Goal: Task Accomplishment & Management: Use online tool/utility

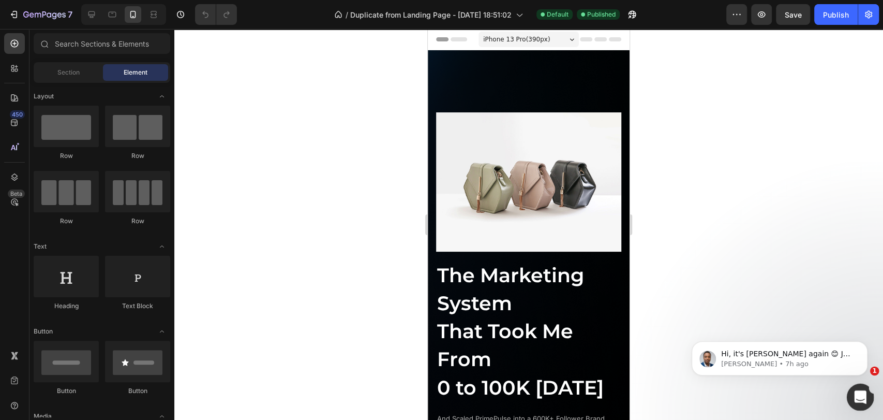
click at [863, 394] on icon "Open Intercom Messenger" at bounding box center [859, 395] width 17 height 17
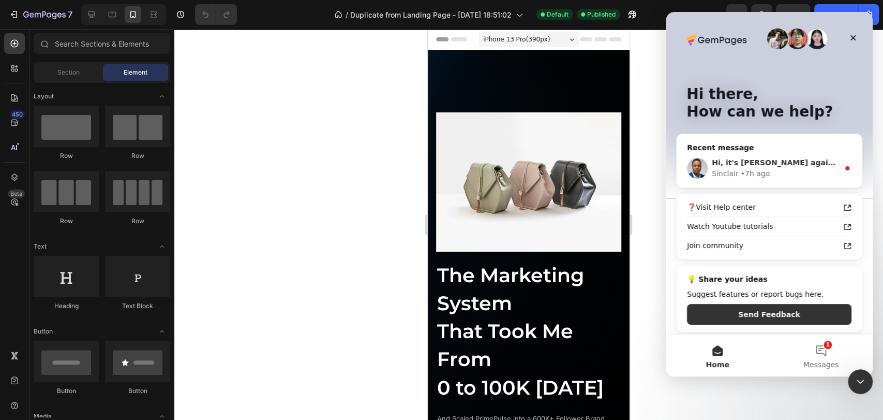
click at [784, 156] on div "Hi, it's Sinclair again 😊 Just want to follow up since I have not received any …" at bounding box center [769, 168] width 185 height 38
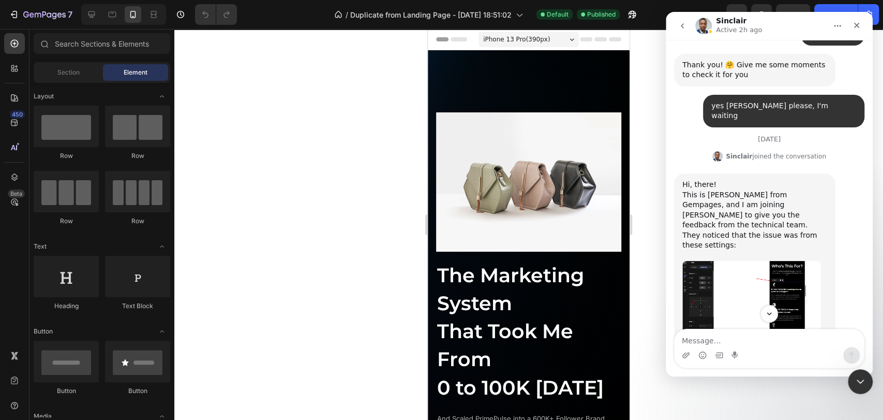
scroll to position [862, 0]
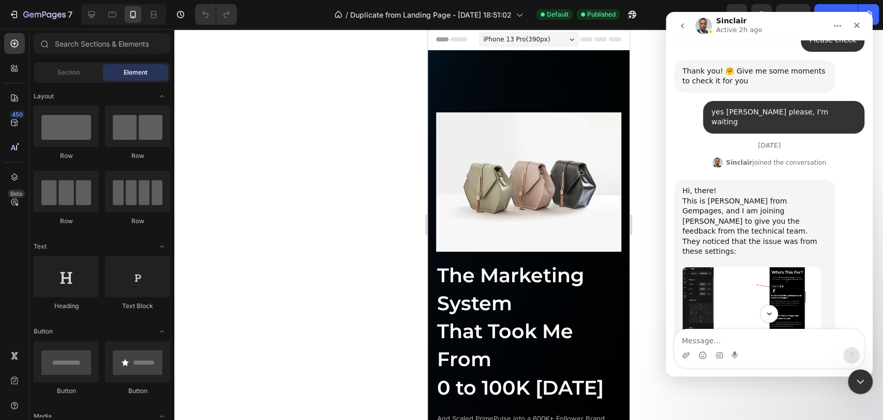
click at [768, 267] on img "Sinclair says…" at bounding box center [752, 307] width 139 height 81
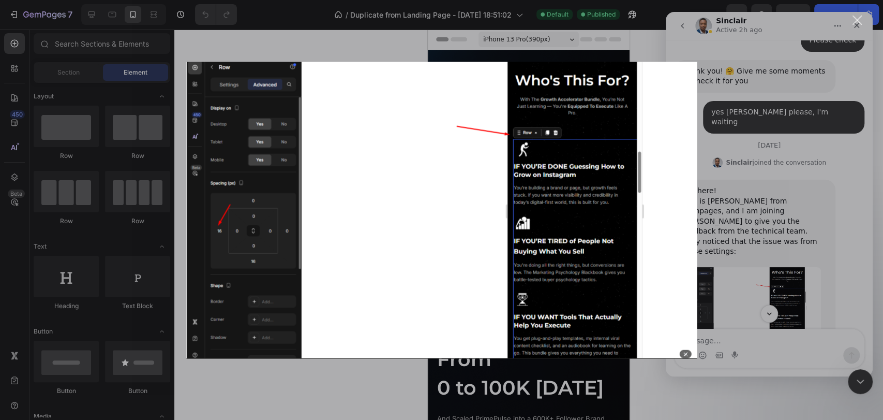
click at [765, 98] on div "Intercom messenger" at bounding box center [441, 210] width 883 height 420
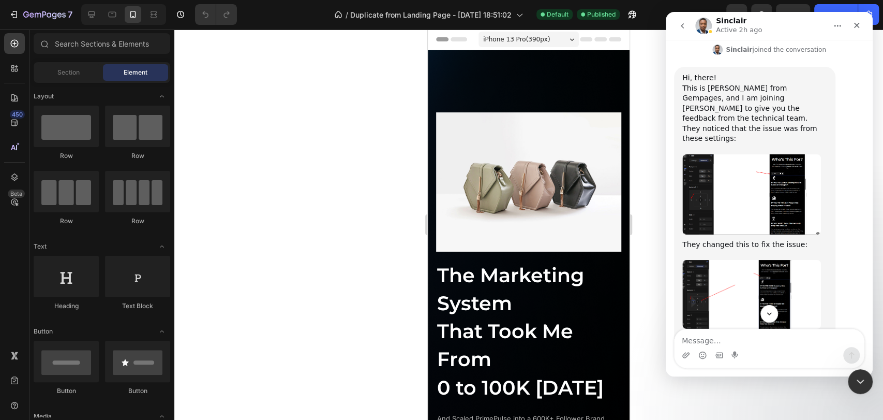
scroll to position [977, 0]
click at [756, 258] on img "Sinclair says…" at bounding box center [752, 292] width 139 height 68
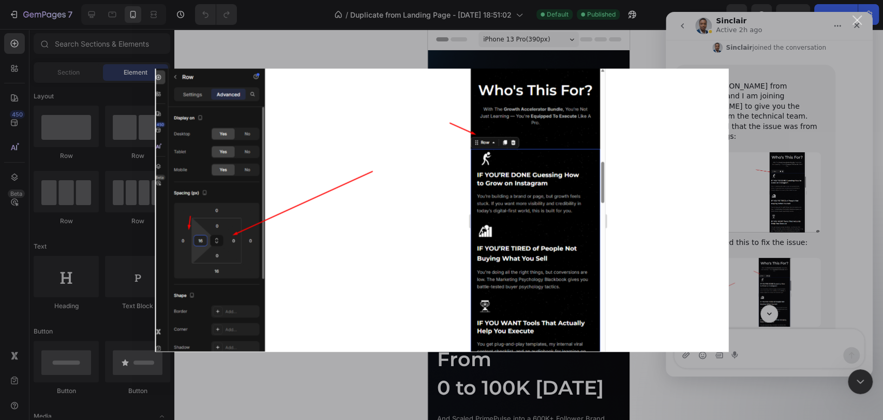
click at [758, 203] on div "Intercom messenger" at bounding box center [441, 210] width 883 height 420
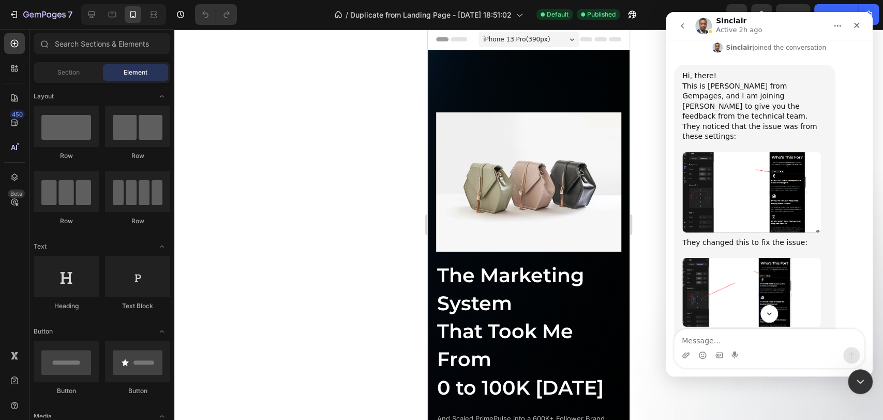
click at [759, 258] on img "Sinclair says…" at bounding box center [752, 292] width 139 height 68
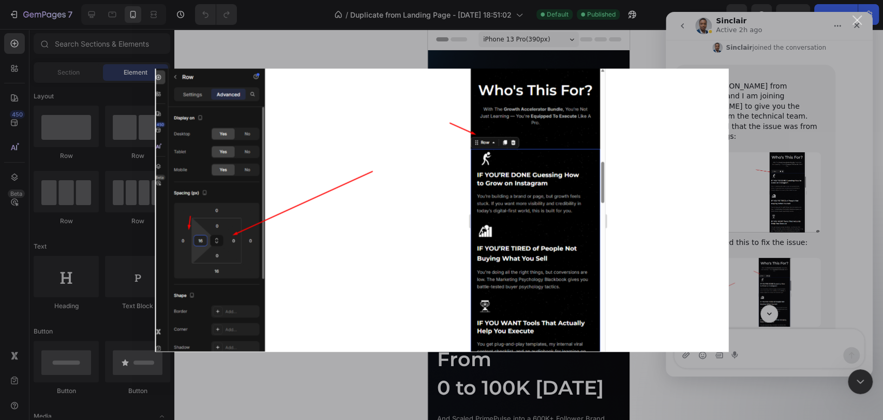
click at [780, 154] on div "Intercom messenger" at bounding box center [441, 210] width 883 height 420
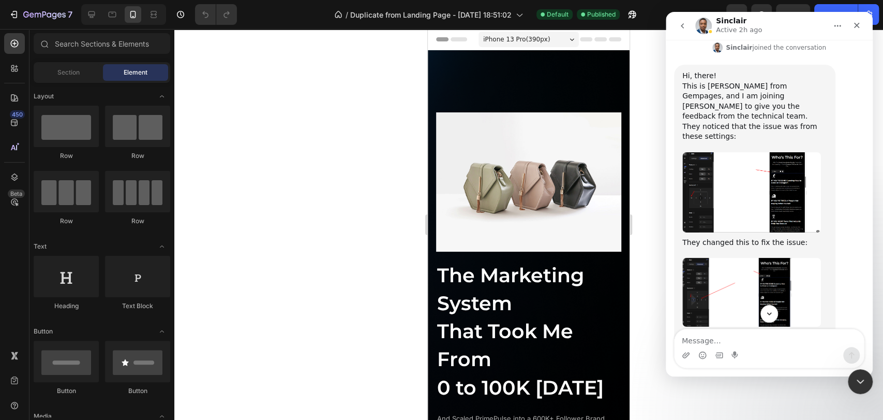
click at [774, 152] on img "Sinclair says…" at bounding box center [752, 192] width 139 height 81
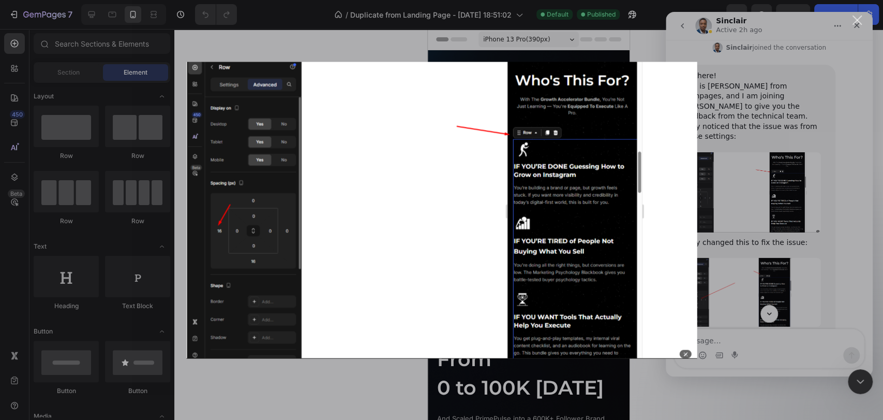
click at [778, 132] on div "Intercom messenger" at bounding box center [441, 210] width 883 height 420
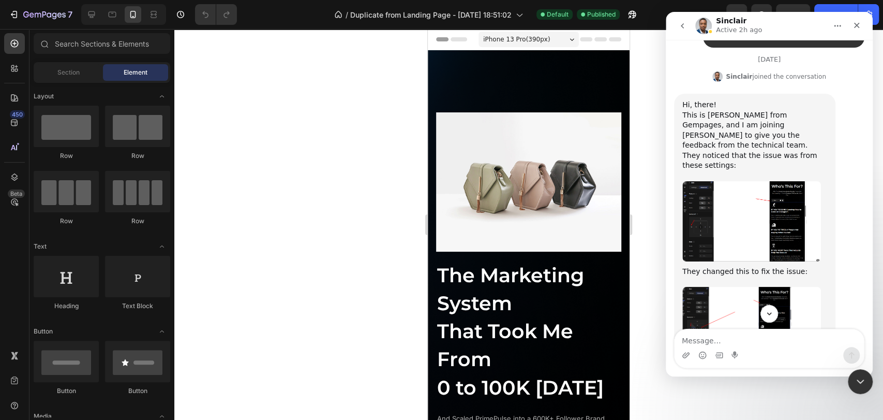
scroll to position [934, 0]
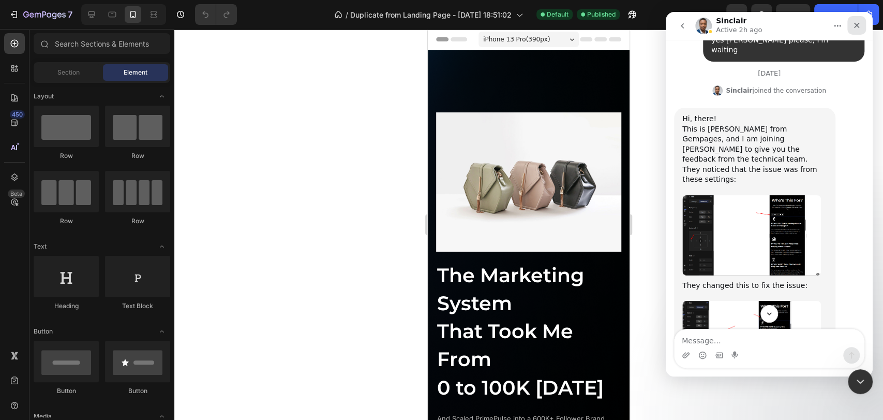
click at [854, 25] on icon "Close" at bounding box center [857, 25] width 8 height 8
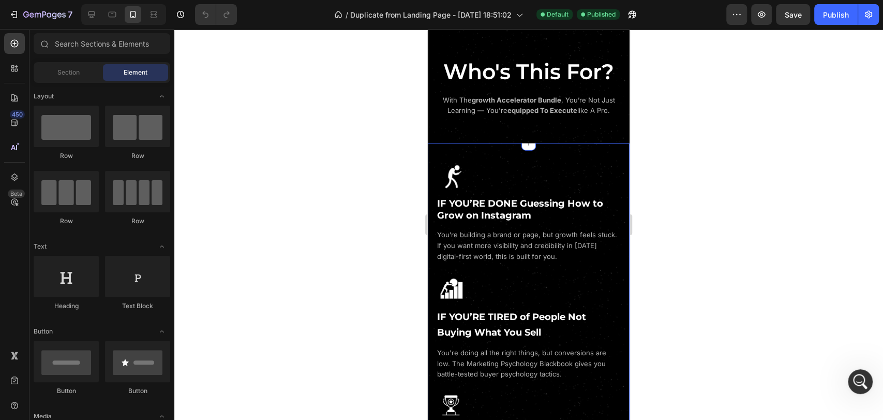
scroll to position [1610, 0]
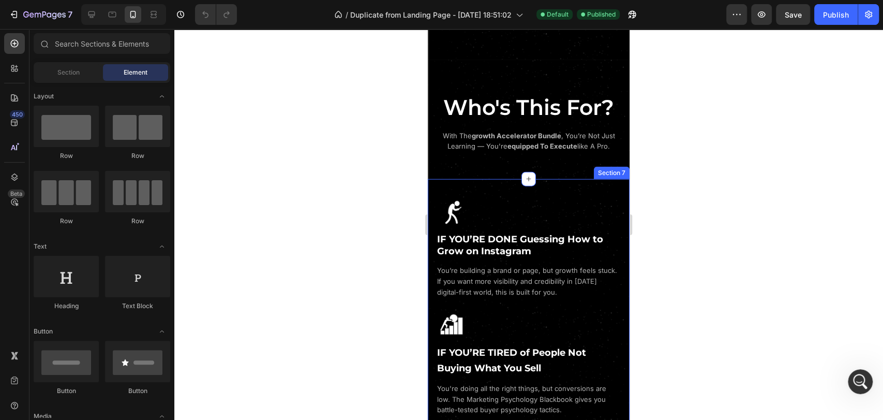
click at [510, 191] on div "Image IF YOU’RE DONE Guessing How to Grow on Instagram Heading You’re building …" at bounding box center [529, 371] width 202 height 385
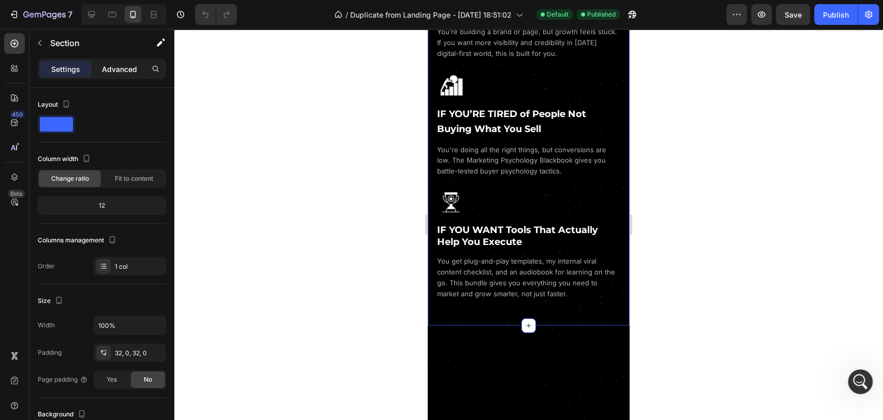
click at [119, 71] on p "Advanced" at bounding box center [119, 69] width 35 height 11
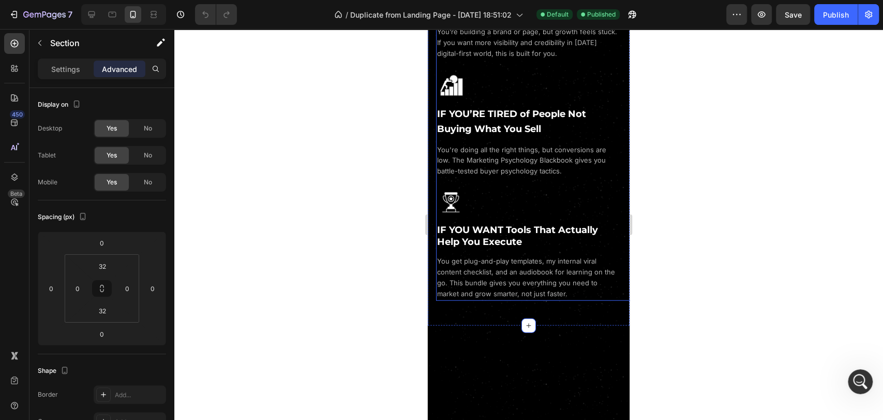
click at [600, 61] on div "Image IF YOU’RE DONE Guessing How to Grow on Instagram Heading You’re building …" at bounding box center [537, 9] width 202 height 104
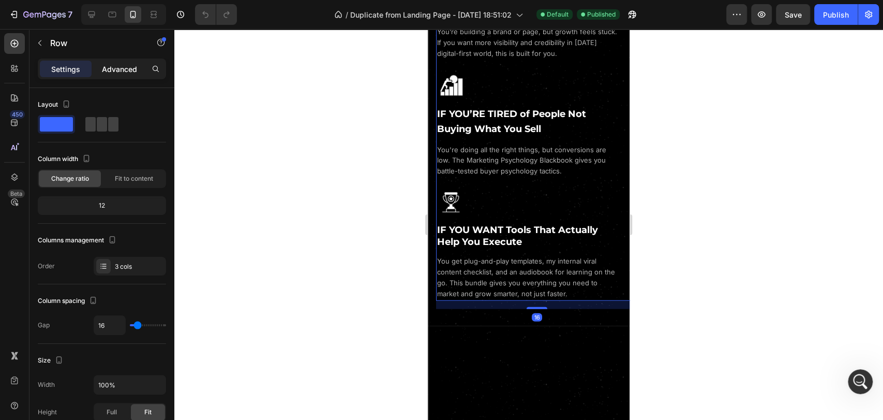
click at [115, 72] on p "Advanced" at bounding box center [119, 69] width 35 height 11
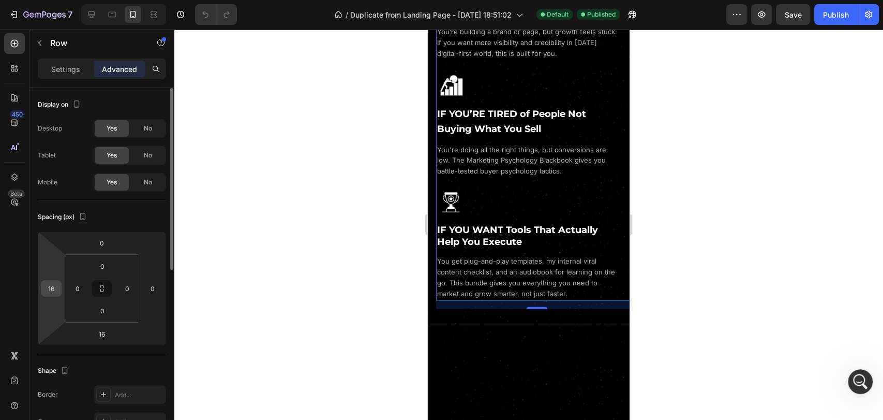
click at [54, 288] on input "16" at bounding box center [51, 288] width 16 height 16
type input "0"
click at [124, 215] on div "Spacing (px)" at bounding box center [102, 217] width 128 height 17
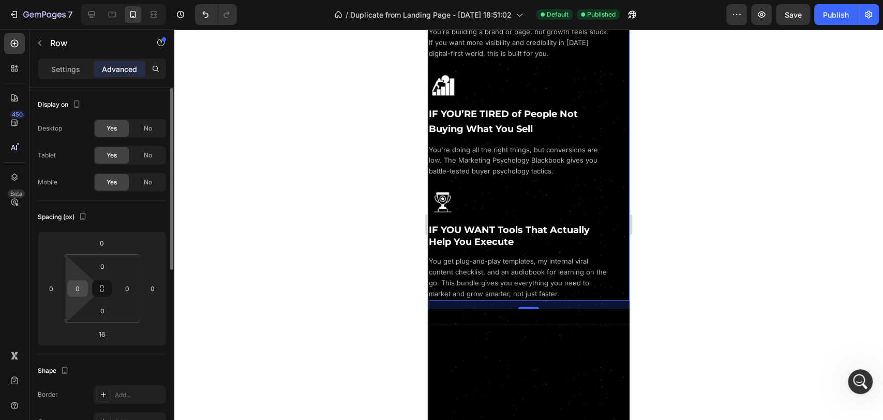
click at [81, 292] on input "0" at bounding box center [78, 288] width 16 height 16
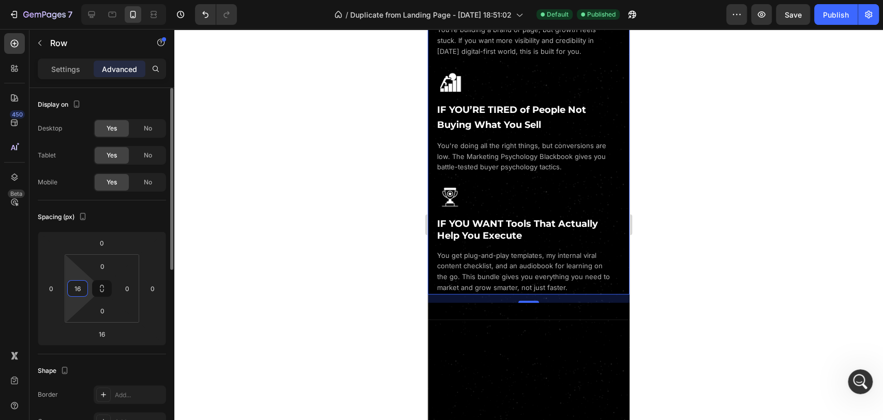
click at [126, 215] on div "Spacing (px)" at bounding box center [102, 217] width 128 height 17
click at [207, 20] on button "Undo/Redo" at bounding box center [205, 14] width 21 height 21
click at [206, 20] on button "Undo/Redo" at bounding box center [205, 14] width 21 height 21
type input "0"
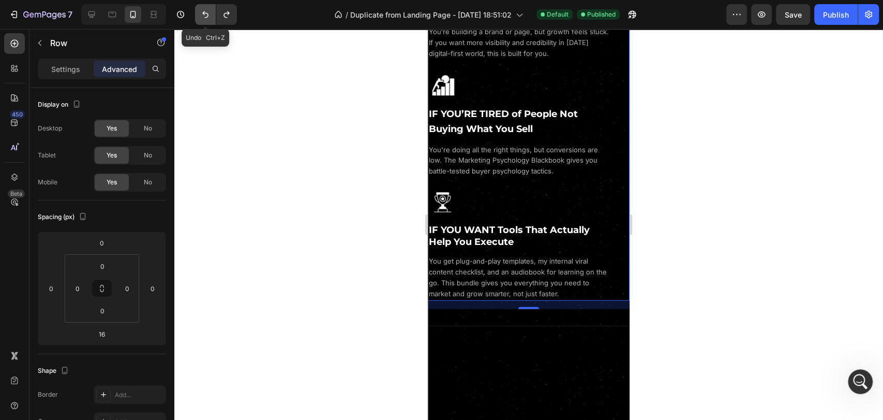
click at [206, 20] on button "Undo/Redo" at bounding box center [205, 14] width 21 height 21
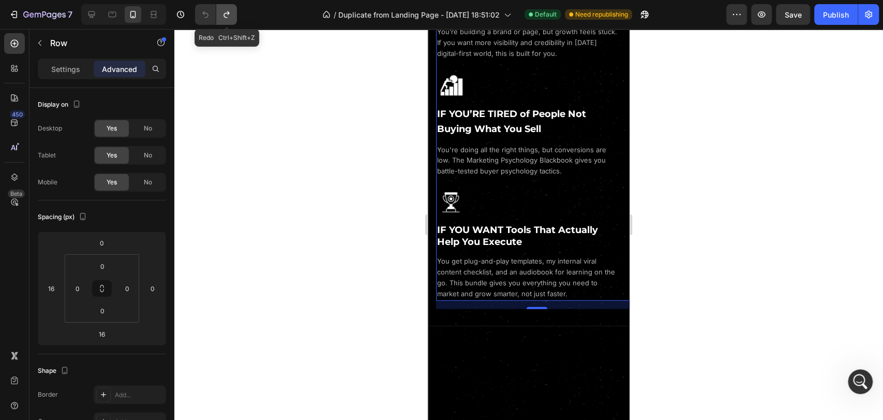
click at [228, 17] on icon "Undo/Redo" at bounding box center [226, 14] width 10 height 10
type input "0"
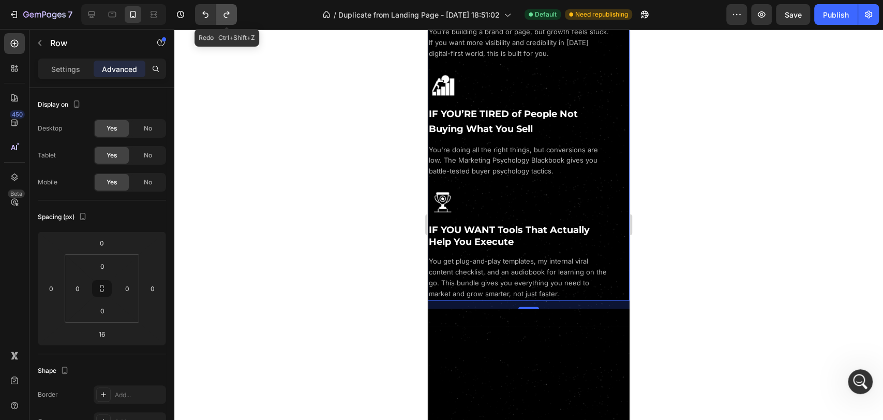
click at [228, 17] on icon "Undo/Redo" at bounding box center [226, 14] width 10 height 10
type input "16"
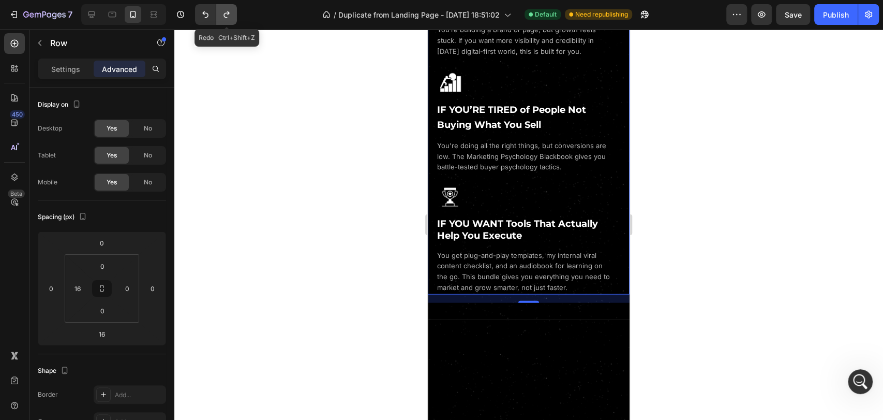
click at [228, 16] on icon "Undo/Redo" at bounding box center [226, 14] width 10 height 10
click at [208, 16] on icon "Undo/Redo" at bounding box center [205, 14] width 6 height 7
click at [225, 18] on icon "Undo/Redo" at bounding box center [226, 14] width 10 height 10
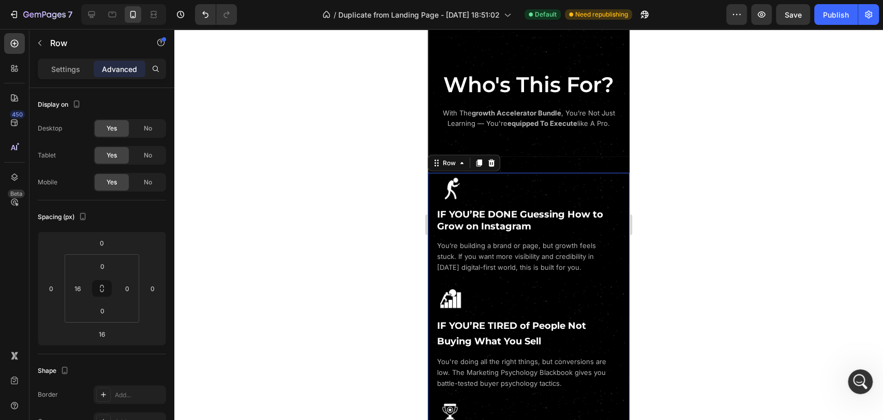
scroll to position [1553, 0]
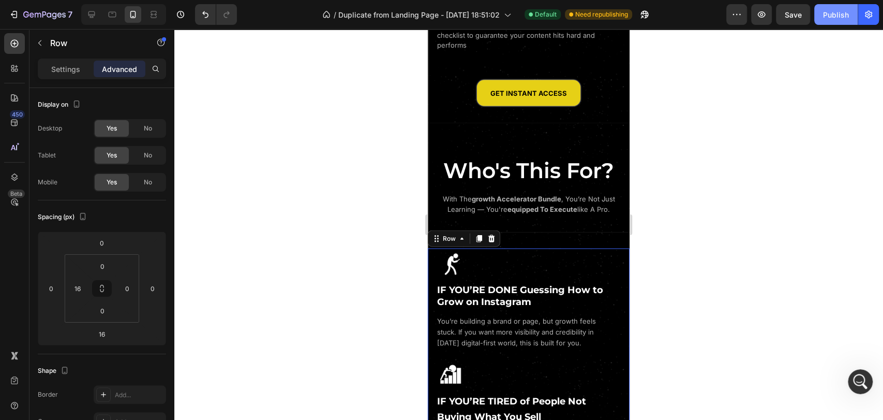
click at [832, 16] on div "Publish" at bounding box center [836, 14] width 26 height 11
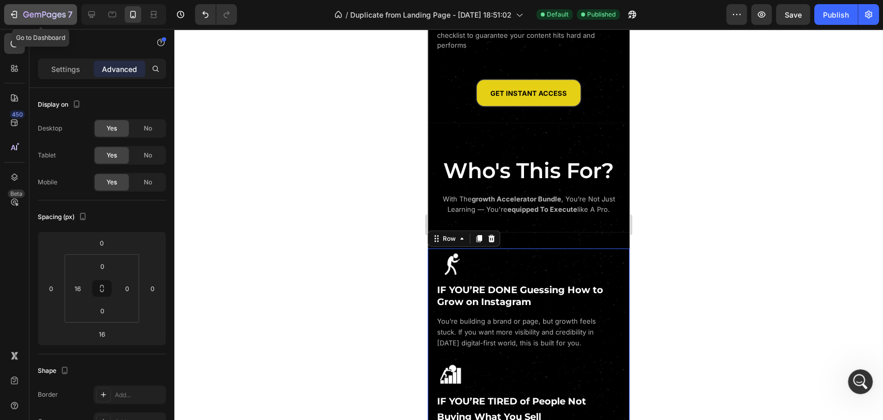
click at [26, 13] on icon "button" at bounding box center [44, 15] width 42 height 9
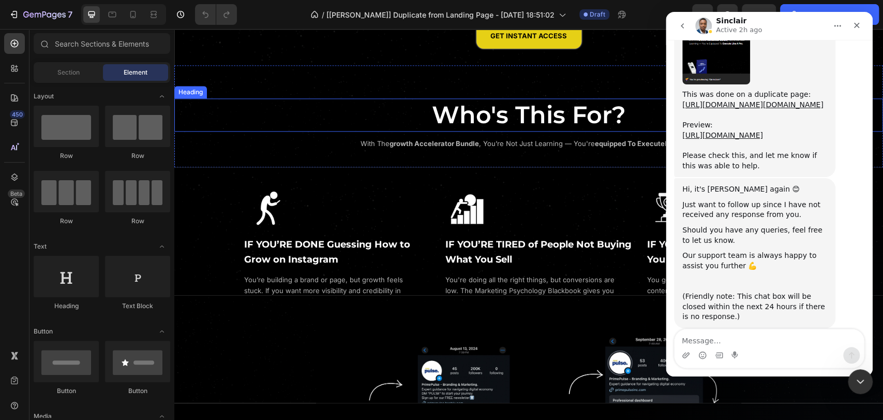
scroll to position [912, 0]
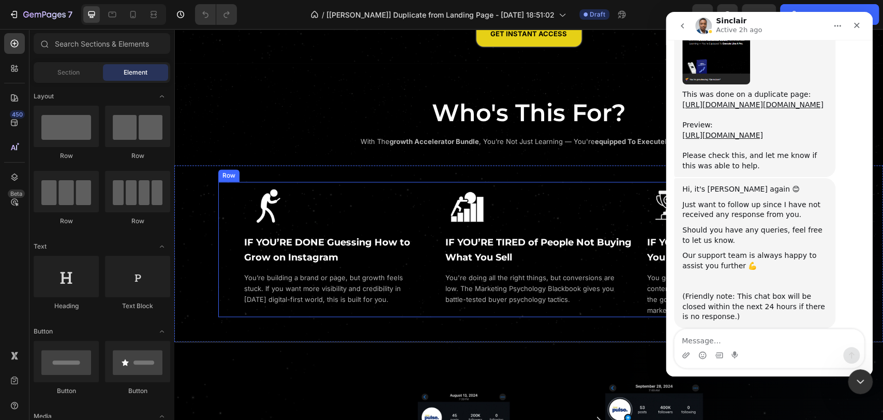
click at [220, 286] on div "Image IF YOU’RE DONE Guessing How to Grow on Instagram Heading You’re building …" at bounding box center [528, 250] width 621 height 136
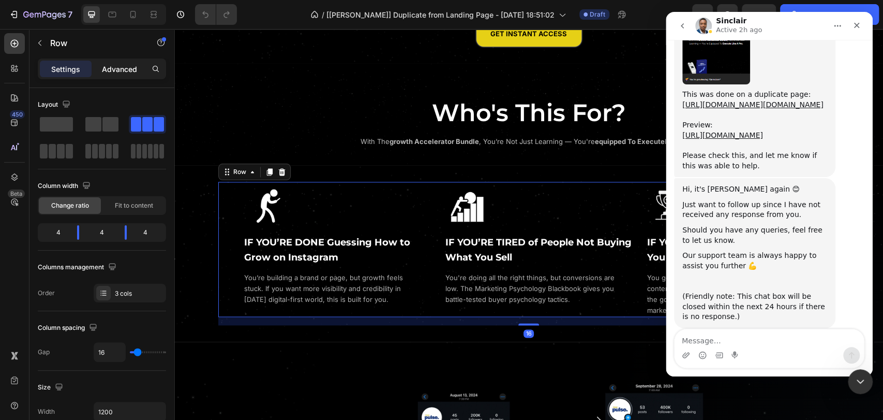
click at [127, 75] on div "Advanced" at bounding box center [120, 69] width 52 height 17
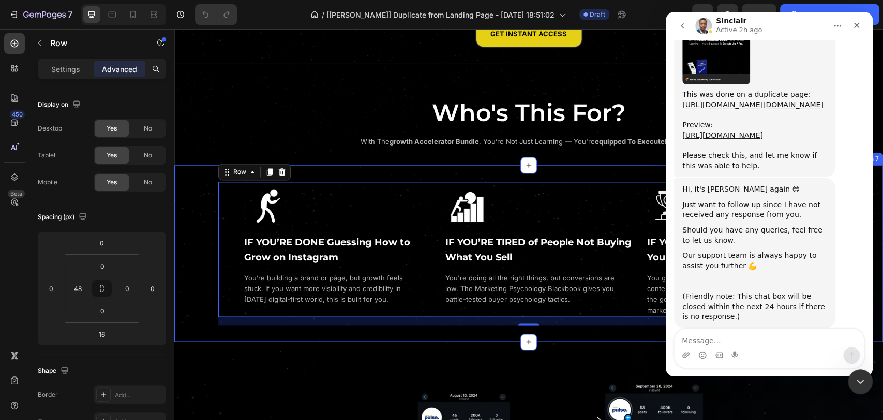
click at [198, 307] on div "Image IF YOU’RE DONE Guessing How to Grow on Instagram Heading You’re building …" at bounding box center [528, 254] width 709 height 144
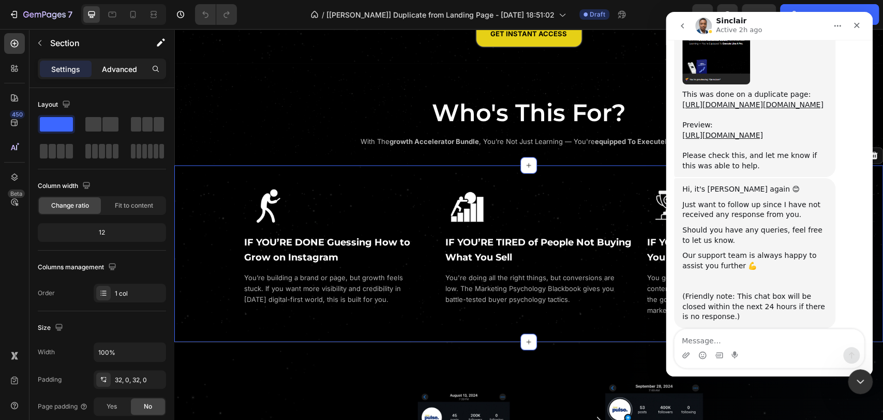
click at [125, 69] on p "Advanced" at bounding box center [119, 69] width 35 height 11
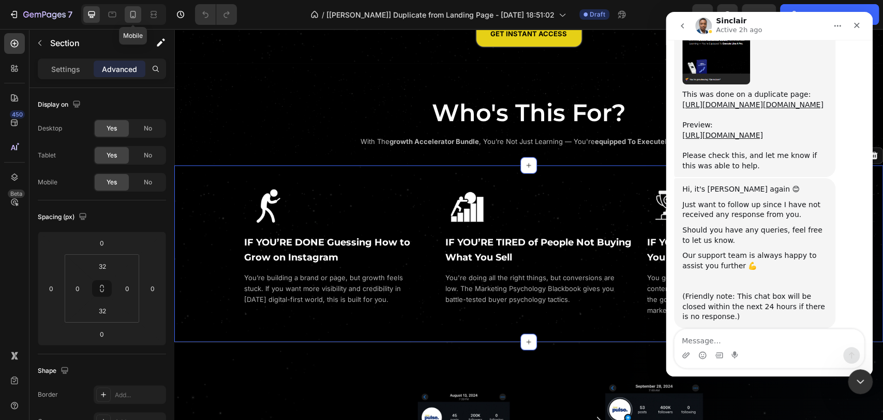
click at [132, 18] on icon at bounding box center [133, 14] width 6 height 7
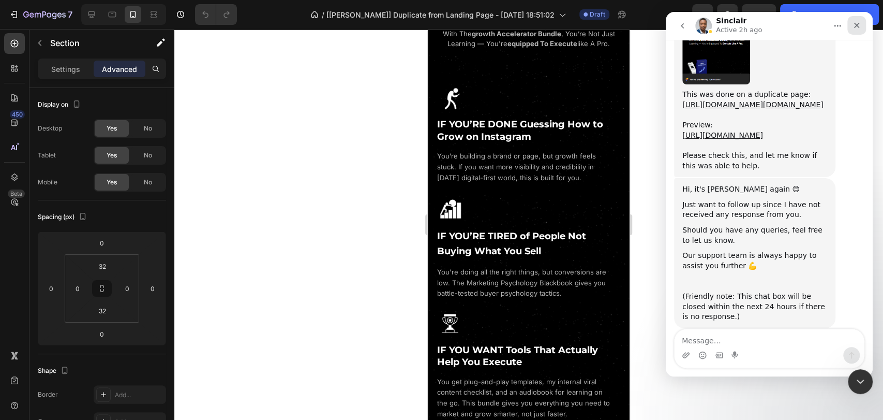
scroll to position [1500, 0]
click at [856, 26] on icon "Close" at bounding box center [857, 26] width 6 height 6
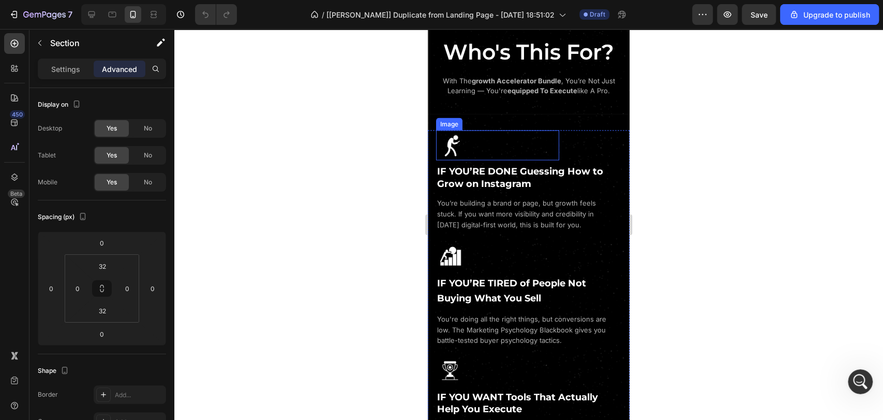
scroll to position [1443, 0]
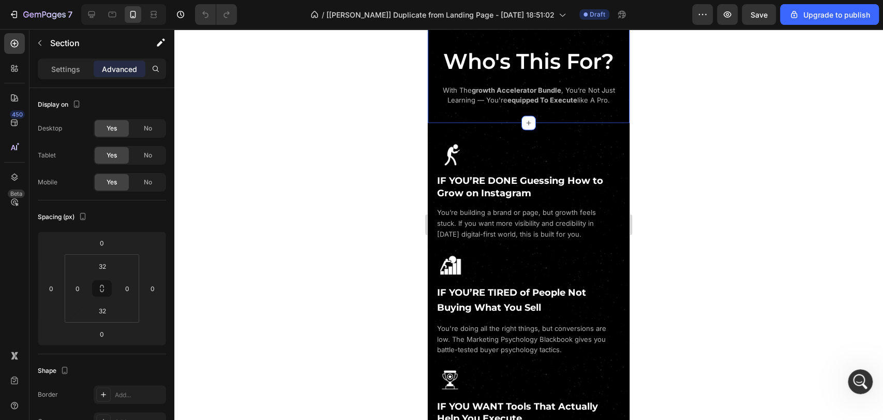
click at [489, 119] on div "Who's This For? Heading with the growth accelerator bundle , you’re not just le…" at bounding box center [529, 67] width 202 height 109
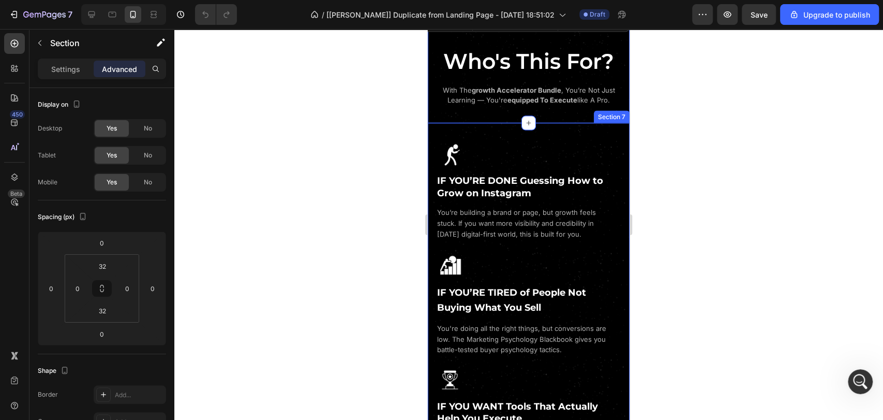
click at [489, 144] on div "Image IF YOU’RE DONE Guessing How to Grow on Instagram Heading You’re building …" at bounding box center [529, 312] width 202 height 379
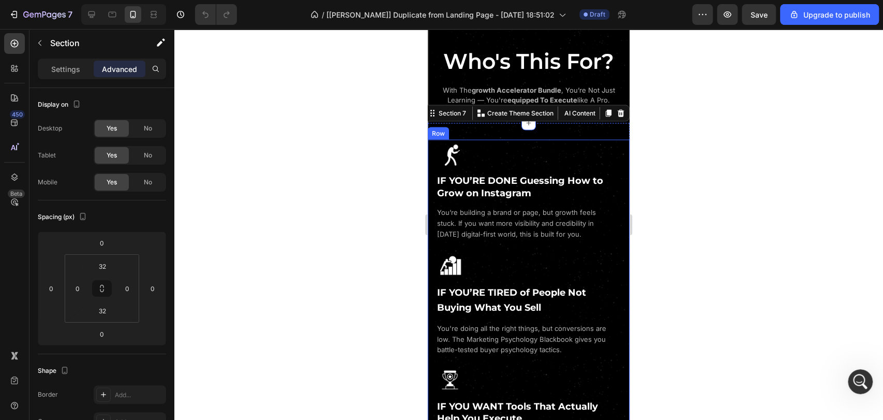
click at [579, 161] on div "Image IF YOU’RE DONE Guessing How to Grow on Instagram Heading You’re building …" at bounding box center [533, 190] width 194 height 101
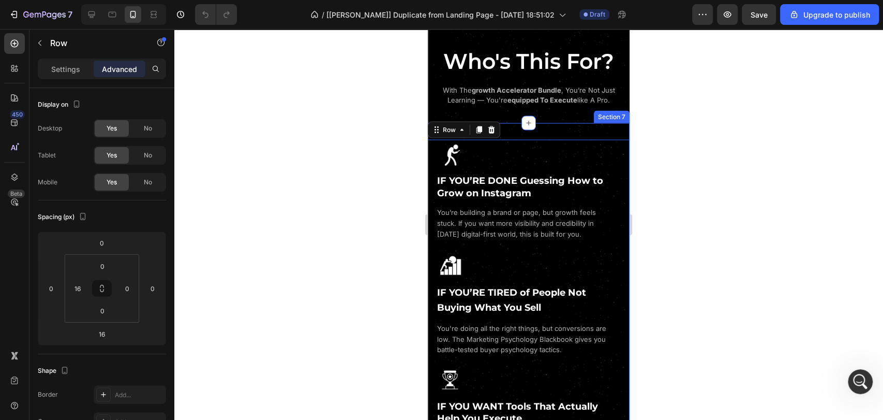
click at [569, 143] on div "Image IF YOU’RE DONE Guessing How to Grow on Instagram Heading You’re building …" at bounding box center [529, 312] width 202 height 379
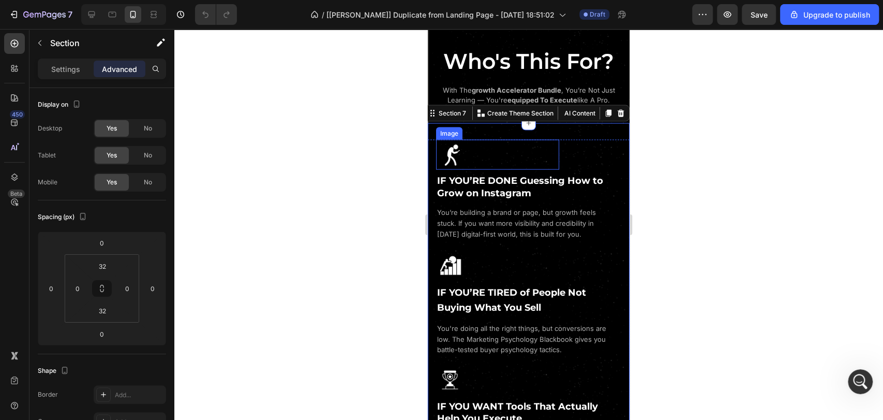
click at [550, 158] on img at bounding box center [497, 155] width 123 height 31
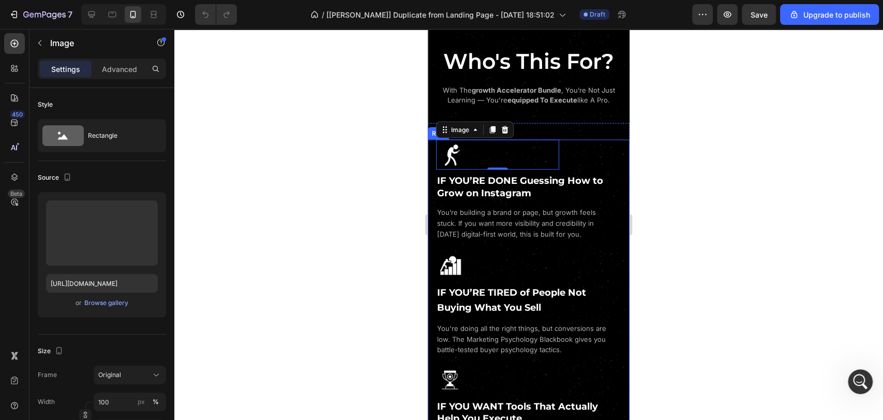
click at [571, 154] on div "Image 0 IF YOU’RE DONE Guessing How to Grow on Instagram Heading You’re buildin…" at bounding box center [533, 190] width 194 height 101
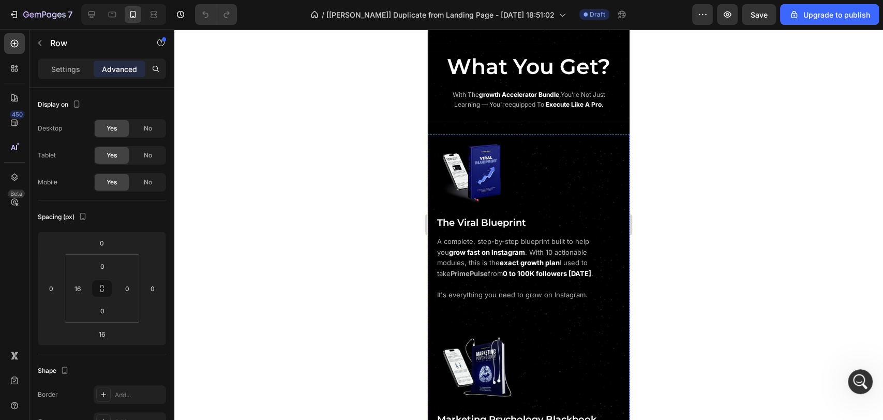
scroll to position [689, 0]
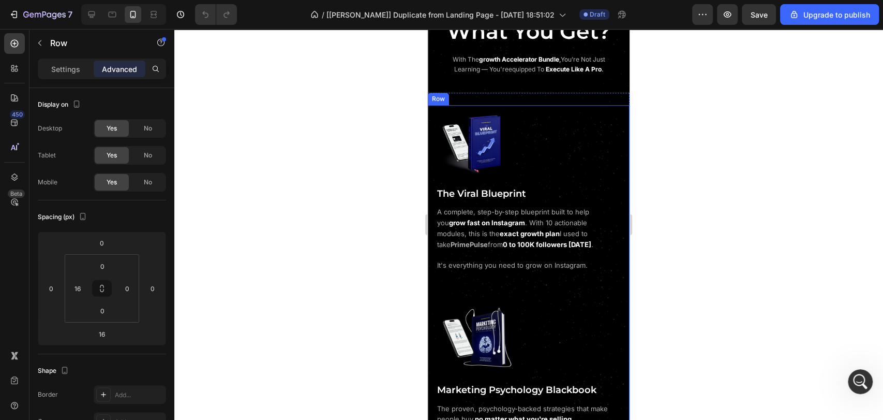
click at [433, 113] on div "Image The Viral Blueprint Heading A complete, step-by-step blueprint built to h…" at bounding box center [529, 406] width 202 height 602
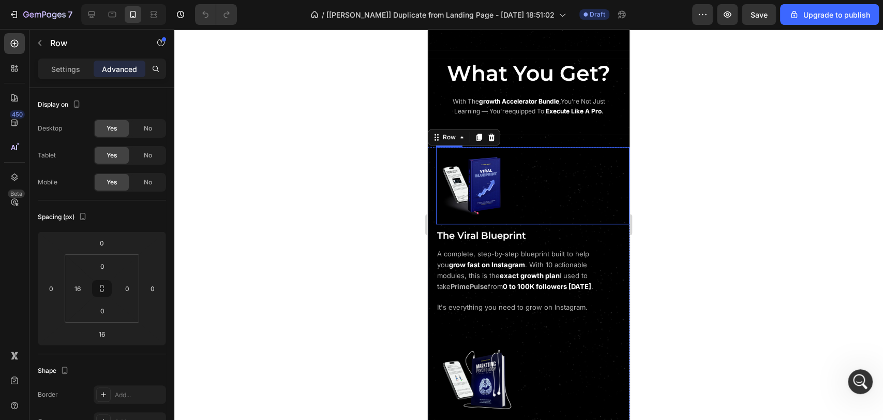
scroll to position [517, 0]
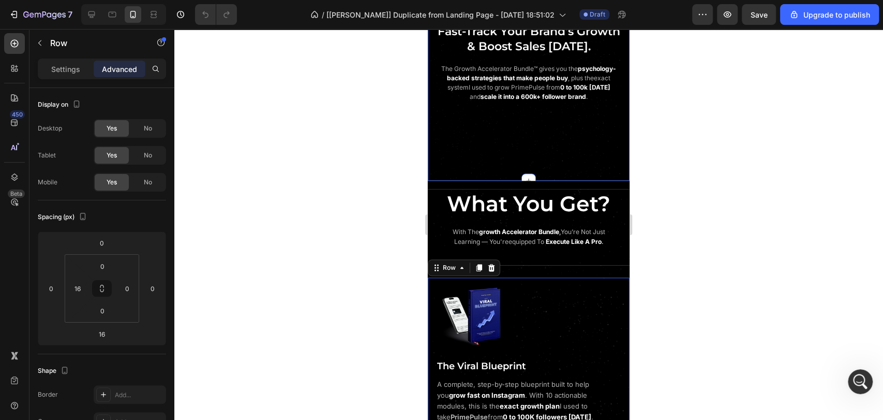
click at [512, 152] on div "Image TEACHING YOU HOW TO Text Block Fast-Track Your Brand’s Growth & Boost Sal…" at bounding box center [529, 22] width 202 height 283
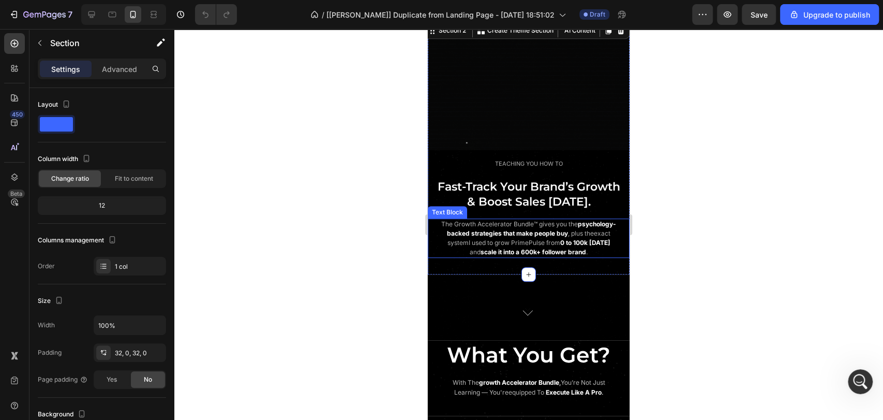
scroll to position [344, 0]
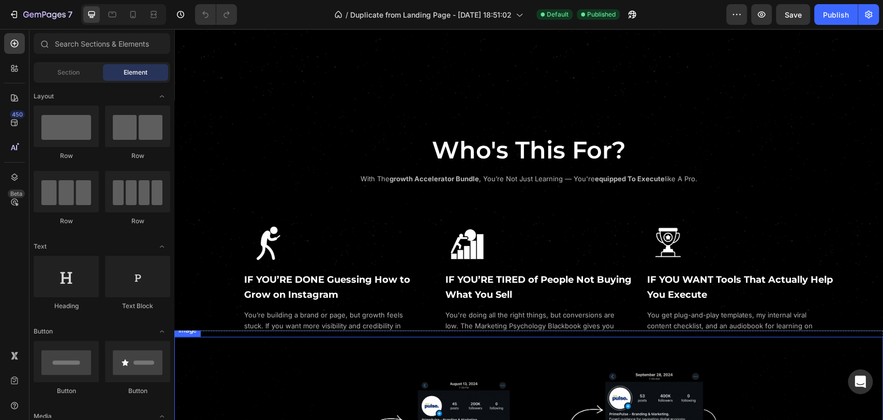
scroll to position [977, 0]
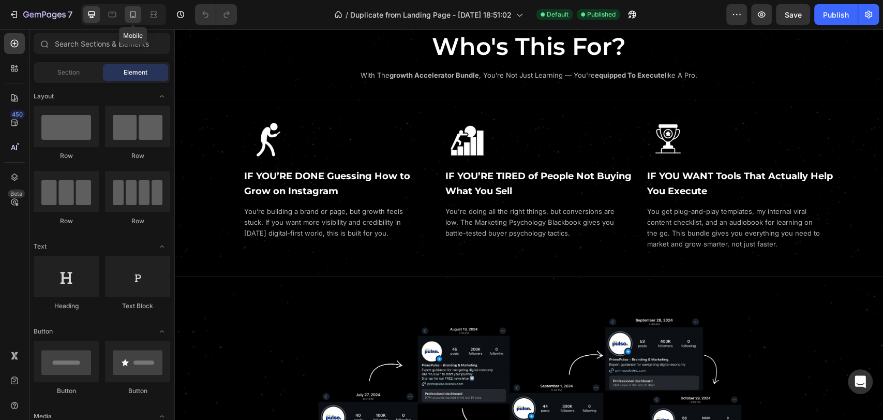
click at [136, 17] on icon at bounding box center [133, 14] width 10 height 10
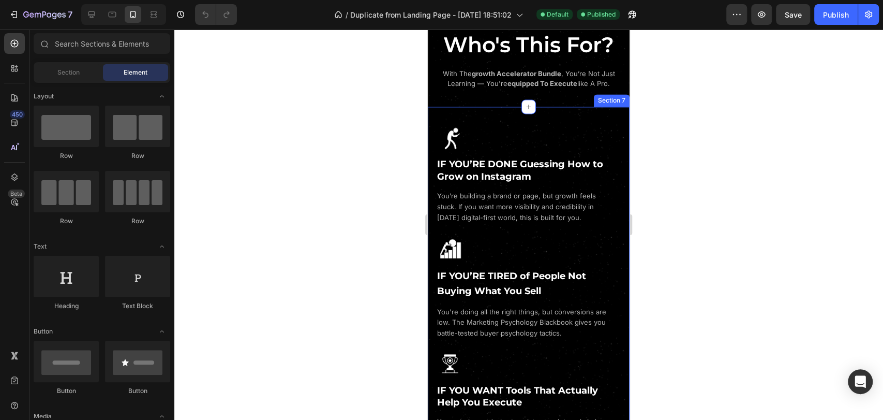
click at [487, 117] on div "Image IF YOU’RE DONE Guessing How to Grow on Instagram Heading You’re building …" at bounding box center [529, 296] width 202 height 379
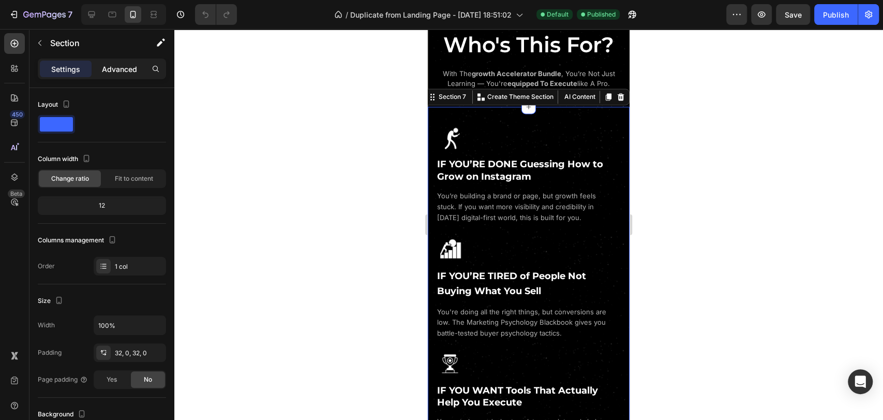
click at [116, 72] on p "Advanced" at bounding box center [119, 69] width 35 height 11
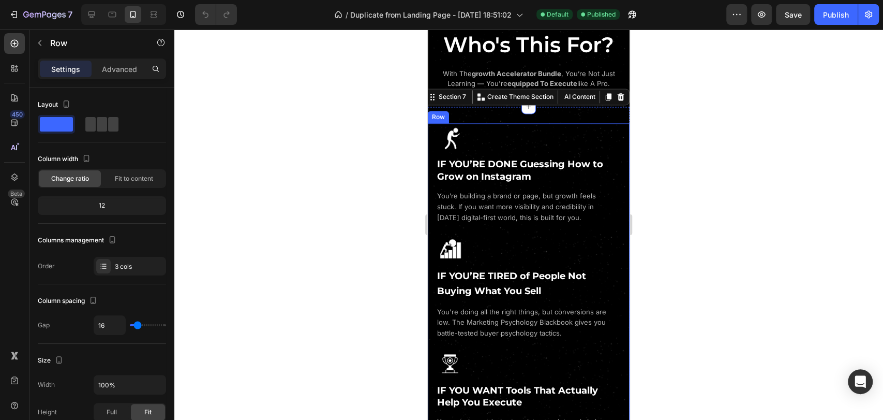
click at [570, 141] on div "Image IF YOU’RE DONE Guessing How to Grow on Instagram Heading You’re building …" at bounding box center [533, 173] width 194 height 101
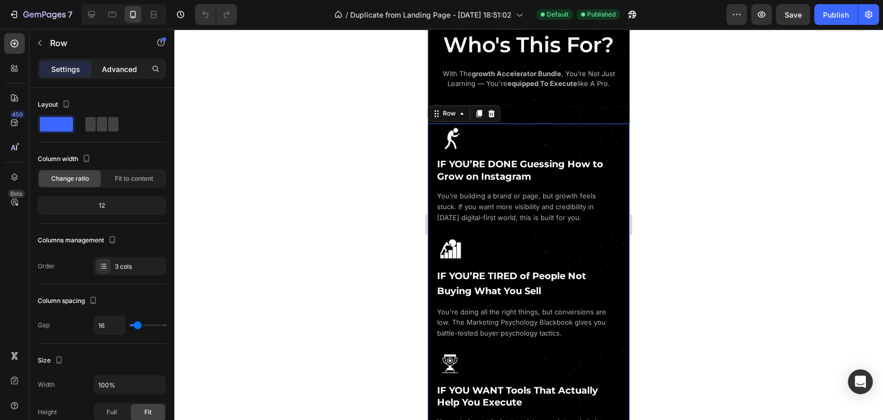
click at [126, 64] on p "Advanced" at bounding box center [119, 69] width 35 height 11
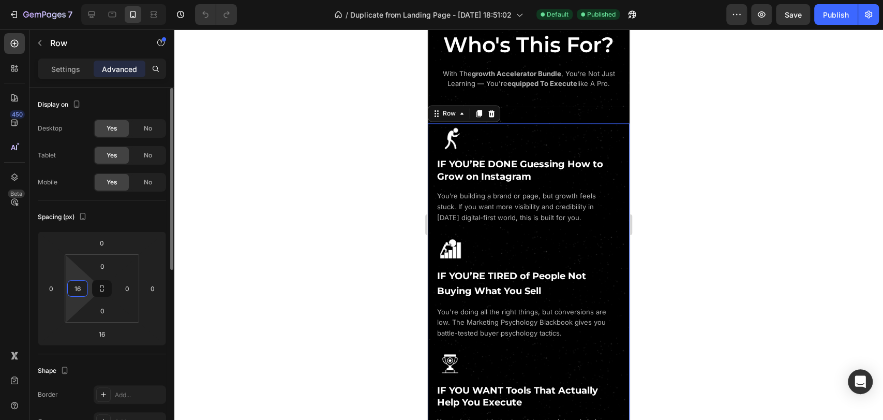
click at [81, 287] on input "16" at bounding box center [78, 288] width 16 height 16
type input "0"
click at [116, 213] on div "Spacing (px)" at bounding box center [102, 217] width 128 height 17
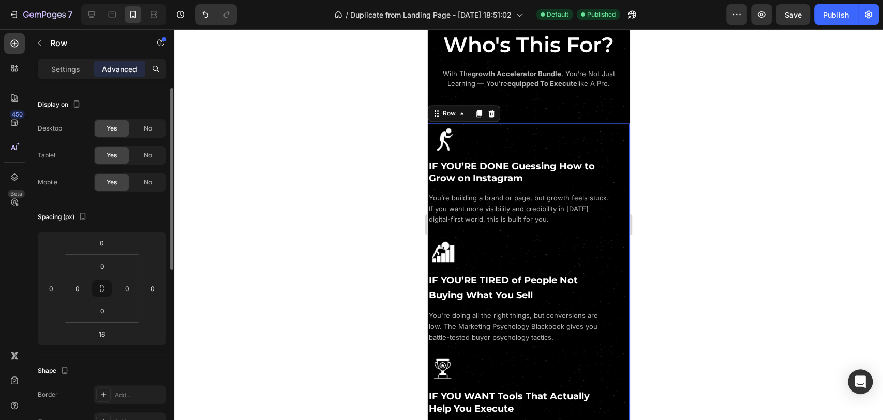
click at [132, 214] on div "Spacing (px)" at bounding box center [102, 217] width 128 height 17
click at [547, 123] on div "Image IF YOU’RE DONE Guessing How to Grow on Instagram Heading You’re building …" at bounding box center [529, 299] width 202 height 385
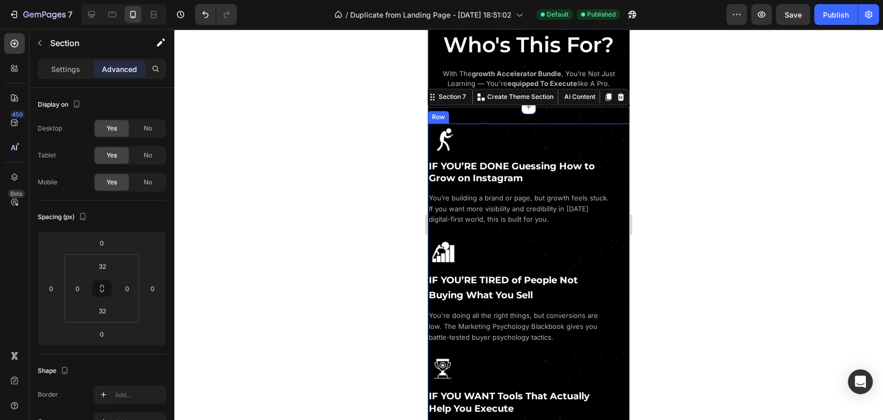
click at [553, 146] on div "Image IF YOU’RE DONE Guessing How to Grow on Instagram Heading You’re building …" at bounding box center [529, 175] width 202 height 104
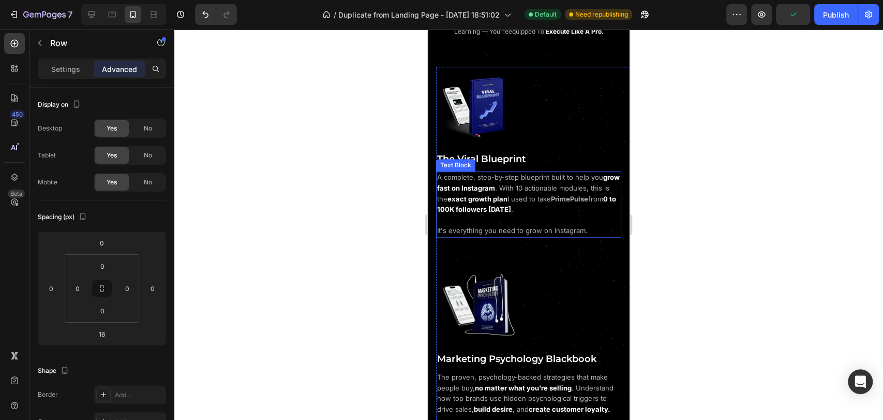
scroll to position [652, 0]
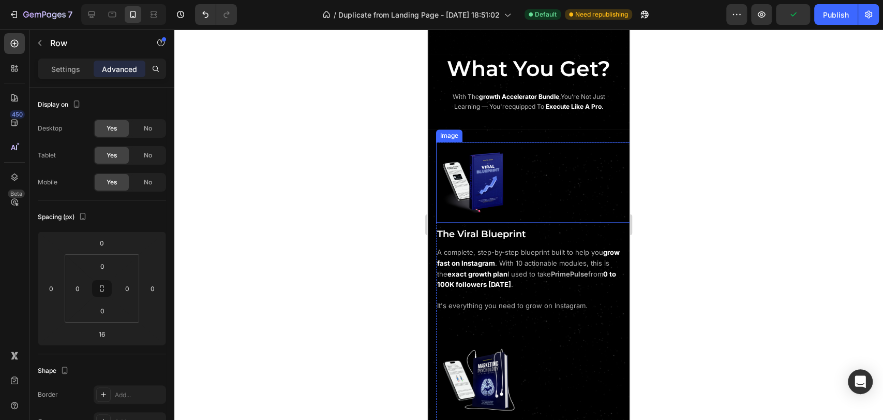
click at [508, 146] on img at bounding box center [476, 182] width 81 height 81
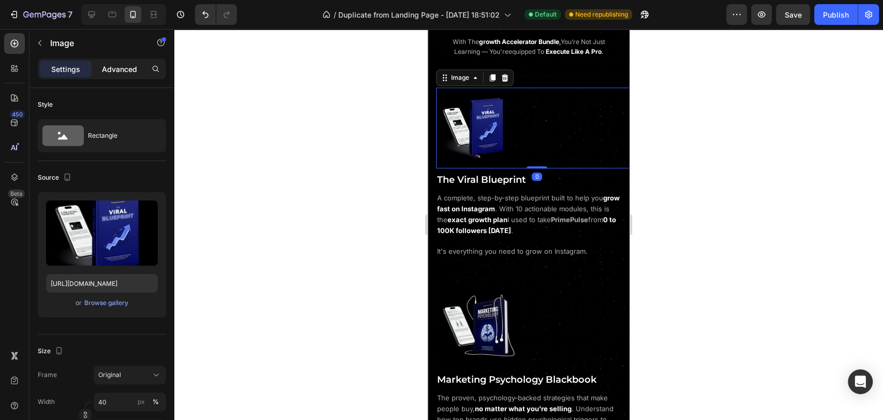
click at [115, 70] on p "Advanced" at bounding box center [119, 69] width 35 height 11
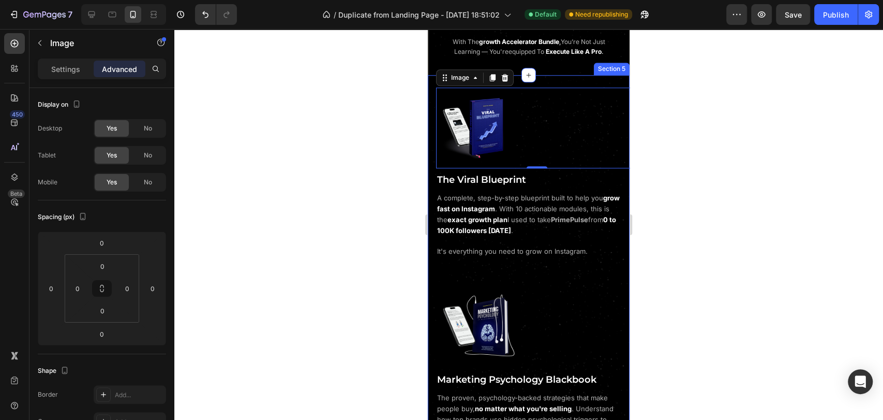
click at [432, 168] on div "Image 0 The Viral Blueprint Heading A complete, step-by-step blueprint built to…" at bounding box center [529, 415] width 202 height 656
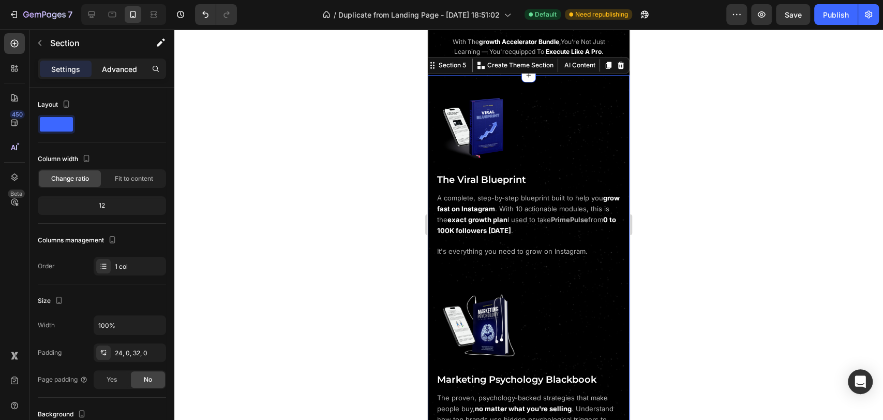
click at [109, 64] on p "Advanced" at bounding box center [119, 69] width 35 height 11
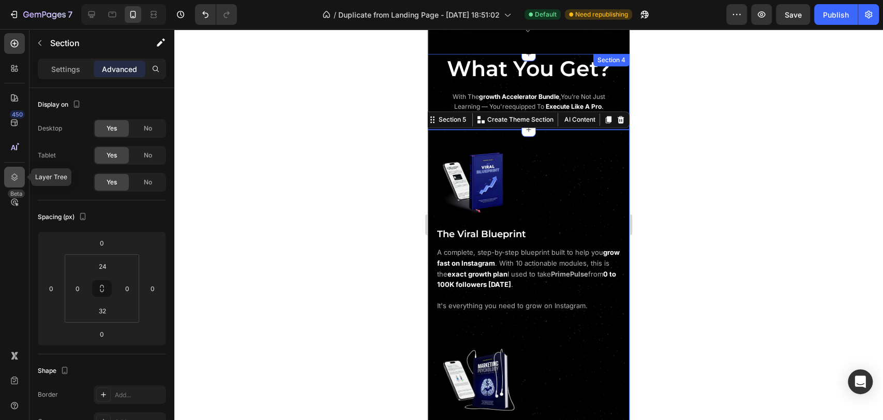
click at [12, 177] on icon at bounding box center [14, 177] width 10 height 10
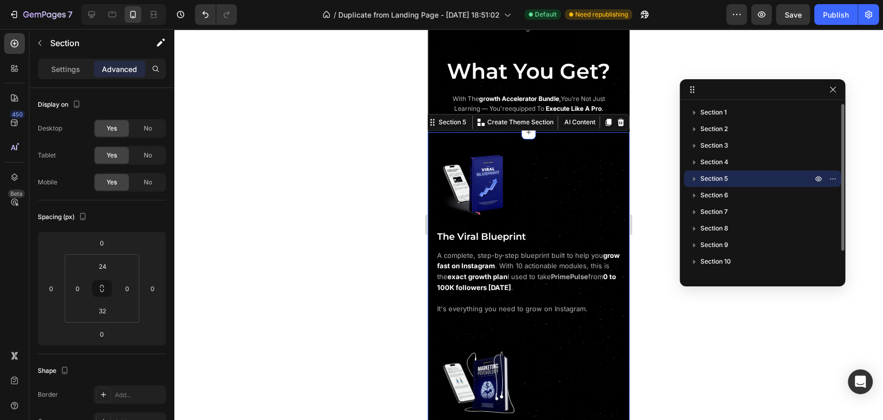
click at [697, 179] on icon "button" at bounding box center [694, 178] width 10 height 10
click at [721, 193] on span "Column" at bounding box center [722, 195] width 23 height 10
click at [729, 200] on span "Column" at bounding box center [722, 195] width 23 height 10
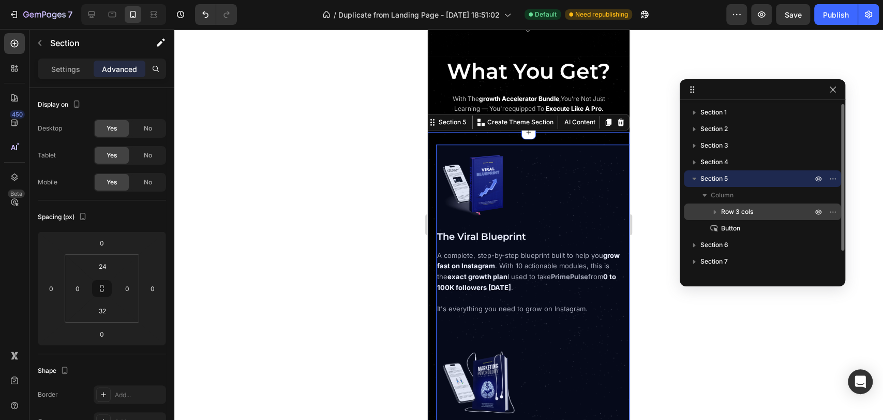
click at [752, 213] on span "Row 3 cols" at bounding box center [737, 211] width 32 height 10
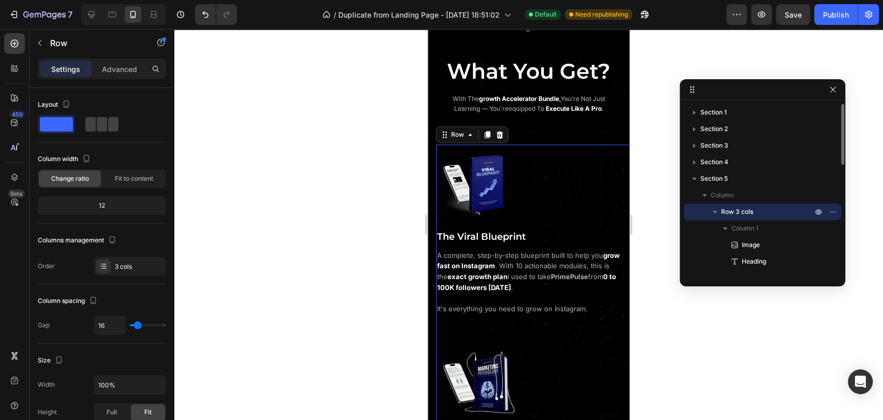
scroll to position [729, 0]
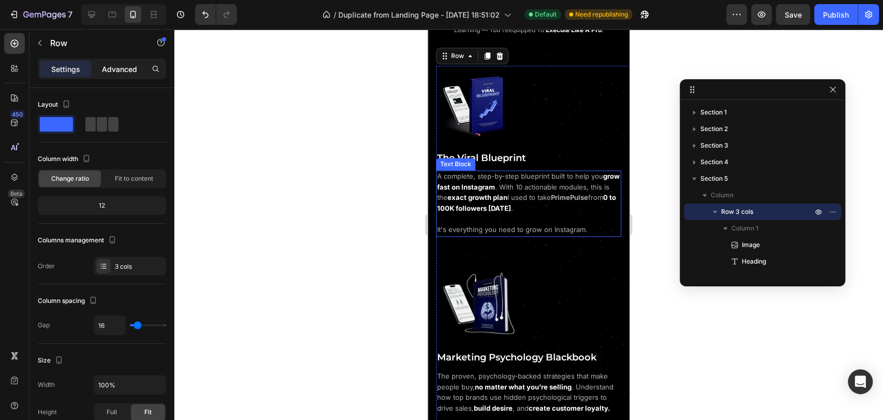
click at [123, 72] on p "Advanced" at bounding box center [119, 69] width 35 height 11
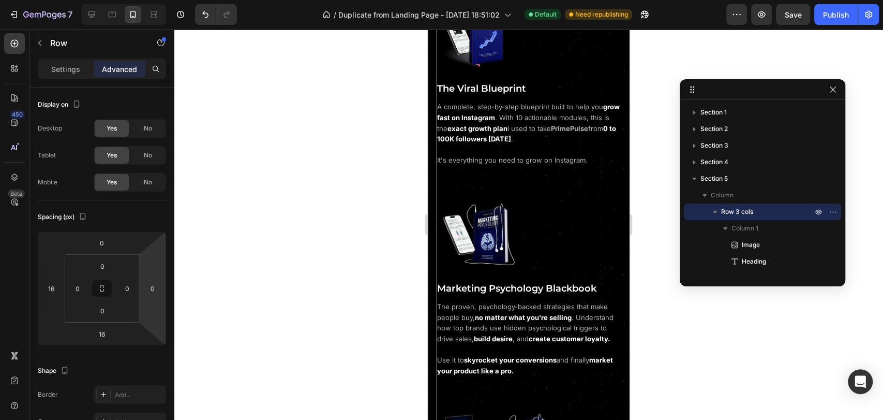
scroll to position [786, 0]
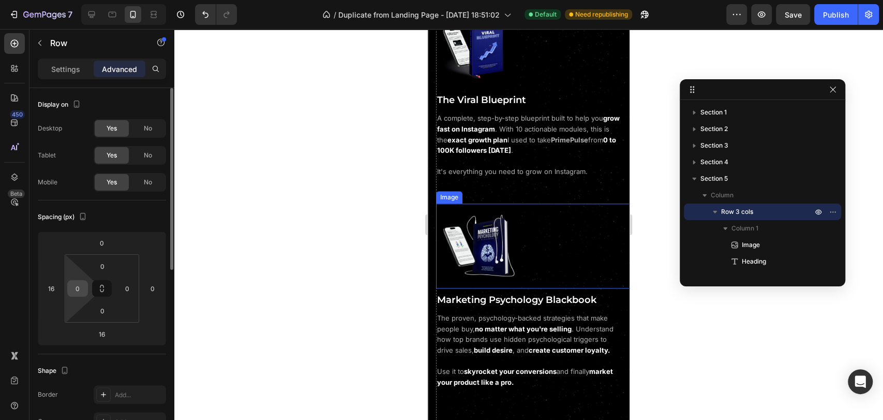
click at [75, 286] on input "0" at bounding box center [78, 288] width 16 height 16
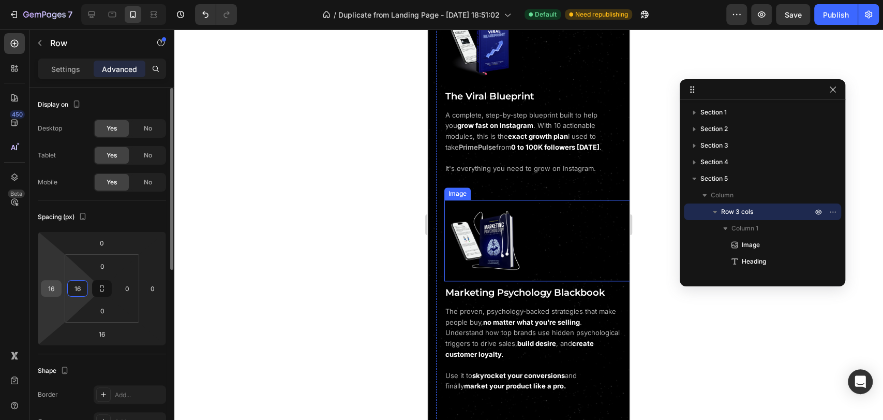
type input "16"
click at [49, 288] on input "16" at bounding box center [51, 288] width 16 height 16
type input "0"
click at [122, 217] on div "Spacing (px)" at bounding box center [102, 217] width 128 height 17
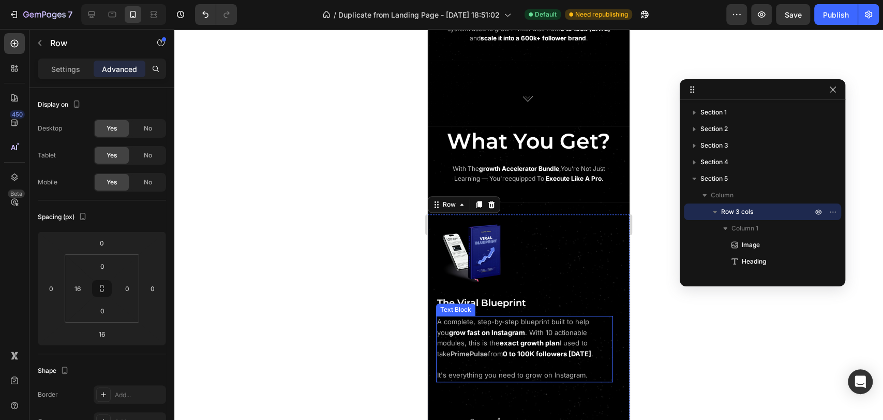
scroll to position [441, 0]
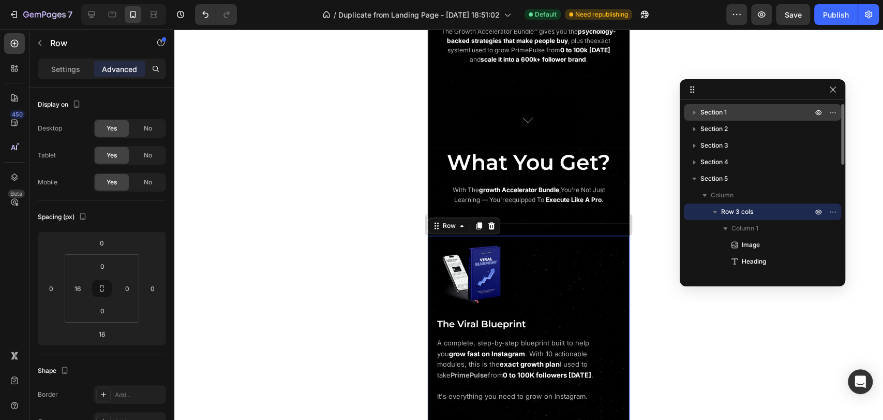
click at [693, 113] on icon "button" at bounding box center [694, 113] width 3 height 4
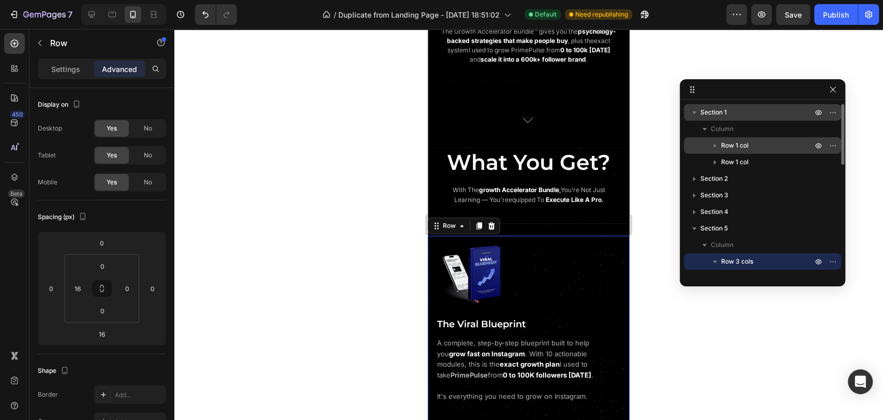
click at [740, 146] on span "Row 1 col" at bounding box center [734, 145] width 27 height 10
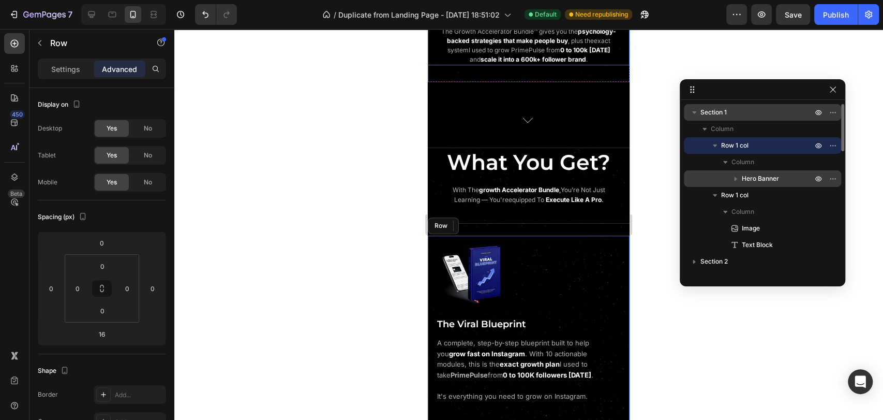
click at [763, 175] on span "Hero Banner" at bounding box center [760, 178] width 37 height 10
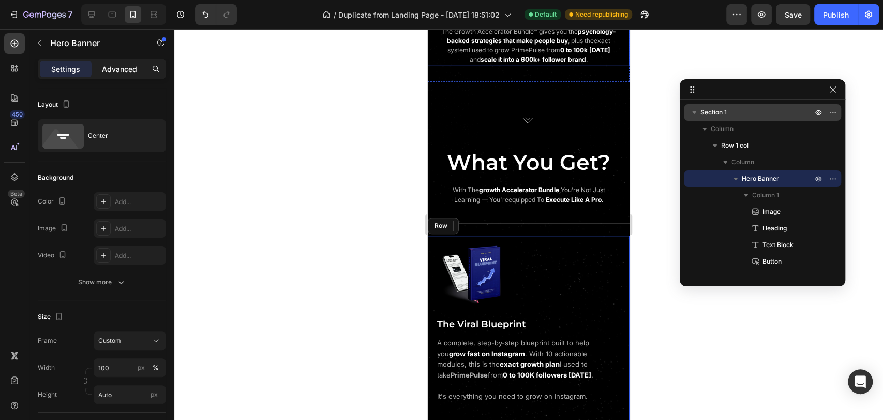
click at [119, 74] on p "Advanced" at bounding box center [119, 69] width 35 height 11
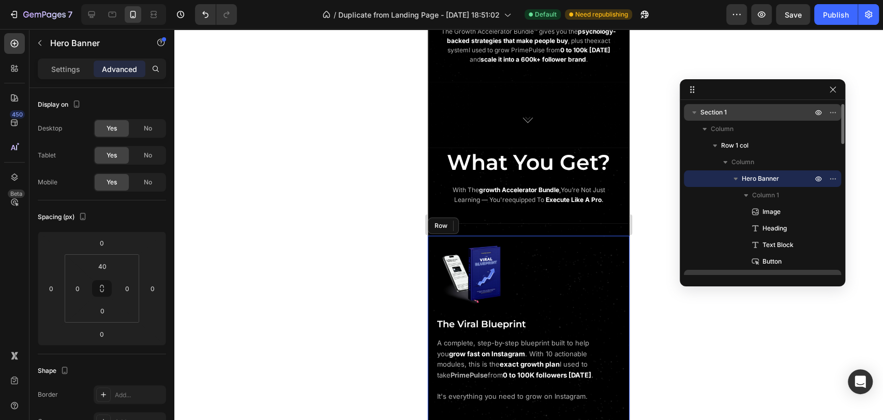
scroll to position [115, 0]
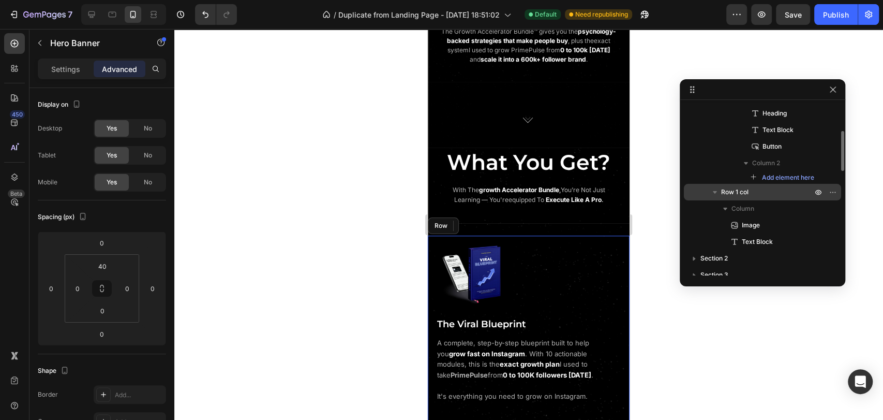
click at [756, 193] on p "Row 1 col" at bounding box center [767, 192] width 93 height 10
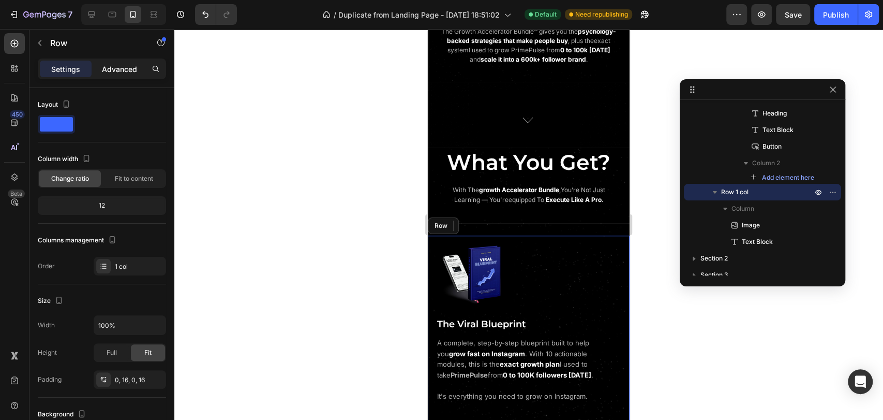
click at [124, 72] on p "Advanced" at bounding box center [119, 69] width 35 height 11
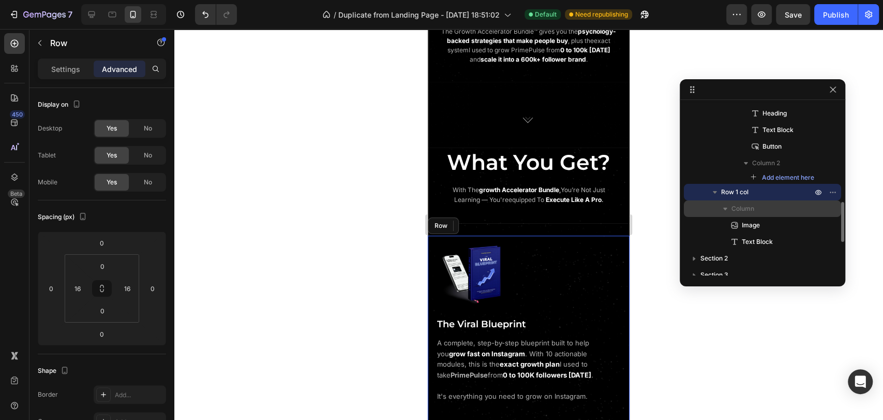
scroll to position [172, 0]
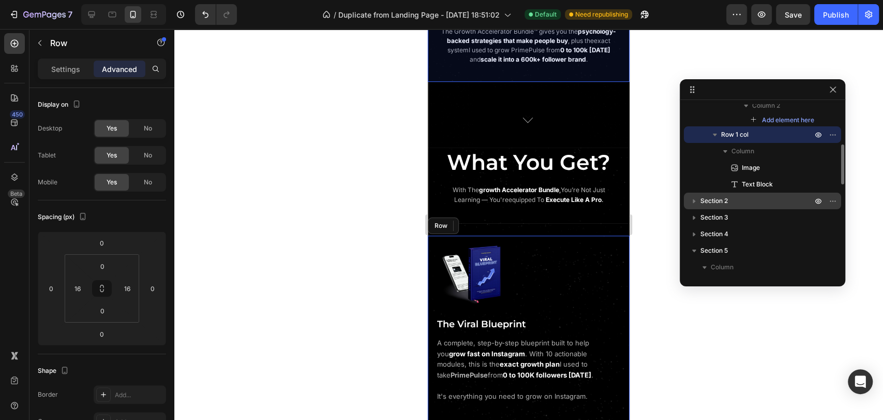
click at [742, 203] on p "Section 2" at bounding box center [758, 201] width 114 height 10
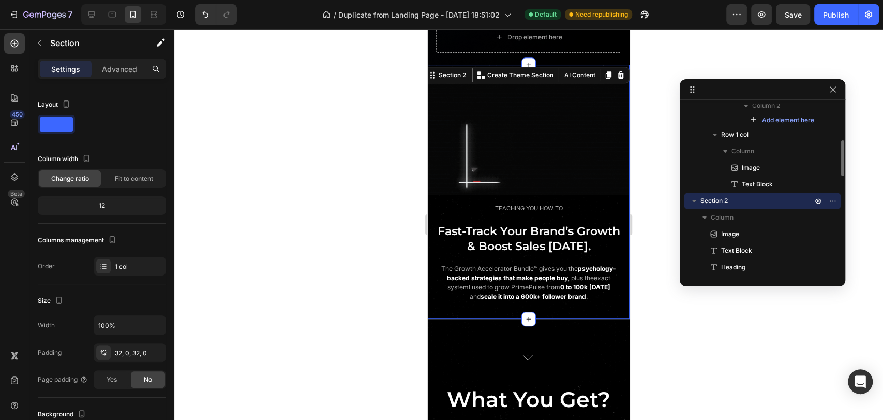
scroll to position [316, 0]
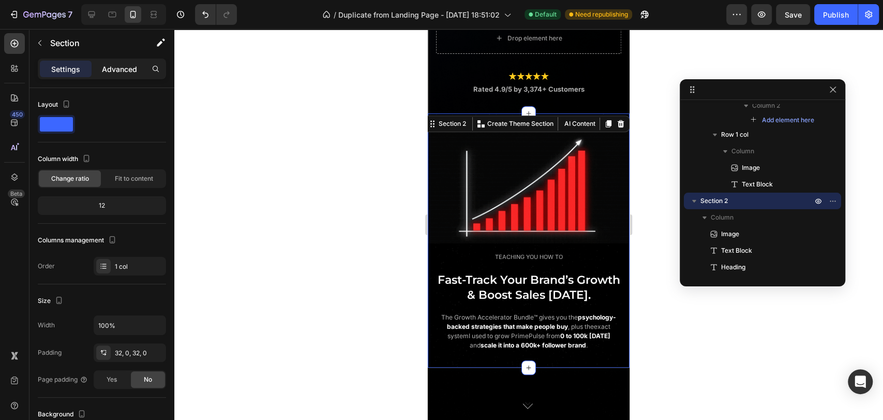
click at [120, 68] on p "Advanced" at bounding box center [119, 69] width 35 height 11
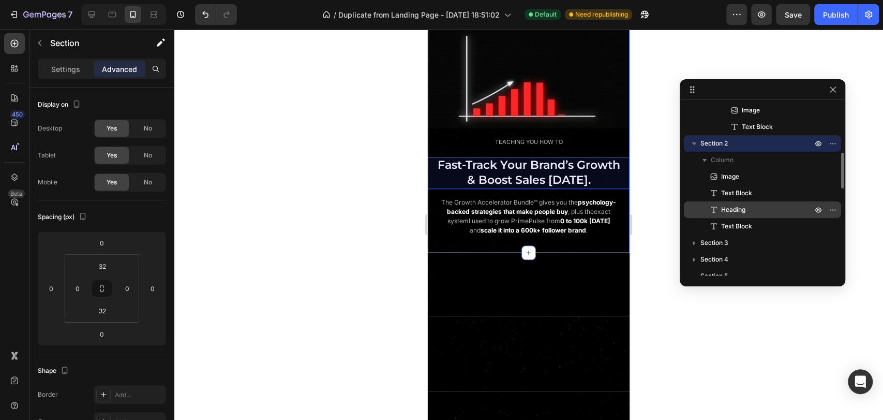
scroll to position [287, 0]
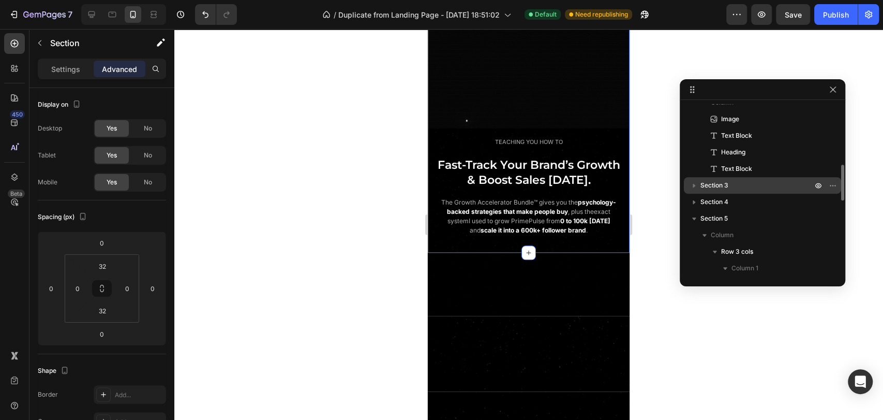
click at [735, 186] on p "Section 3" at bounding box center [758, 185] width 114 height 10
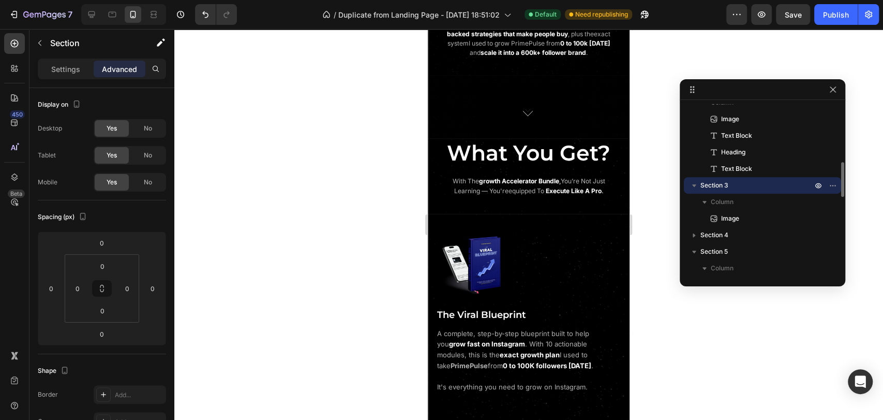
scroll to position [786, 0]
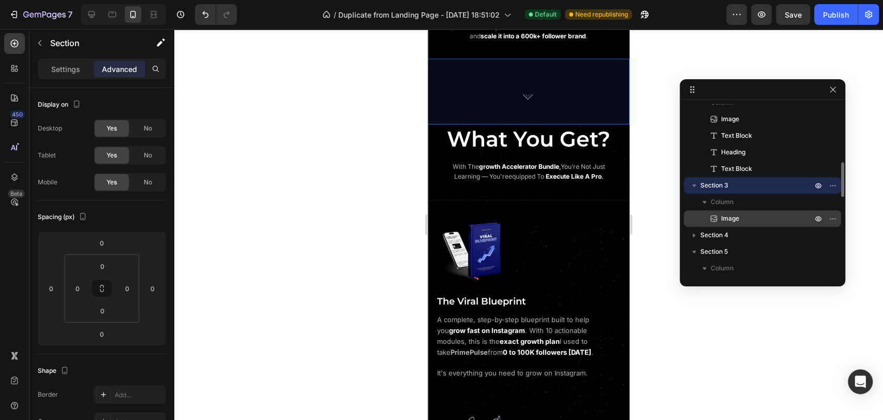
click at [737, 222] on span "Image" at bounding box center [730, 218] width 18 height 10
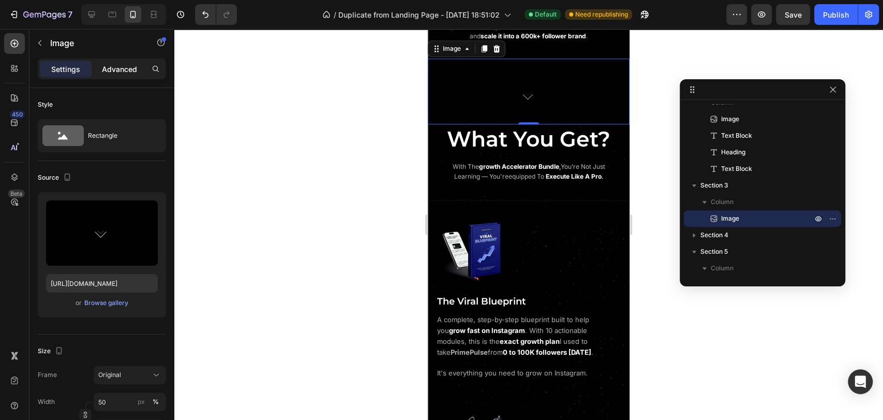
click at [117, 76] on div "Advanced" at bounding box center [120, 69] width 52 height 17
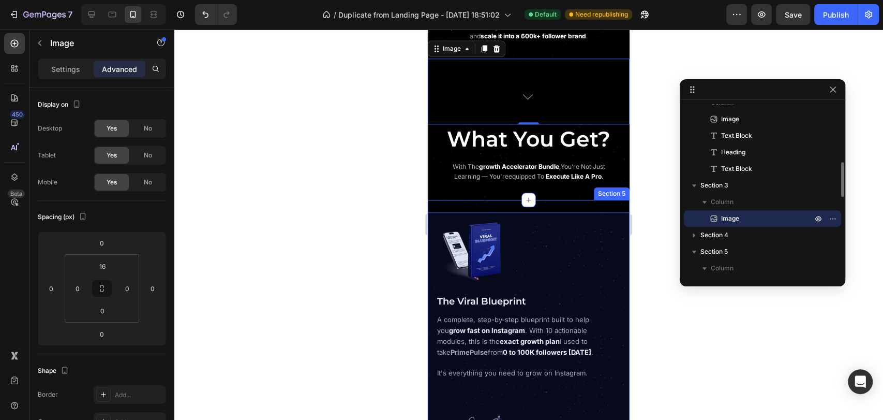
scroll to position [345, 0]
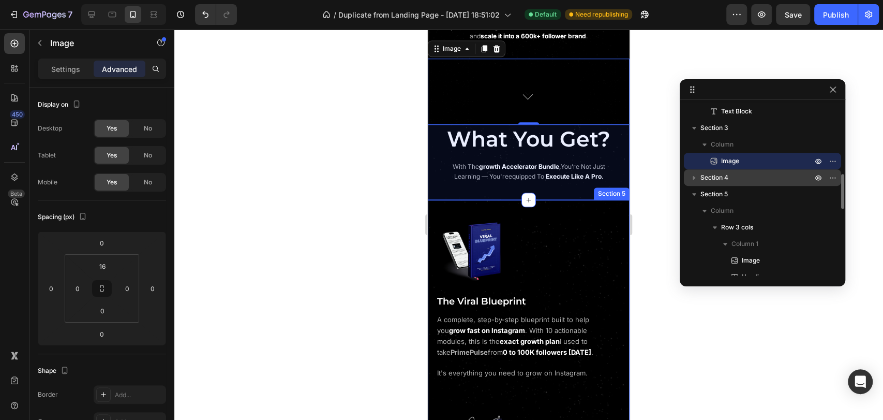
click at [692, 175] on icon "button" at bounding box center [694, 177] width 10 height 10
click at [735, 182] on p "Section 4" at bounding box center [758, 177] width 114 height 10
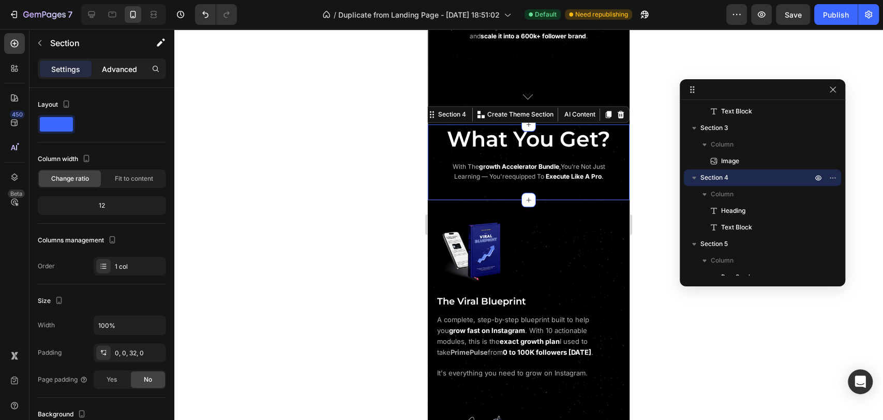
click at [111, 65] on p "Advanced" at bounding box center [119, 69] width 35 height 11
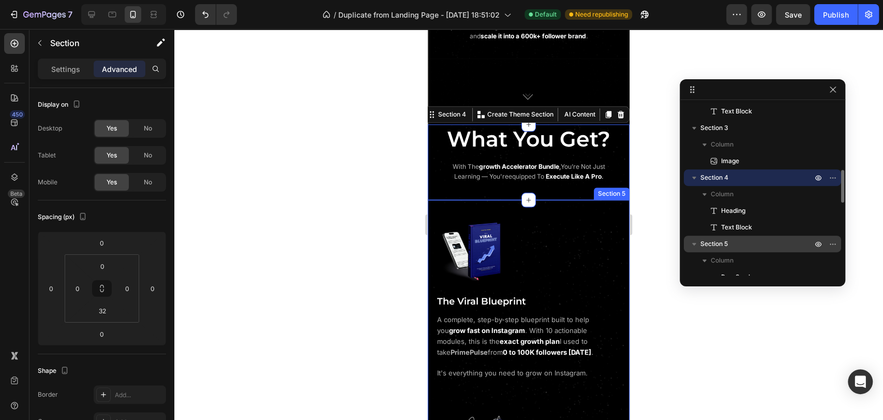
scroll to position [402, 0]
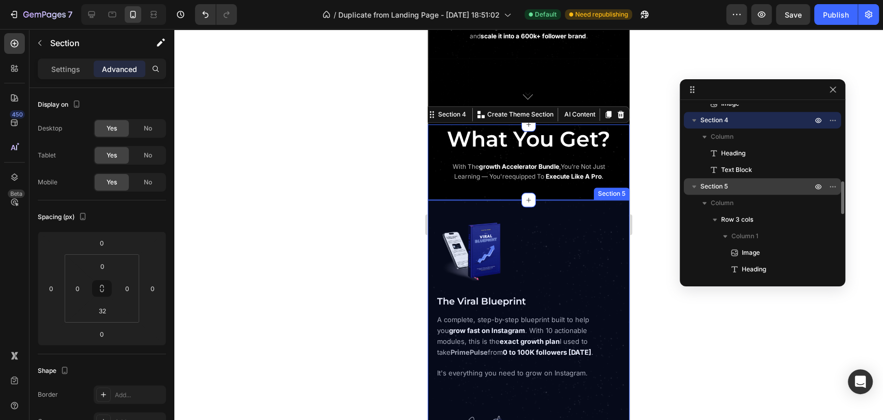
click at [740, 189] on p "Section 5" at bounding box center [758, 186] width 114 height 10
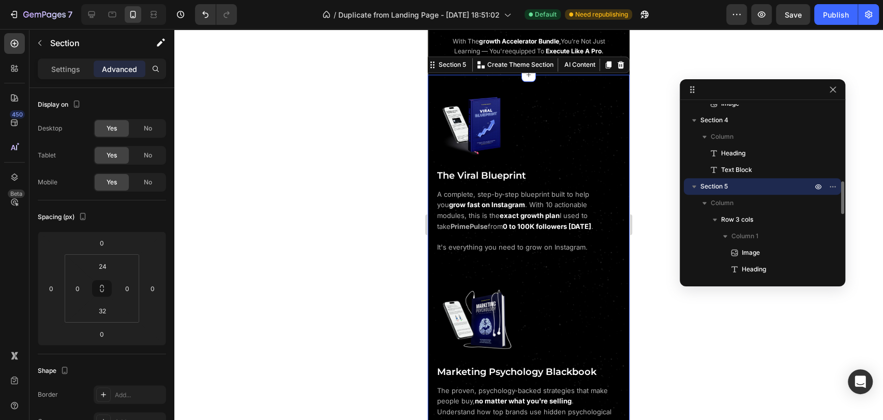
scroll to position [924, 0]
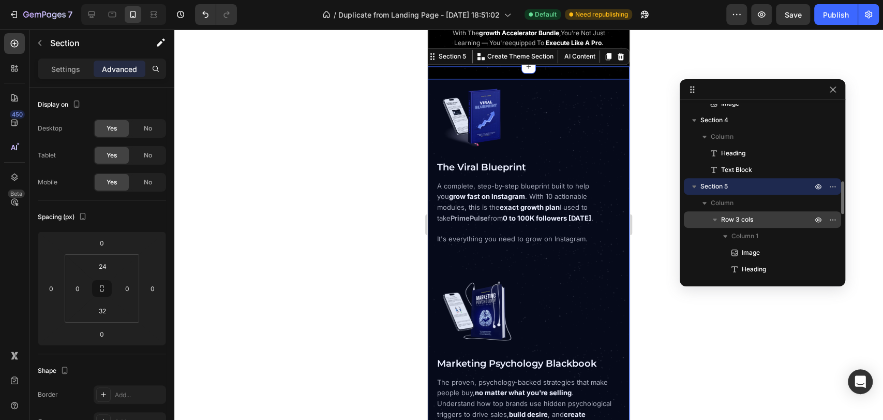
click at [749, 221] on span "Row 3 cols" at bounding box center [737, 219] width 32 height 10
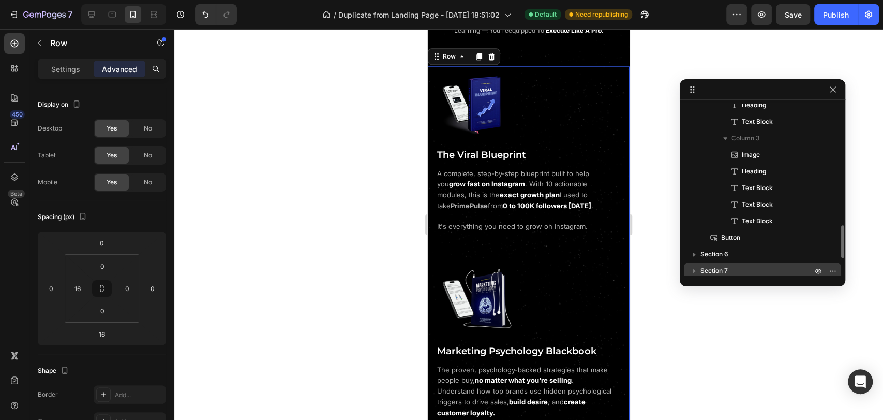
scroll to position [690, 0]
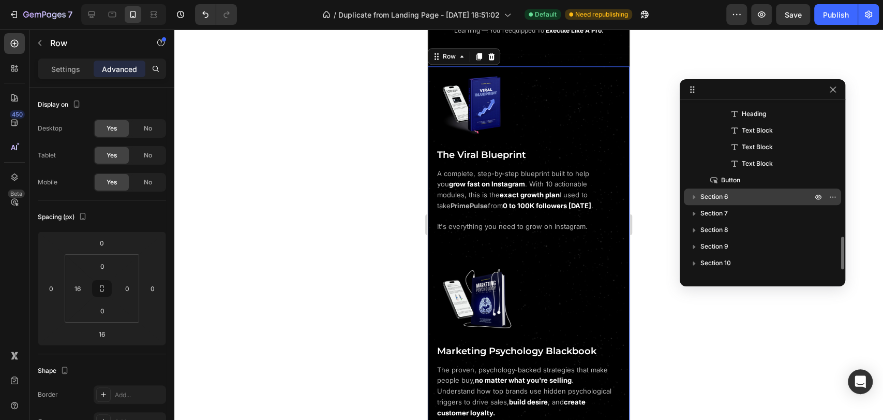
click at [733, 191] on p "Section 6" at bounding box center [758, 196] width 114 height 10
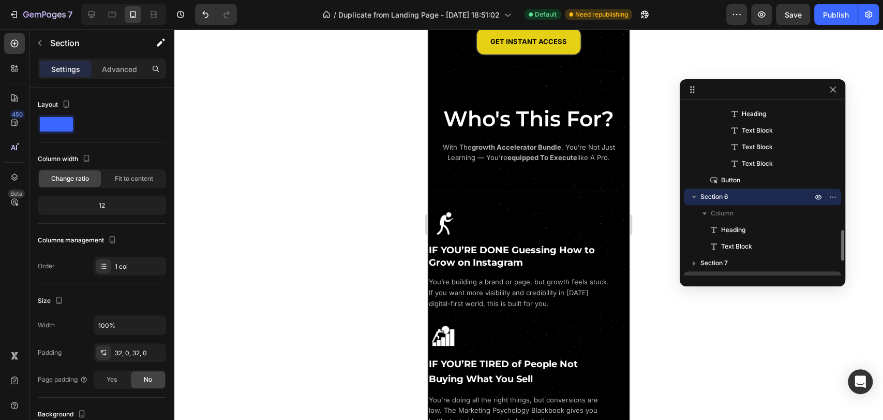
scroll to position [747, 0]
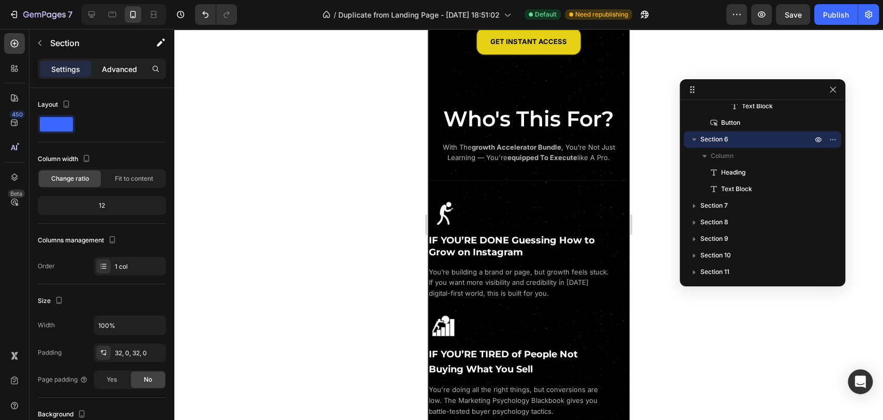
click at [112, 65] on p "Advanced" at bounding box center [119, 69] width 35 height 11
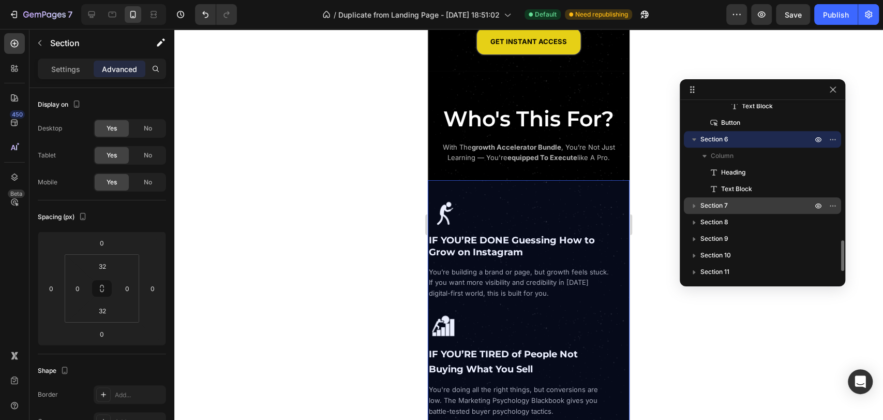
click at [747, 200] on p "Section 7" at bounding box center [758, 205] width 114 height 10
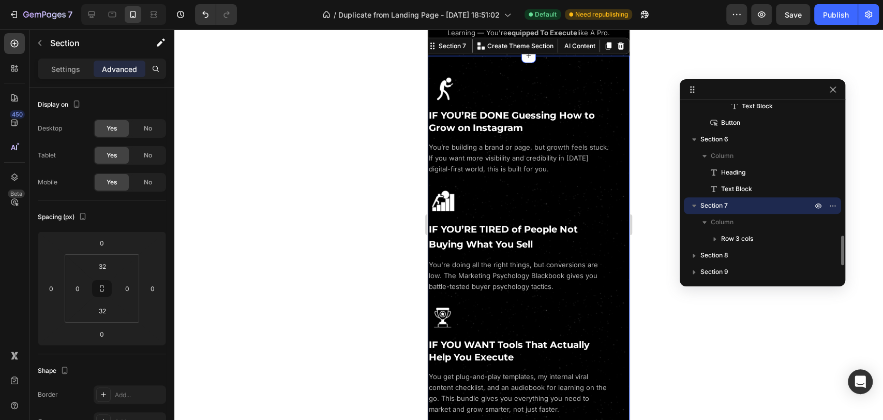
scroll to position [1725, 0]
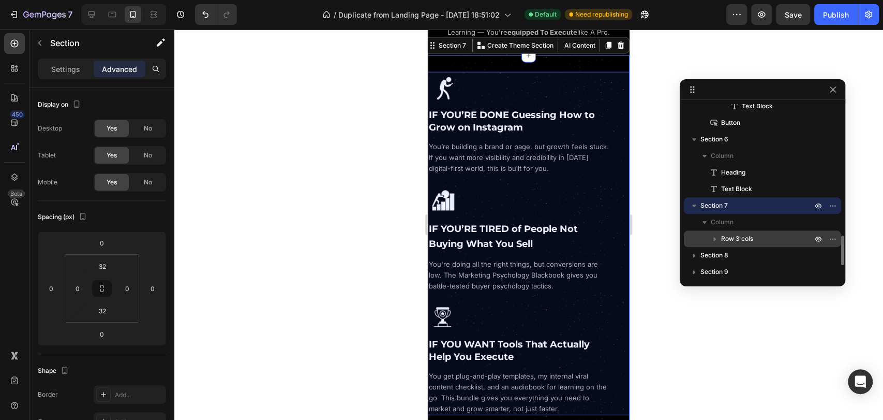
click at [751, 235] on span "Row 3 cols" at bounding box center [737, 238] width 32 height 10
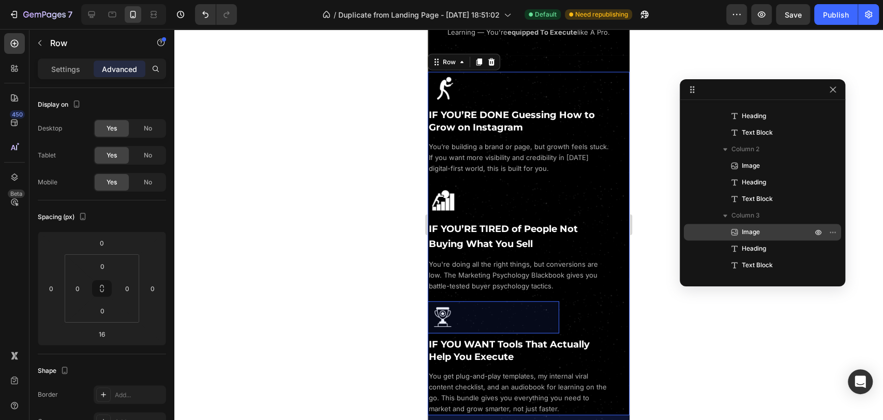
scroll to position [1001, 0]
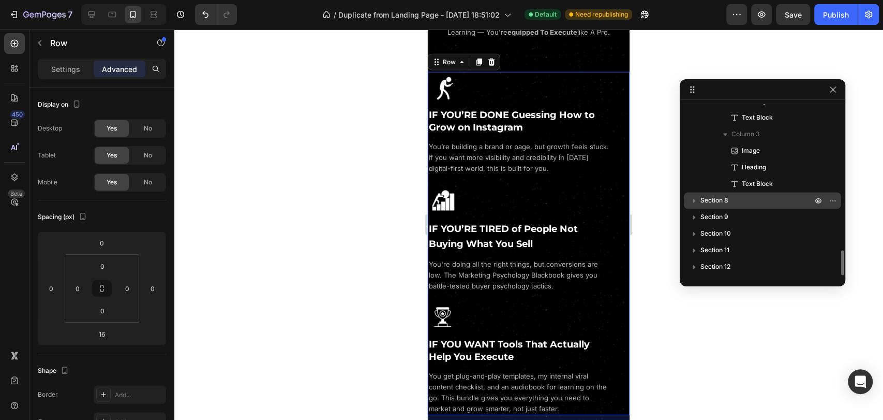
click at [702, 202] on span "Section 8" at bounding box center [715, 200] width 28 height 10
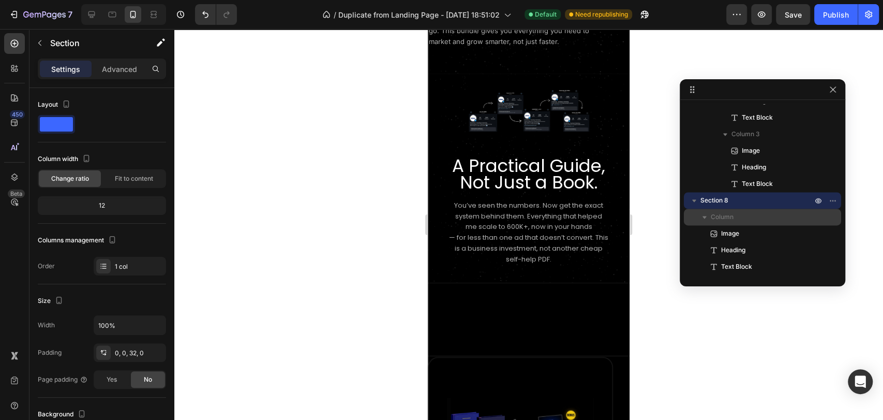
scroll to position [1058, 0]
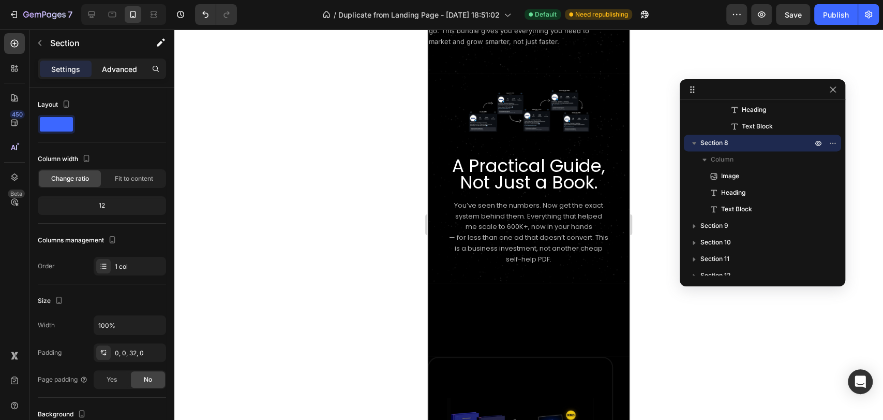
click at [128, 71] on p "Advanced" at bounding box center [119, 69] width 35 height 11
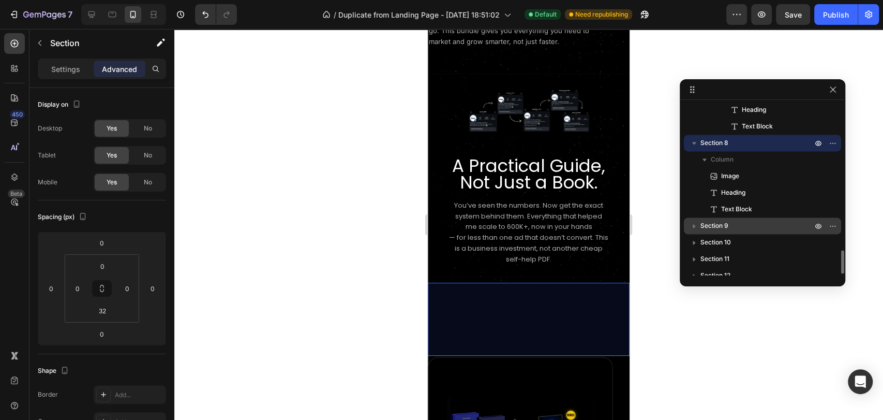
click at [729, 229] on p "Section 9" at bounding box center [758, 225] width 114 height 10
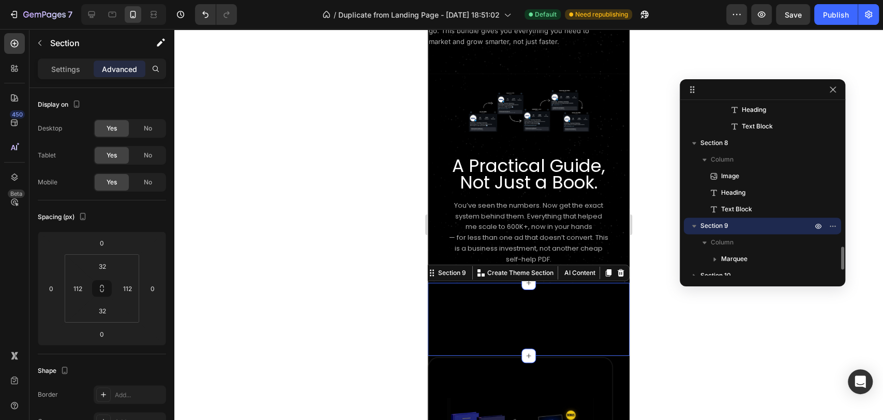
scroll to position [1100, 0]
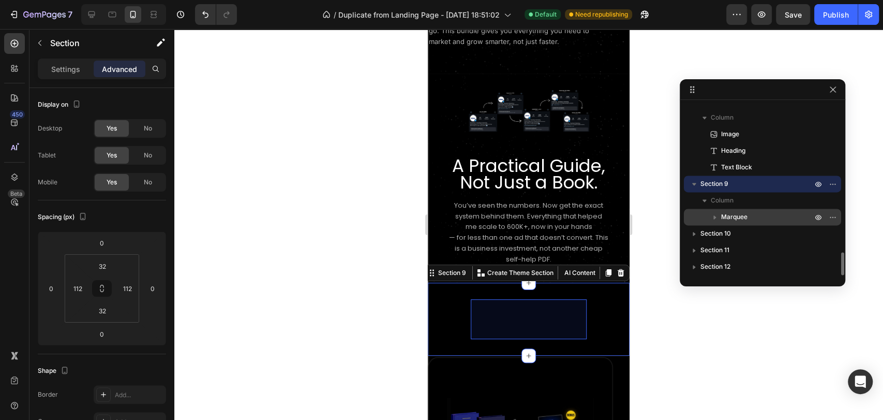
click at [742, 210] on div "Marquee" at bounding box center [762, 217] width 149 height 17
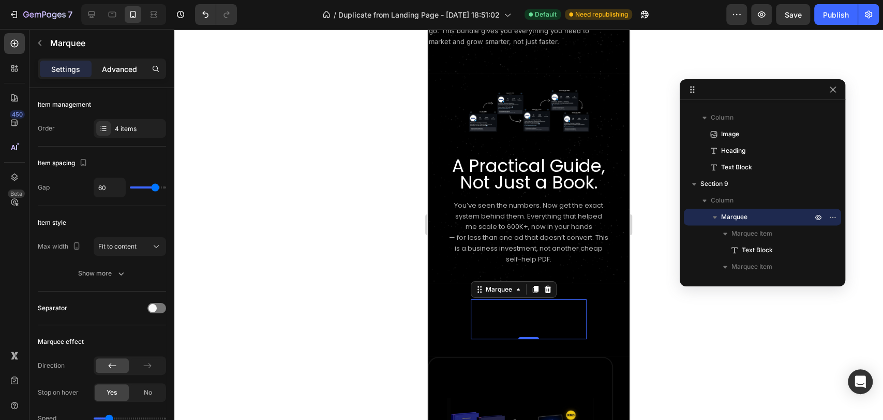
click at [108, 76] on div "Advanced" at bounding box center [120, 69] width 52 height 17
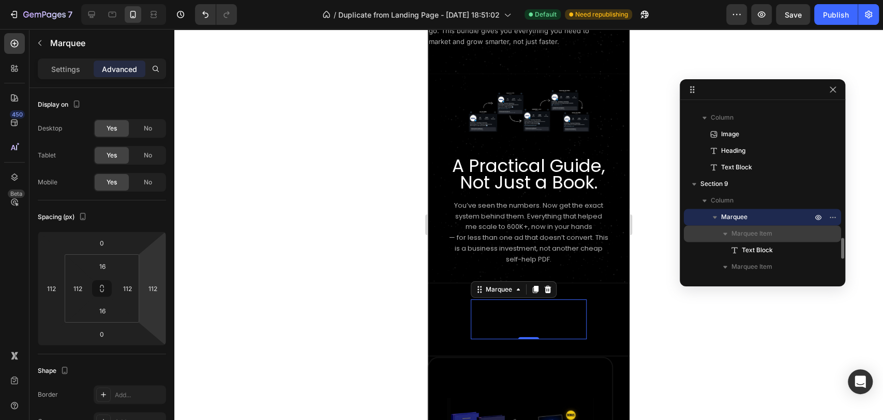
scroll to position [1158, 0]
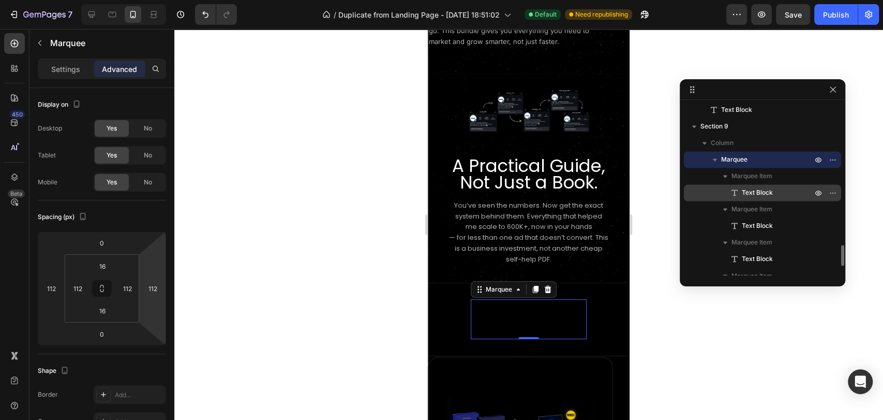
click at [761, 191] on span "Text Block" at bounding box center [757, 192] width 31 height 10
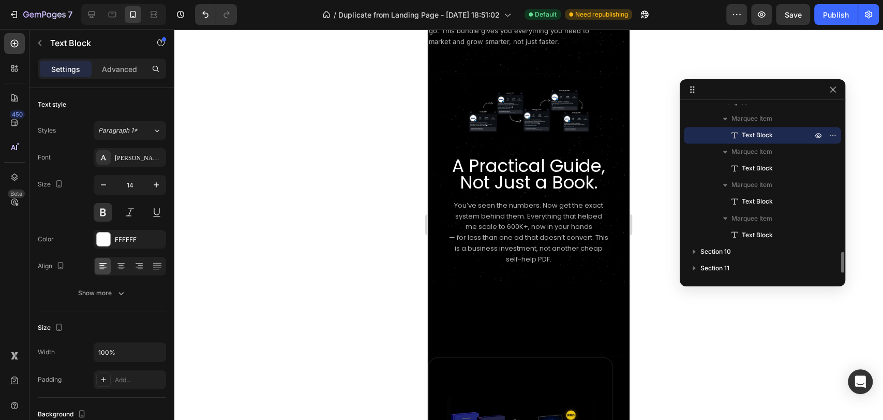
scroll to position [1233, 0]
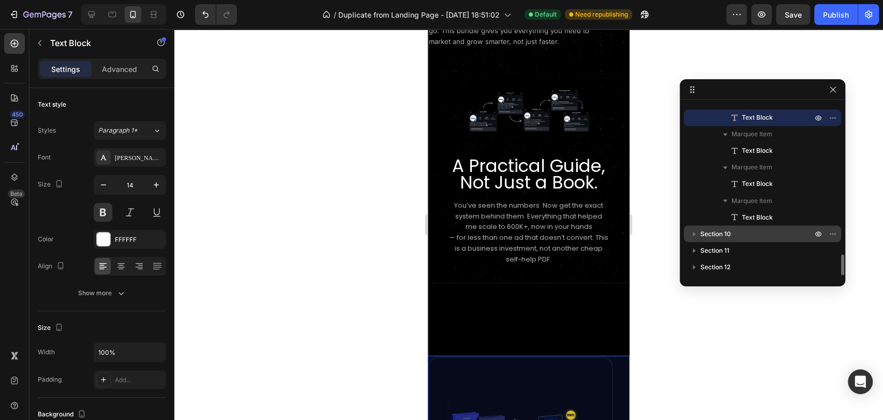
click at [765, 230] on p "Section 10" at bounding box center [758, 233] width 114 height 10
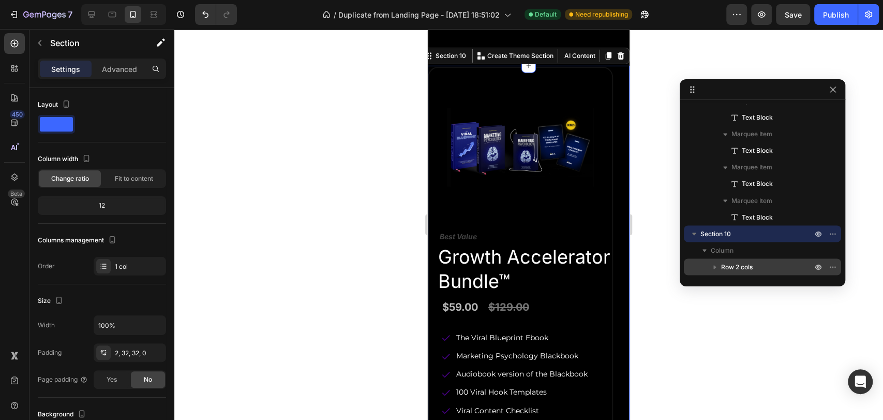
scroll to position [1266, 0]
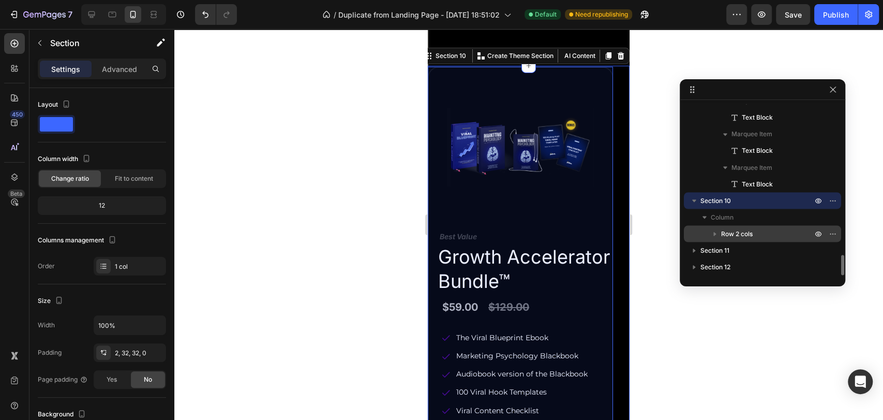
click at [755, 230] on p "Row 2 cols" at bounding box center [767, 233] width 93 height 10
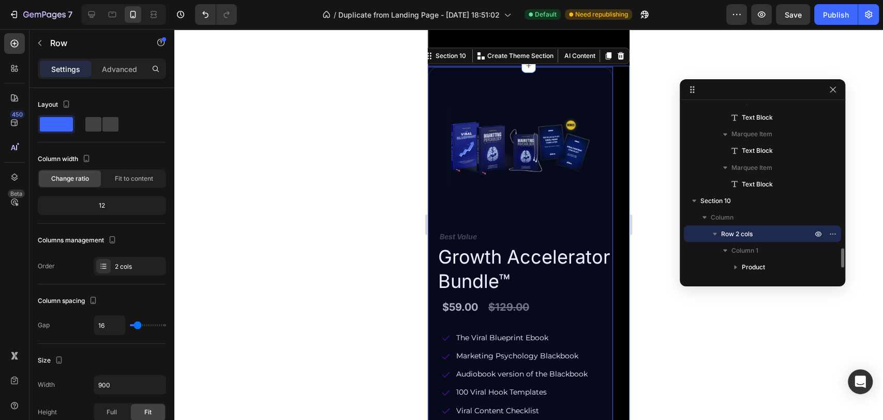
scroll to position [2382, 0]
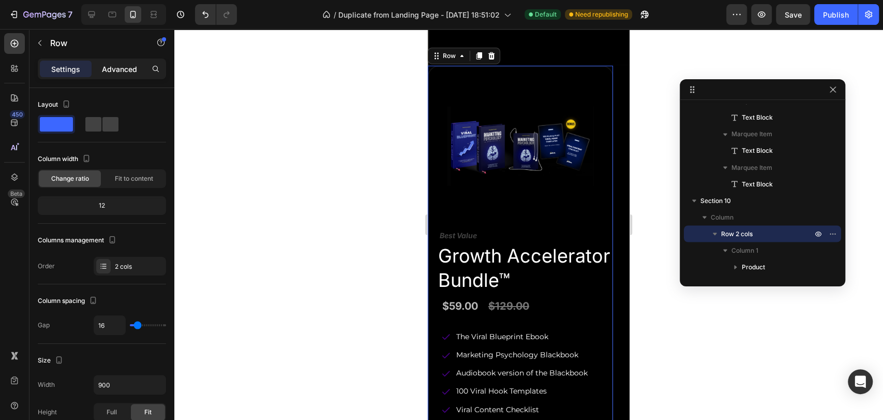
click at [120, 69] on p "Advanced" at bounding box center [119, 69] width 35 height 11
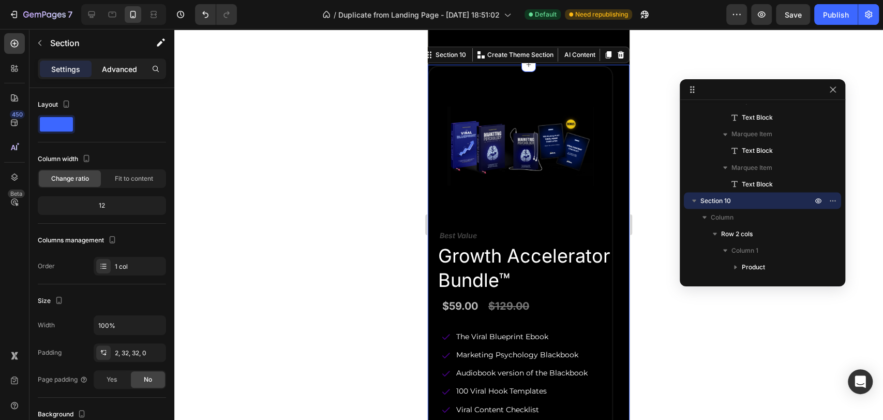
click at [115, 70] on p "Advanced" at bounding box center [119, 69] width 35 height 11
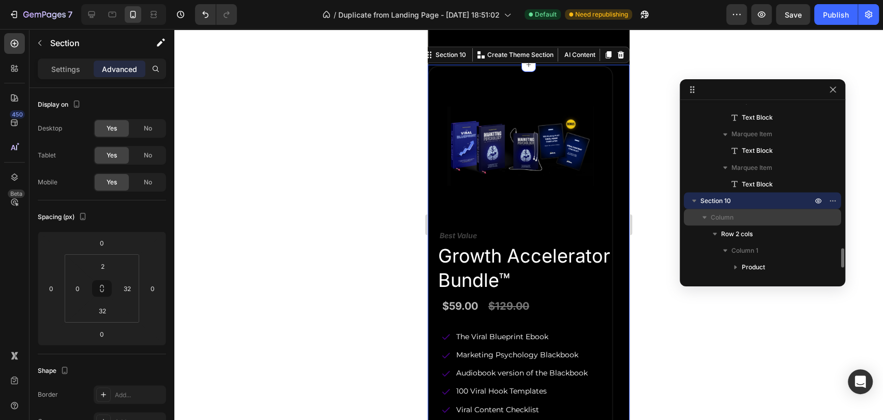
scroll to position [1323, 0]
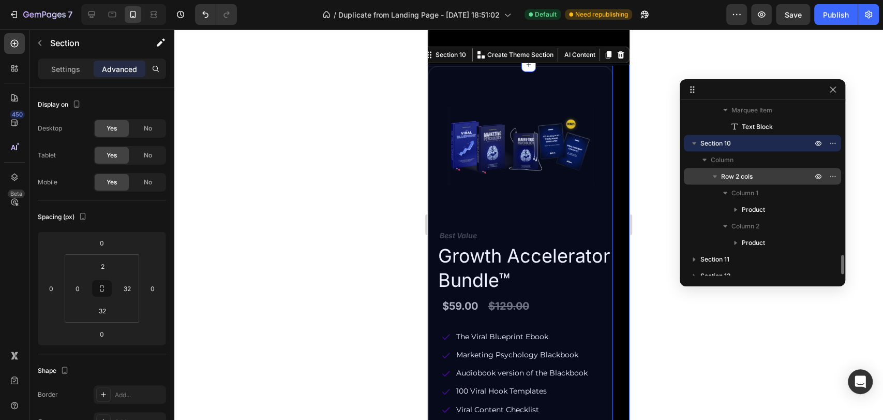
click at [762, 175] on p "Row 2 cols" at bounding box center [767, 176] width 93 height 10
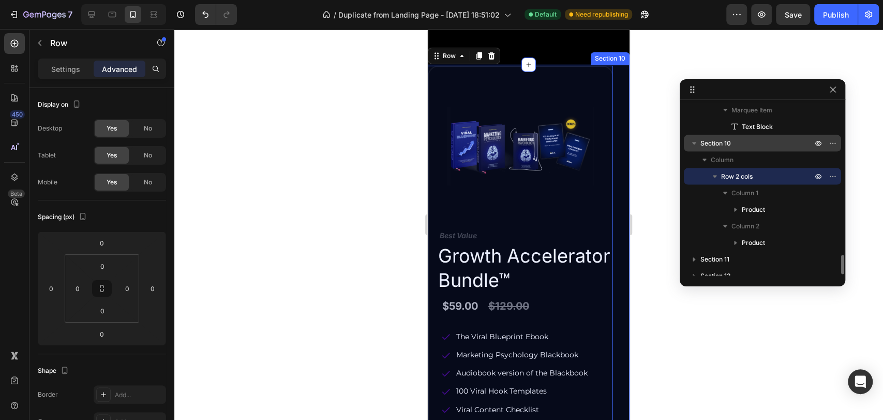
click at [765, 142] on p "Section 10" at bounding box center [758, 143] width 114 height 10
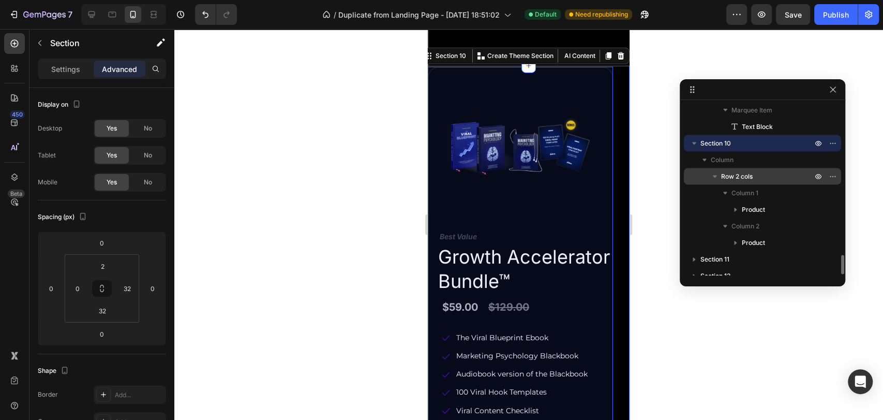
click at [758, 171] on p "Row 2 cols" at bounding box center [767, 176] width 93 height 10
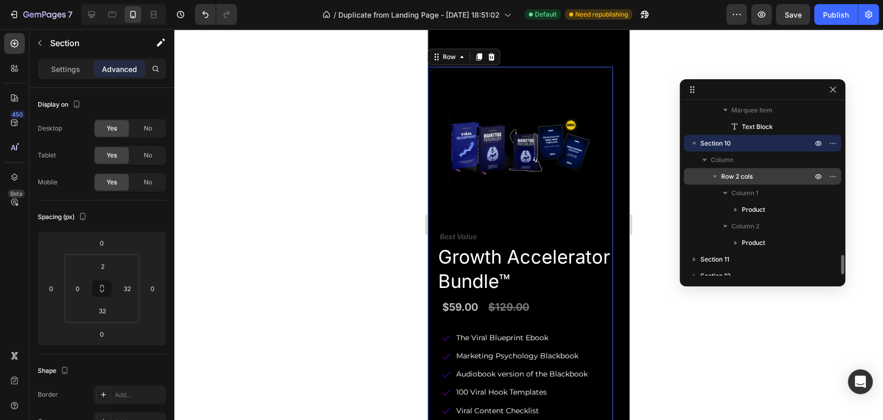
scroll to position [2382, 0]
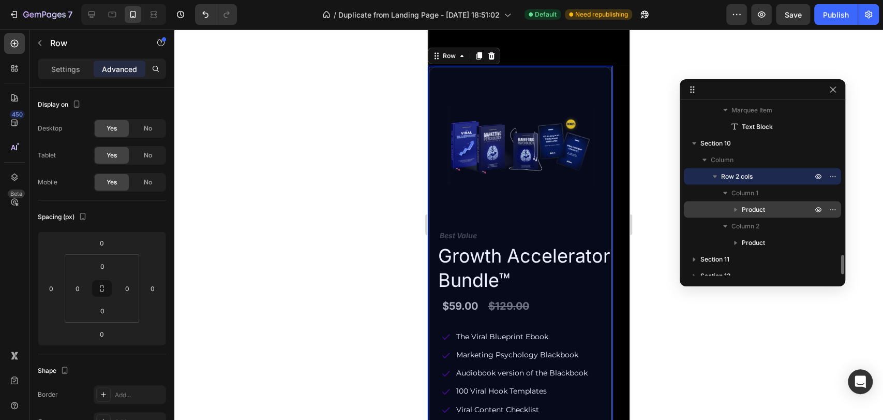
click at [762, 214] on div "Product" at bounding box center [762, 209] width 149 height 17
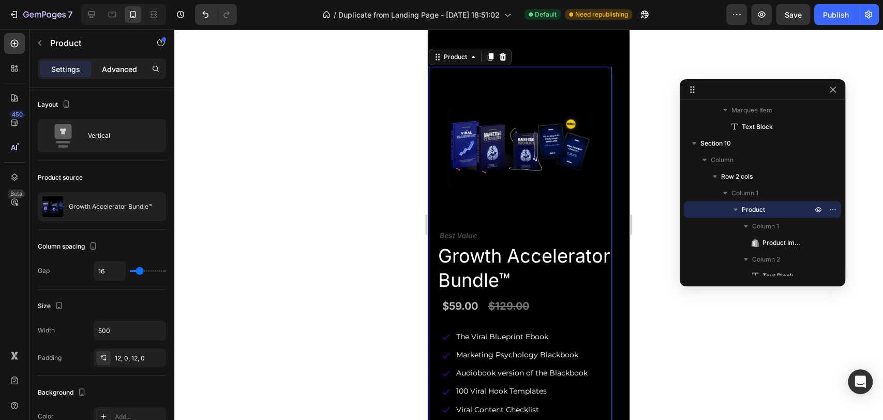
click at [119, 76] on div "Advanced" at bounding box center [120, 69] width 52 height 17
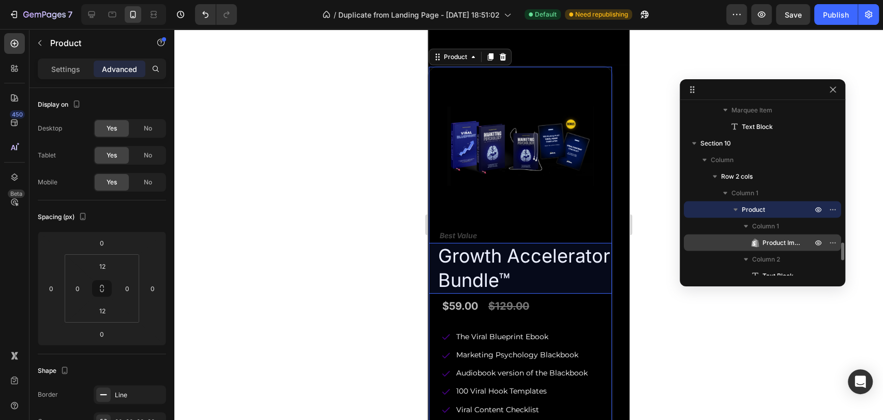
scroll to position [1381, 0]
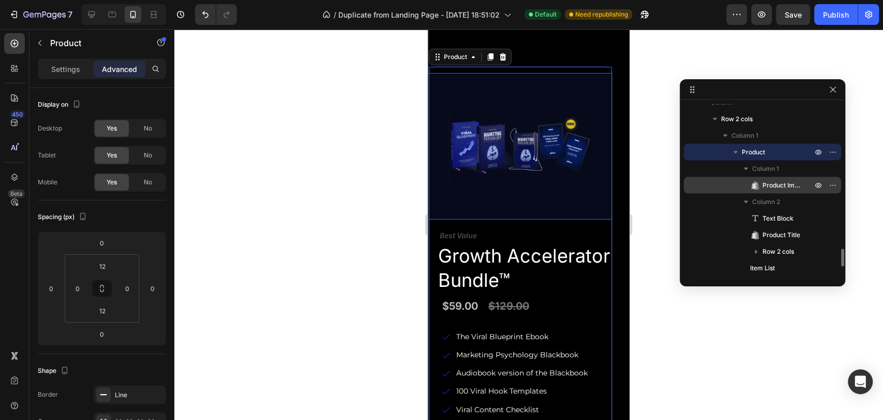
click at [774, 181] on span "Product Images" at bounding box center [782, 185] width 39 height 10
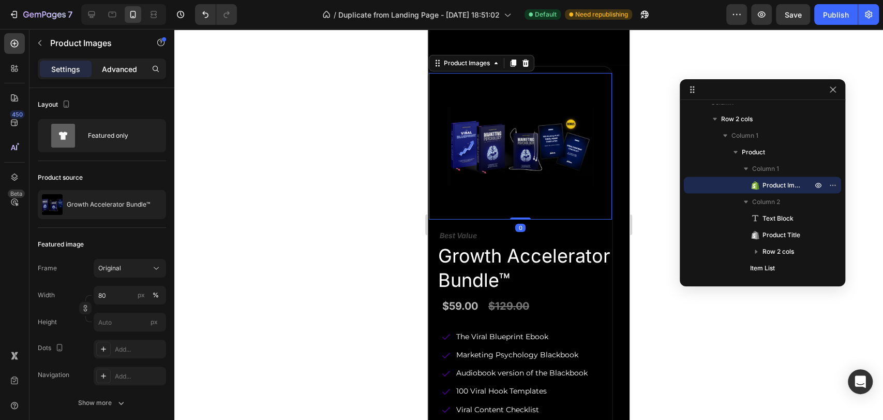
click at [99, 64] on div "Advanced" at bounding box center [120, 69] width 52 height 17
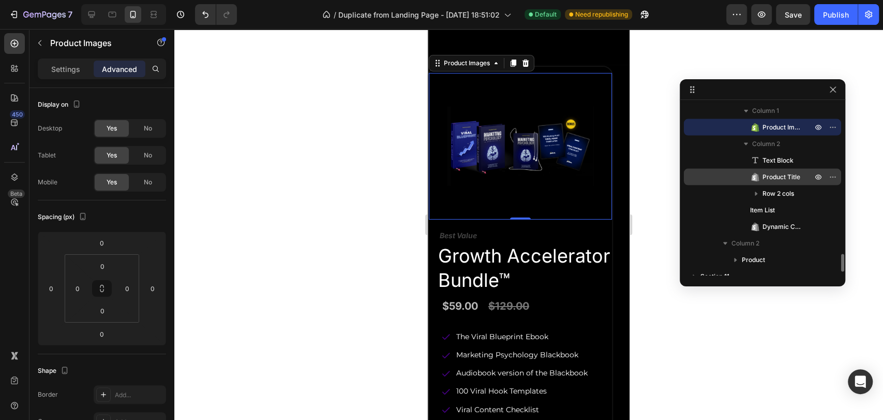
scroll to position [1465, 0]
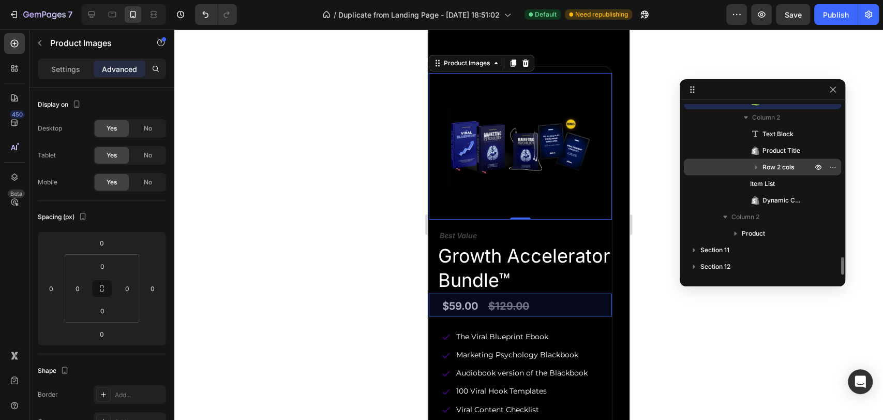
click at [784, 166] on span "Row 2 cols" at bounding box center [779, 167] width 32 height 10
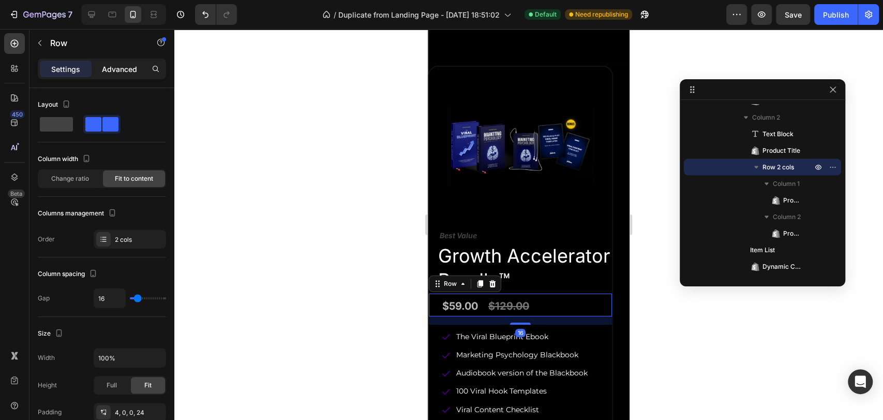
click at [109, 76] on div "Advanced" at bounding box center [120, 69] width 52 height 17
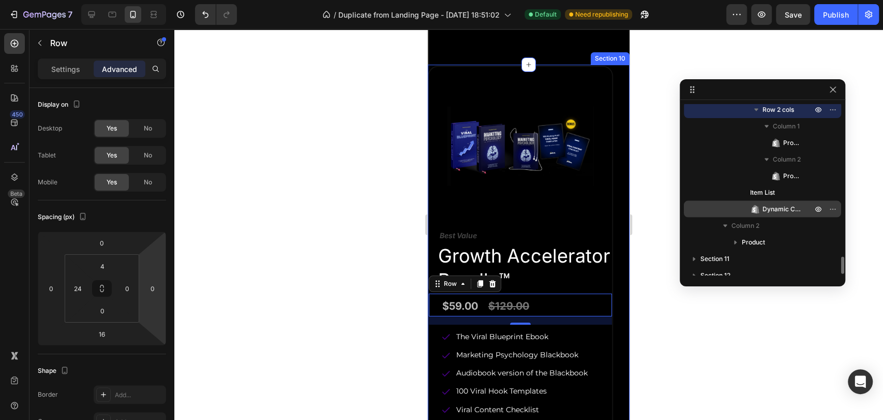
scroll to position [1531, 0]
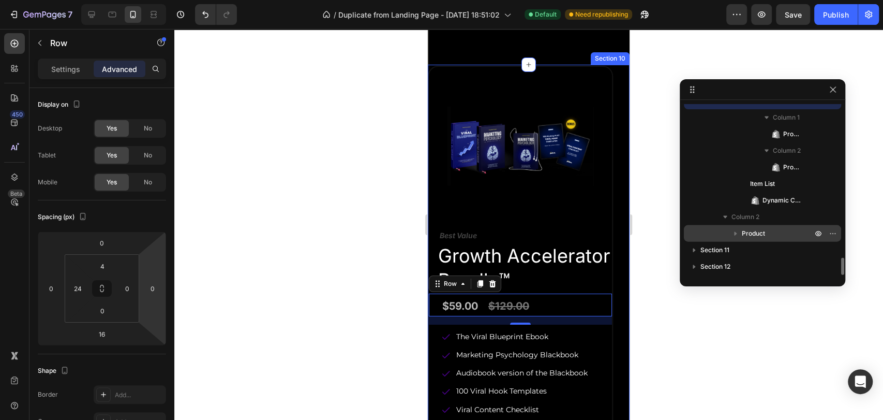
click at [770, 231] on p "Product" at bounding box center [778, 233] width 72 height 10
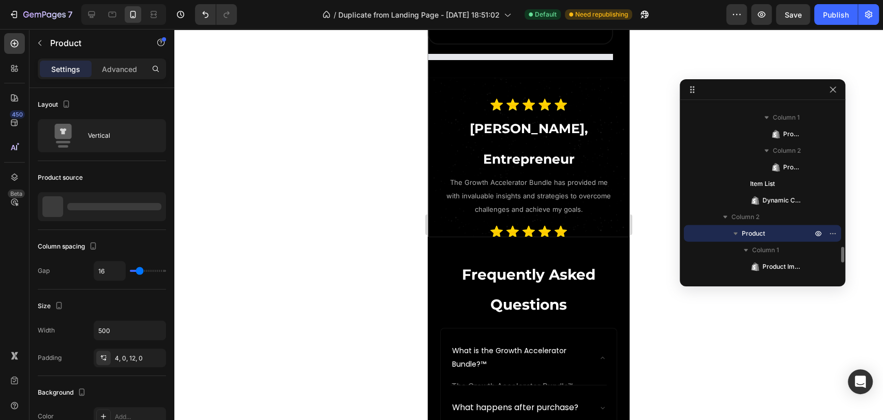
scroll to position [2820, 0]
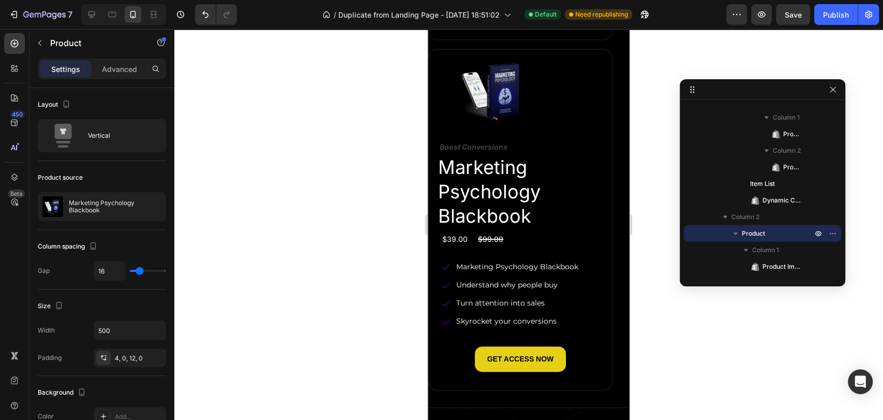
click at [119, 78] on div "Settings Advanced" at bounding box center [102, 68] width 128 height 21
click at [119, 76] on div "Advanced" at bounding box center [120, 69] width 52 height 17
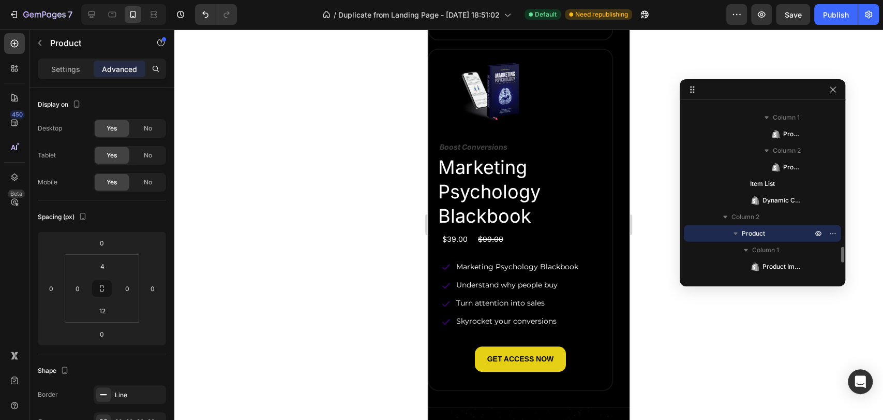
scroll to position [1646, 0]
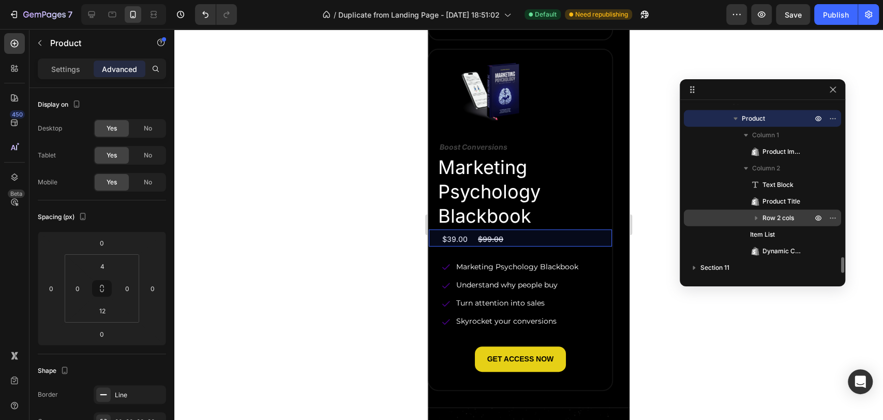
click at [785, 211] on div "Row 2 cols" at bounding box center [762, 218] width 149 height 17
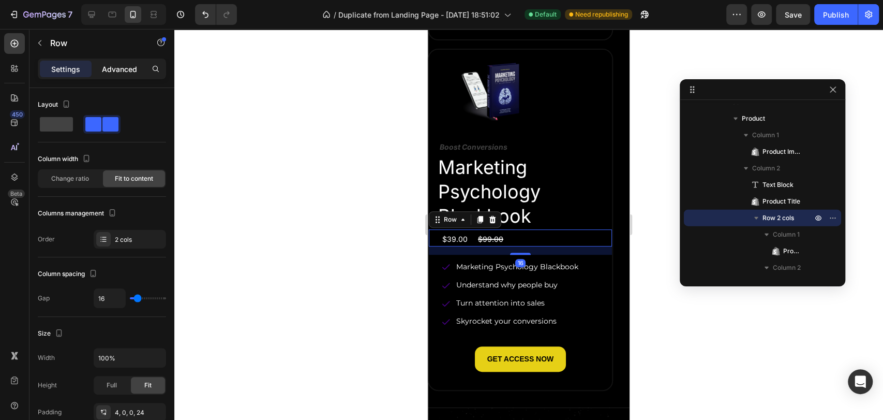
click at [116, 64] on p "Advanced" at bounding box center [119, 69] width 35 height 11
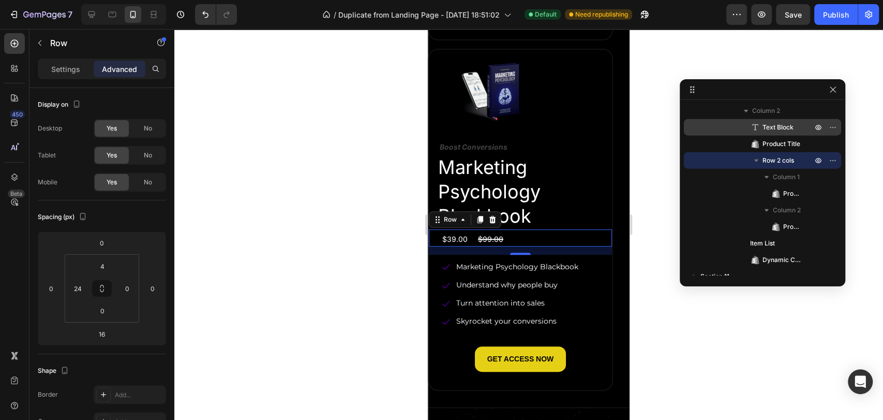
scroll to position [1730, 0]
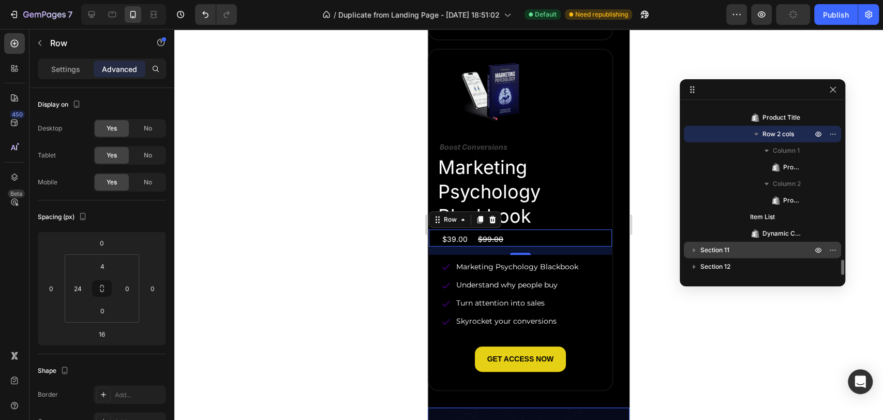
click at [728, 246] on span "Section 11" at bounding box center [715, 250] width 29 height 10
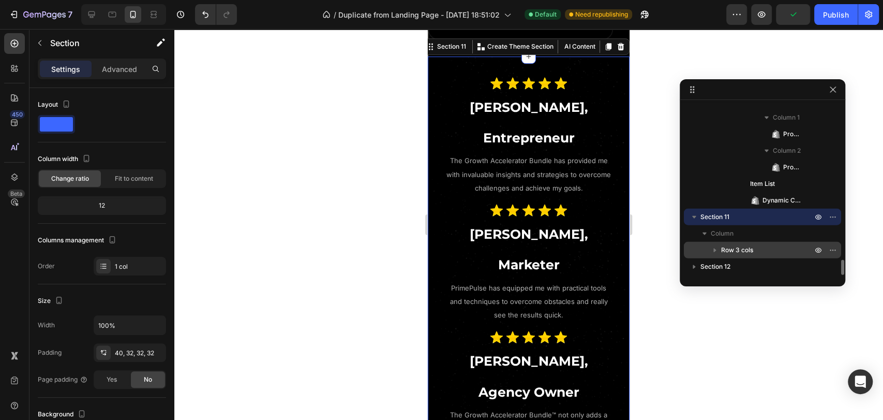
scroll to position [3174, 0]
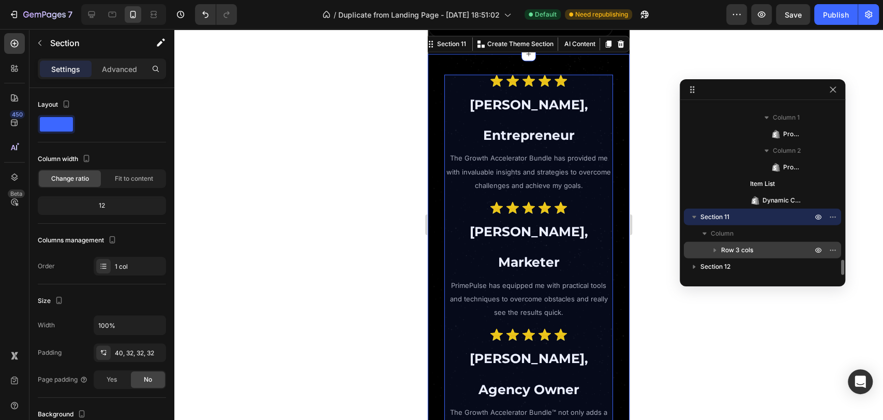
click at [757, 247] on p "Row 3 cols" at bounding box center [767, 250] width 93 height 10
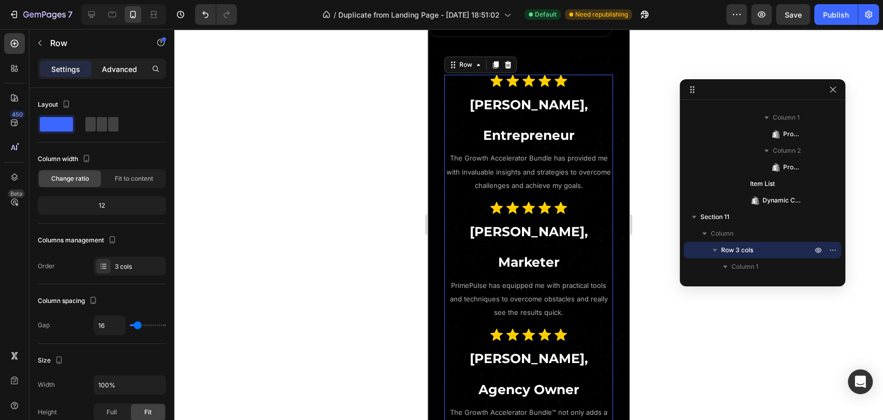
click at [115, 69] on p "Advanced" at bounding box center [119, 69] width 35 height 11
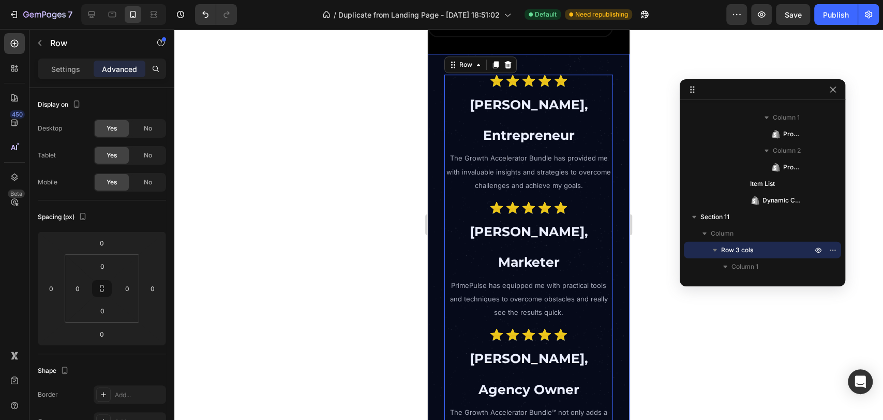
click at [707, 212] on span "Section 11" at bounding box center [715, 217] width 29 height 10
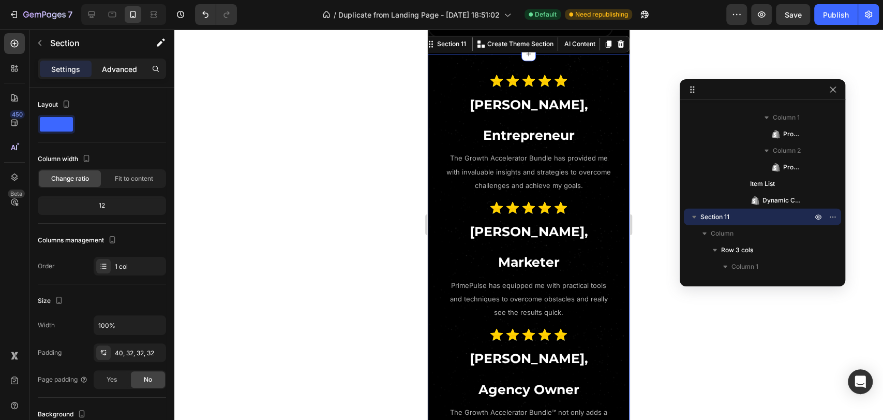
click at [116, 61] on div "Advanced" at bounding box center [120, 69] width 52 height 17
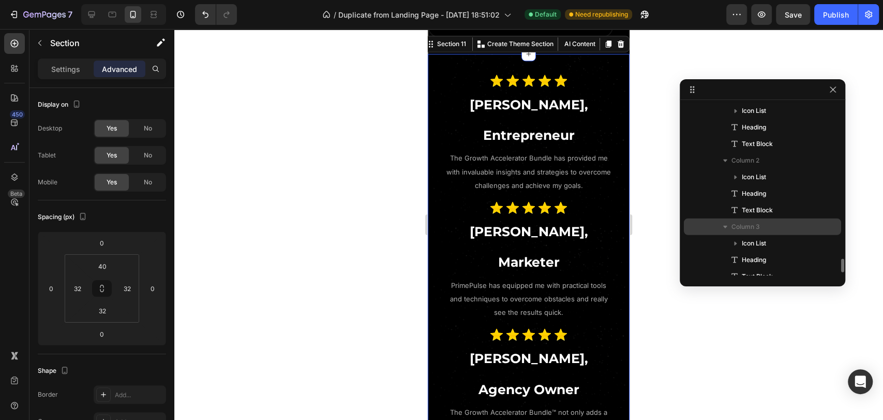
scroll to position [1820, 0]
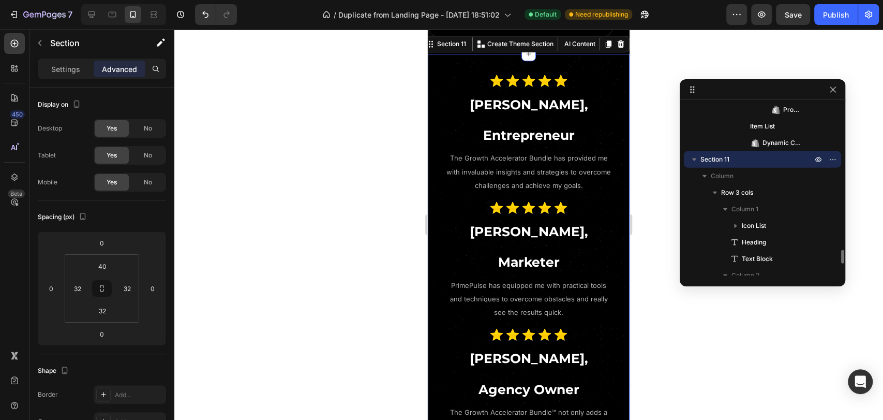
click at [694, 159] on icon "button" at bounding box center [694, 159] width 4 height 3
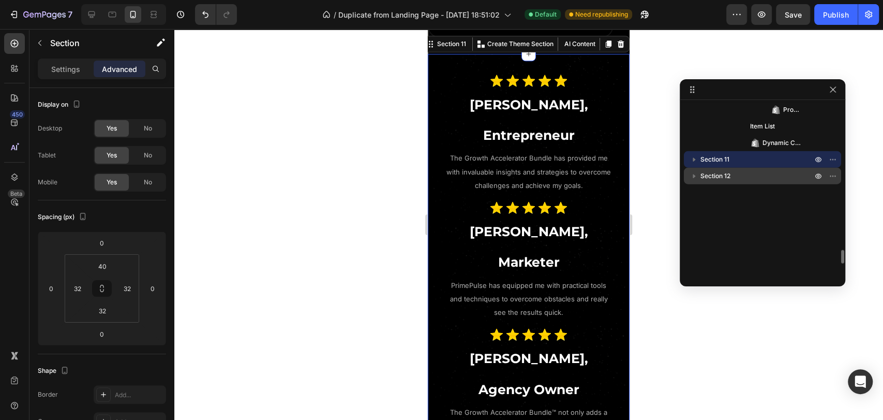
click at [734, 179] on p "Section 12" at bounding box center [758, 176] width 114 height 10
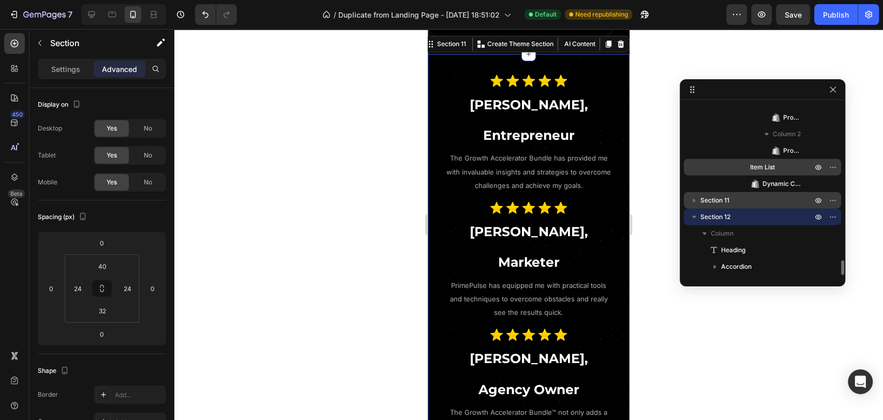
scroll to position [1779, 0]
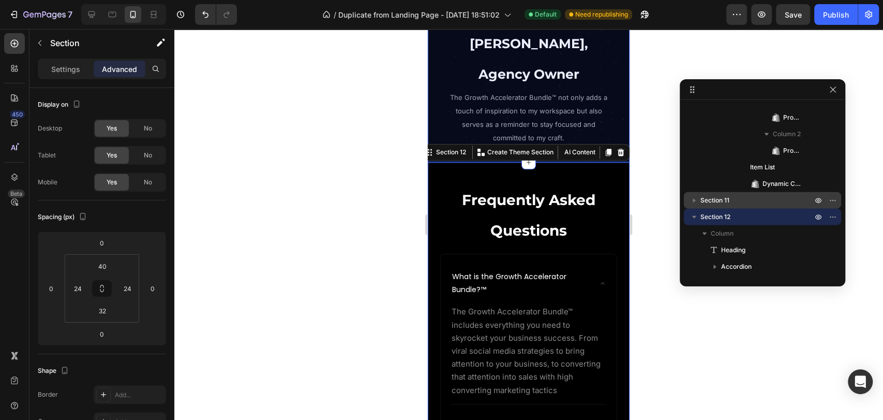
click at [738, 197] on p "Section 11" at bounding box center [758, 200] width 114 height 10
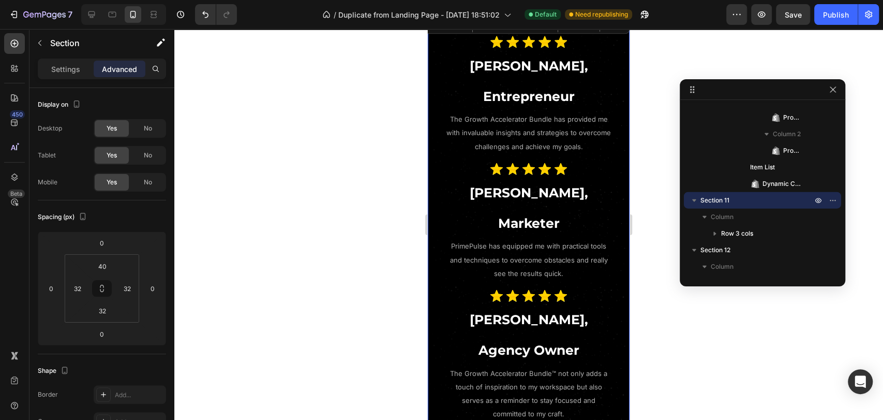
scroll to position [3174, 0]
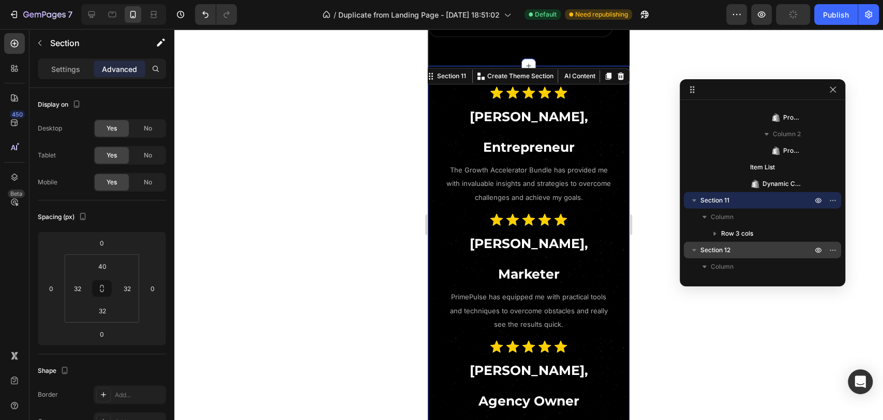
click at [745, 248] on p "Section 12" at bounding box center [758, 250] width 114 height 10
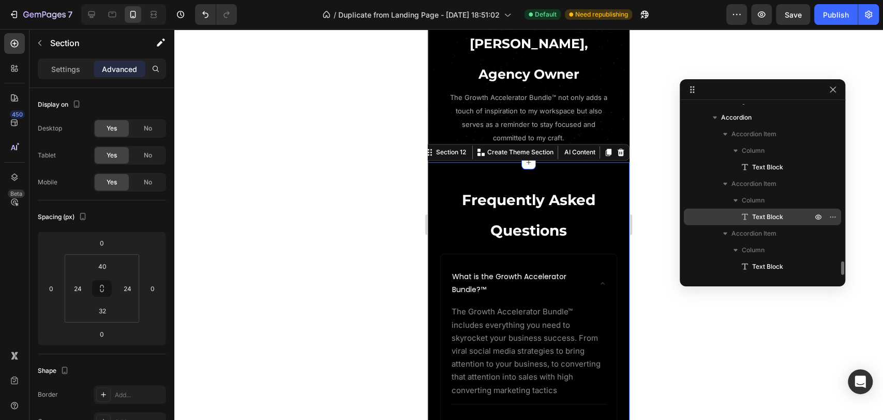
scroll to position [1904, 0]
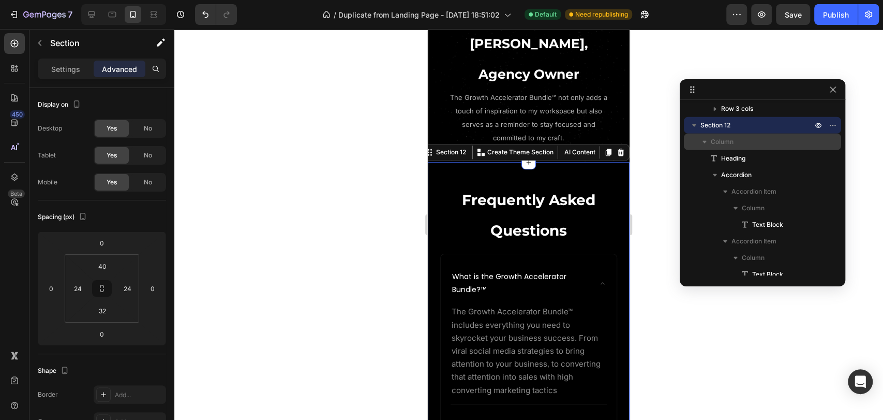
click at [740, 142] on p "Column" at bounding box center [763, 142] width 104 height 10
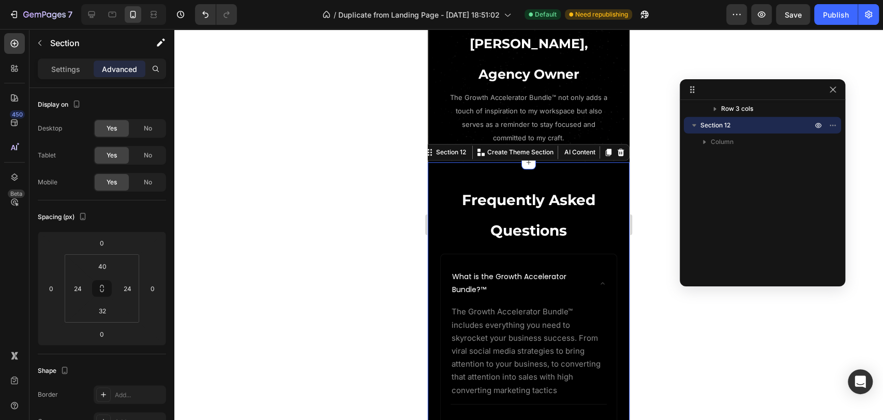
click at [733, 127] on p "Section 12" at bounding box center [758, 125] width 114 height 10
drag, startPoint x: 728, startPoint y: 125, endPoint x: 715, endPoint y: 127, distance: 13.5
click at [728, 125] on span "Section 12" at bounding box center [716, 125] width 30 height 10
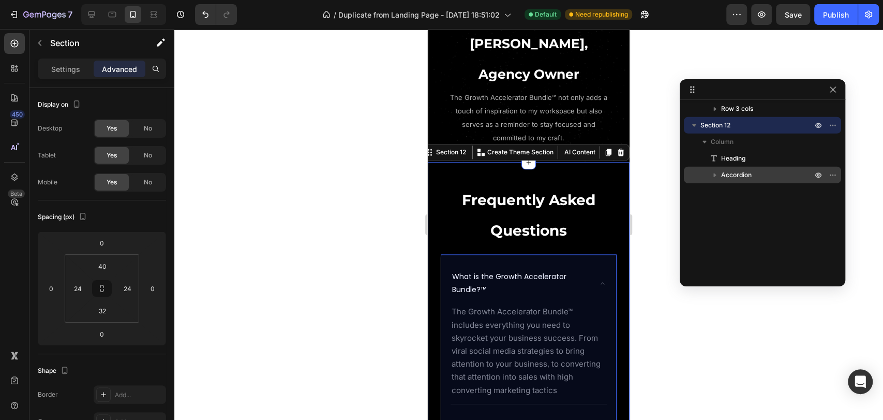
click at [716, 176] on icon "button" at bounding box center [715, 175] width 10 height 10
click at [746, 177] on span "Accordion" at bounding box center [736, 175] width 31 height 10
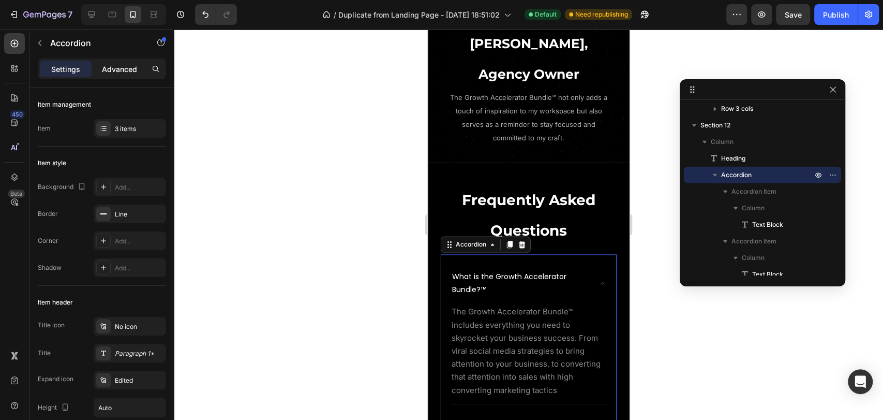
click at [116, 71] on p "Advanced" at bounding box center [119, 69] width 35 height 11
type input "100%"
type input "100"
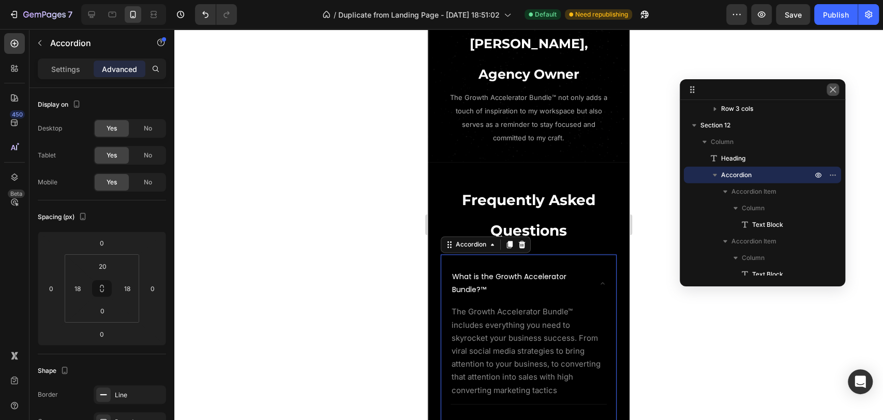
click at [830, 88] on icon "button" at bounding box center [833, 89] width 8 height 8
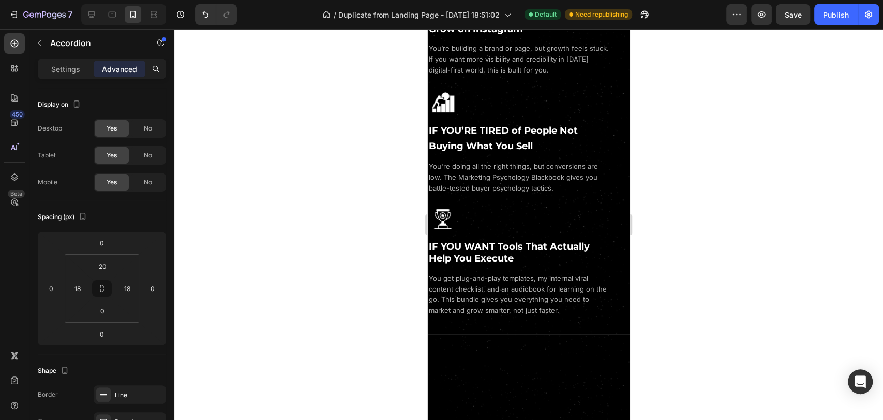
scroll to position [1545, 0]
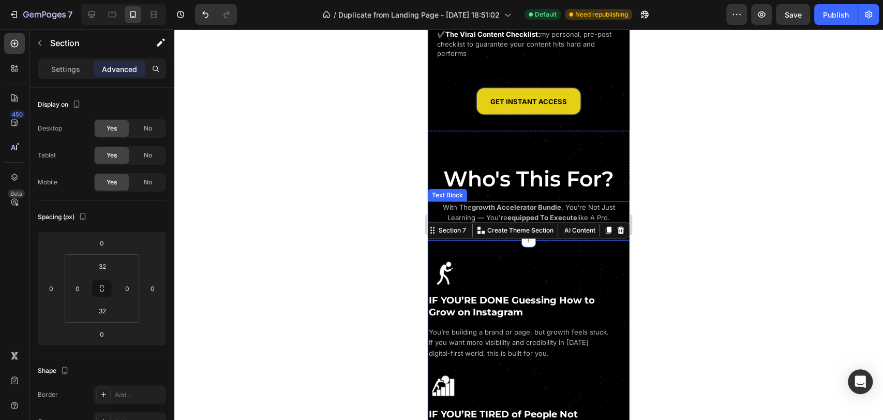
click at [121, 66] on p "Advanced" at bounding box center [119, 69] width 35 height 11
click at [583, 264] on div "Image IF YOU’RE DONE Guessing How to Grow on Instagram Heading You’re building …" at bounding box center [529, 309] width 202 height 104
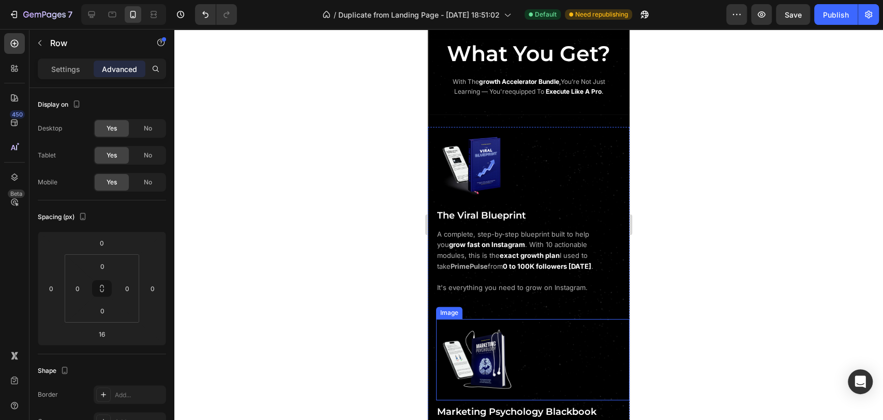
scroll to position [798, 0]
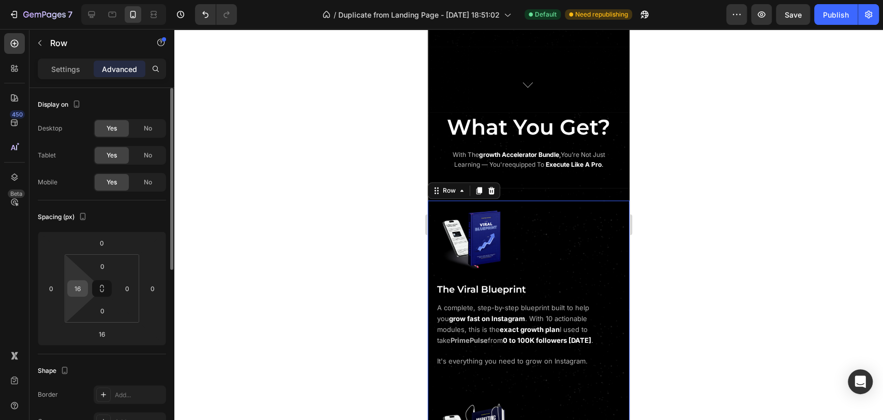
click at [80, 287] on input "16" at bounding box center [78, 288] width 16 height 16
type input "0"
click at [113, 214] on div "Spacing (px)" at bounding box center [102, 217] width 128 height 17
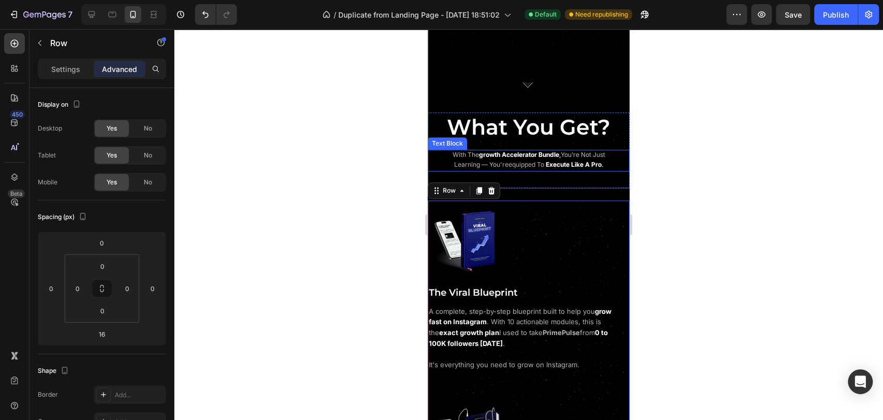
drag, startPoint x: 835, startPoint y: 10, endPoint x: 824, endPoint y: 145, distance: 135.5
click at [835, 11] on div "Publish" at bounding box center [836, 14] width 26 height 11
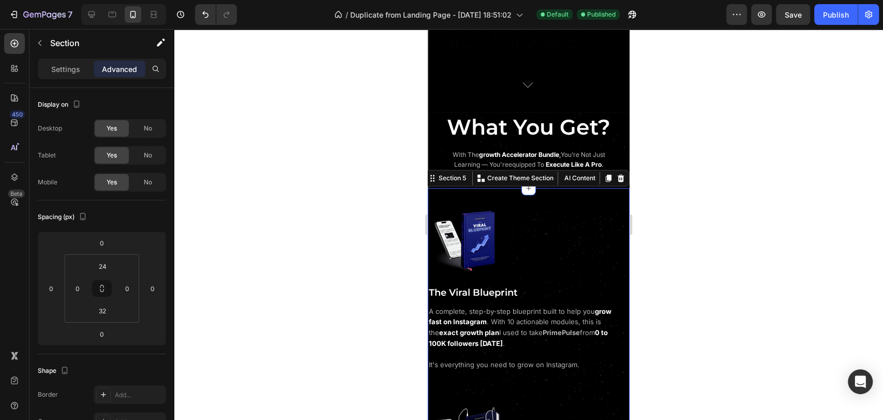
click at [576, 125] on span "What You Get?" at bounding box center [529, 127] width 164 height 26
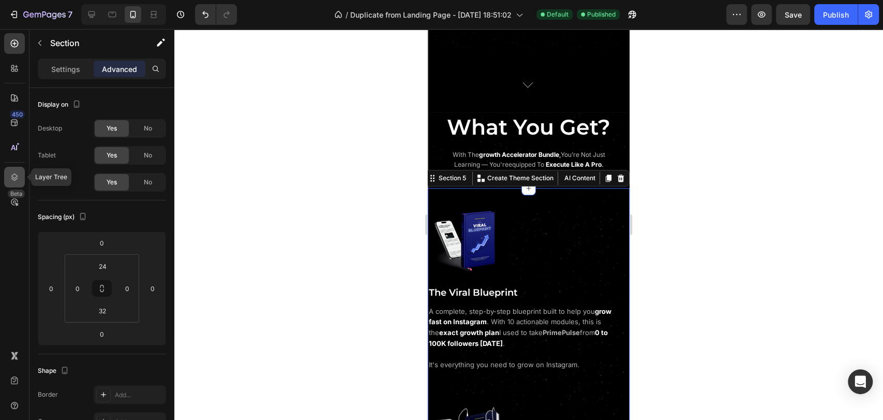
click at [16, 172] on icon at bounding box center [14, 177] width 10 height 10
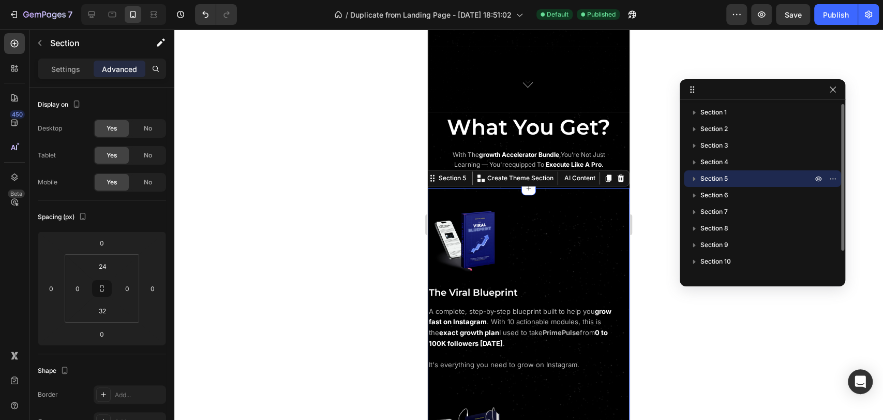
click at [696, 180] on icon "button" at bounding box center [694, 178] width 10 height 10
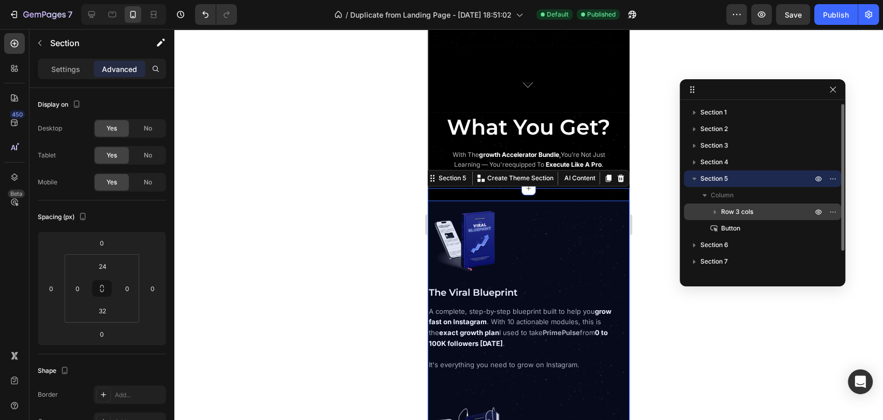
click at [740, 208] on span "Row 3 cols" at bounding box center [737, 211] width 32 height 10
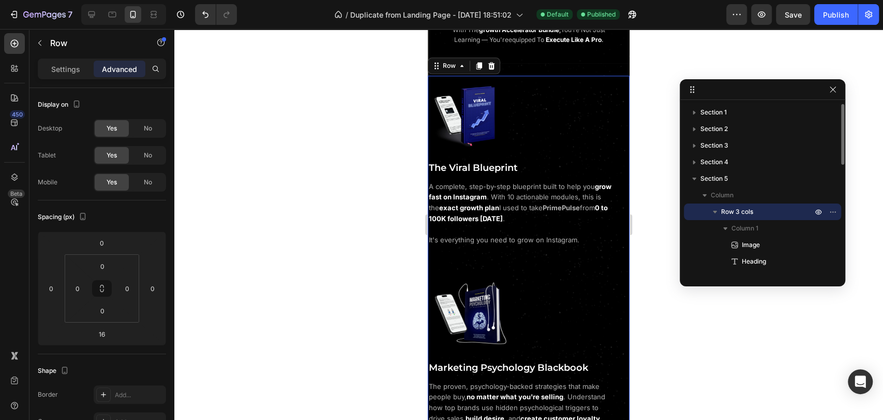
scroll to position [937, 0]
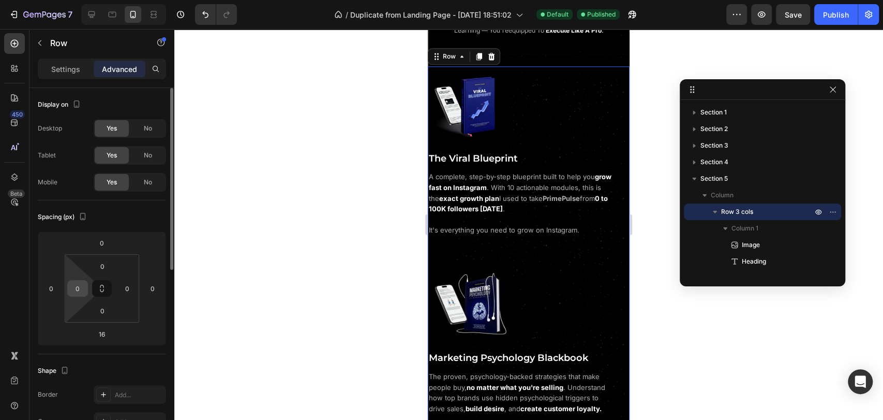
click at [75, 290] on input "0" at bounding box center [78, 288] width 16 height 16
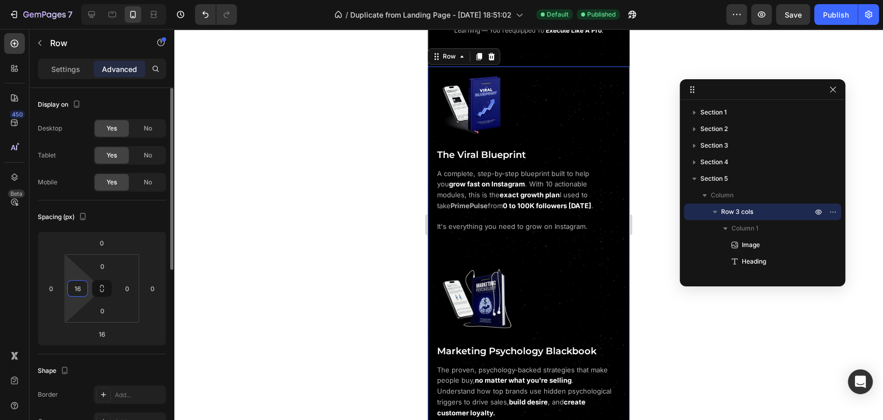
type input "16"
click at [121, 214] on div "Spacing (px)" at bounding box center [102, 217] width 128 height 17
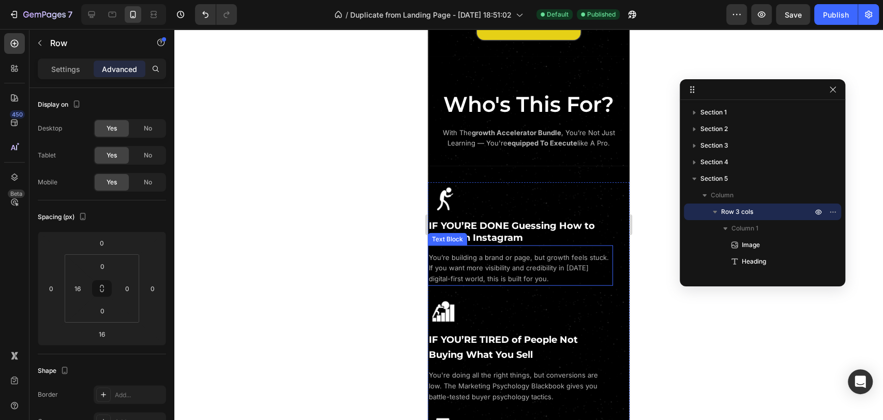
scroll to position [1627, 0]
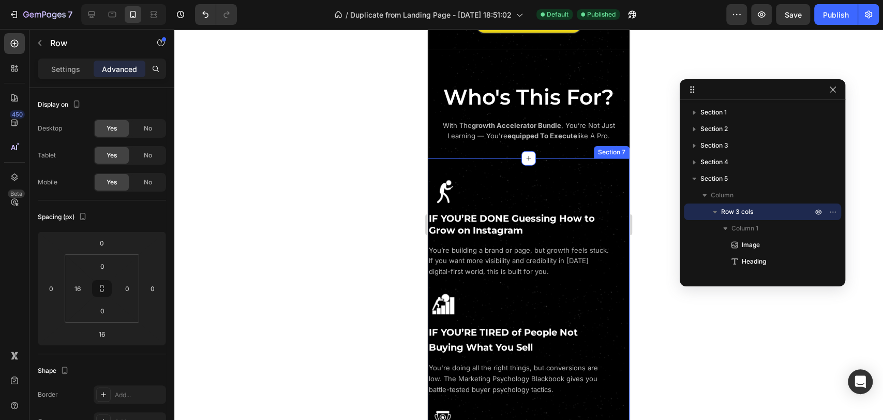
click at [513, 166] on div "Image IF YOU’RE DONE Guessing How to Grow on Instagram Heading You’re building …" at bounding box center [529, 350] width 202 height 385
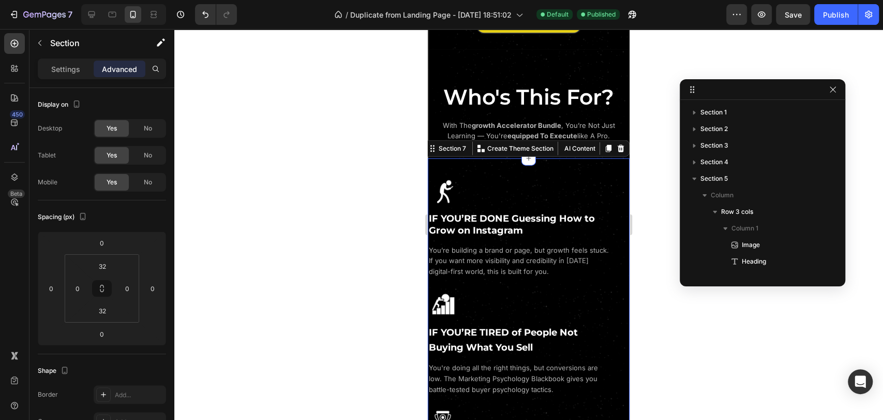
scroll to position [312, 0]
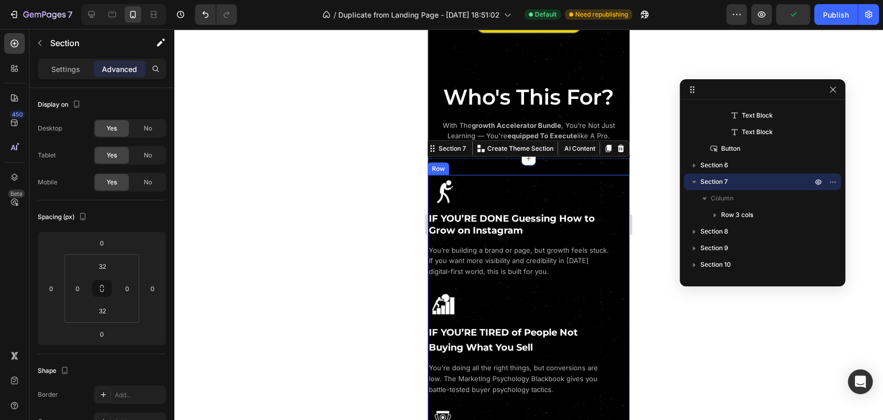
click at [599, 184] on div "Image IF YOU’RE DONE Guessing How to Grow on Instagram Heading You’re building …" at bounding box center [529, 227] width 202 height 104
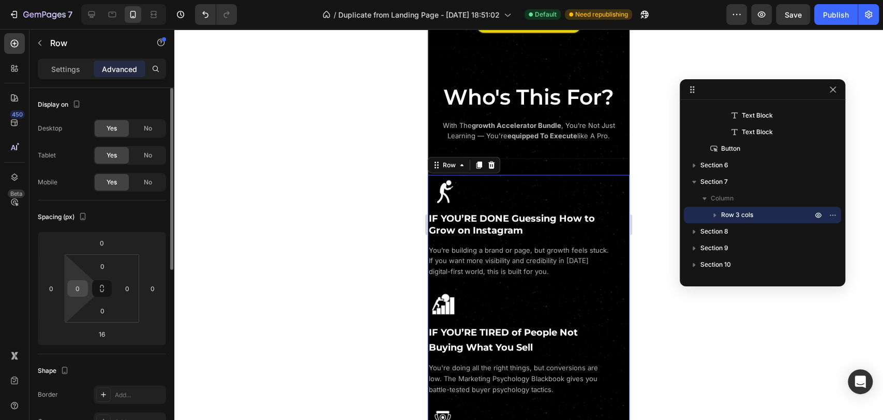
click at [77, 287] on input "0" at bounding box center [78, 288] width 16 height 16
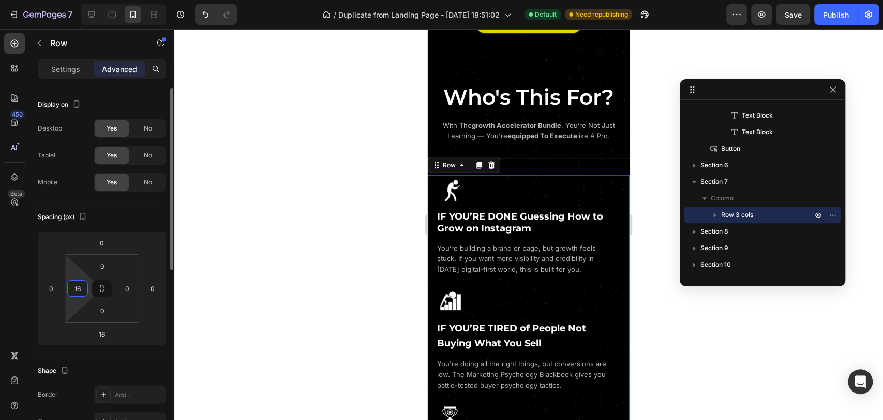
type input "16"
click at [132, 207] on div "Spacing (px) 0 0 16 0 0 16 0 0" at bounding box center [102, 277] width 128 height 154
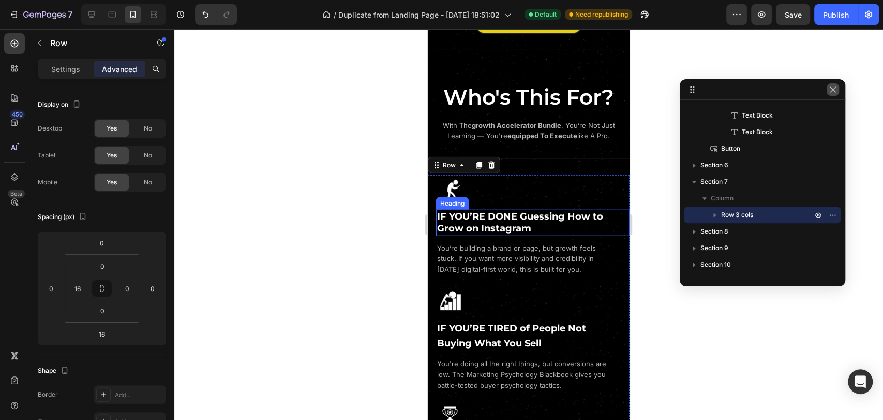
click at [837, 91] on icon "button" at bounding box center [833, 89] width 8 height 8
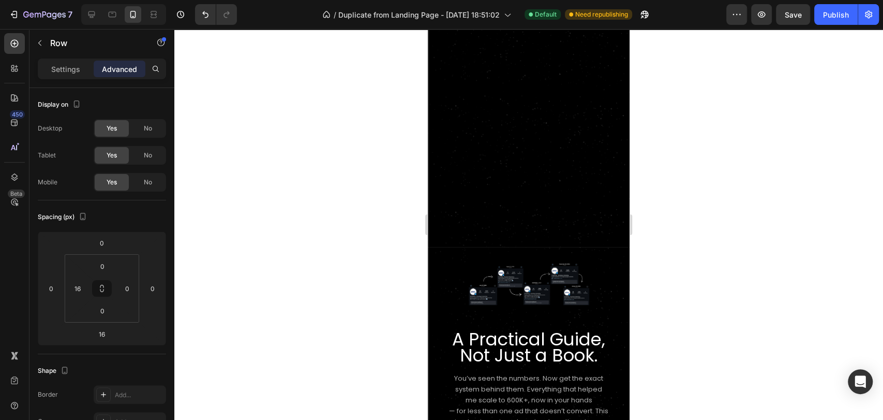
scroll to position [2202, 0]
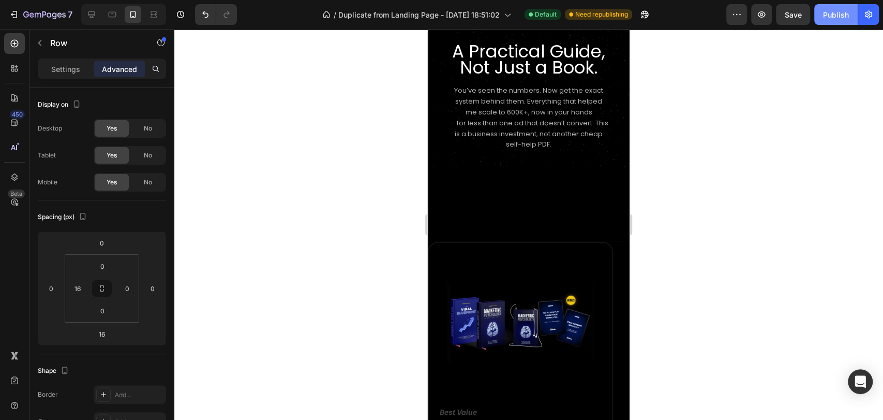
click at [834, 19] on div "Publish" at bounding box center [836, 14] width 26 height 11
click at [867, 374] on div "Open Intercom Messenger" at bounding box center [860, 381] width 27 height 27
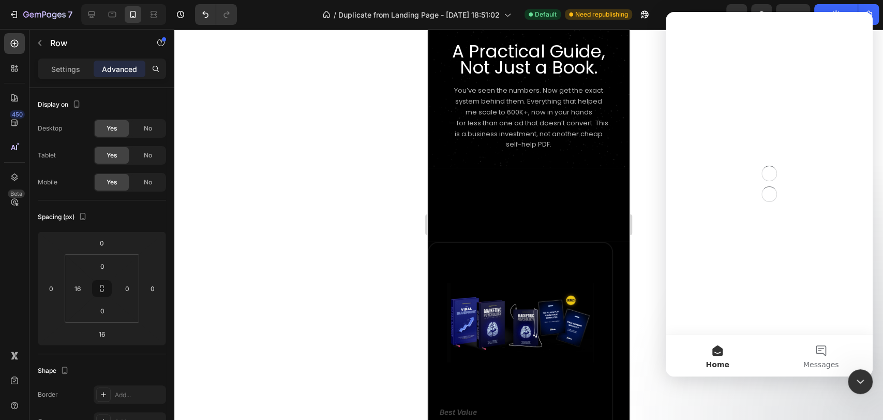
scroll to position [0, 0]
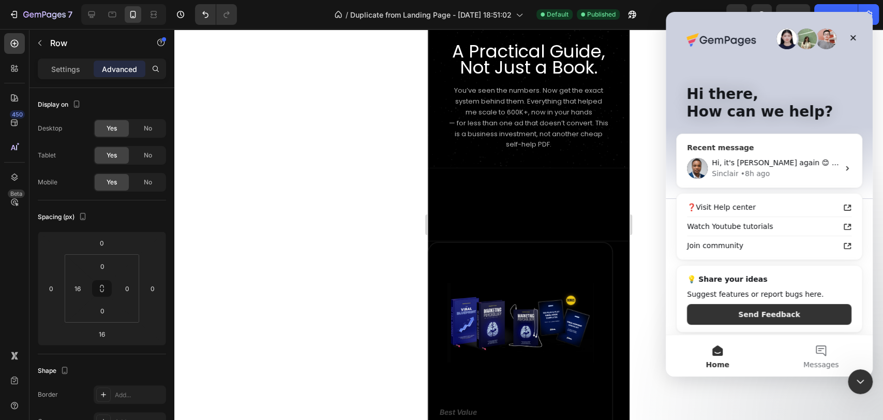
click at [749, 176] on div "• 8h ago" at bounding box center [755, 173] width 29 height 11
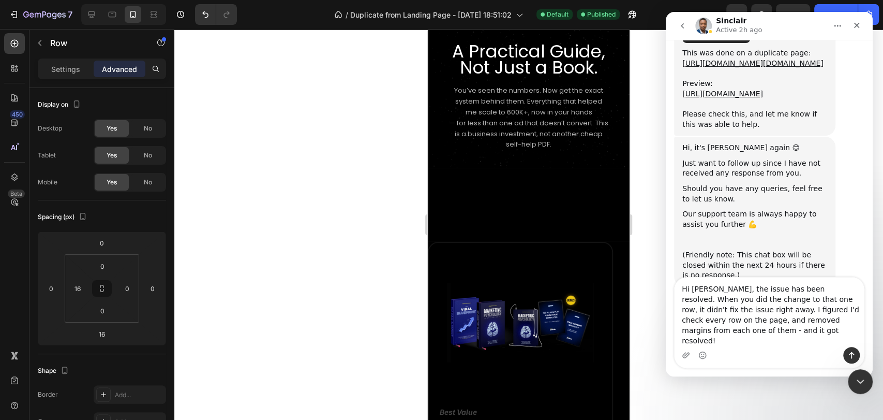
scroll to position [1456, 0]
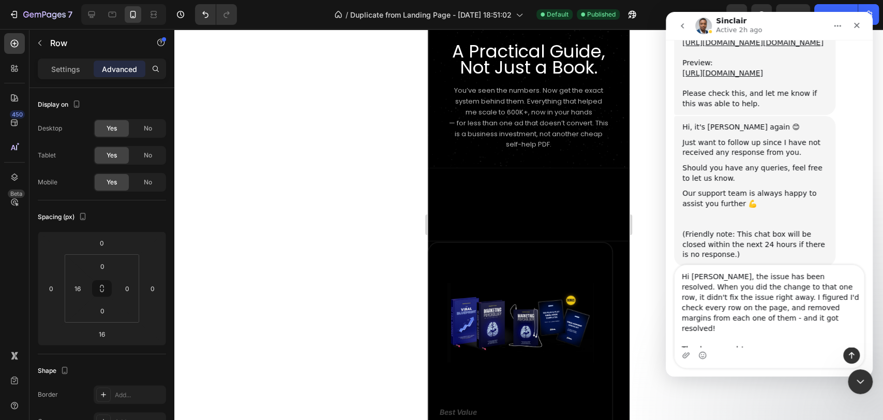
type textarea "Hi [PERSON_NAME], the issue has been resolved. When you did the change to that …"
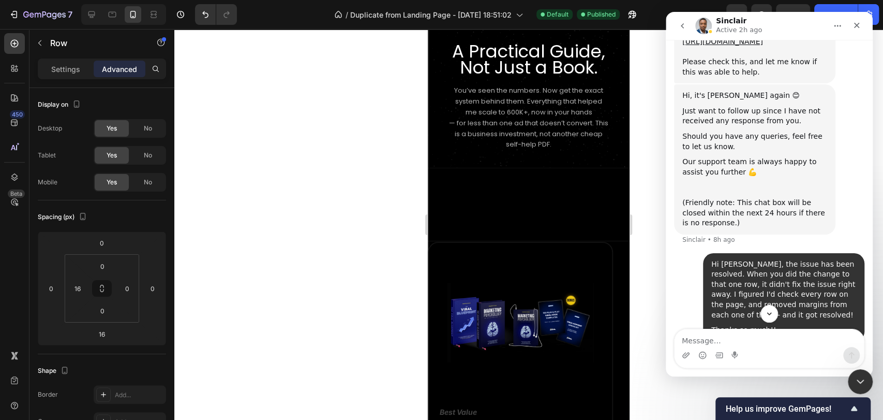
scroll to position [1491, 0]
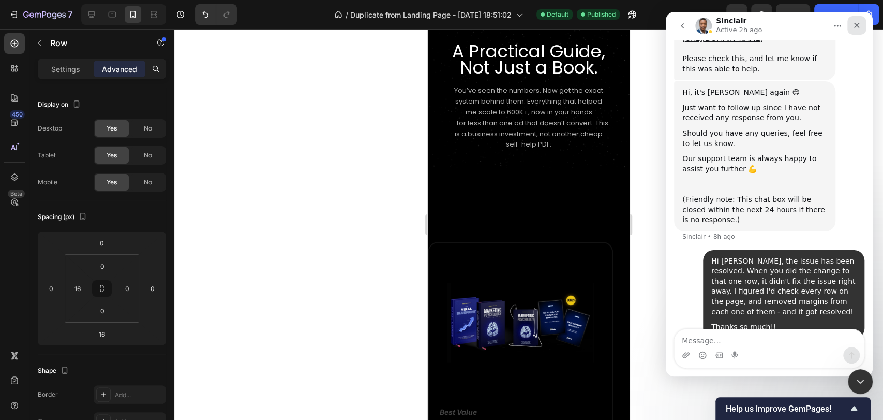
click at [858, 28] on icon "Close" at bounding box center [857, 25] width 8 height 8
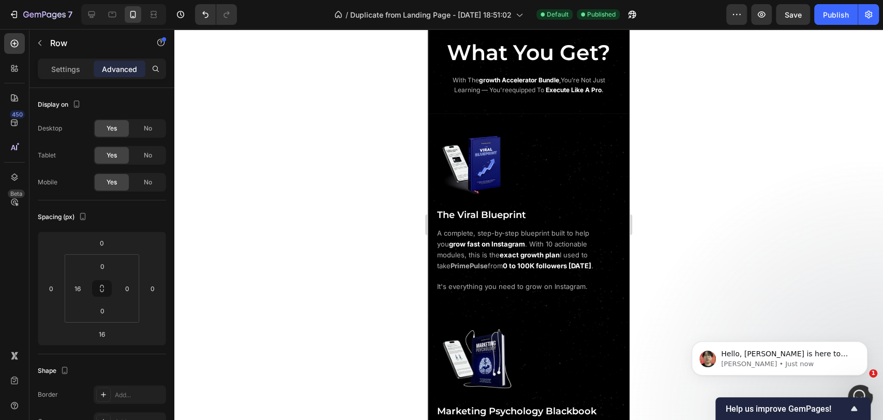
scroll to position [1566, 0]
click at [859, 387] on div "Open Intercom Messenger" at bounding box center [859, 395] width 34 height 34
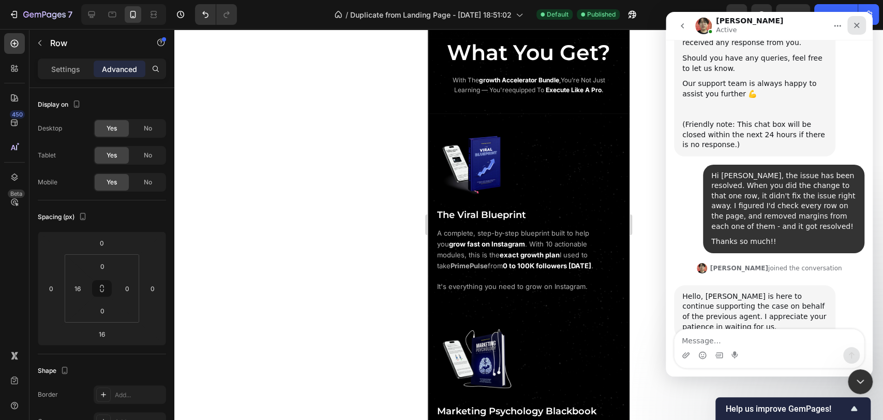
click at [856, 28] on icon "Close" at bounding box center [857, 25] width 8 height 8
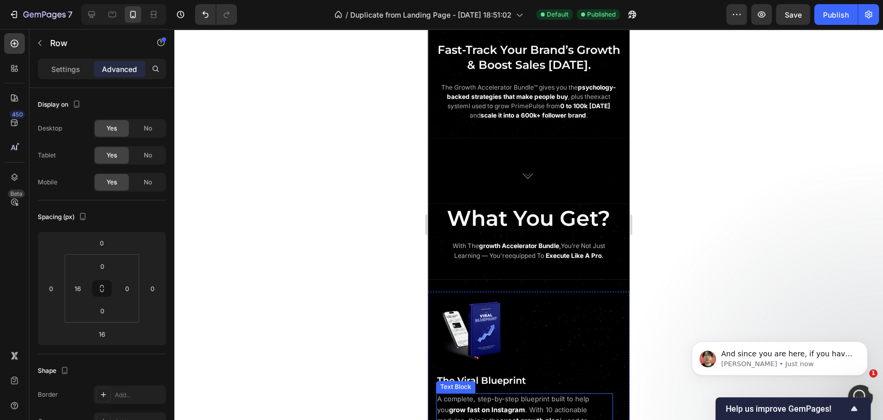
scroll to position [1766, 0]
click at [866, 393] on icon "Open Intercom Messenger" at bounding box center [859, 395] width 17 height 17
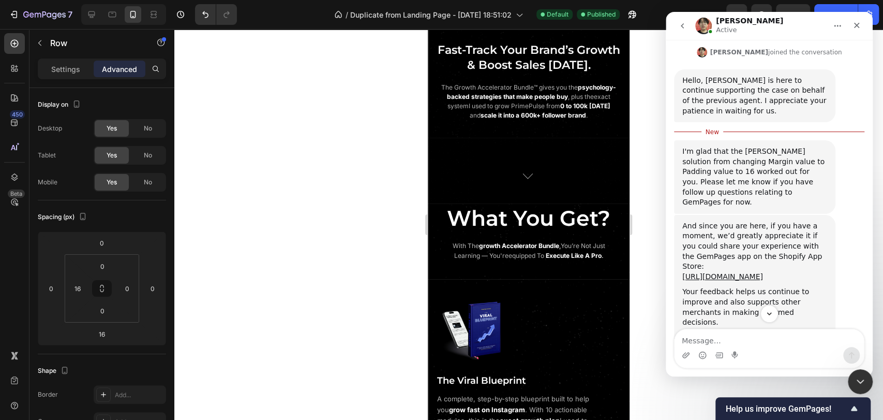
scroll to position [1783, 0]
type textarea "No that was it, thanks!"
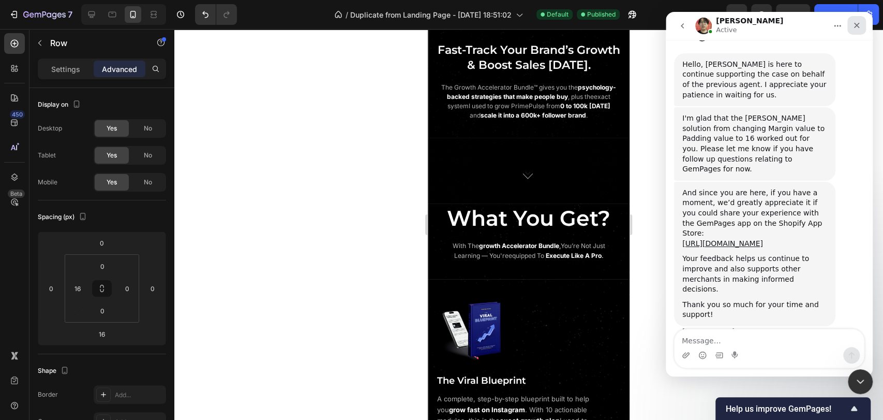
click at [860, 30] on div "Close" at bounding box center [857, 25] width 19 height 19
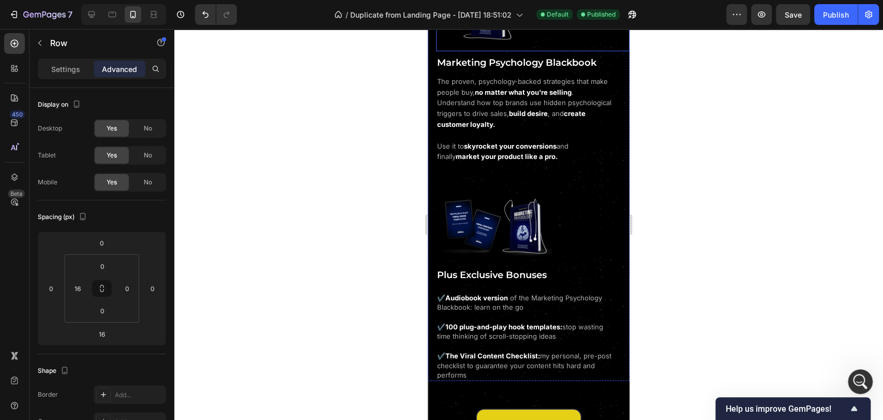
scroll to position [1454, 0]
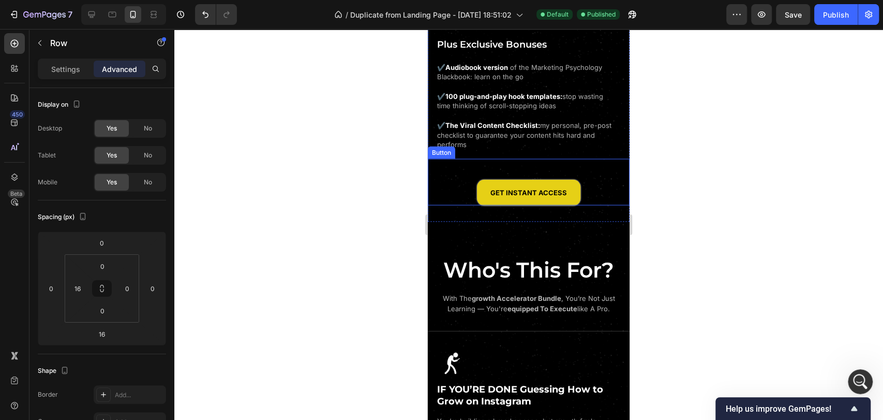
click at [595, 172] on div "GET INSTANT ACCESS Button" at bounding box center [529, 182] width 202 height 47
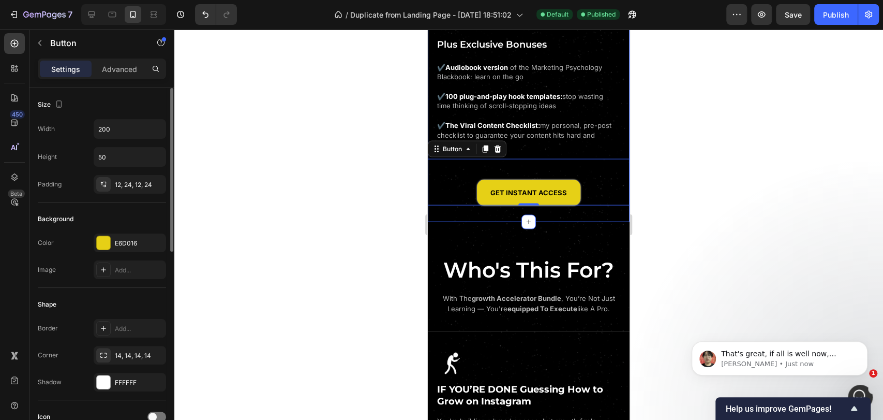
scroll to position [1949, 0]
click at [805, 353] on span "That's great, if all is well now, please allow me to close this case ID: 215471…" at bounding box center [786, 410] width 131 height 122
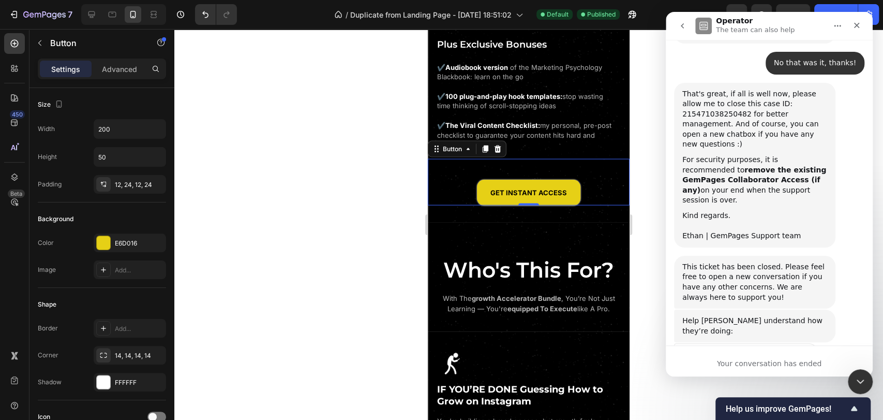
scroll to position [2022, 0]
click at [796, 372] on span "Amazing" at bounding box center [795, 381] width 19 height 19
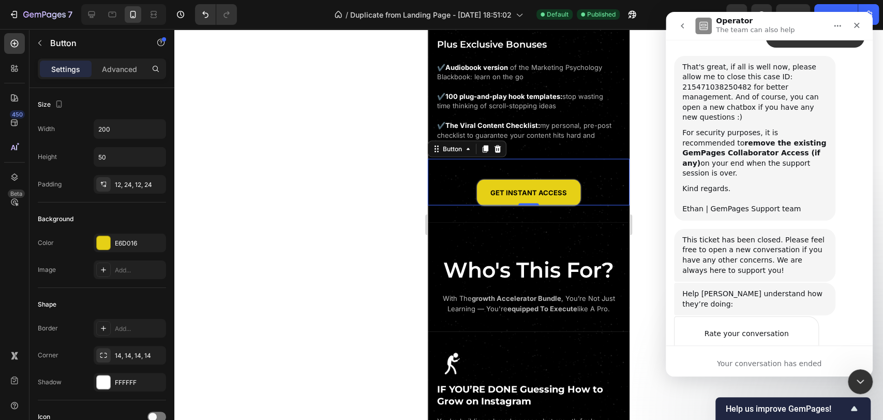
scroll to position [2107, 0]
click at [800, 380] on div "Submit" at bounding box center [800, 390] width 21 height 21
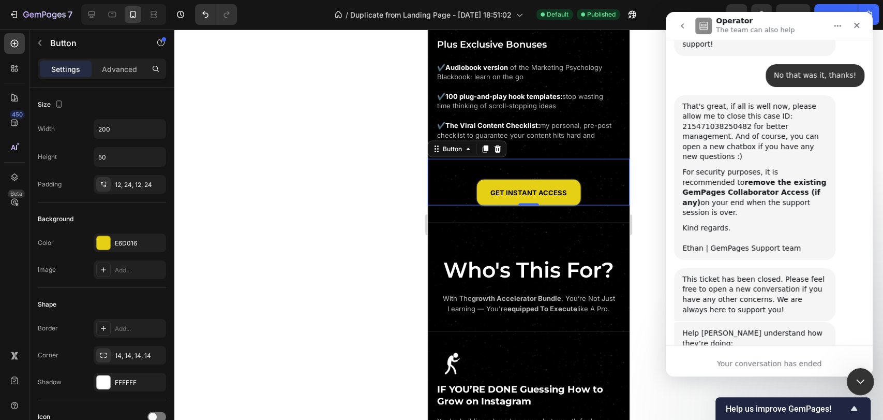
click at [855, 383] on icon "Close Intercom Messenger" at bounding box center [859, 380] width 12 height 12
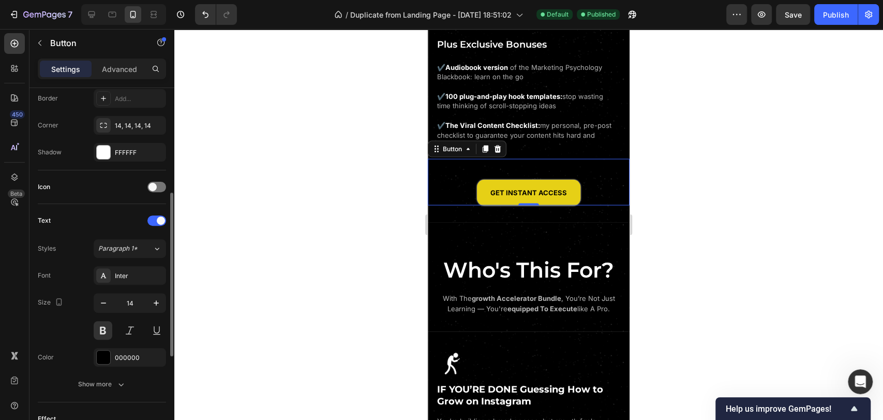
scroll to position [345, 0]
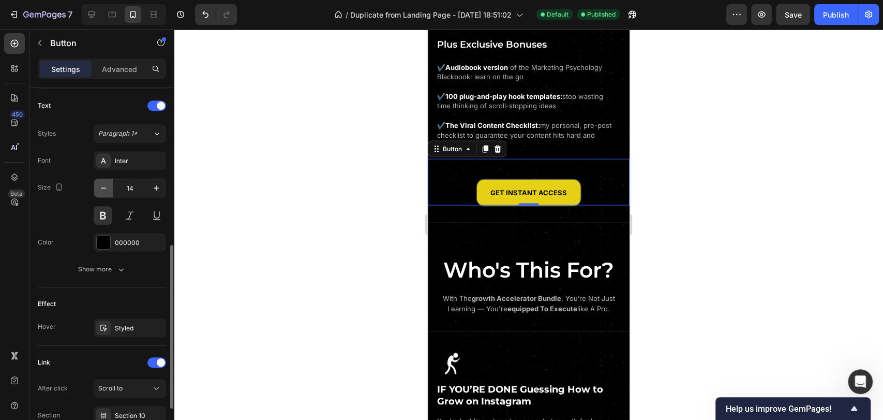
click at [104, 190] on icon "button" at bounding box center [103, 188] width 10 height 10
click at [158, 188] on icon "button" at bounding box center [156, 188] width 10 height 10
type input "14"
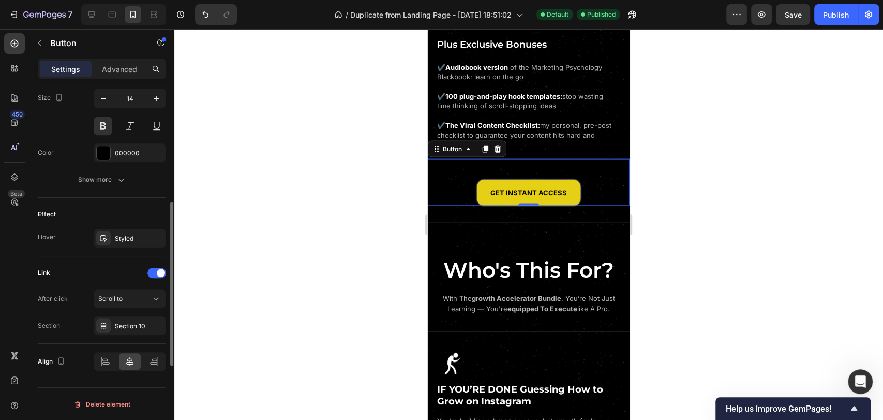
scroll to position [261, 0]
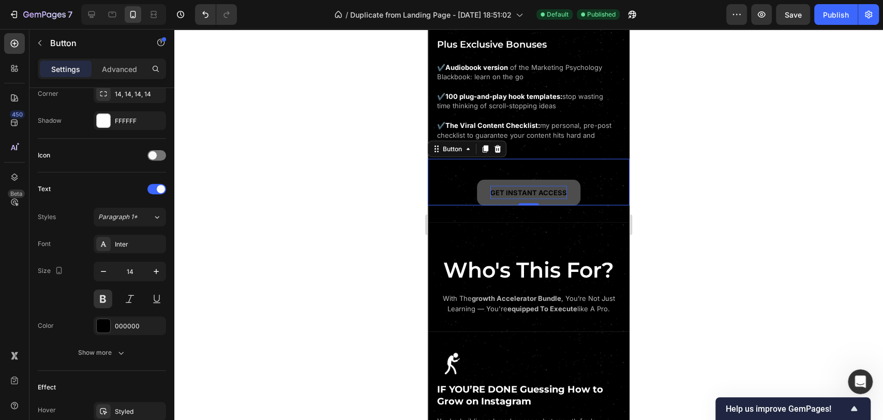
click at [520, 188] on span "GET INSTANT ACCESS" at bounding box center [529, 192] width 77 height 8
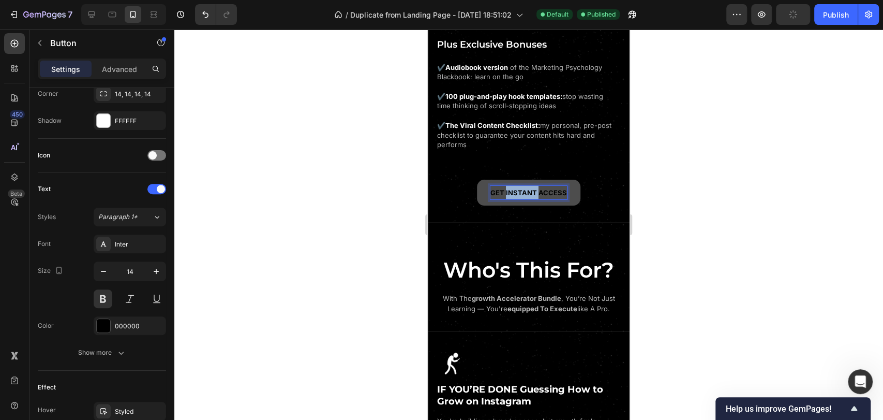
click at [520, 188] on span "GET INSTANT ACCESS" at bounding box center [529, 192] width 77 height 8
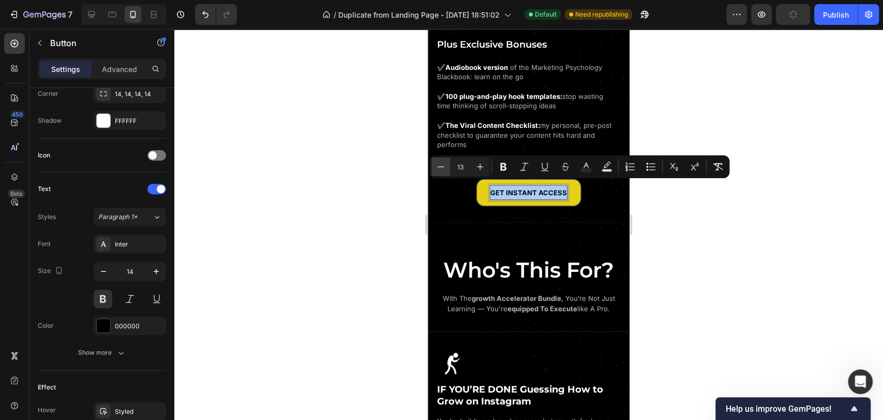
click at [441, 164] on icon "Editor contextual toolbar" at bounding box center [441, 166] width 10 height 10
type input "12"
click at [363, 184] on div at bounding box center [528, 224] width 709 height 391
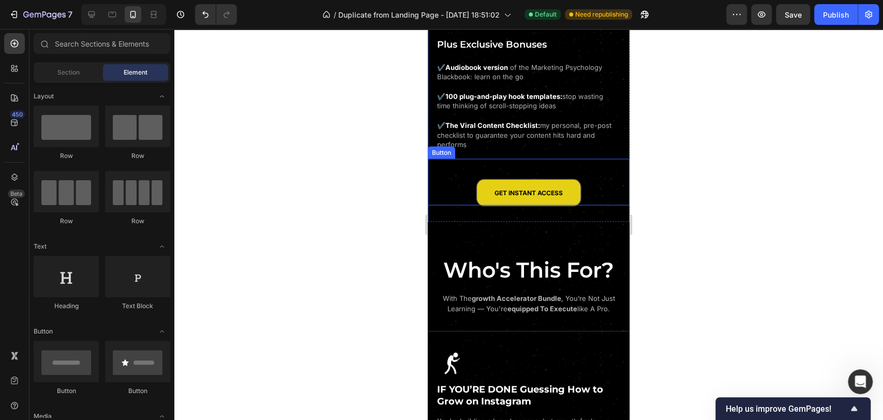
click at [467, 178] on div "GET INSTANT ACCESS Button" at bounding box center [529, 182] width 202 height 47
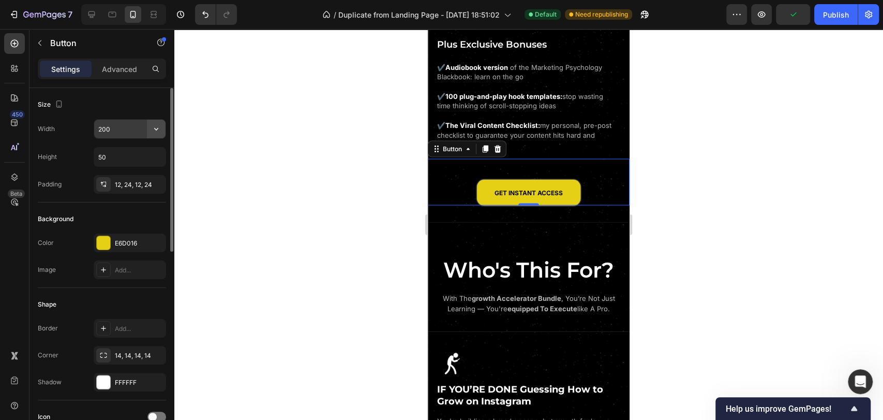
click at [153, 129] on icon "button" at bounding box center [156, 129] width 10 height 10
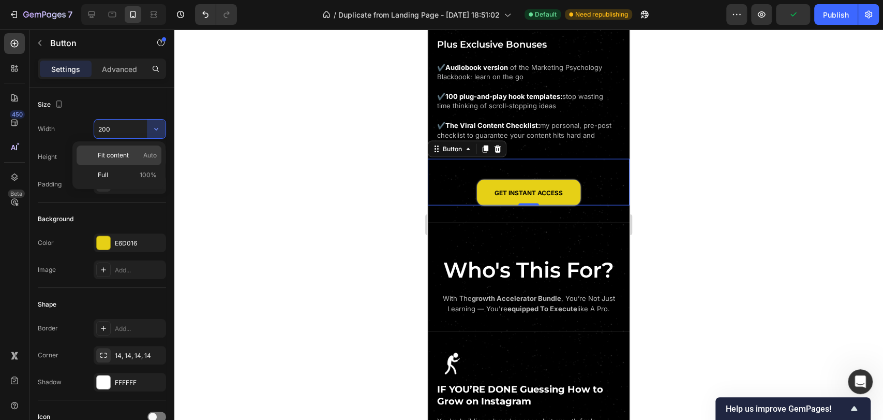
click at [155, 153] on span "Auto" at bounding box center [149, 155] width 13 height 9
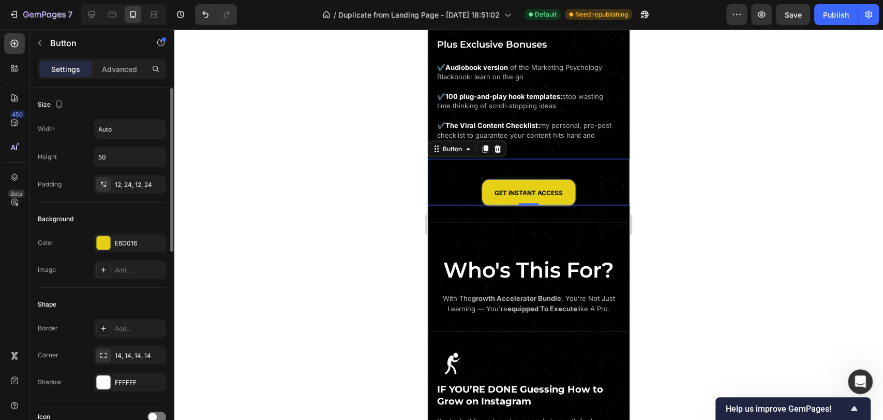
click at [145, 102] on div "Size" at bounding box center [102, 104] width 128 height 17
click at [208, 14] on icon "Undo/Redo" at bounding box center [205, 14] width 6 height 7
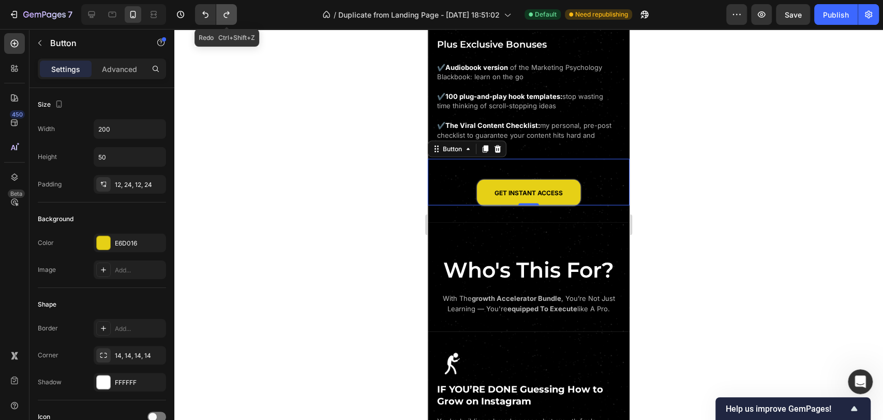
click at [228, 14] on icon "Undo/Redo" at bounding box center [227, 14] width 6 height 7
type input "Auto"
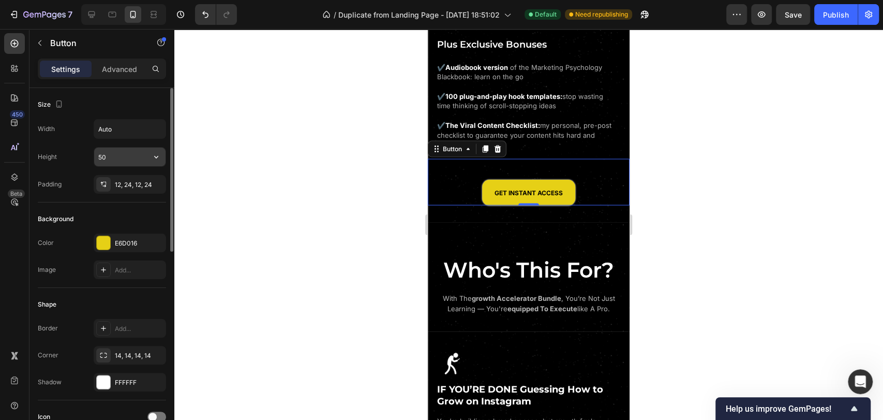
click at [128, 158] on input "50" at bounding box center [129, 156] width 71 height 19
click at [154, 154] on icon "button" at bounding box center [156, 157] width 10 height 10
click at [141, 182] on p "Fit content Auto" at bounding box center [127, 182] width 59 height 9
type input "Auto"
click at [145, 96] on div "Size" at bounding box center [102, 104] width 128 height 17
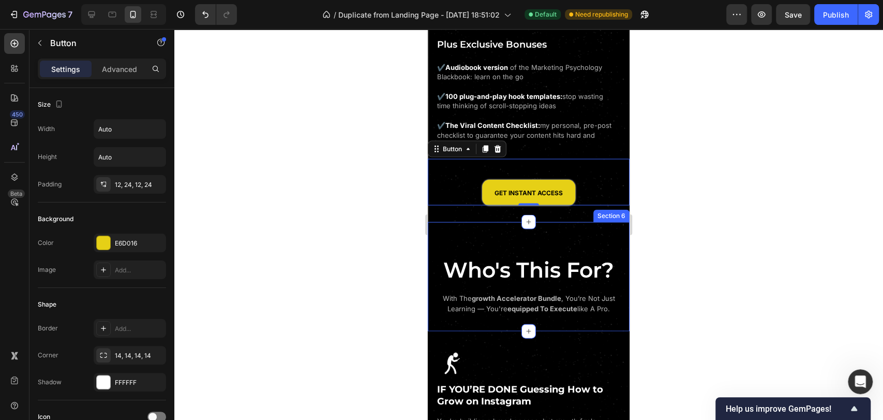
click at [485, 231] on div "Who's This For? Heading with the growth accelerator bundle , you’re not just le…" at bounding box center [529, 276] width 202 height 109
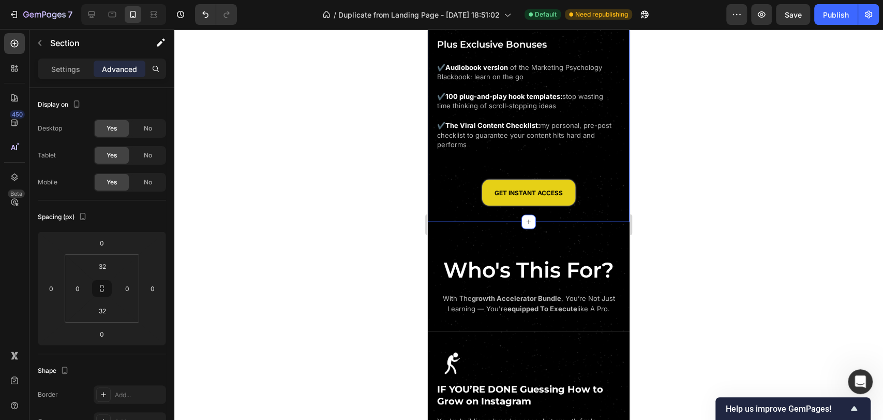
scroll to position [261, 0]
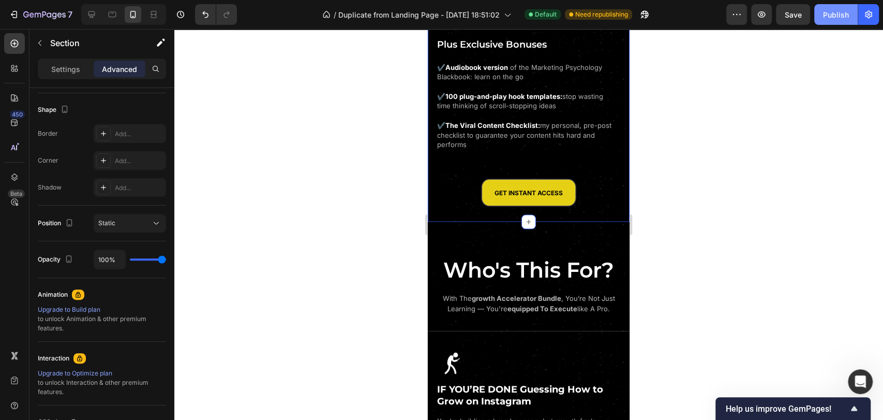
click at [838, 16] on div "Publish" at bounding box center [836, 14] width 26 height 11
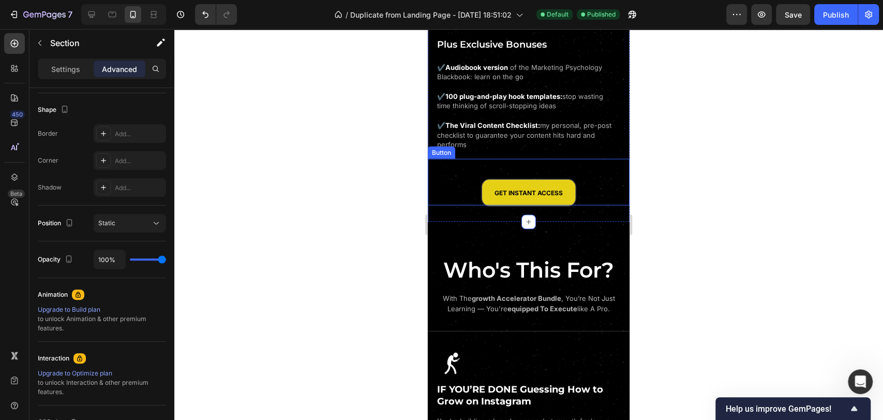
click at [589, 191] on div "GET INSTANT ACCESS Button" at bounding box center [529, 182] width 202 height 47
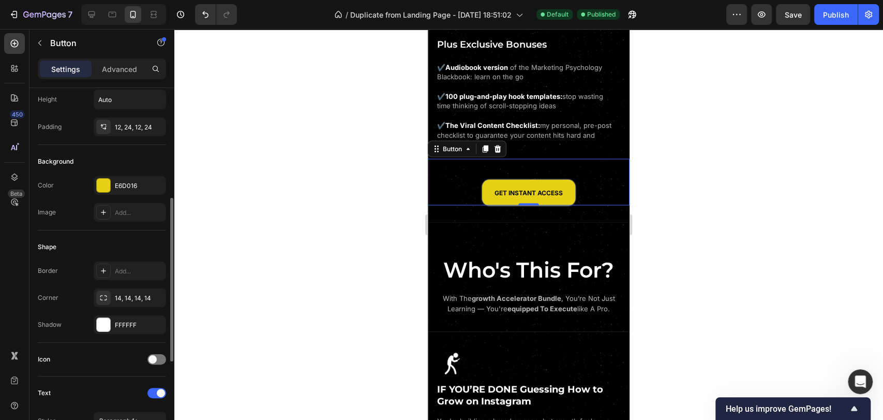
scroll to position [115, 0]
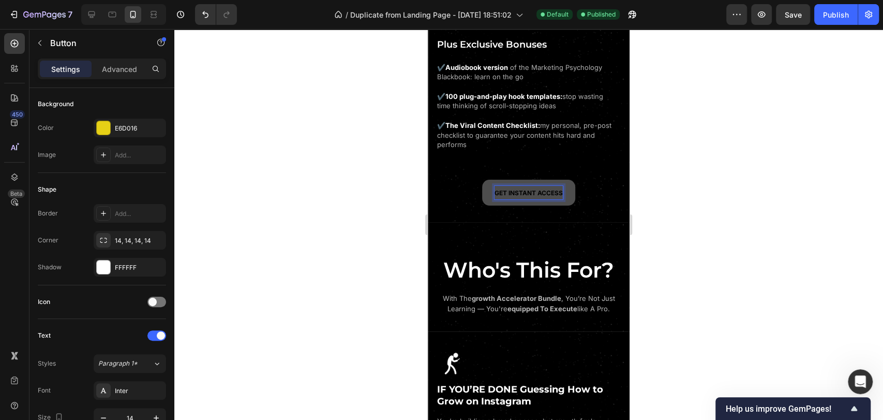
click at [534, 189] on span "GET INSTANT ACCESS" at bounding box center [529, 193] width 68 height 8
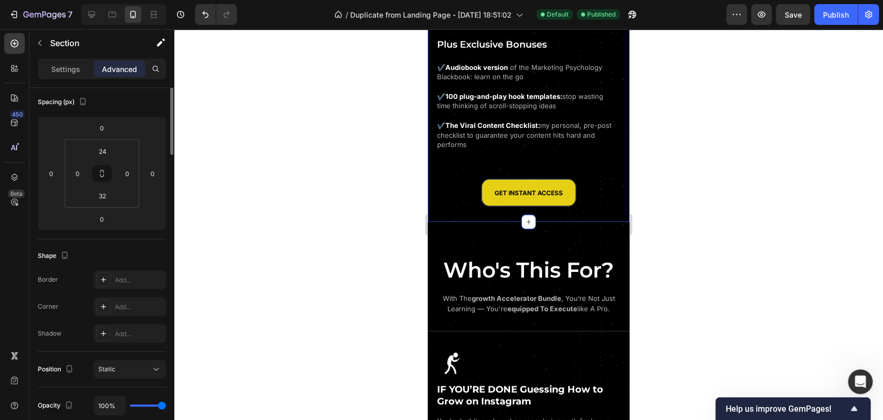
scroll to position [0, 0]
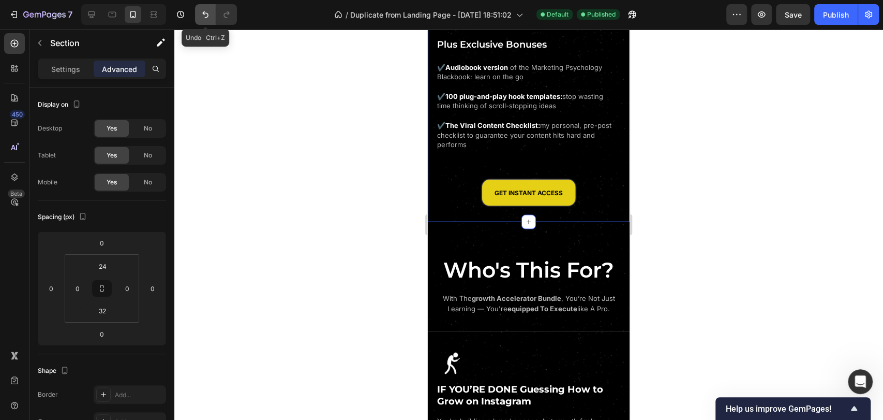
click at [203, 18] on icon "Undo/Redo" at bounding box center [205, 14] width 10 height 10
click at [204, 18] on icon "Undo/Redo" at bounding box center [205, 14] width 10 height 10
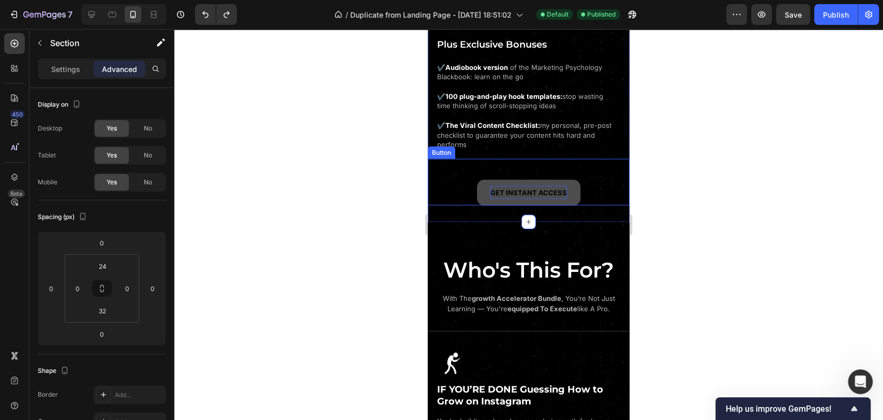
click at [512, 188] on span "GET INSTANT ACCESS" at bounding box center [529, 192] width 77 height 8
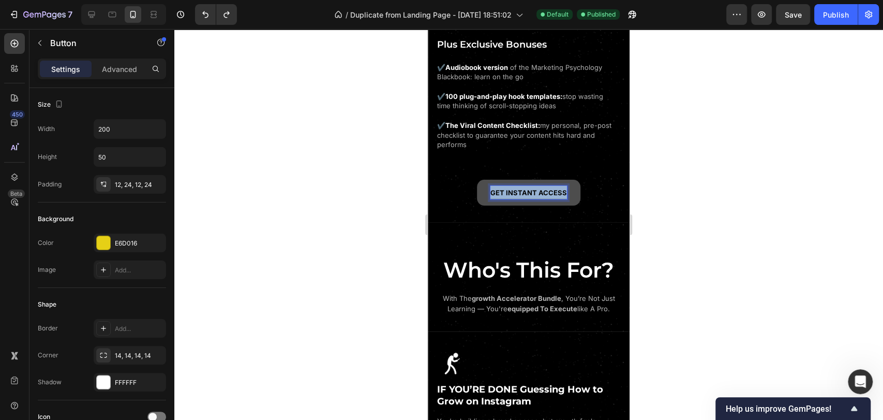
click at [512, 188] on span "GET INSTANT ACCESS" at bounding box center [529, 192] width 77 height 8
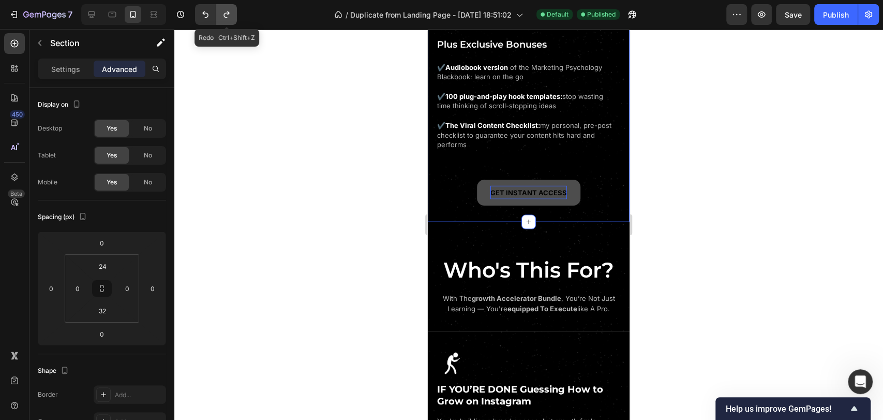
click at [228, 16] on icon "Undo/Redo" at bounding box center [226, 14] width 10 height 10
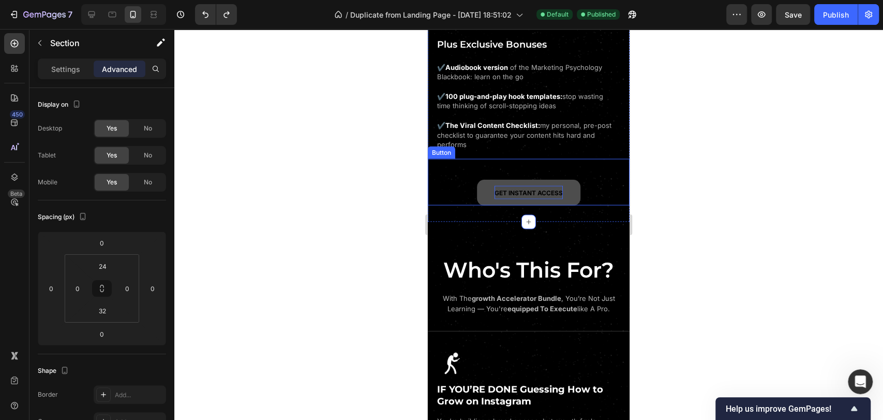
click at [513, 189] on span "GET INSTANT ACCESS" at bounding box center [529, 193] width 68 height 8
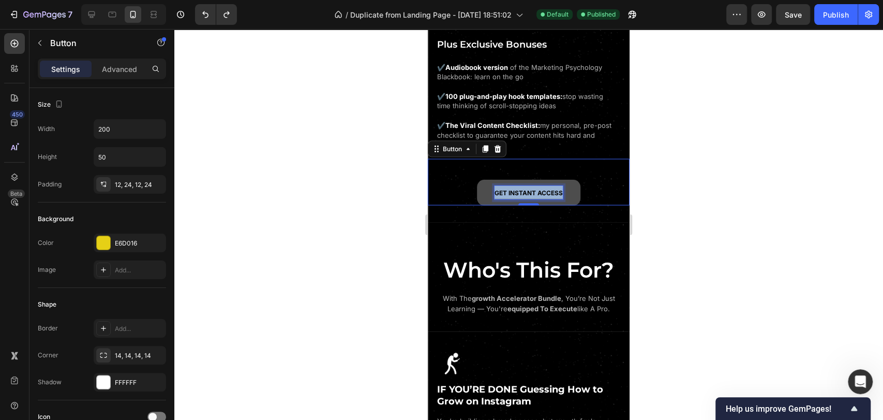
click at [513, 189] on span "GET INSTANT ACCESS" at bounding box center [529, 193] width 68 height 8
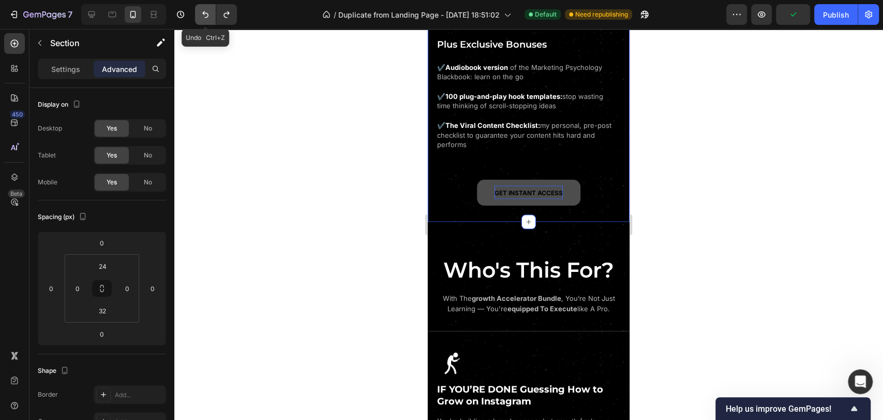
click at [208, 17] on icon "Undo/Redo" at bounding box center [205, 14] width 10 height 10
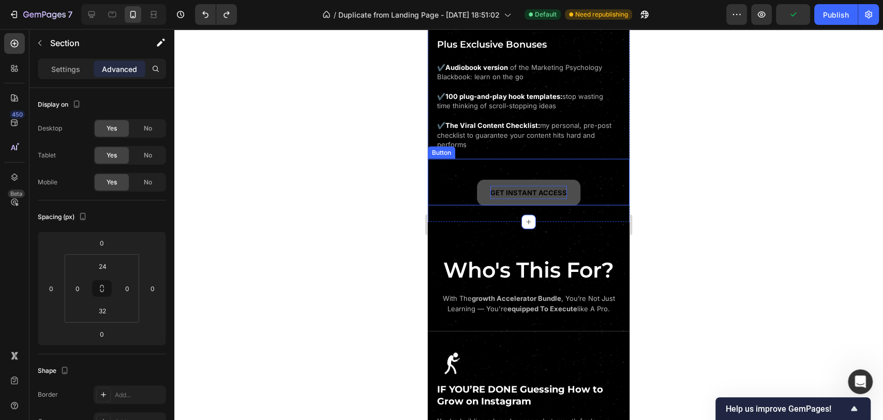
click at [527, 190] on span "GET INSTANT ACCESS" at bounding box center [529, 192] width 77 height 8
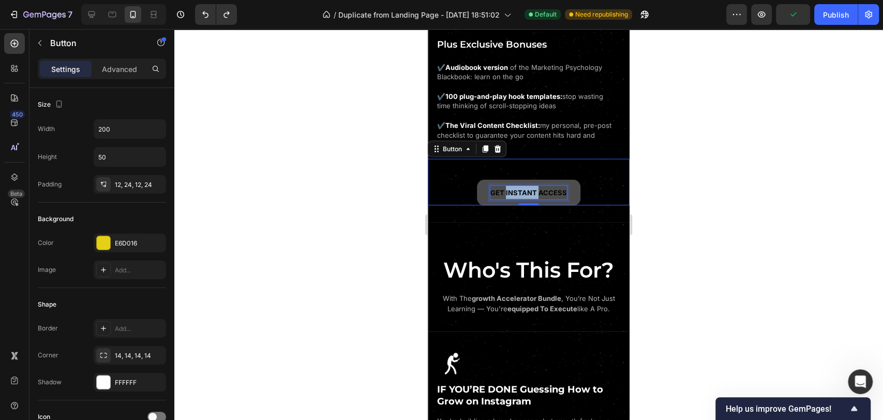
click at [526, 188] on span "GET INSTANT ACCESS" at bounding box center [529, 192] width 77 height 8
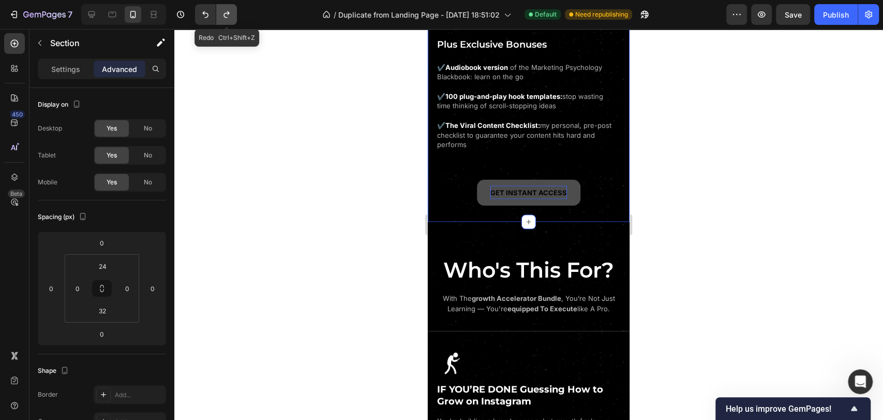
click at [229, 21] on button "Undo/Redo" at bounding box center [226, 14] width 21 height 21
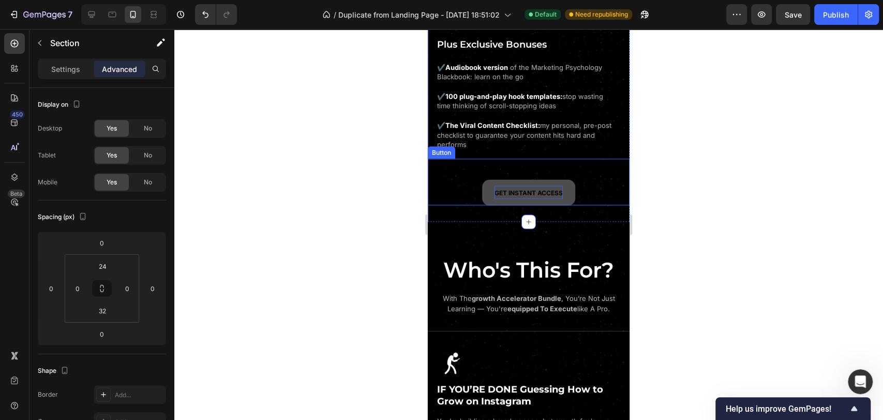
click at [513, 189] on span "GET INSTANT ACCESS" at bounding box center [529, 193] width 68 height 8
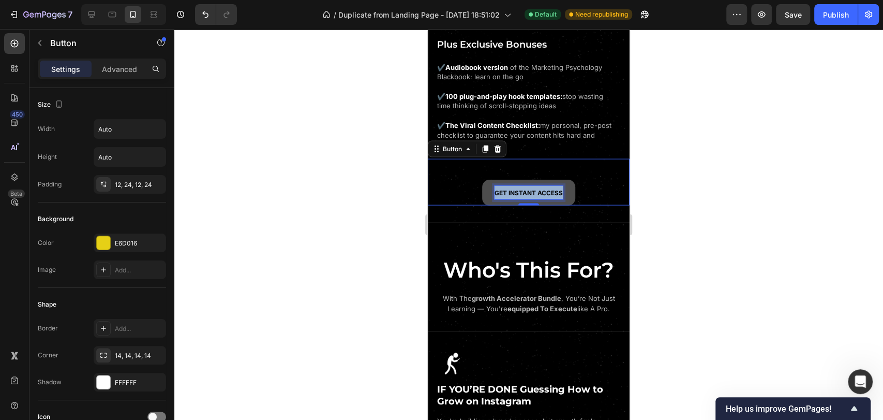
click at [514, 189] on span "GET INSTANT ACCESS" at bounding box center [529, 193] width 68 height 8
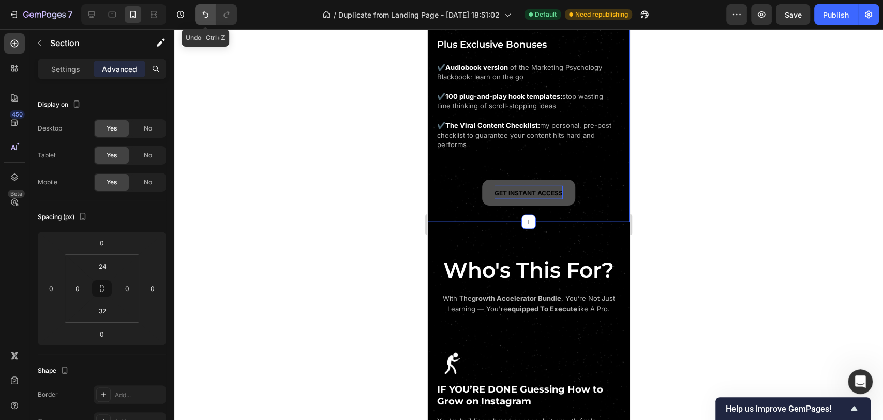
click at [204, 16] on icon "Undo/Redo" at bounding box center [205, 14] width 10 height 10
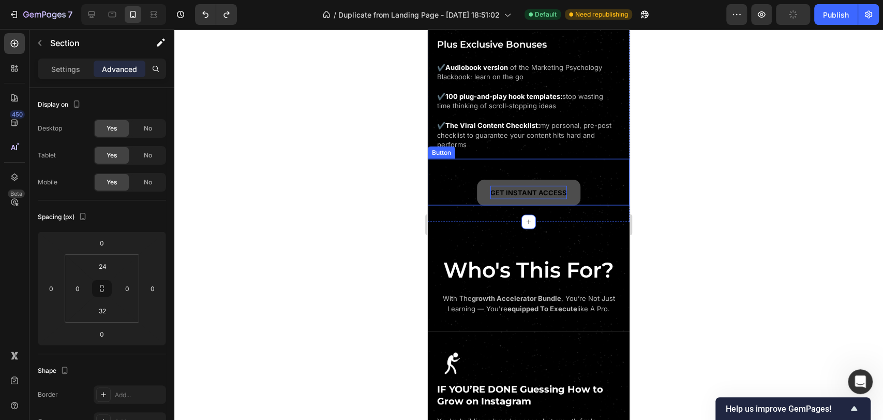
click at [513, 188] on span "GET INSTANT ACCESS" at bounding box center [529, 192] width 77 height 8
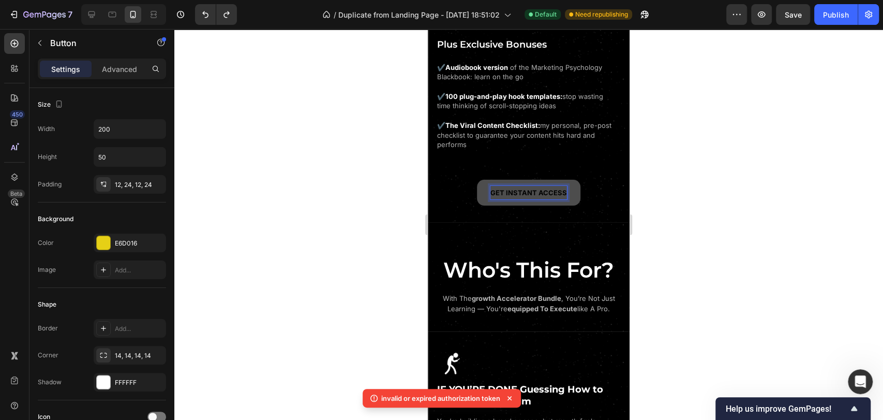
click at [513, 188] on span "GET INSTANT ACCESS" at bounding box center [529, 192] width 77 height 8
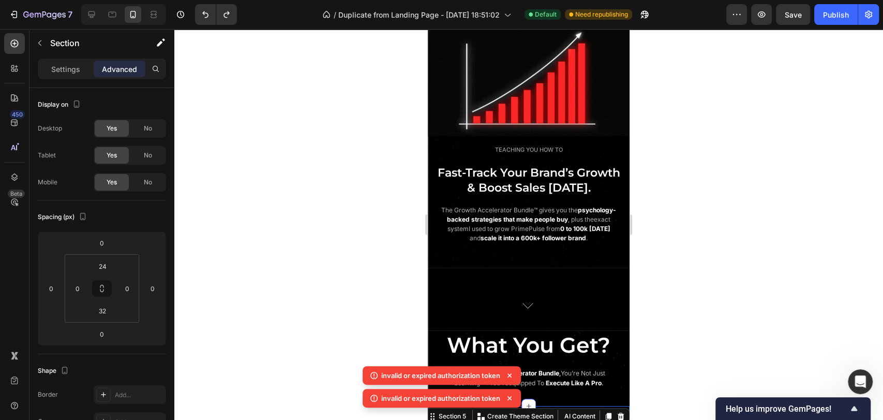
scroll to position [362, 0]
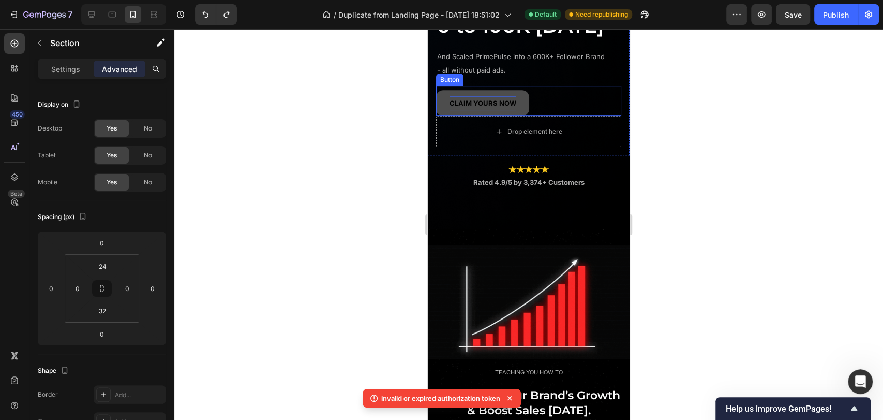
click at [484, 107] on strong "CLAIM YOURS NOW" at bounding box center [483, 103] width 67 height 8
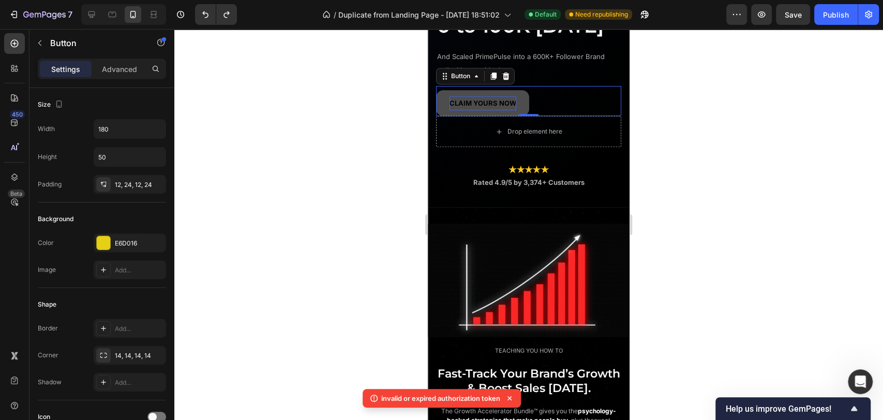
click at [485, 107] on strong "CLAIM YOURS NOW" at bounding box center [483, 103] width 67 height 8
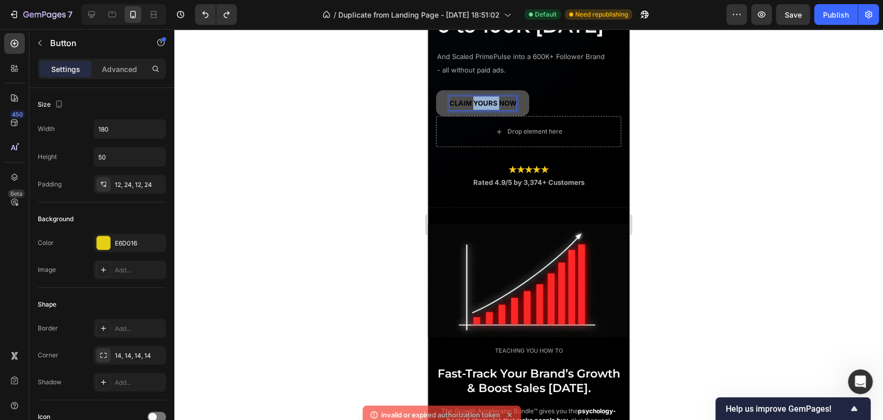
click at [485, 107] on strong "CLAIM YOURS NOW" at bounding box center [483, 103] width 67 height 8
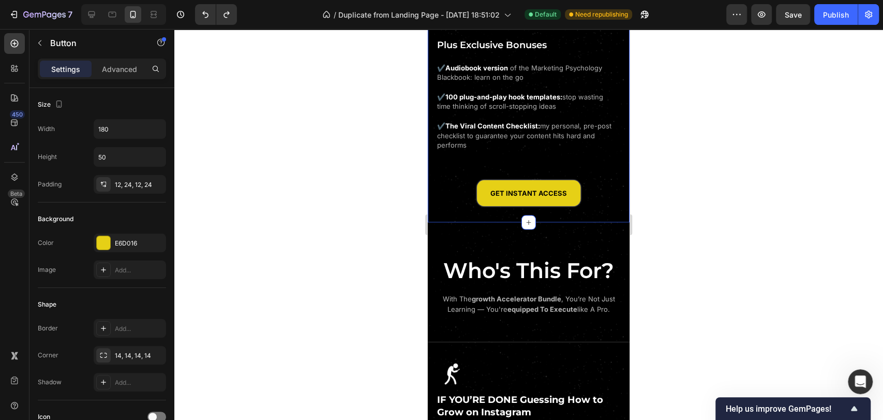
scroll to position [1454, 0]
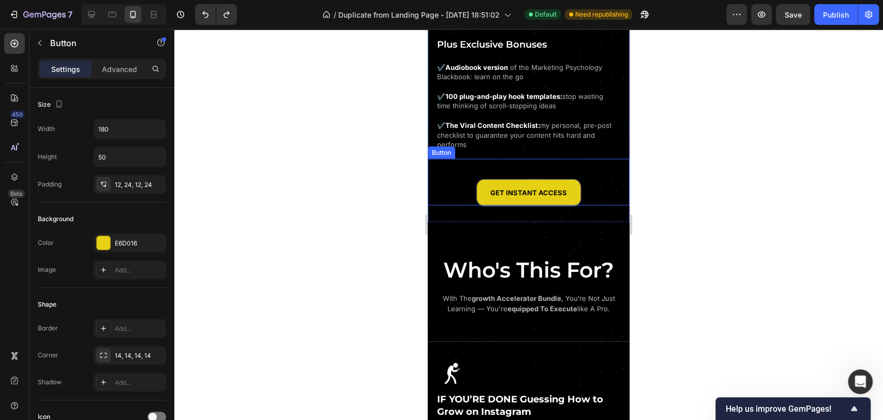
click at [582, 179] on div "GET INSTANT ACCESS Button" at bounding box center [529, 182] width 202 height 47
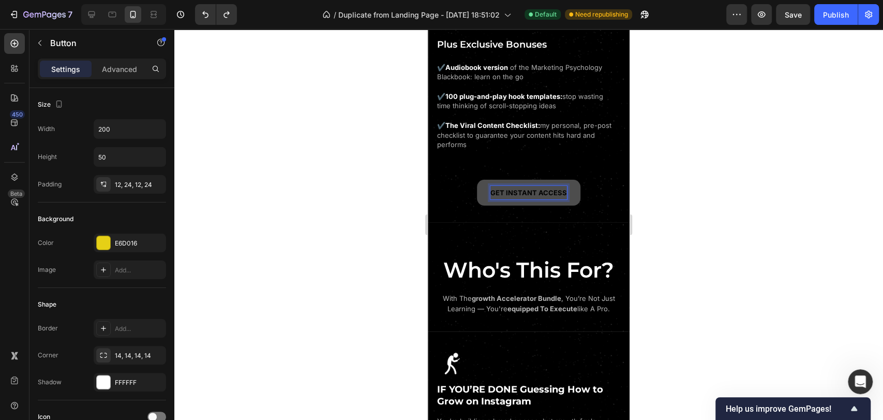
click at [545, 188] on span "GET INSTANT ACCESS" at bounding box center [529, 192] width 77 height 8
click at [539, 188] on span "GET INSTANT ACCESS" at bounding box center [529, 192] width 77 height 8
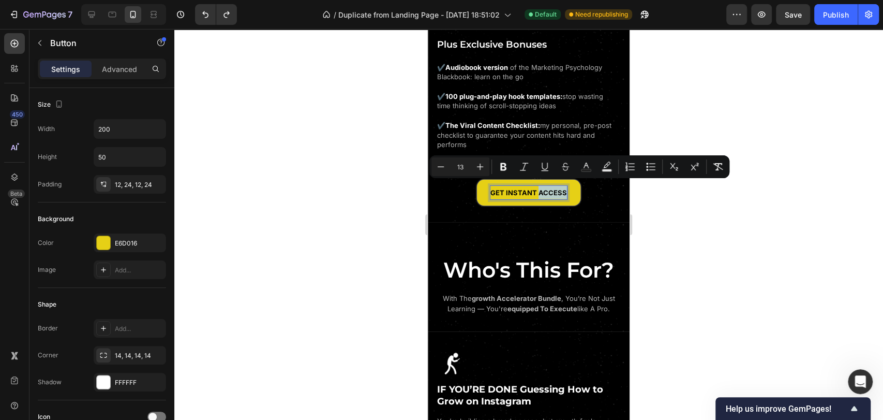
click at [589, 187] on div "GET INSTANT ACCESS Button 0" at bounding box center [529, 182] width 202 height 47
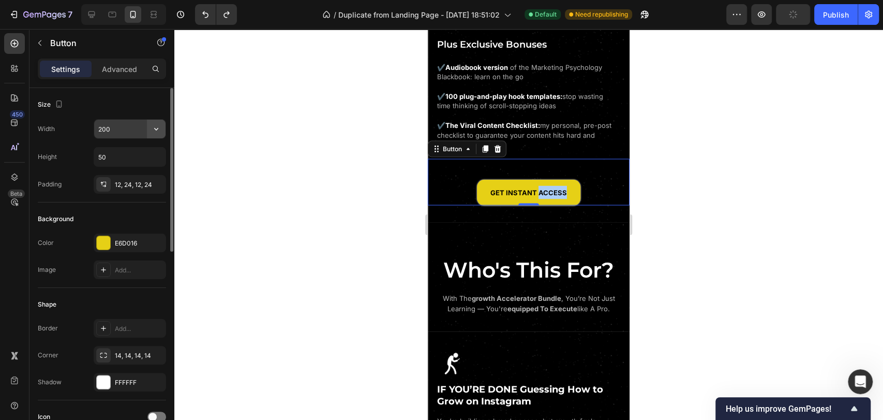
click at [153, 130] on icon "button" at bounding box center [156, 129] width 10 height 10
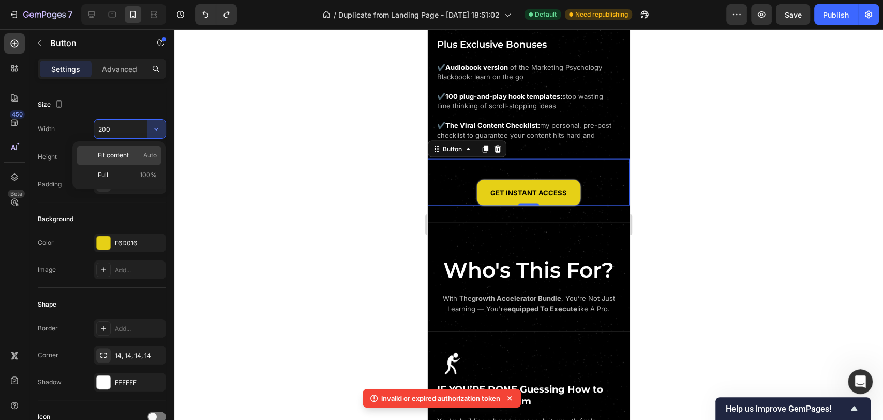
click at [152, 152] on span "Auto" at bounding box center [149, 155] width 13 height 9
type input "Auto"
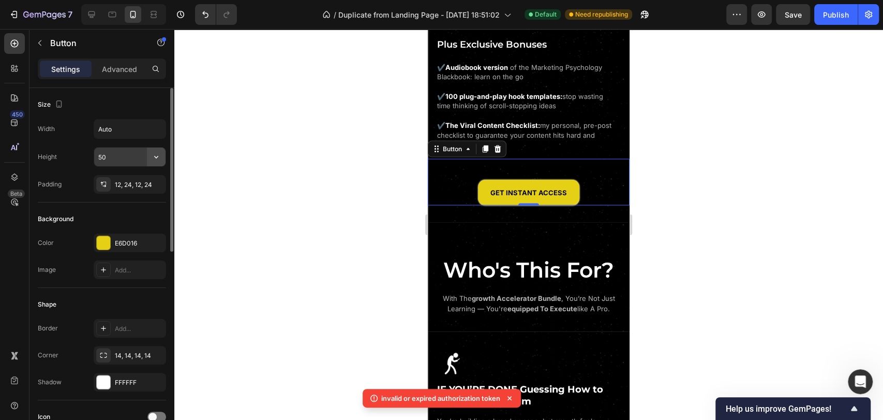
click at [159, 159] on icon "button" at bounding box center [156, 157] width 10 height 10
click at [155, 182] on span "Auto" at bounding box center [149, 182] width 13 height 9
type input "Auto"
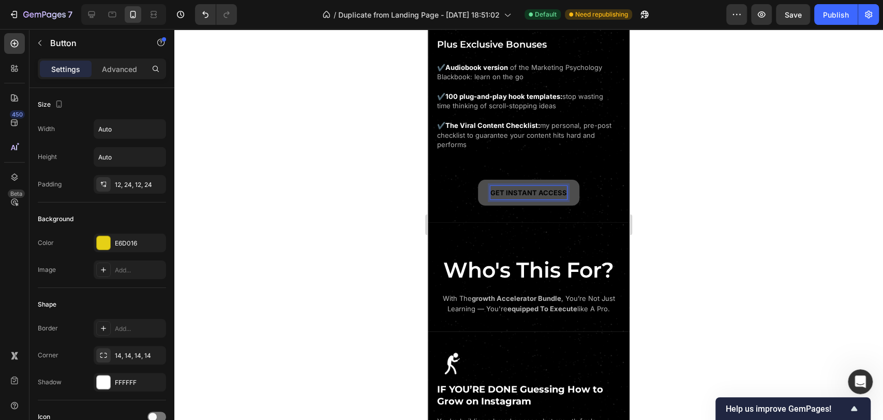
click at [515, 188] on span "GET INSTANT ACCESS" at bounding box center [529, 192] width 77 height 8
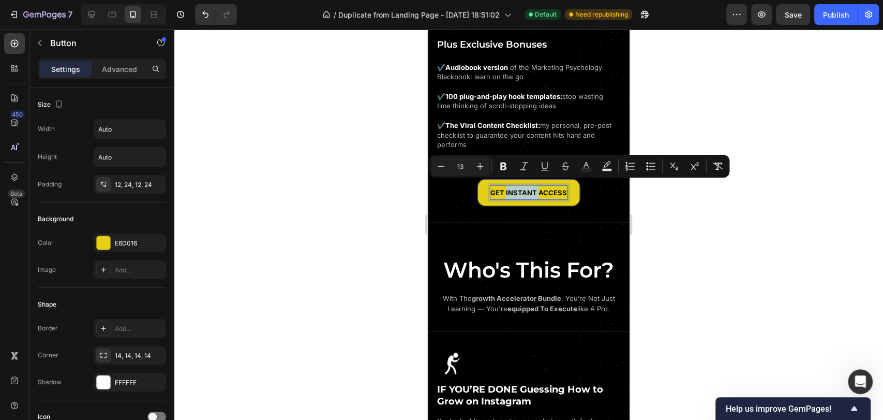
click at [596, 191] on div "GET INSTANT ACCESS Button 0" at bounding box center [529, 182] width 202 height 47
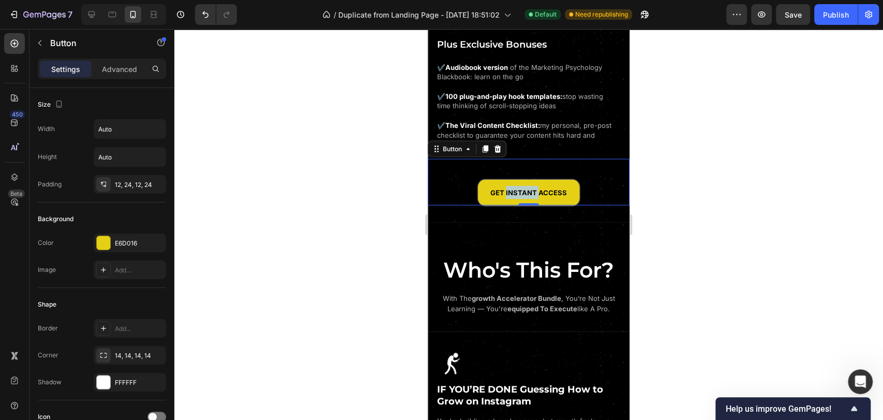
click at [588, 187] on div "GET INSTANT ACCESS Button 0" at bounding box center [529, 182] width 202 height 47
click at [662, 181] on div at bounding box center [528, 224] width 709 height 391
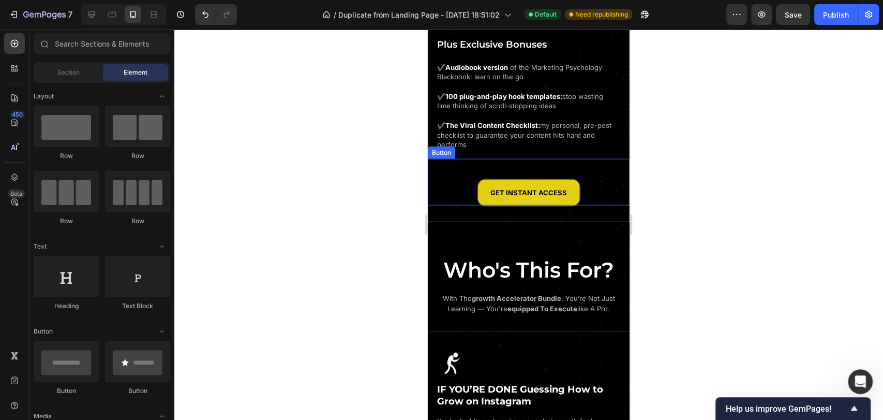
click at [582, 185] on div "GET INSTANT ACCESS Button" at bounding box center [529, 182] width 202 height 47
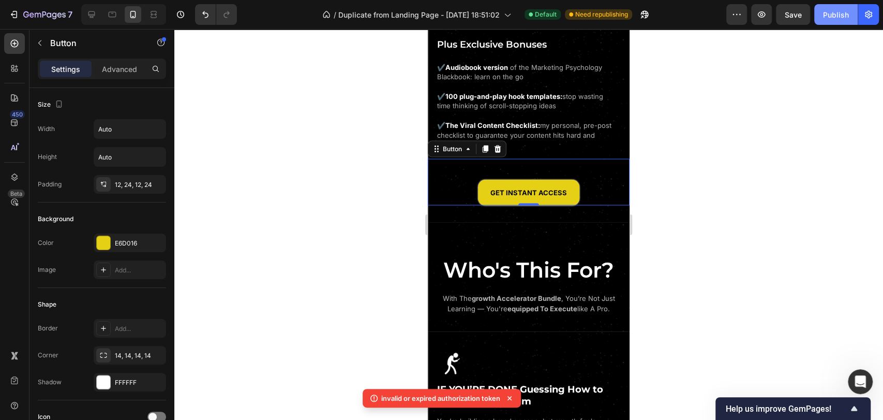
click at [832, 19] on div "Publish" at bounding box center [836, 14] width 26 height 11
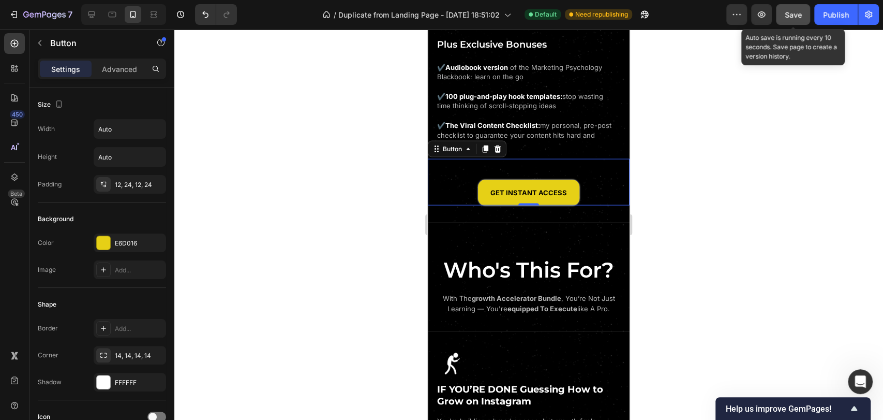
click at [795, 6] on button "Save" at bounding box center [793, 14] width 34 height 21
click at [807, 18] on button "Save" at bounding box center [793, 14] width 34 height 21
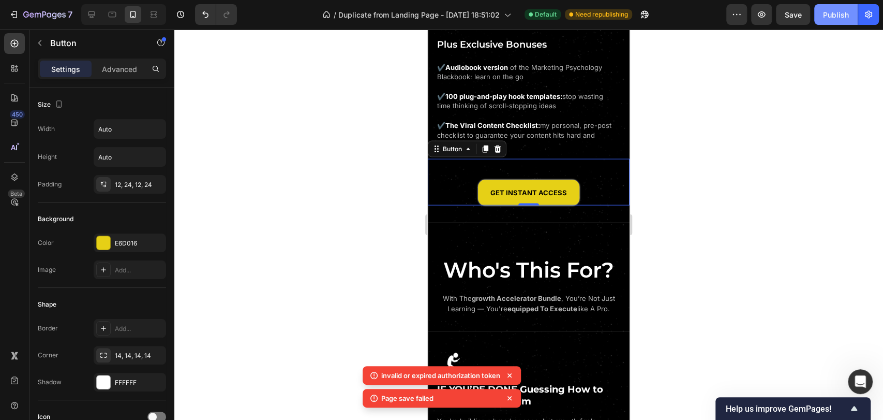
click at [834, 19] on div "Publish" at bounding box center [836, 14] width 26 height 11
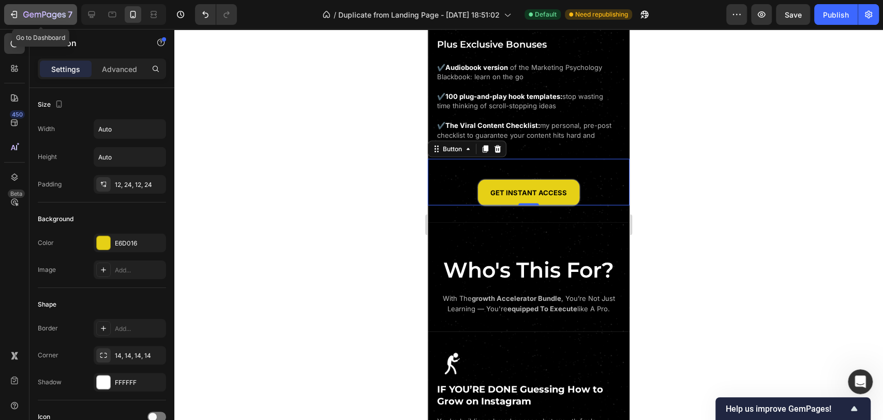
click at [17, 17] on icon "button" at bounding box center [14, 14] width 10 height 10
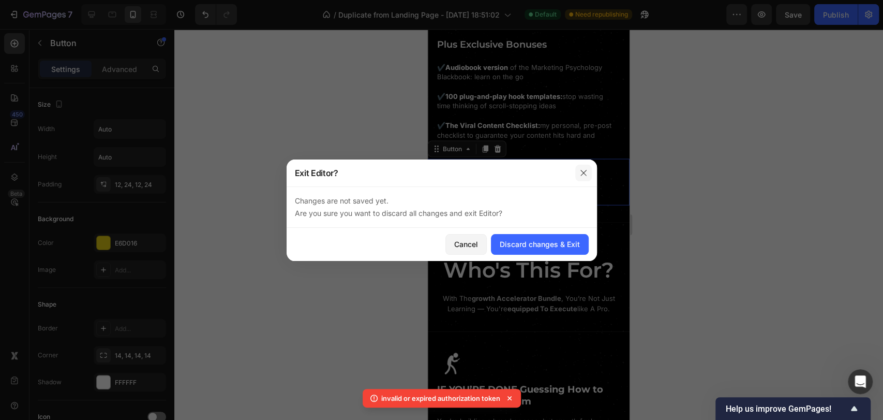
click at [584, 172] on icon "button" at bounding box center [584, 173] width 8 height 8
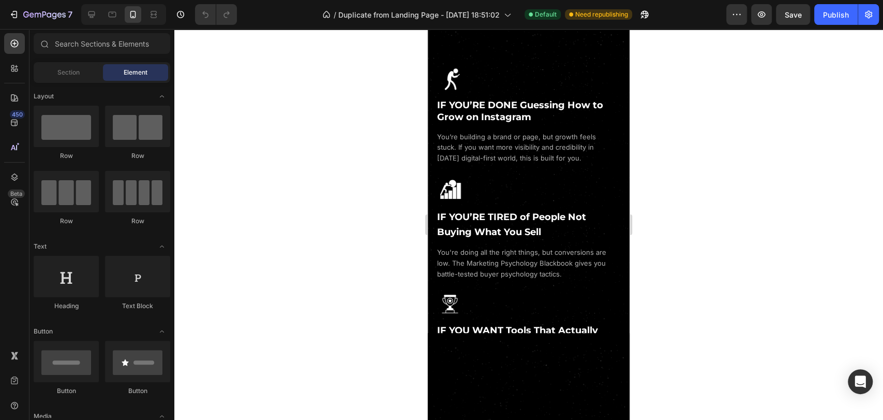
scroll to position [1265, 0]
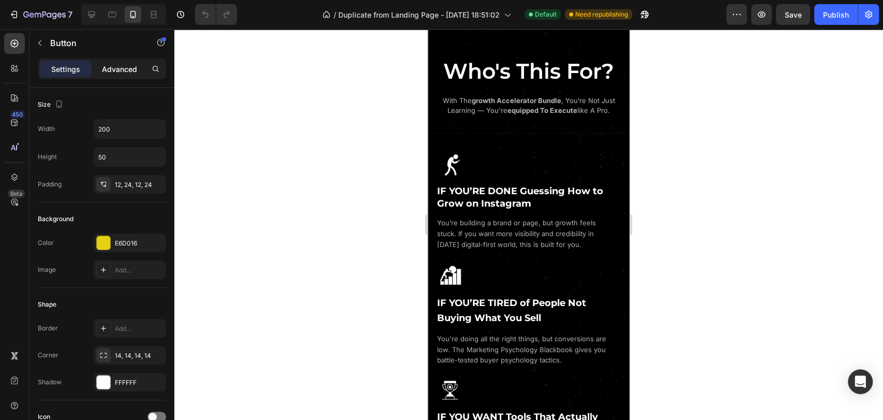
click at [124, 66] on p "Advanced" at bounding box center [119, 69] width 35 height 11
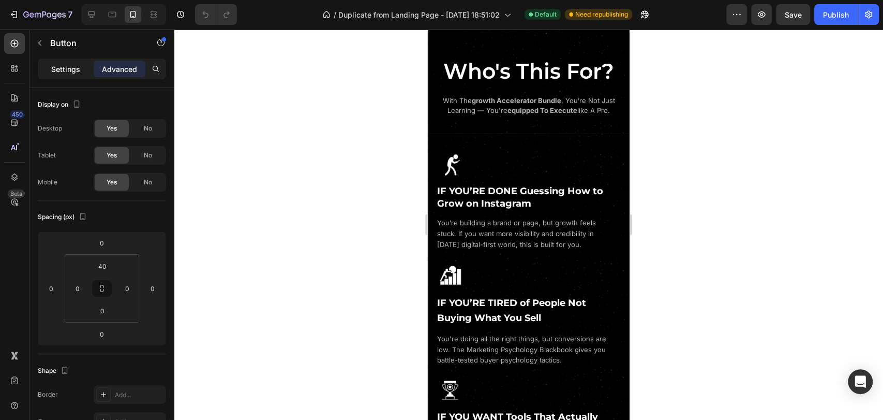
click at [79, 65] on p "Settings" at bounding box center [65, 69] width 29 height 11
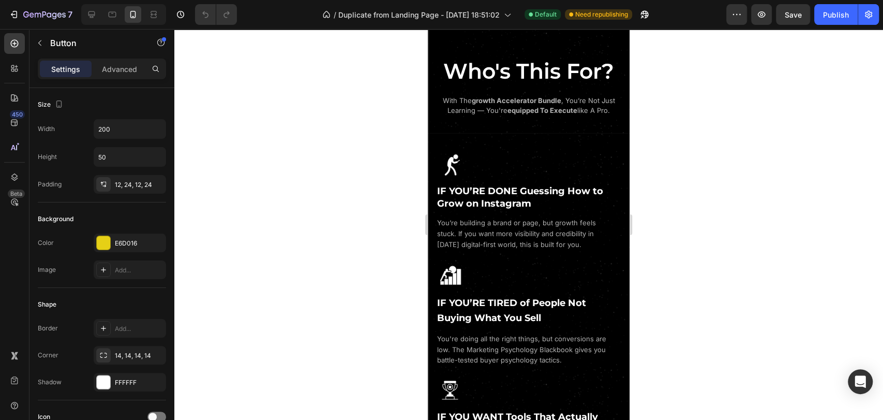
click at [703, 198] on div at bounding box center [528, 224] width 709 height 391
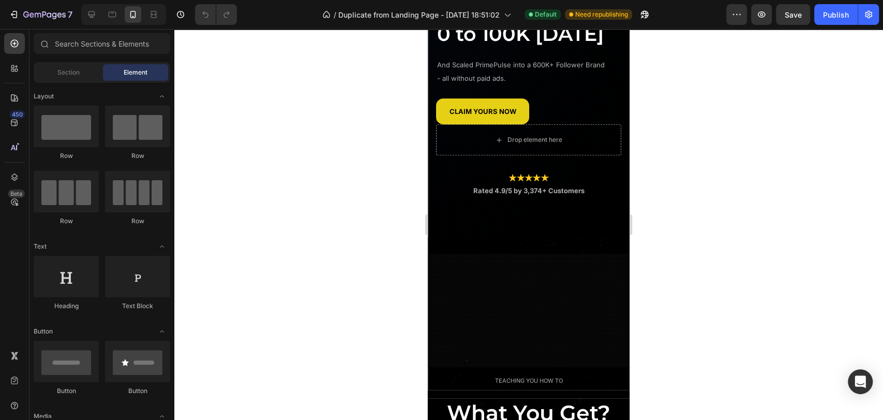
scroll to position [338, 0]
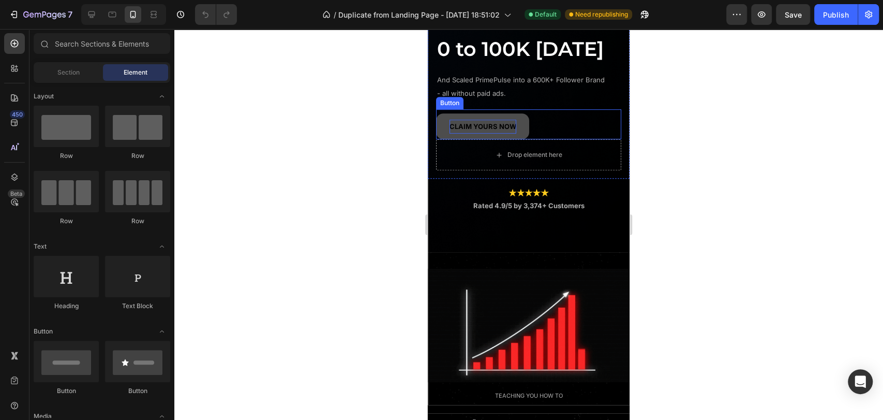
click at [482, 130] on strong "CLAIM YOURS NOW" at bounding box center [483, 126] width 67 height 8
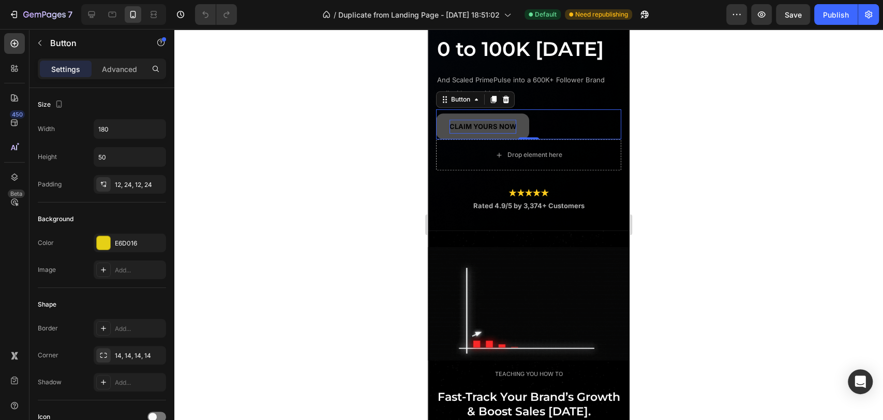
click at [482, 130] on strong "CLAIM YOURS NOW" at bounding box center [483, 126] width 67 height 8
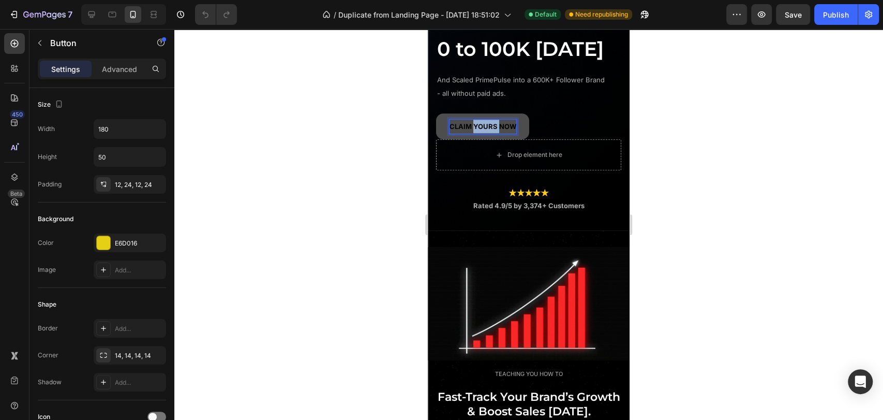
click at [482, 130] on strong "CLAIM YOURS NOW" at bounding box center [483, 126] width 67 height 8
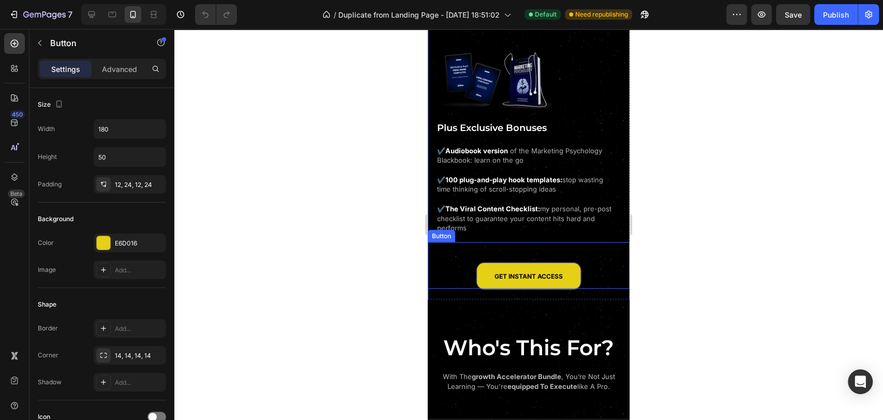
scroll to position [1373, 0]
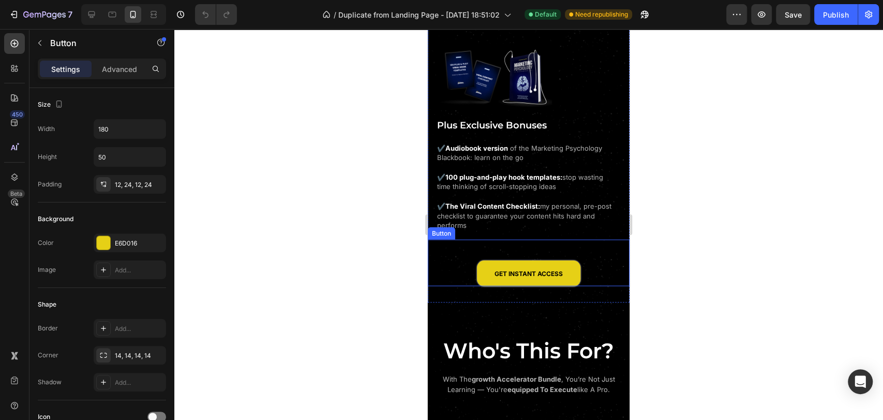
click at [598, 262] on div "GET INSTANT ACCESS Button" at bounding box center [529, 263] width 202 height 47
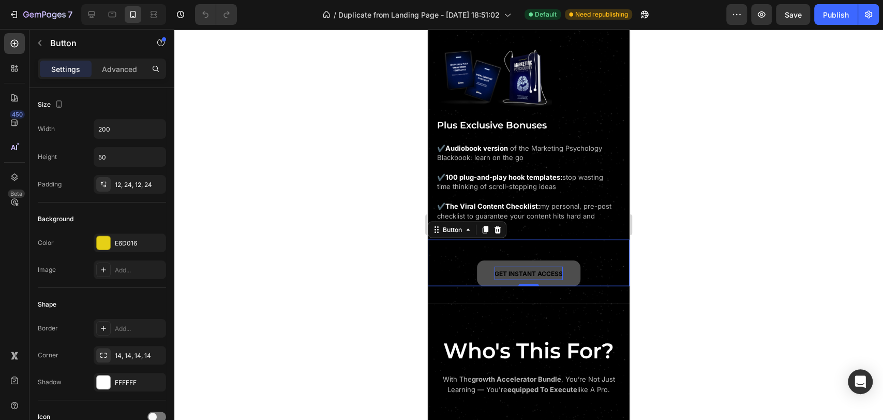
click at [524, 270] on span "GET INSTANT ACCESS" at bounding box center [529, 274] width 68 height 8
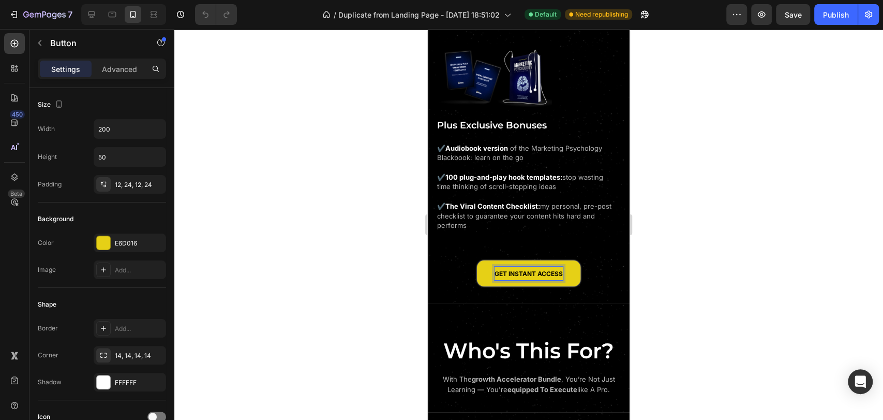
click at [697, 249] on div at bounding box center [528, 224] width 709 height 391
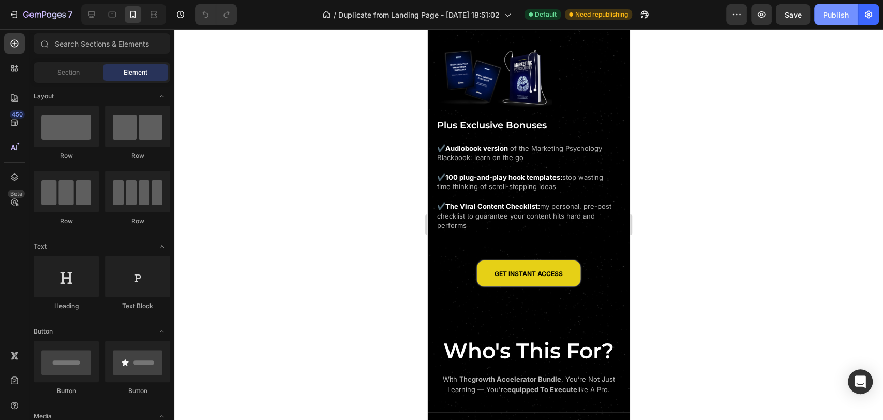
click at [832, 18] on div "Publish" at bounding box center [836, 14] width 26 height 11
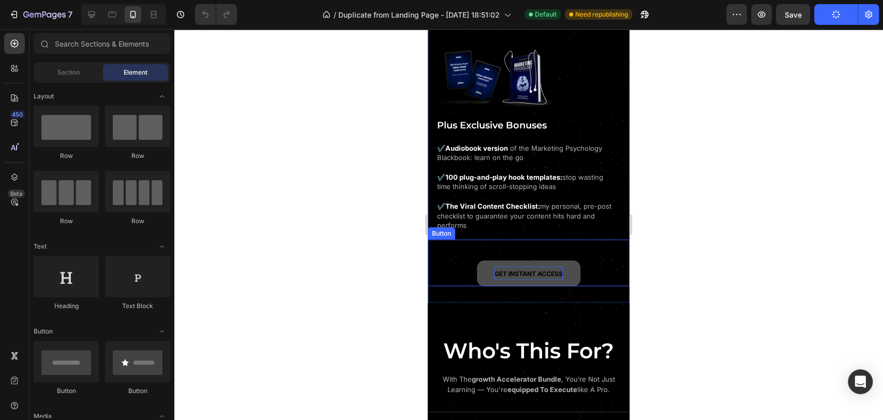
click at [530, 270] on span "GET INSTANT ACCESS" at bounding box center [529, 274] width 68 height 8
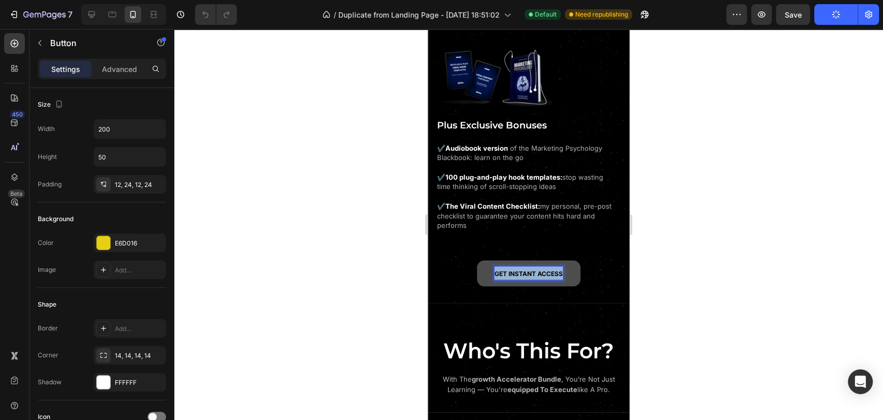
click at [530, 270] on span "GET INSTANT ACCESS" at bounding box center [529, 274] width 68 height 8
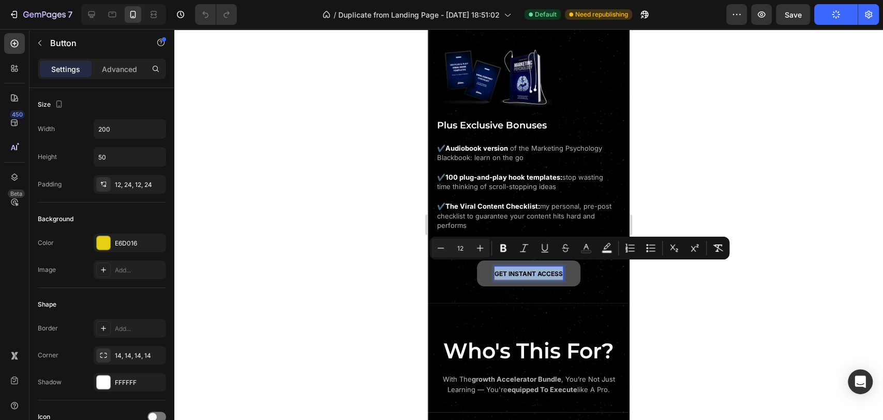
click at [597, 271] on div "GET INSTANT ACCESS Button 0" at bounding box center [529, 263] width 202 height 47
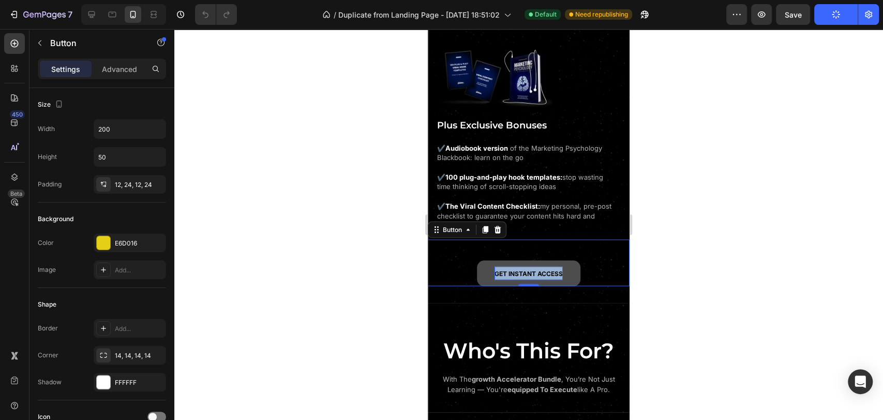
click at [590, 261] on div "GET INSTANT ACCESS Button 0" at bounding box center [529, 263] width 202 height 47
click at [451, 262] on div "GET INSTANT ACCESS Button 0" at bounding box center [529, 263] width 202 height 47
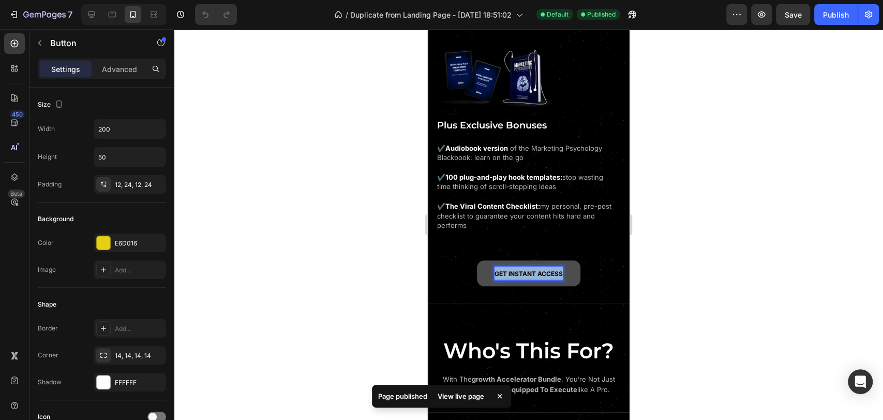
click at [534, 270] on span "GET INSTANT ACCESS" at bounding box center [529, 274] width 68 height 8
click at [588, 265] on div "GET INSTANT ACCESS Button 0" at bounding box center [529, 263] width 202 height 47
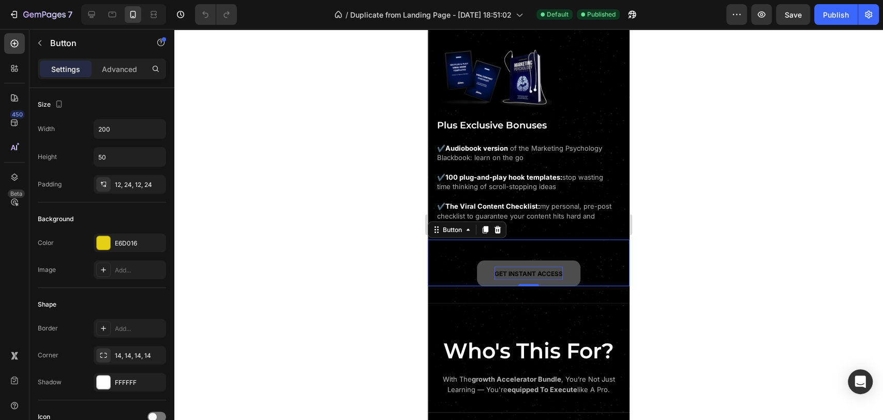
click at [544, 270] on span "GET INSTANT ACCESS" at bounding box center [529, 274] width 68 height 8
click at [540, 270] on span "GET INSTANT ACCESS" at bounding box center [529, 274] width 68 height 8
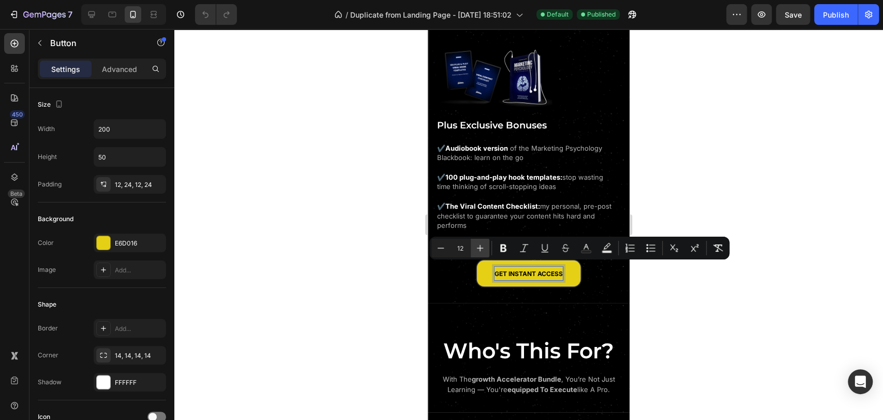
click at [478, 249] on icon "Editor contextual toolbar" at bounding box center [480, 248] width 10 height 10
type input "13"
click at [453, 275] on div "GET INSTANT ACCESS Button 0" at bounding box center [529, 263] width 202 height 47
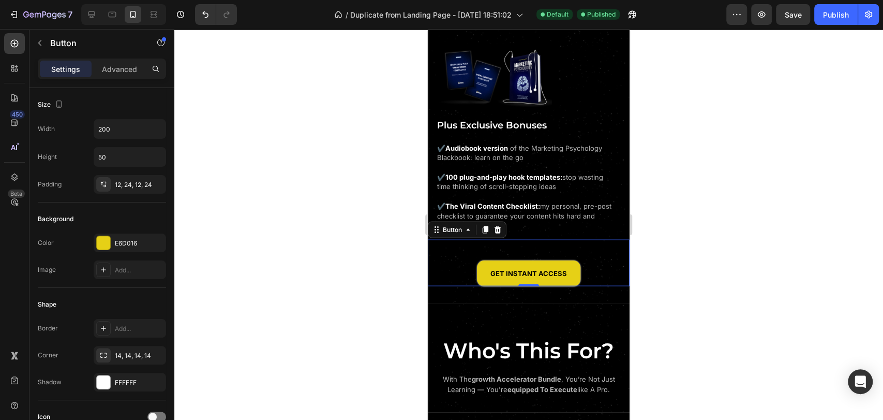
click at [592, 261] on div "GET INSTANT ACCESS Button 0" at bounding box center [529, 263] width 202 height 47
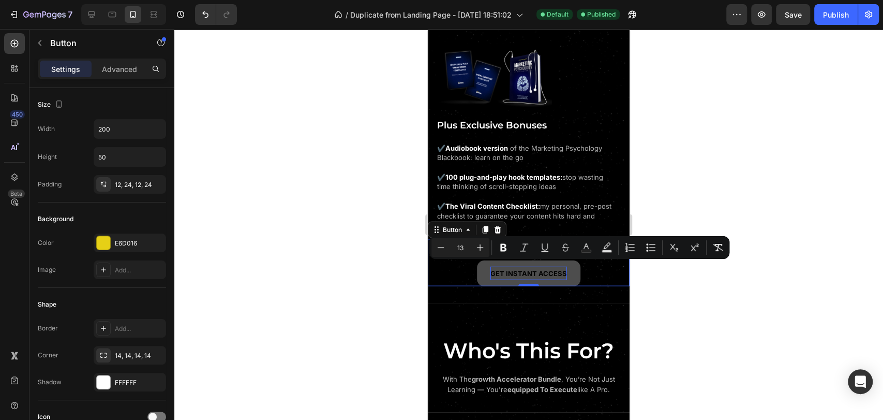
click at [549, 269] on span "GET INSTANT ACCESS" at bounding box center [529, 273] width 77 height 8
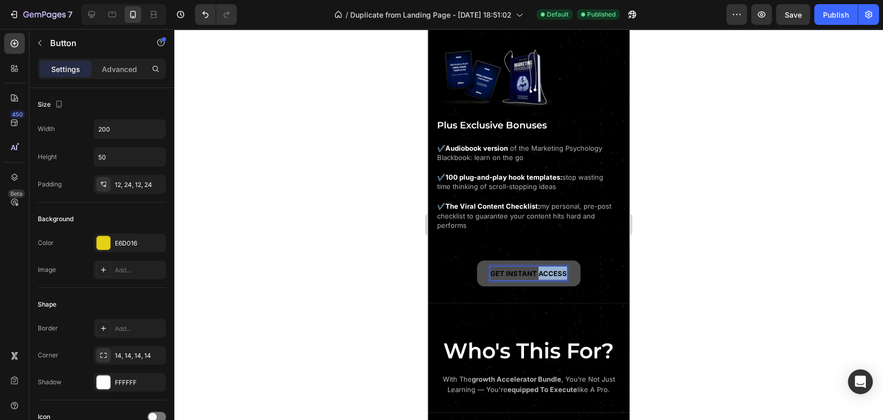
click at [548, 269] on span "GET INSTANT ACCESS" at bounding box center [529, 273] width 77 height 8
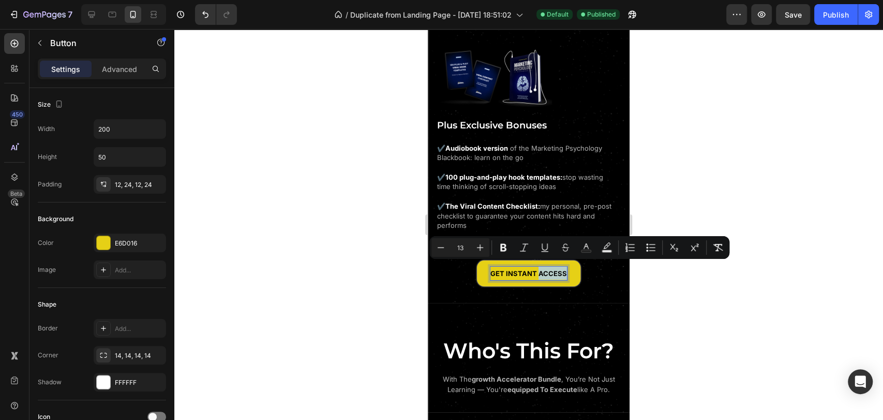
click at [596, 267] on div "GET INSTANT ACCESS Button 0" at bounding box center [529, 263] width 202 height 47
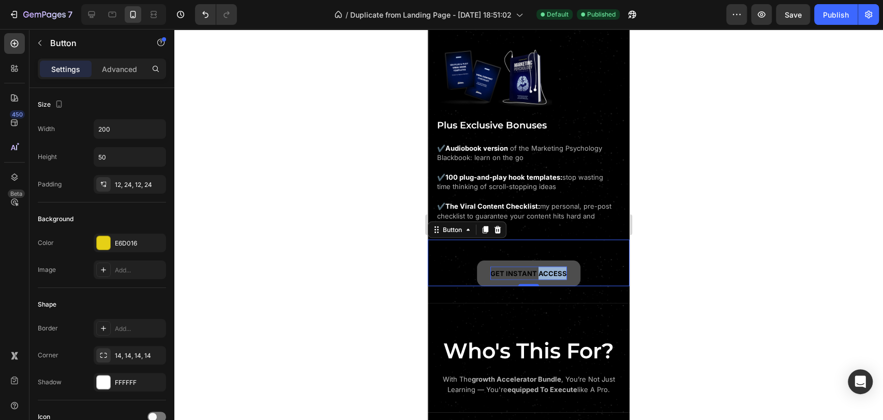
click at [535, 269] on span "GET INSTANT ACCESS" at bounding box center [529, 273] width 77 height 8
click at [530, 269] on span "GET INSTANT ACCESS" at bounding box center [529, 273] width 77 height 8
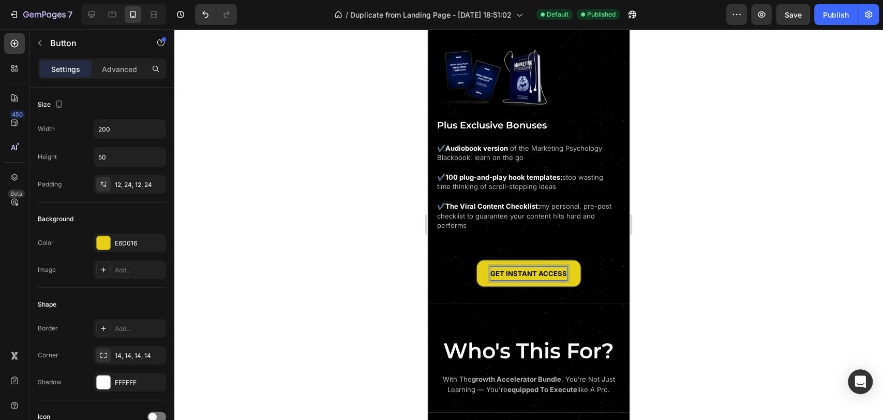
click at [601, 268] on div "GET INSTANT ACCESS Button 0" at bounding box center [529, 263] width 202 height 47
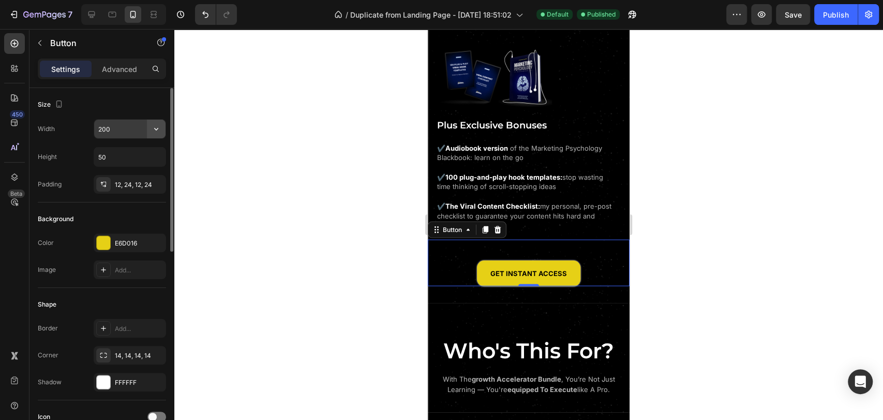
click at [165, 127] on button "button" at bounding box center [156, 129] width 19 height 19
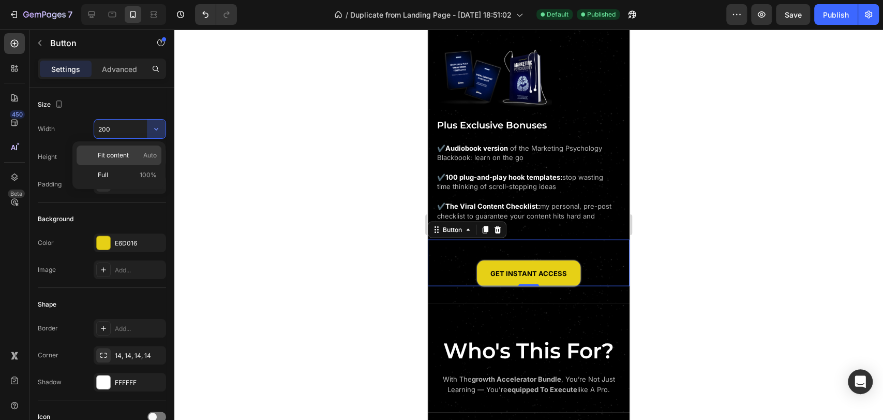
click at [152, 154] on span "Auto" at bounding box center [149, 155] width 13 height 9
type input "Auto"
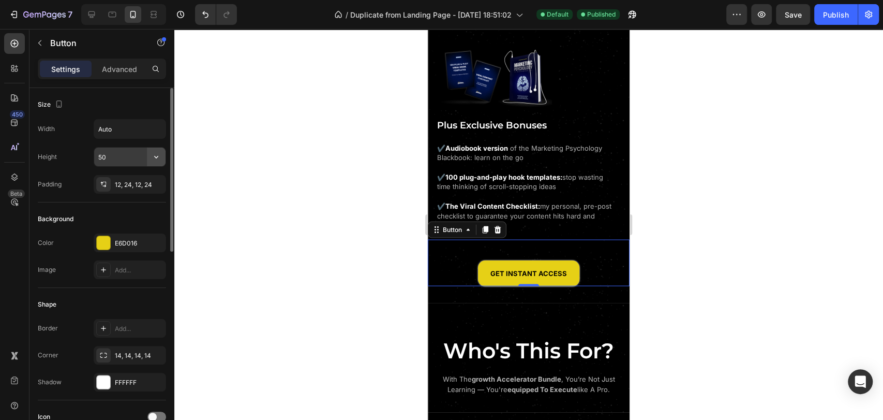
click at [158, 154] on icon "button" at bounding box center [156, 157] width 10 height 10
click at [150, 178] on span "Auto" at bounding box center [149, 182] width 13 height 9
type input "Auto"
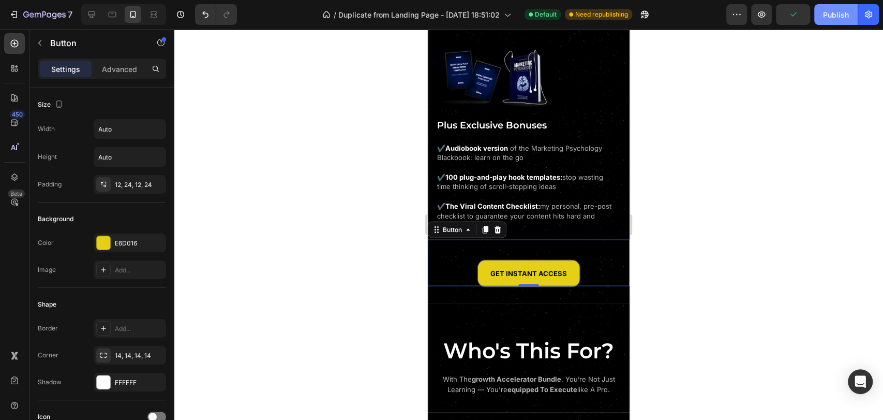
click at [837, 20] on div "Publish" at bounding box center [836, 14] width 26 height 11
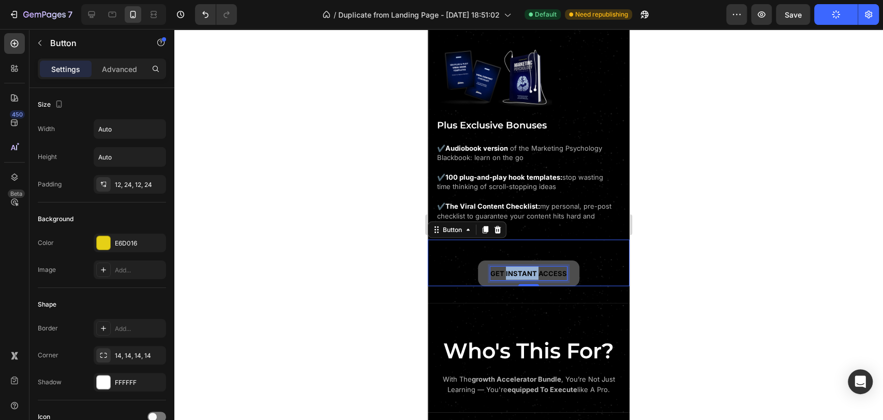
click at [519, 269] on span "GET INSTANT ACCESS" at bounding box center [529, 273] width 77 height 8
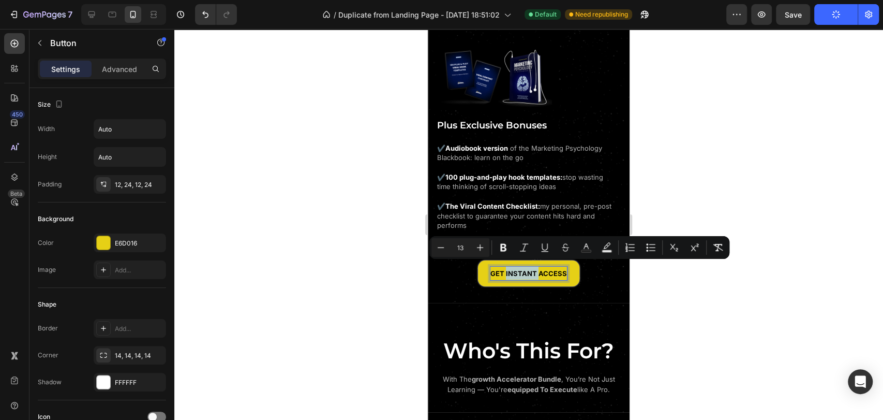
click at [601, 273] on div "GET INSTANT ACCESS Button 0" at bounding box center [529, 263] width 202 height 47
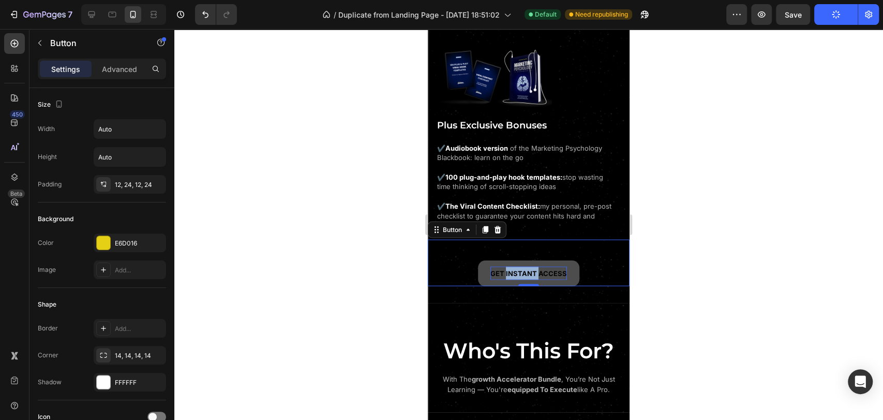
click at [523, 269] on span "GET INSTANT ACCESS" at bounding box center [529, 273] width 77 height 8
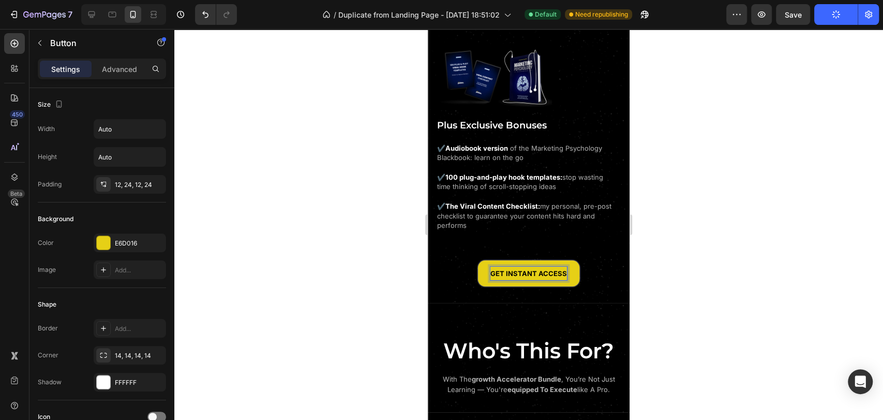
click at [599, 269] on div "GET INSTANT ACCESS Button 0" at bounding box center [529, 263] width 202 height 47
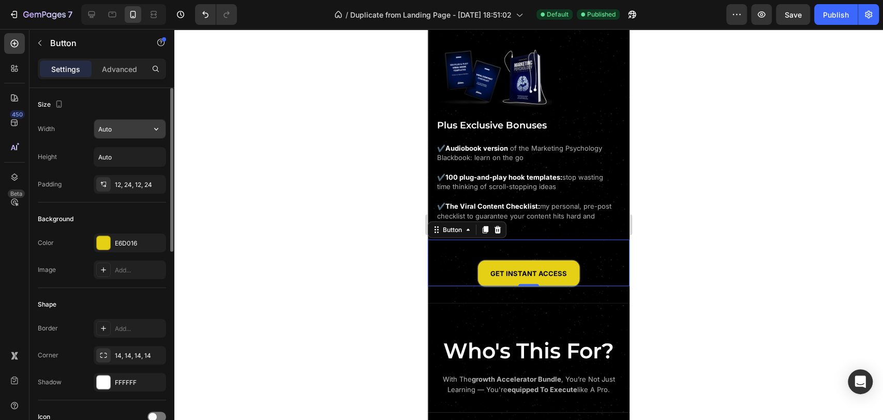
click at [125, 131] on input "Auto" at bounding box center [129, 129] width 71 height 19
type input "200"
click at [140, 152] on input "Auto" at bounding box center [129, 156] width 71 height 19
type input "50"
click at [111, 105] on div "Size" at bounding box center [102, 104] width 128 height 17
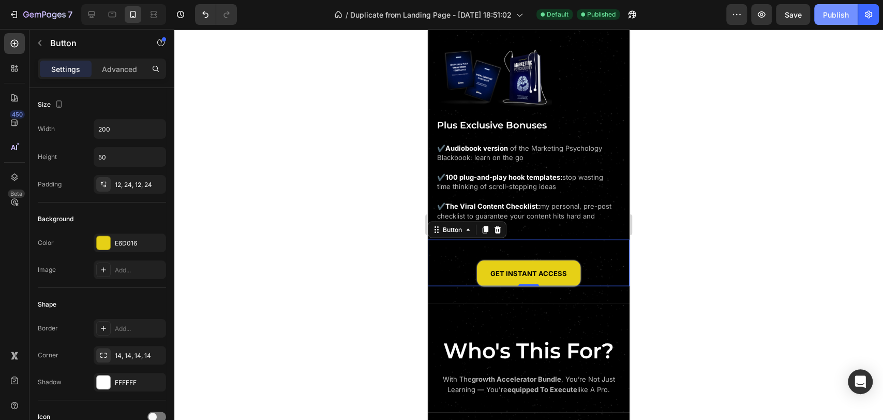
click at [840, 20] on div "Publish" at bounding box center [836, 14] width 26 height 11
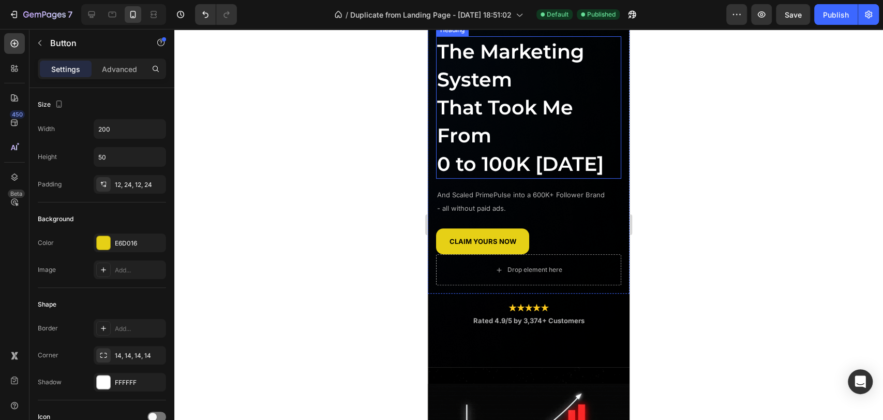
scroll to position [281, 0]
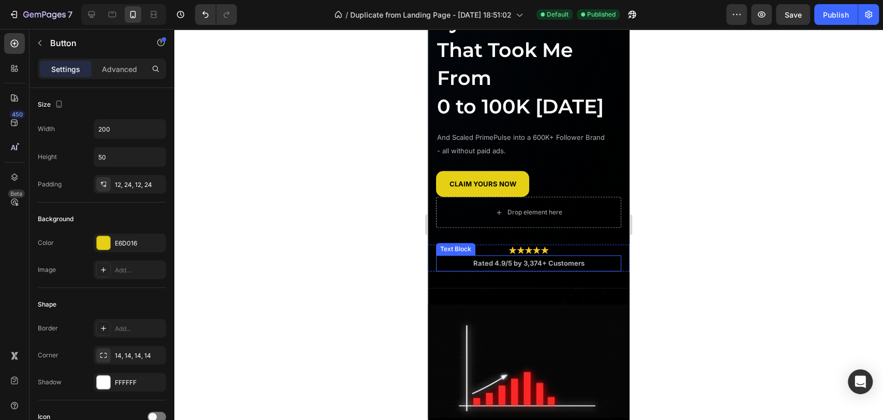
click at [548, 270] on p "Rated 4.9/5 by 3,374+ Customers" at bounding box center [528, 262] width 183 height 13
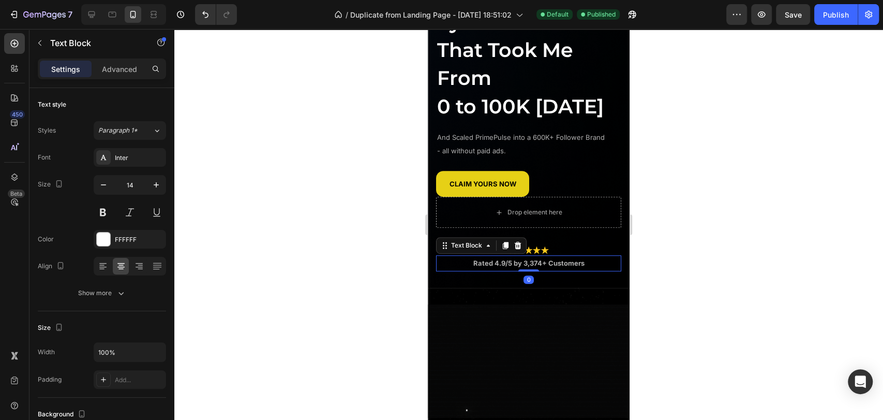
click at [539, 267] on strong "Rated 4.9/5 by 3,374+ Customers" at bounding box center [529, 263] width 111 height 8
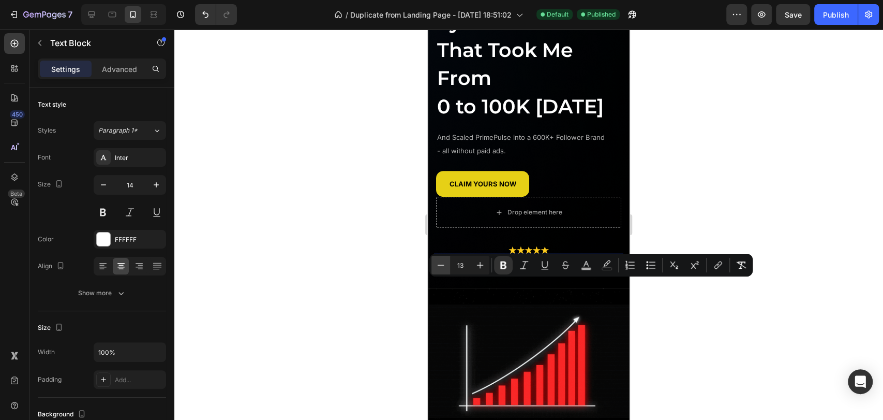
click at [443, 266] on icon "Editor contextual toolbar" at bounding box center [441, 265] width 10 height 10
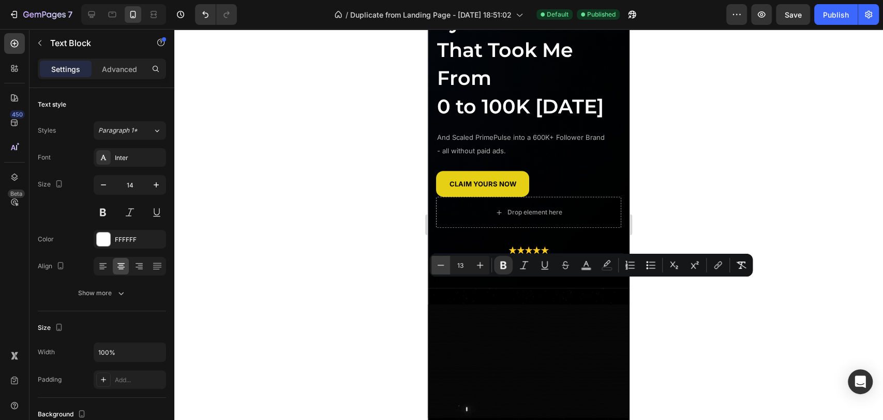
type input "12"
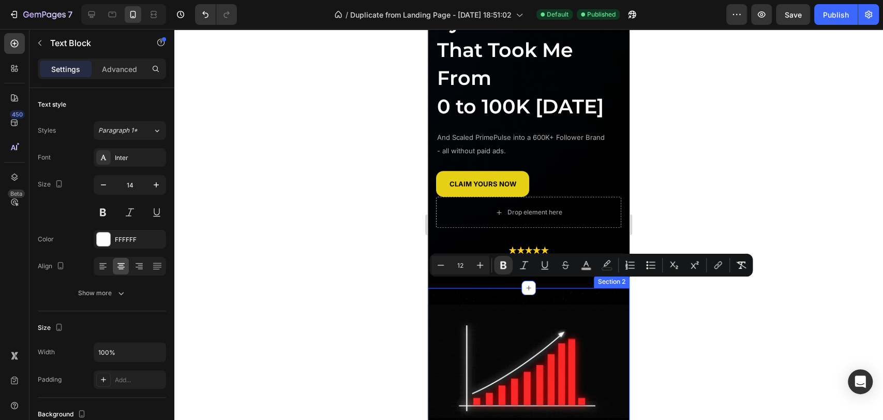
click at [532, 316] on div "Image TEACHING YOU HOW TO Text Block Fast-Track Your Brand’s Growth & Boost Sal…" at bounding box center [529, 415] width 202 height 254
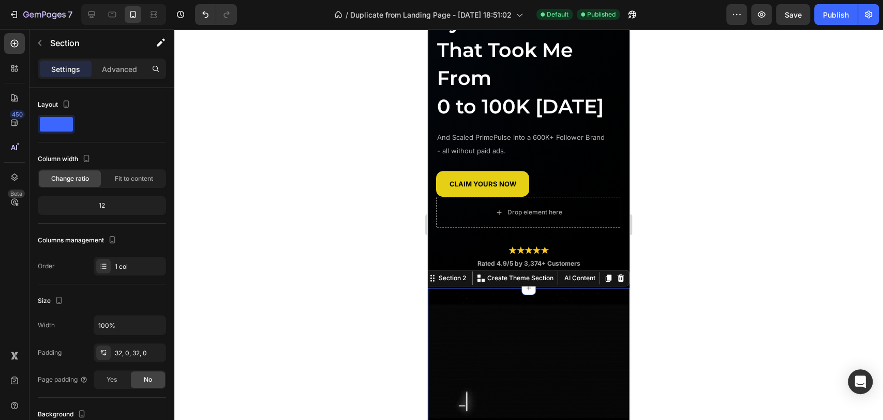
click at [767, 300] on div at bounding box center [528, 224] width 709 height 391
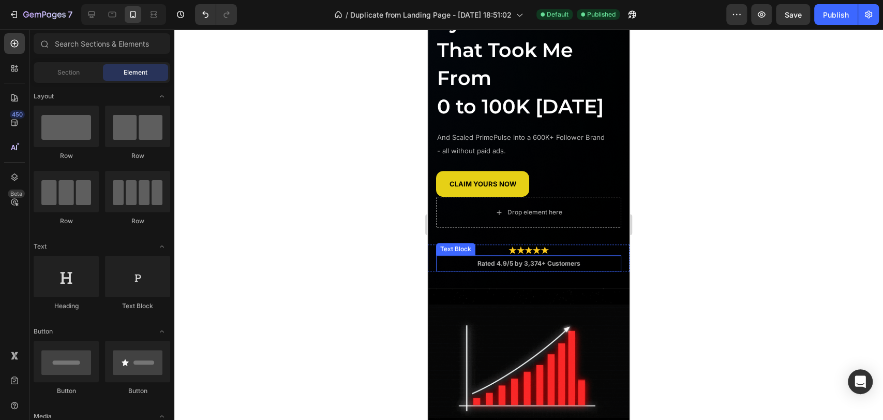
click at [554, 267] on strong "Rated 4.9/5 by 3,374+ Customers" at bounding box center [529, 263] width 103 height 8
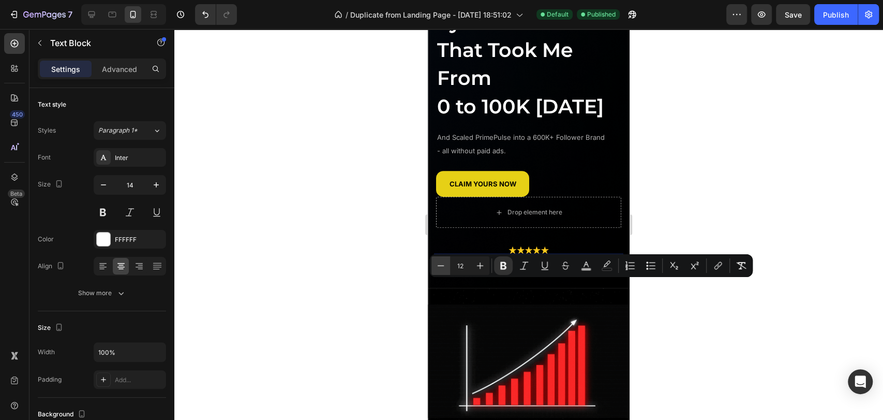
click at [447, 268] on button "Minus" at bounding box center [441, 265] width 19 height 19
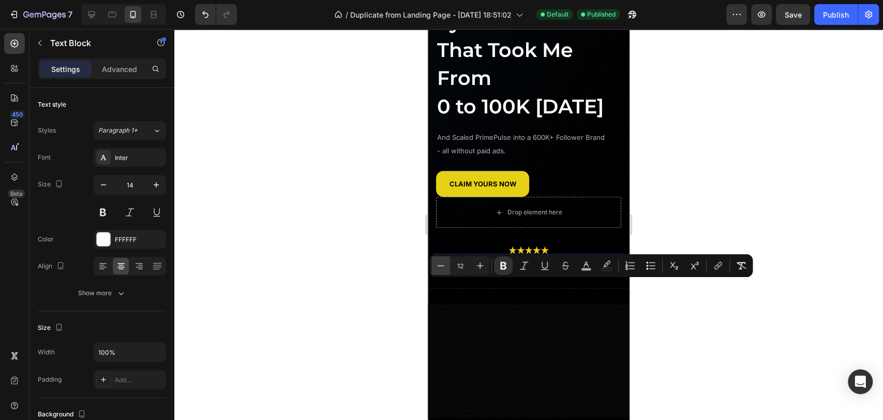
type input "11"
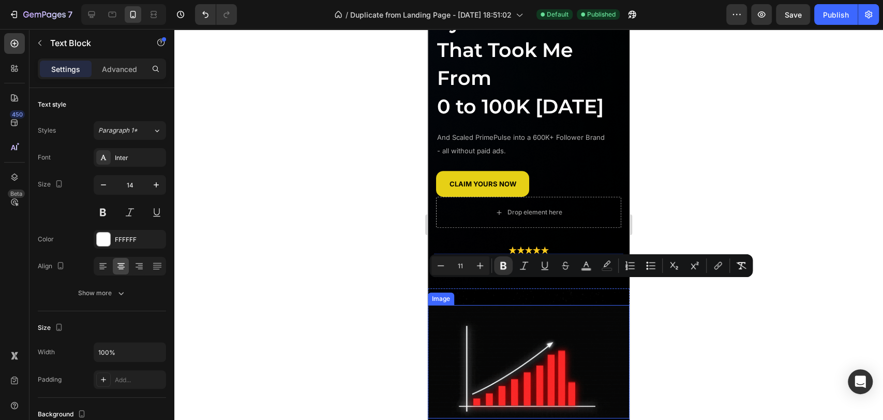
click at [572, 344] on img at bounding box center [529, 361] width 202 height 113
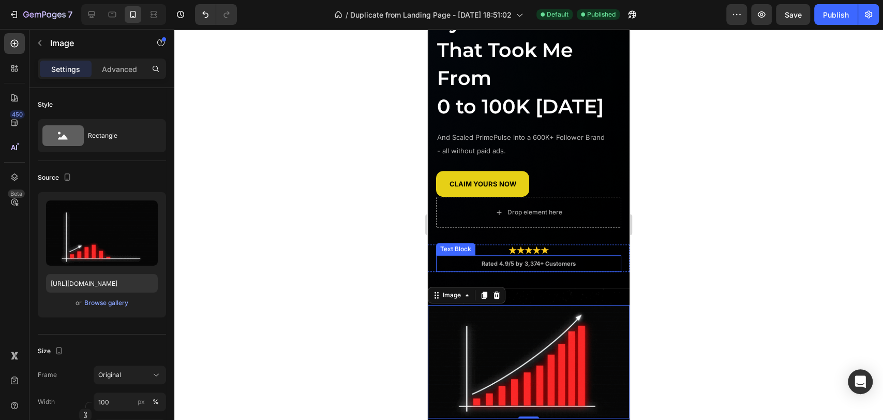
click at [570, 267] on strong "Rated 4.9/5 by 3,374+ Customers" at bounding box center [529, 263] width 94 height 7
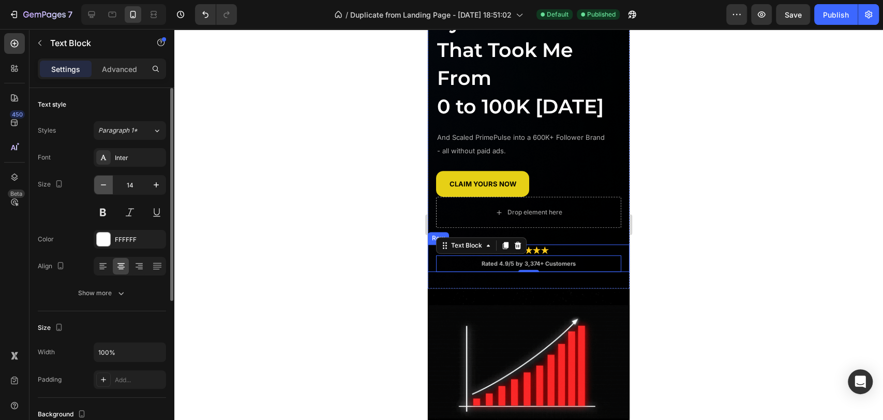
click at [108, 187] on icon "button" at bounding box center [103, 185] width 10 height 10
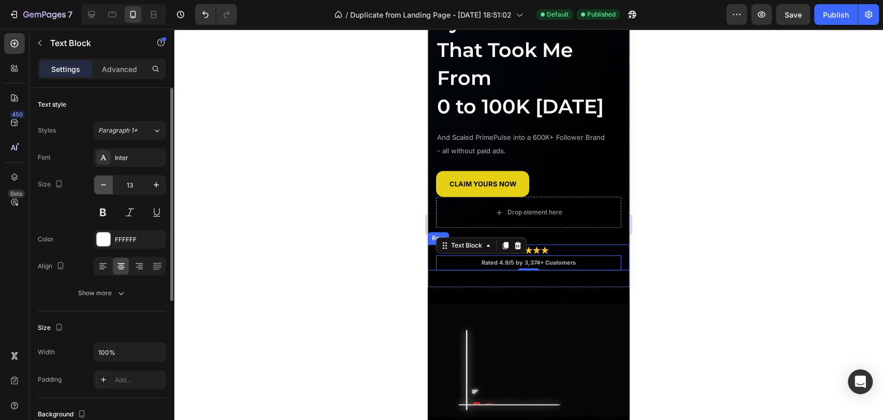
type input "12"
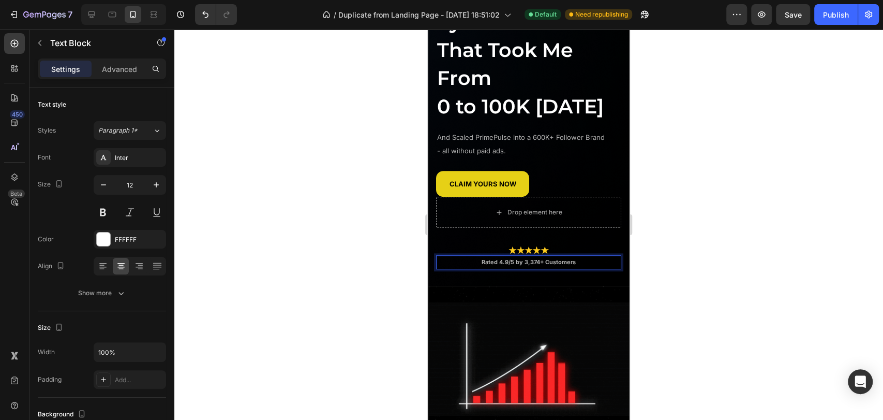
click at [538, 265] on strong "Rated 4.9/5 by 3,374+ Customers" at bounding box center [529, 261] width 94 height 7
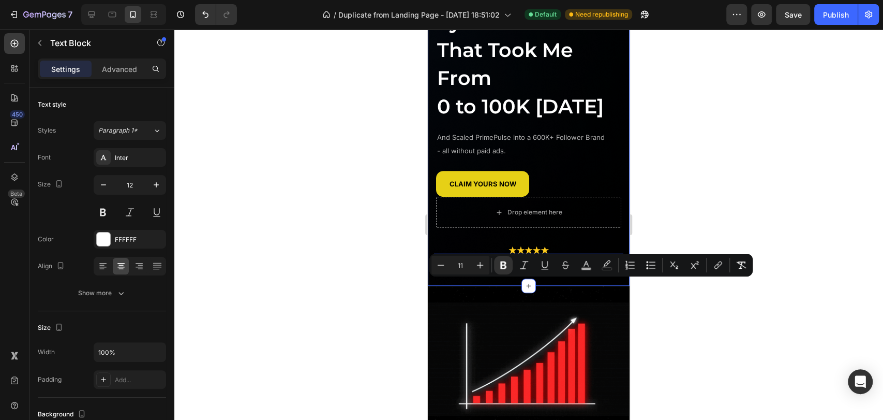
click at [548, 286] on div "Image The Marketing System That Took Me From 0 to 100K in 14 Days Heading And S…" at bounding box center [529, 27] width 202 height 516
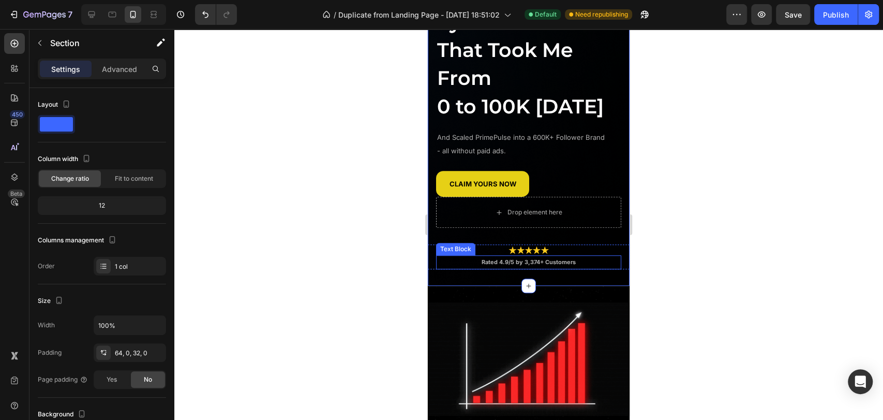
click at [537, 265] on strong "Rated 4.9/5 by 3,374+ Customers" at bounding box center [529, 261] width 94 height 7
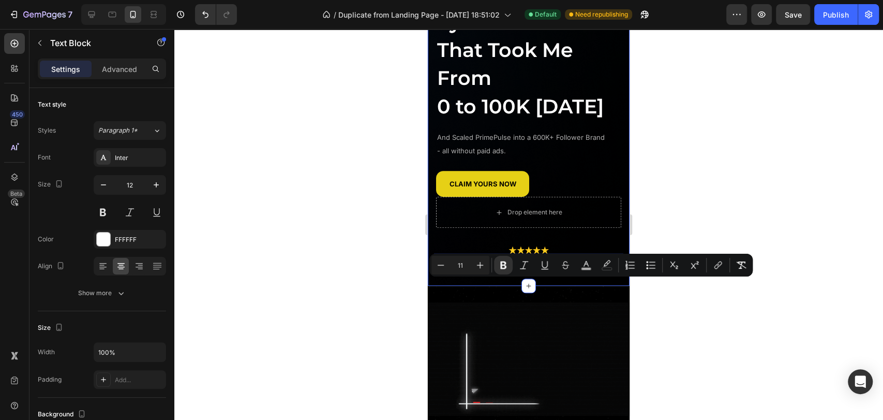
click at [551, 286] on div "Image The Marketing System That Took Me From 0 to 100K in 14 Days Heading And S…" at bounding box center [529, 27] width 202 height 516
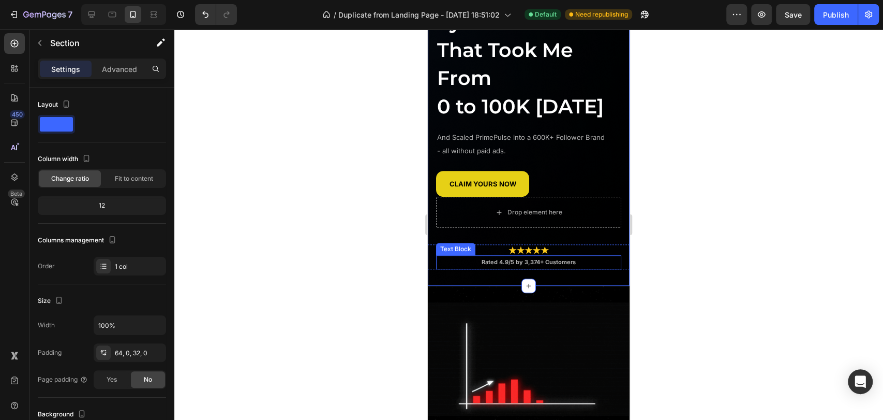
click at [572, 268] on p "Rated 4.9/5 by 3,374+ Customers" at bounding box center [528, 262] width 183 height 12
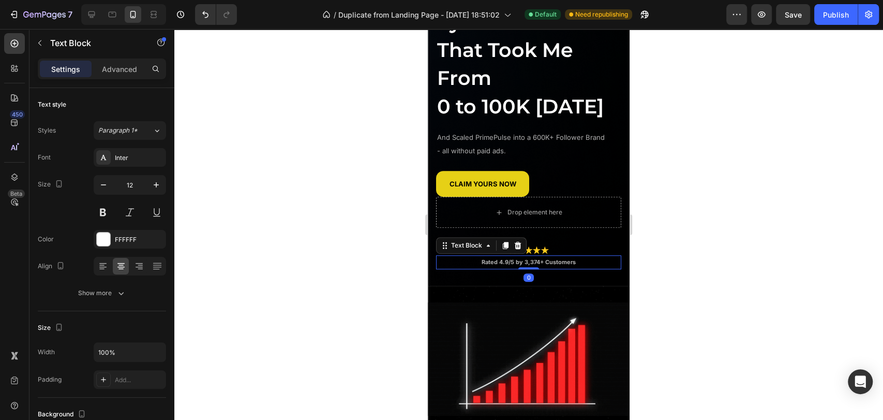
drag, startPoint x: 843, startPoint y: 16, endPoint x: 842, endPoint y: 37, distance: 21.7
click at [842, 16] on div "Publish" at bounding box center [836, 14] width 26 height 11
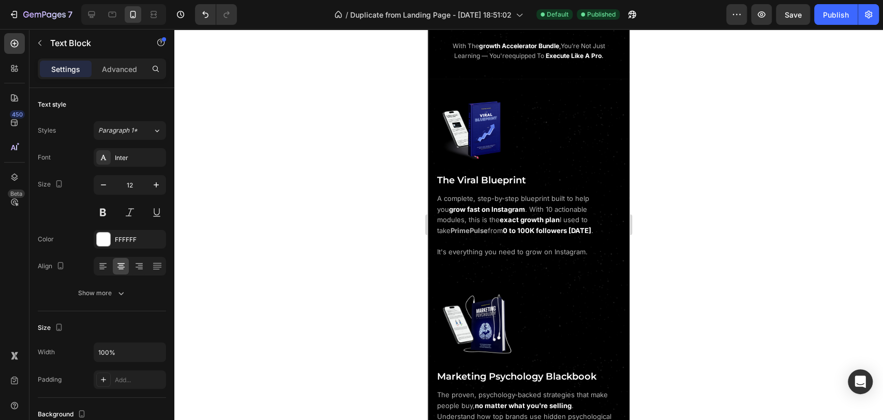
scroll to position [913, 0]
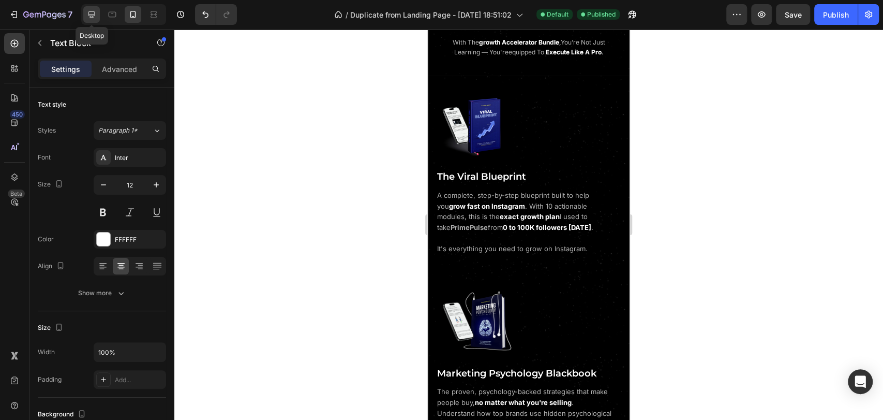
click at [91, 17] on icon at bounding box center [91, 14] width 7 height 7
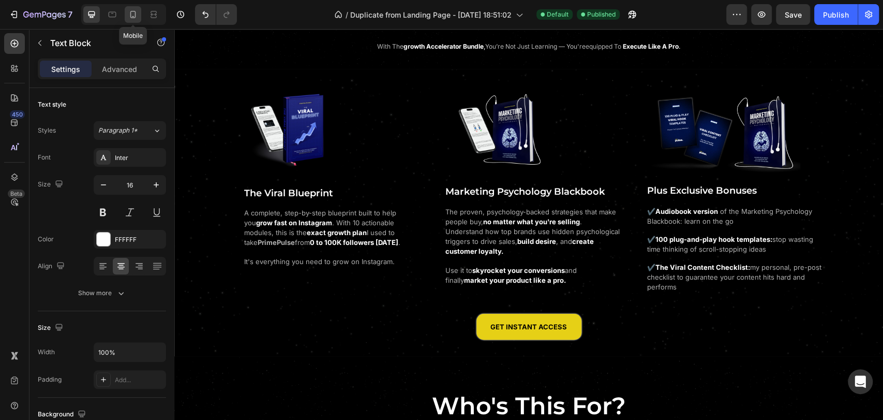
click at [134, 16] on icon at bounding box center [133, 14] width 10 height 10
type input "12"
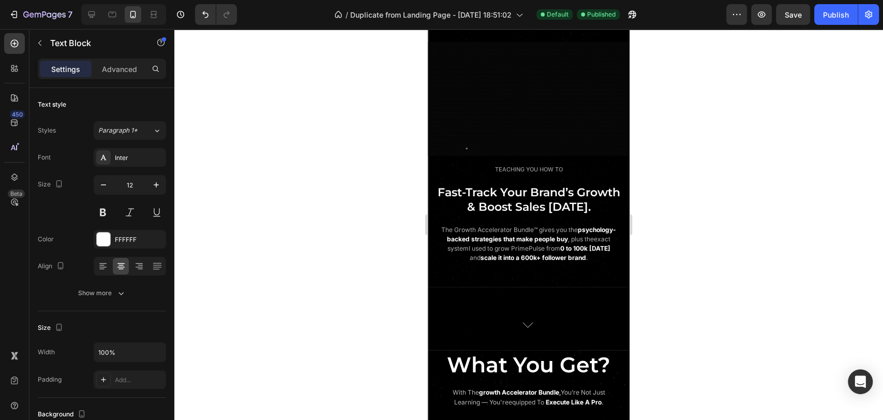
scroll to position [562, 0]
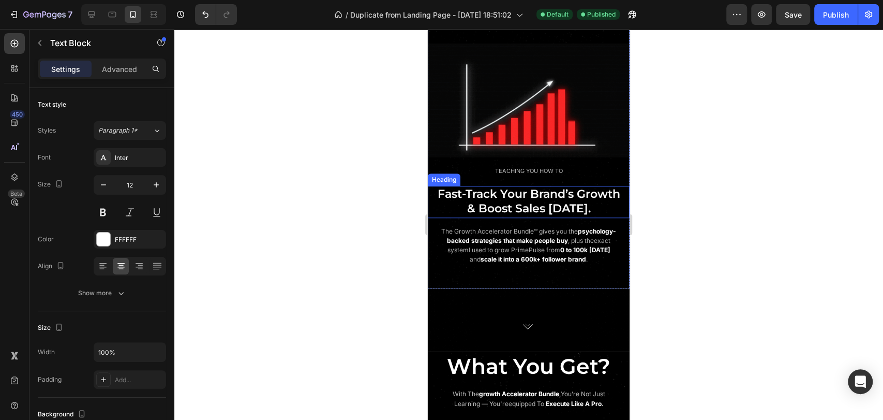
click at [539, 191] on span "Fast-Track Your Brand’s Growth" at bounding box center [529, 194] width 183 height 14
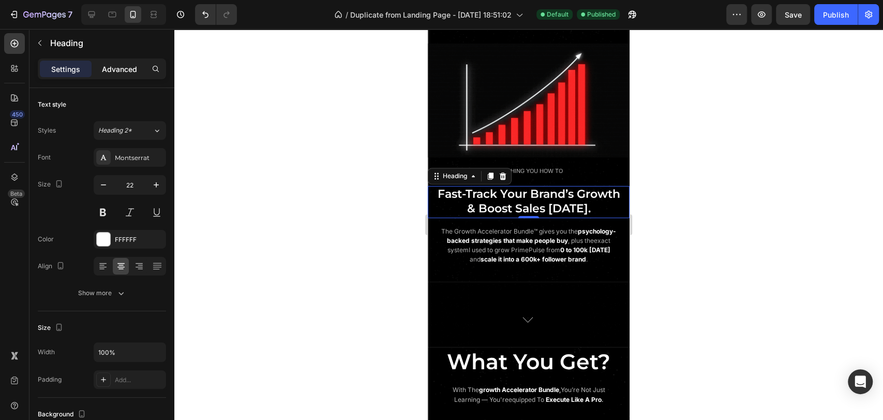
click at [131, 71] on p "Advanced" at bounding box center [119, 69] width 35 height 11
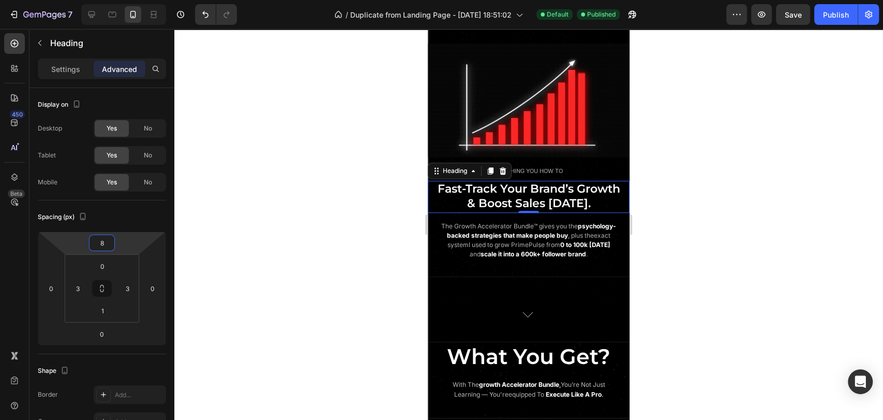
type input "10"
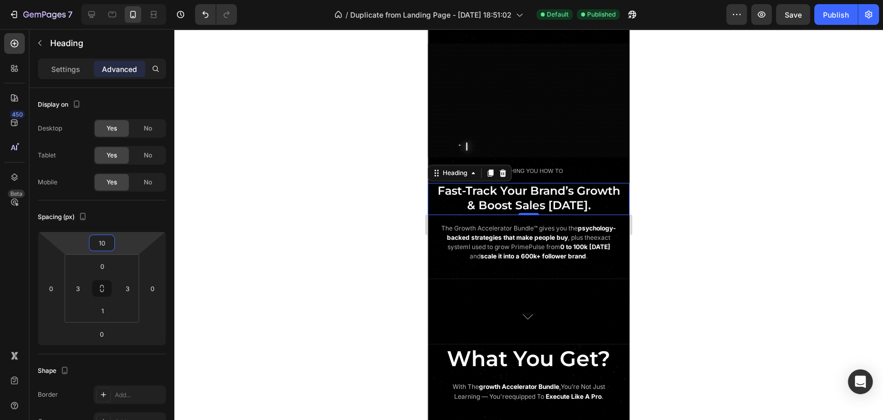
click at [129, 0] on html "7 / Duplicate from Landing Page - Aug 1, 18:51:02 Default Published Preview Sav…" at bounding box center [441, 0] width 883 height 0
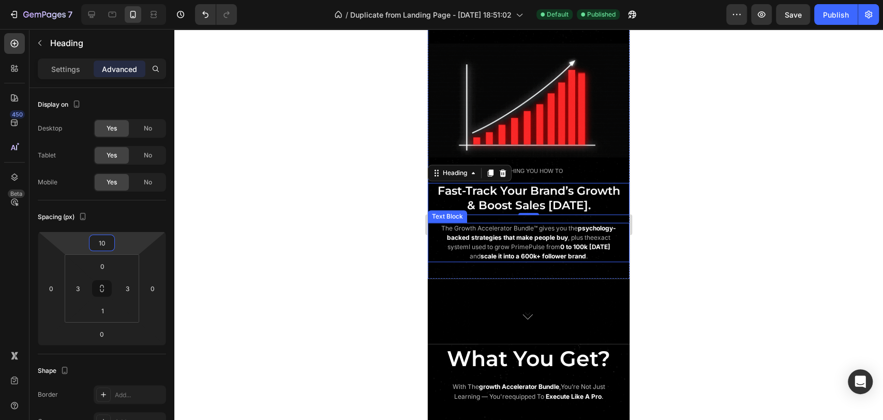
click at [558, 243] on span "I used to grow PrimePulse from" at bounding box center [515, 247] width 92 height 8
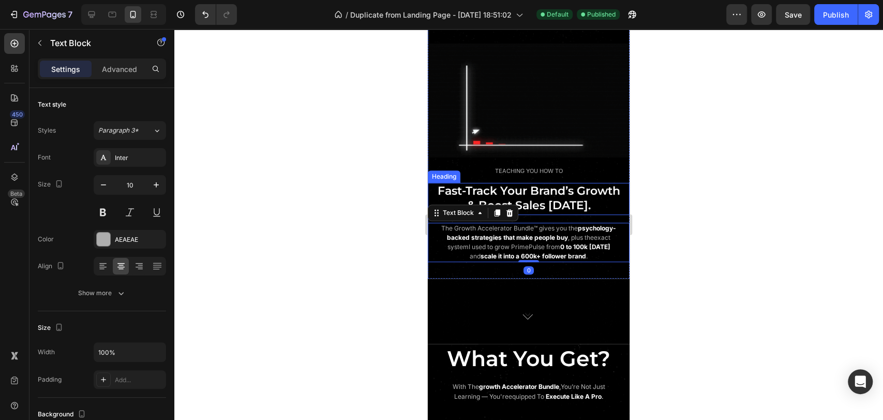
click at [544, 198] on span "& Boost Sales [DATE]." at bounding box center [529, 205] width 124 height 14
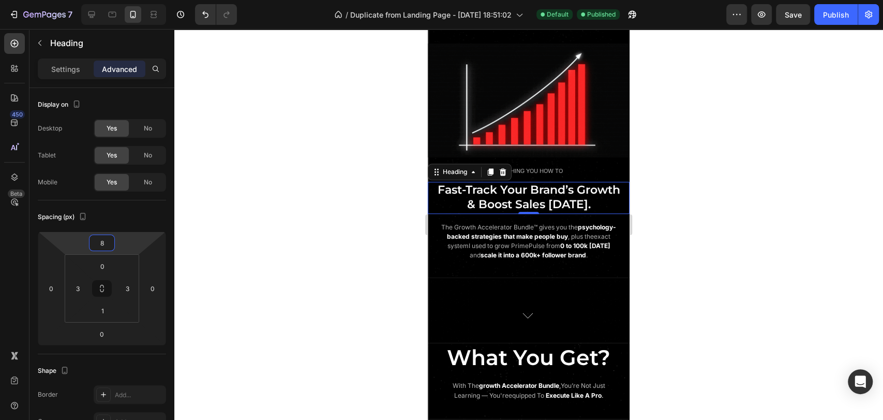
type input "6"
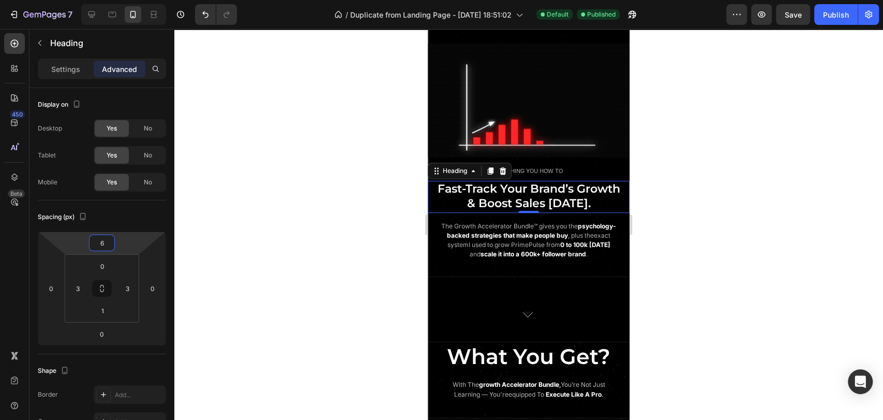
click at [128, 0] on html "7 / Duplicate from Landing Page - Aug 1, 18:51:02 Default Published Preview Sav…" at bounding box center [441, 0] width 883 height 0
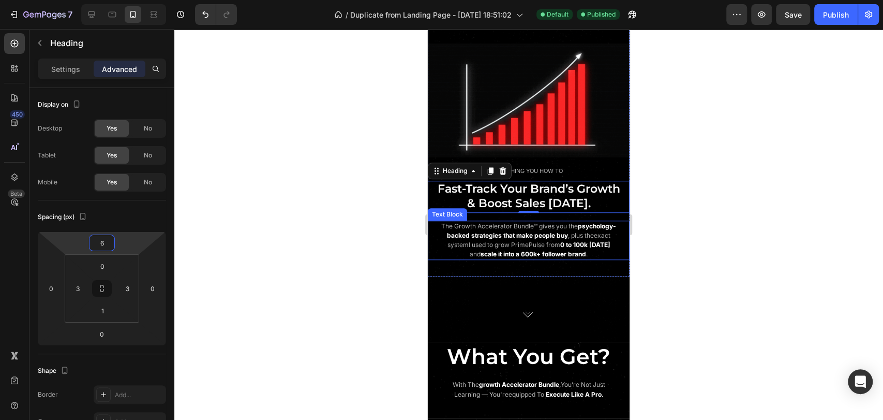
click at [585, 250] on strong "600k+ follower brand" at bounding box center [553, 254] width 65 height 8
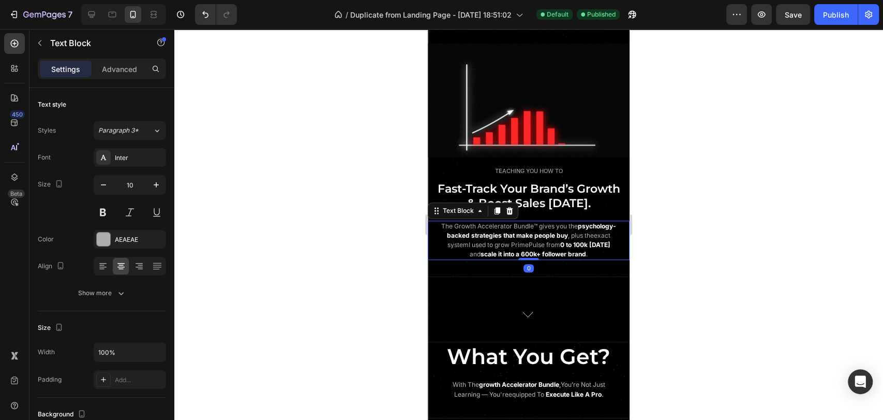
click at [718, 230] on div at bounding box center [528, 224] width 709 height 391
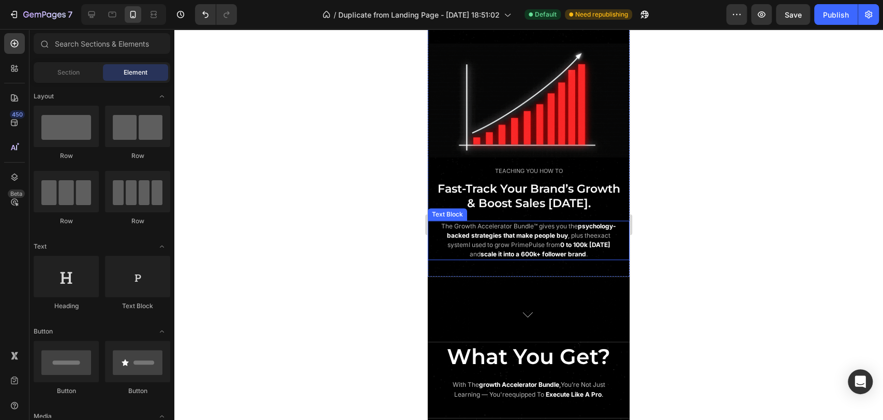
click at [551, 232] on strong "that make people buy" at bounding box center [536, 235] width 65 height 8
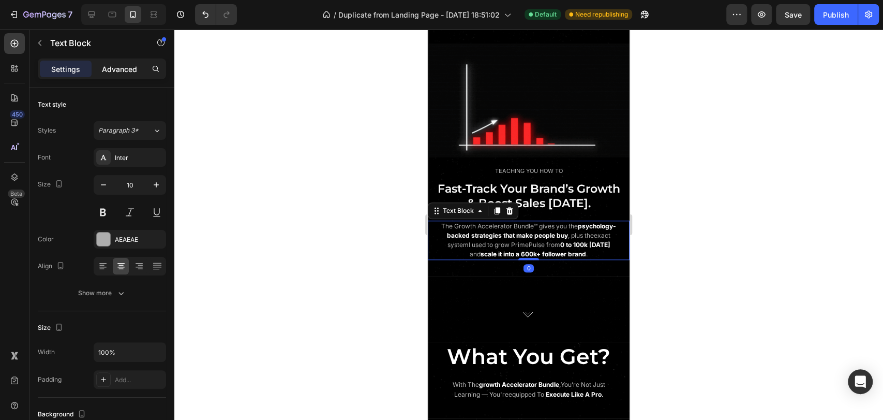
click at [123, 65] on p "Advanced" at bounding box center [119, 69] width 35 height 11
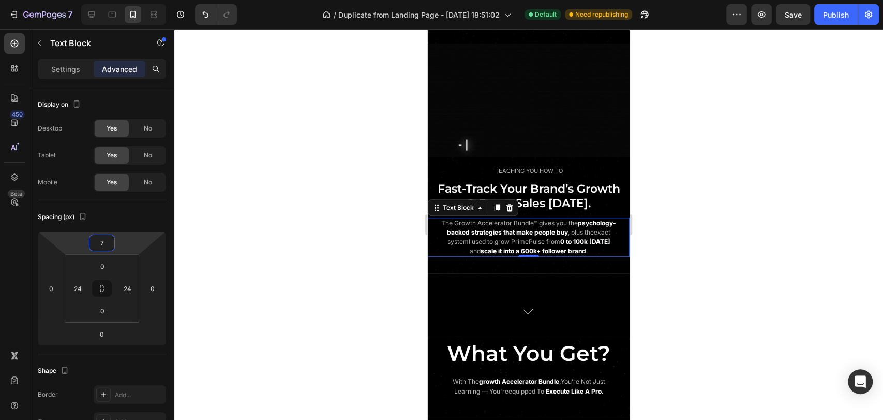
type input "5"
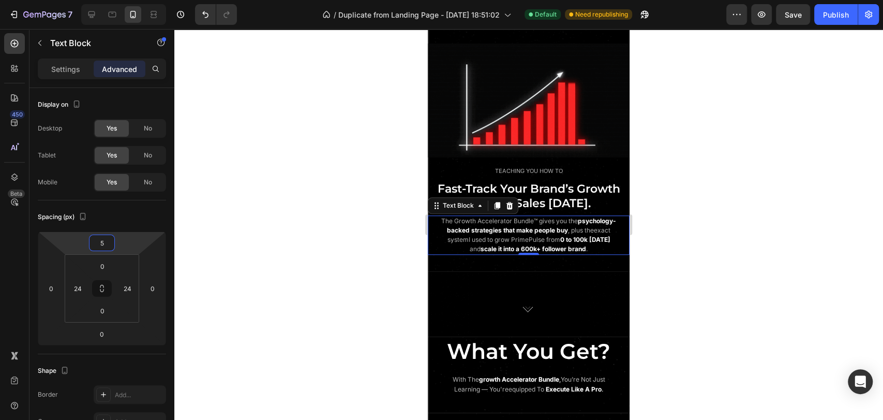
click at [126, 0] on html "7 / Duplicate from Landing Page - Aug 1, 18:51:02 Default Need republishing Pre…" at bounding box center [441, 0] width 883 height 0
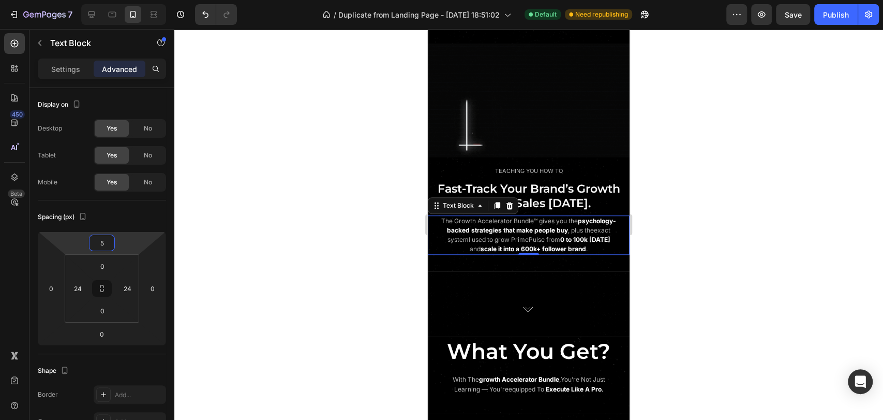
click at [655, 190] on div at bounding box center [528, 224] width 709 height 391
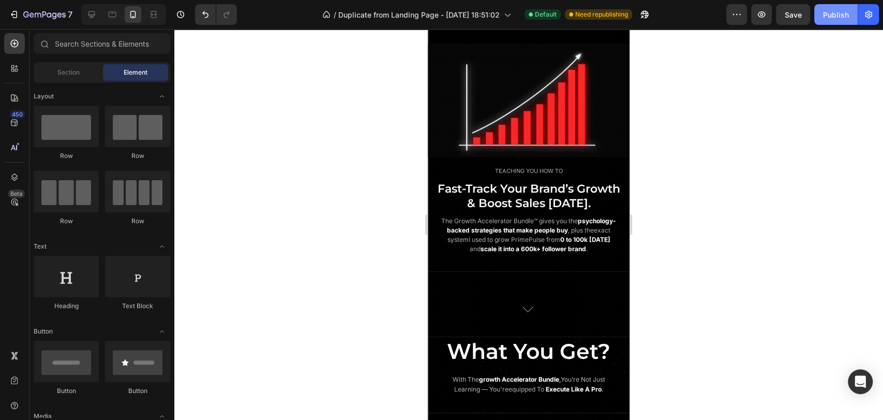
click at [828, 9] on div "Publish" at bounding box center [836, 14] width 26 height 11
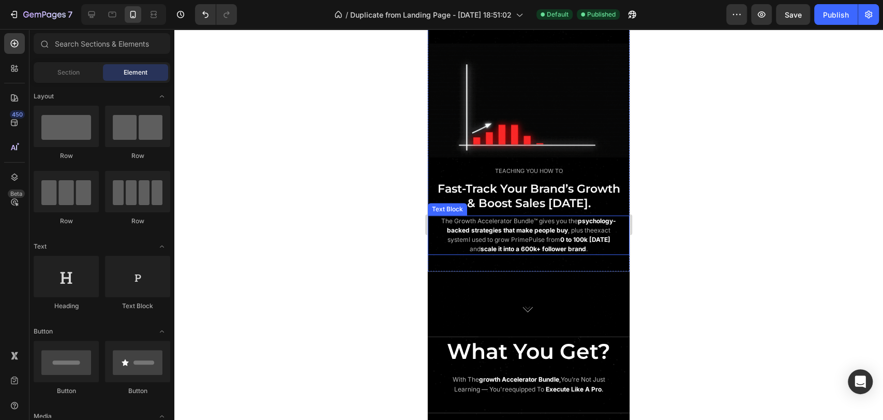
click at [529, 235] on span "I used to grow PrimePulse from" at bounding box center [515, 239] width 92 height 8
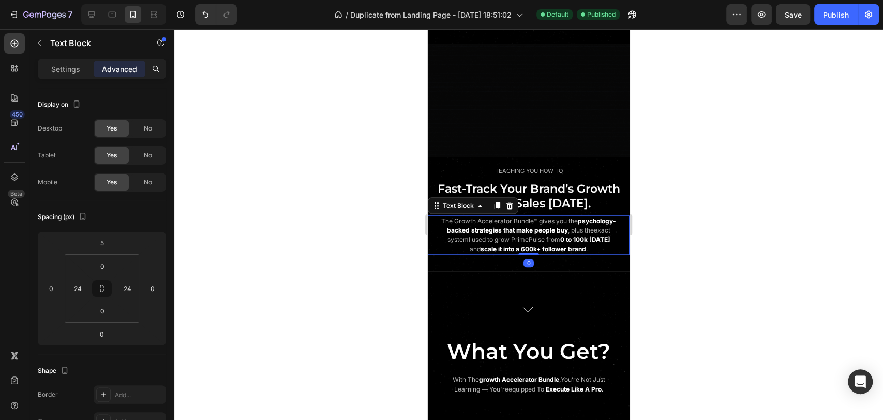
click at [530, 231] on p "The Growth Accelerator Bundle™ gives you the psychology-backed strategies that …" at bounding box center [528, 234] width 175 height 37
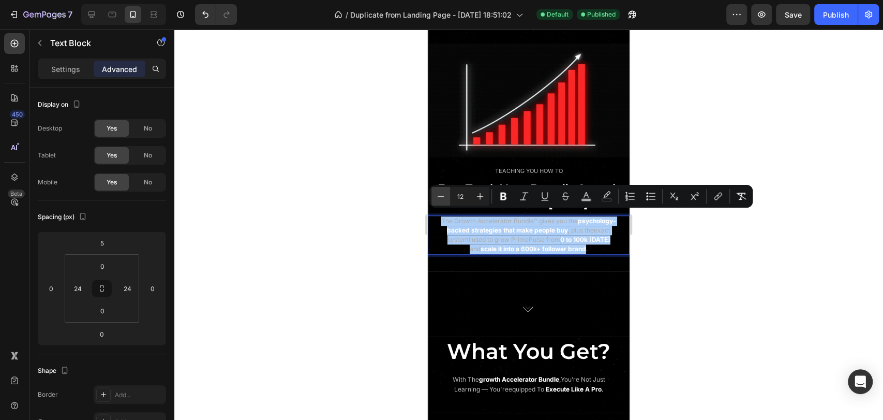
click at [446, 197] on icon "Editor contextual toolbar" at bounding box center [441, 196] width 10 height 10
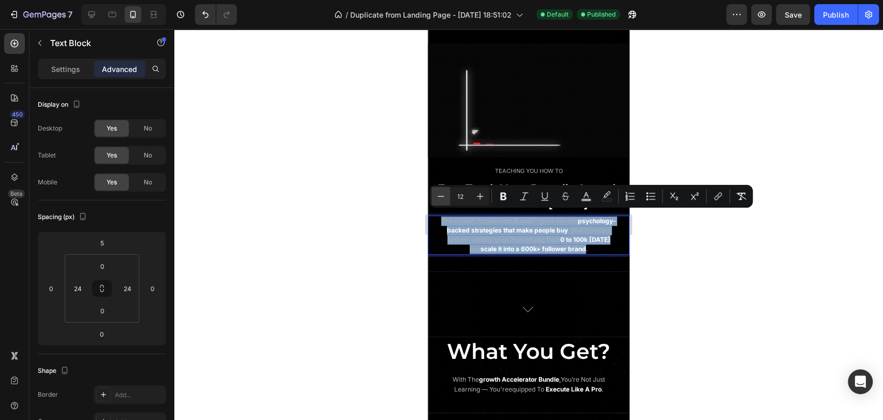
type input "11"
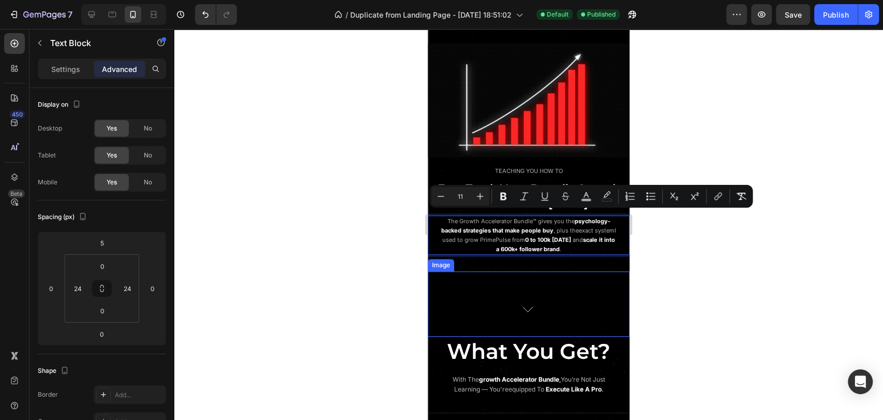
click at [579, 279] on div at bounding box center [529, 307] width 202 height 57
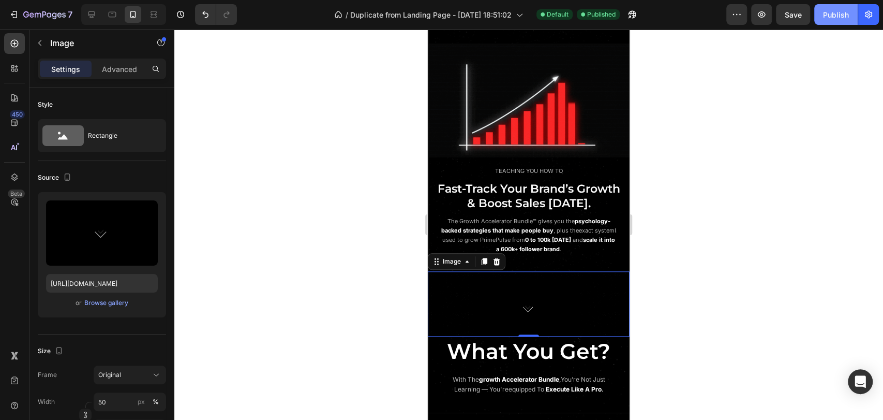
click at [832, 13] on div "Publish" at bounding box center [836, 14] width 26 height 11
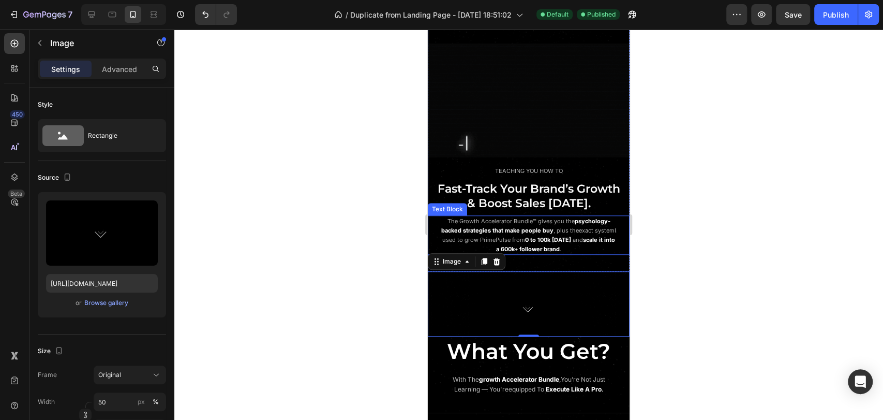
click at [528, 227] on strong "that make people buy" at bounding box center [523, 230] width 61 height 7
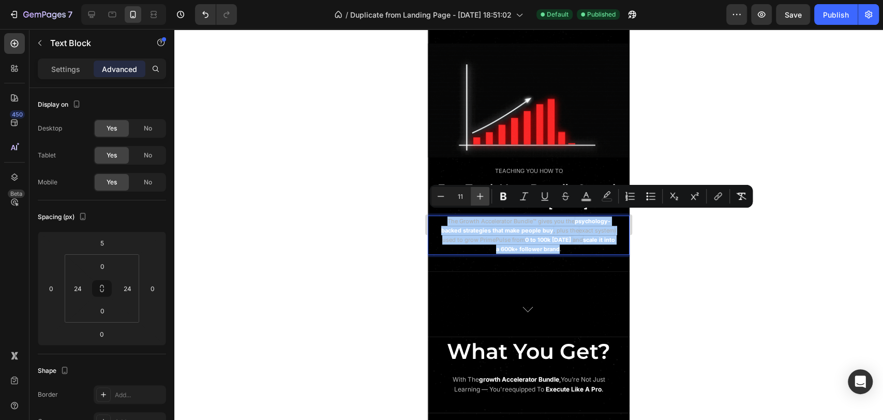
click at [476, 200] on icon "Editor contextual toolbar" at bounding box center [480, 196] width 10 height 10
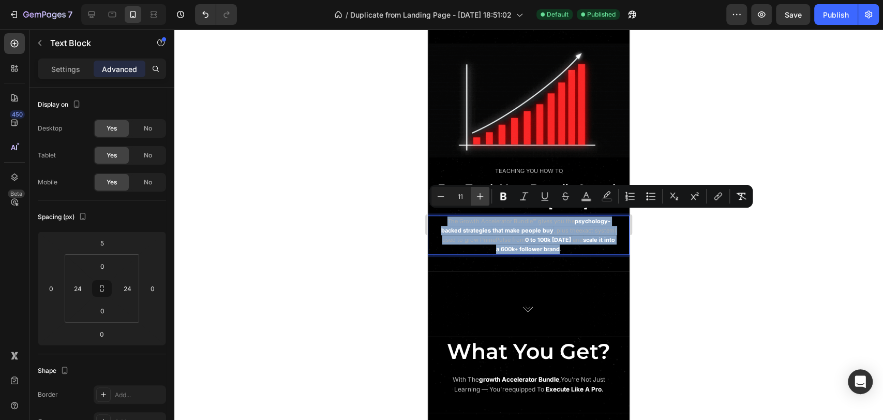
type input "12"
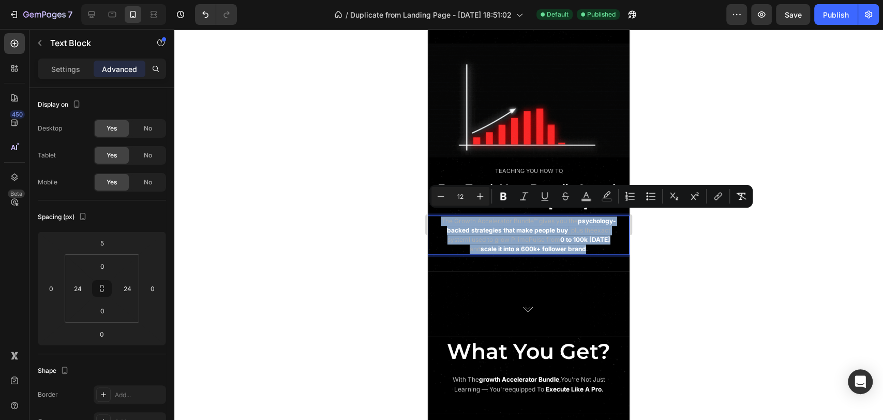
click at [578, 253] on p "The Growth Accelerator Bundle™ gives you the psychology-backed strategies that …" at bounding box center [528, 234] width 175 height 37
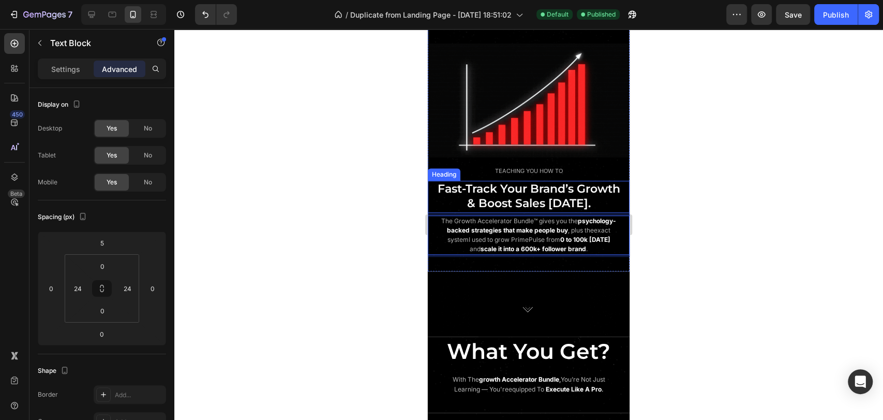
click at [514, 196] on span "& Boost Sales [DATE]." at bounding box center [529, 203] width 124 height 14
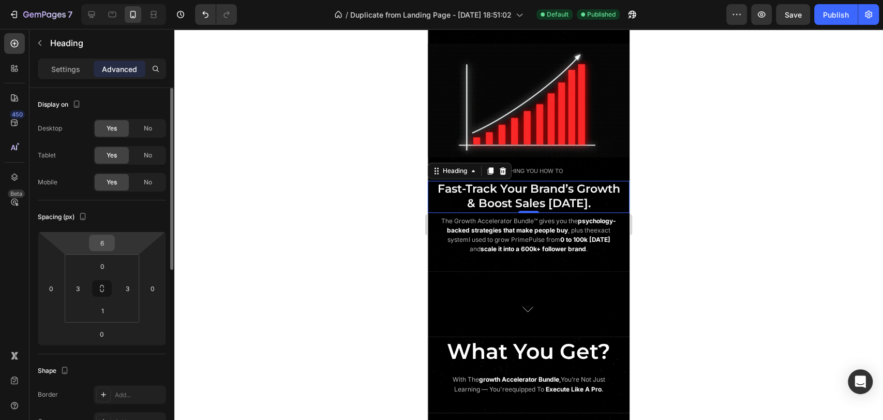
click at [107, 241] on input "6" at bounding box center [102, 243] width 21 height 16
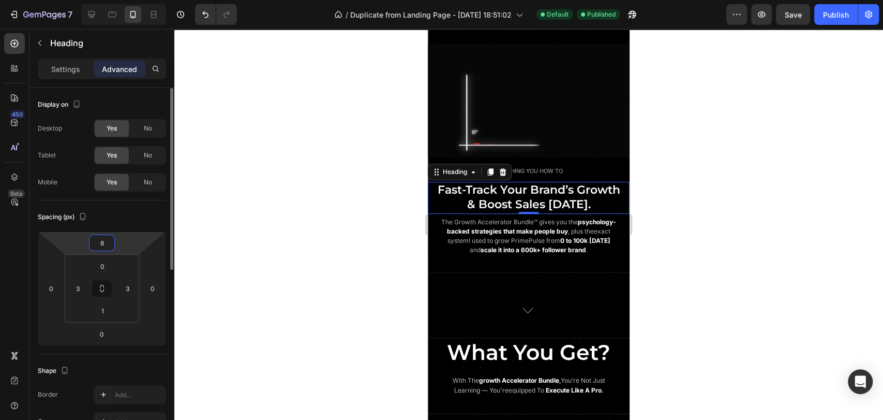
type input "8"
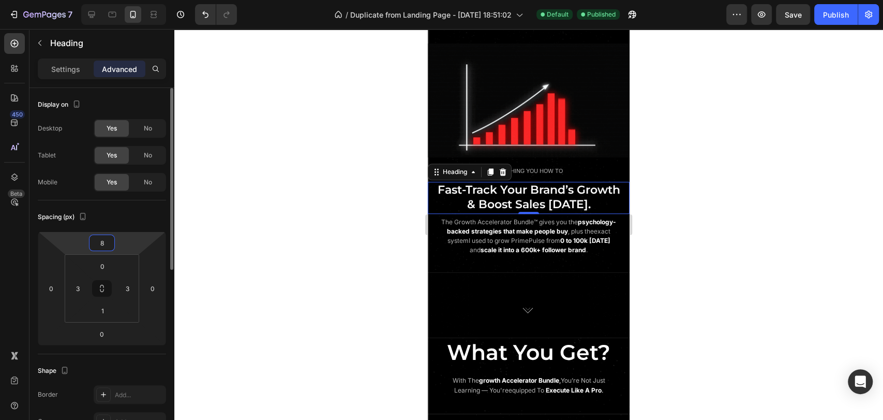
click at [140, 222] on div "Spacing (px)" at bounding box center [102, 217] width 128 height 17
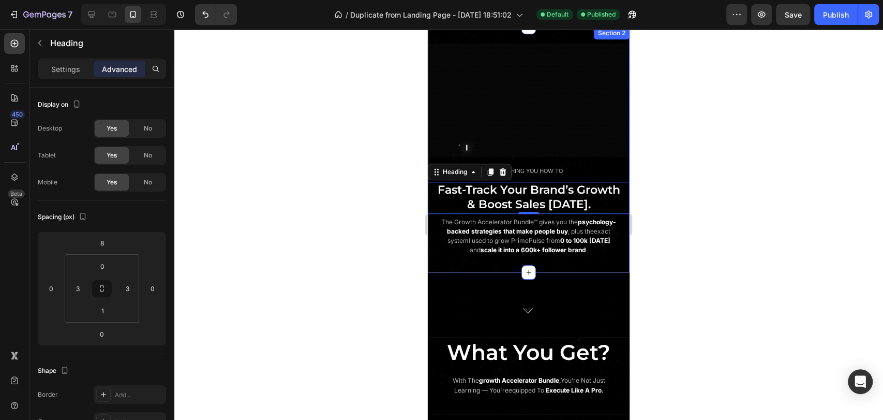
click at [503, 272] on div "Image TEACHING YOU HOW TO Text Block Fast-Track Your Brand’s Growth & Boost Sal…" at bounding box center [529, 149] width 202 height 245
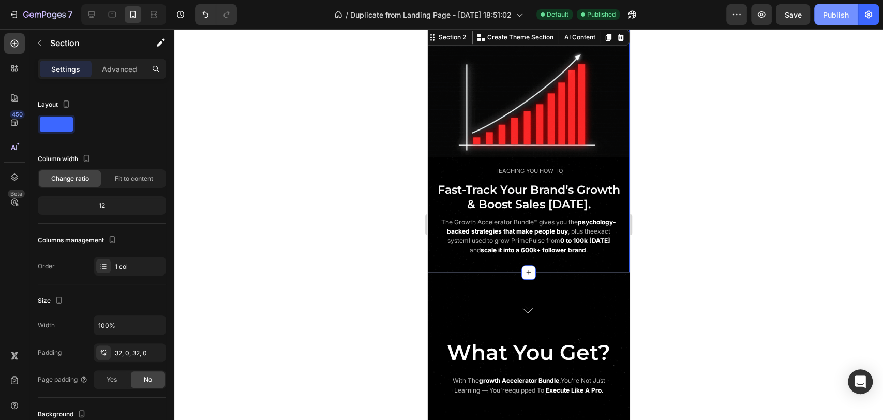
click at [824, 21] on button "Publish" at bounding box center [836, 14] width 43 height 21
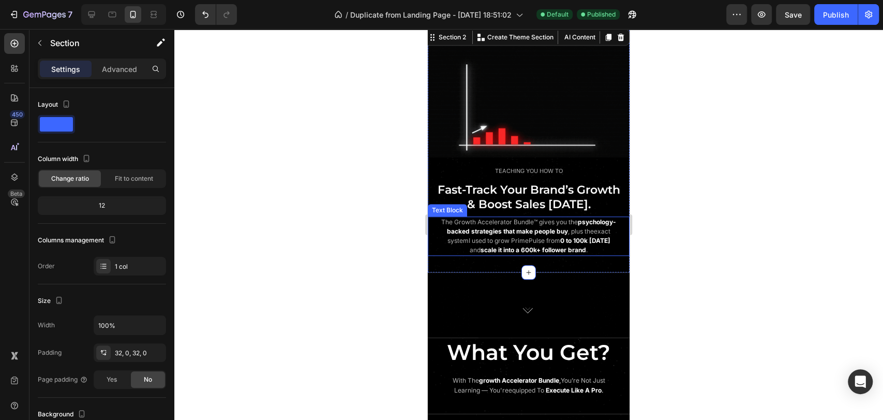
click at [563, 227] on strong "that make people buy" at bounding box center [536, 231] width 65 height 8
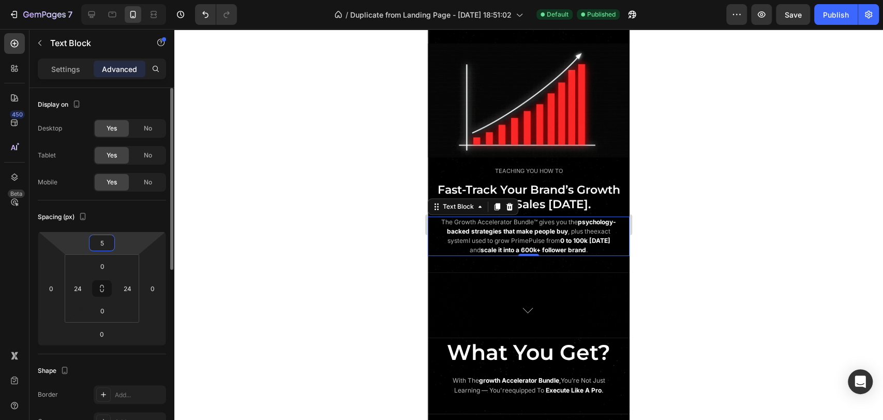
click at [100, 244] on input "5" at bounding box center [102, 243] width 21 height 16
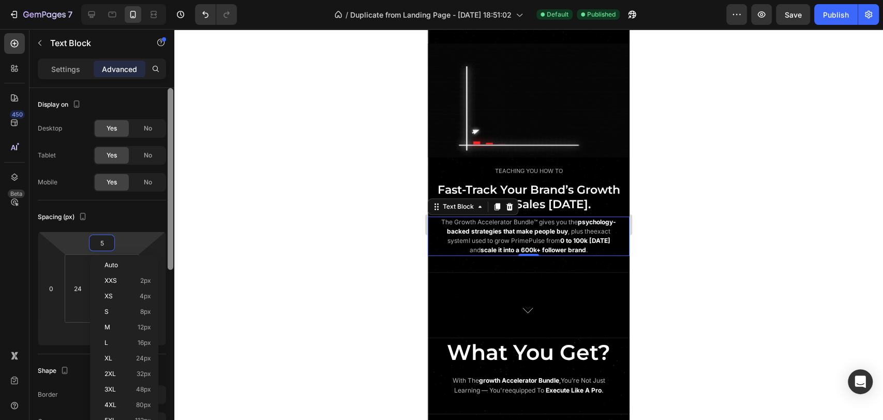
type input "3"
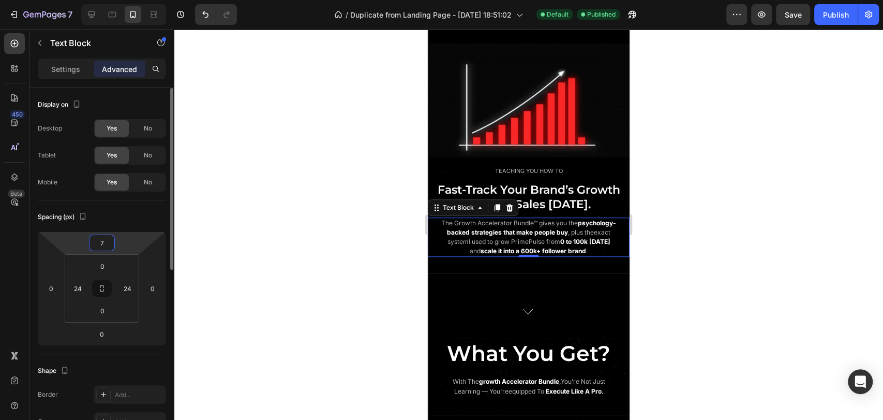
type input "7"
click at [114, 215] on div "Spacing (px)" at bounding box center [102, 217] width 128 height 17
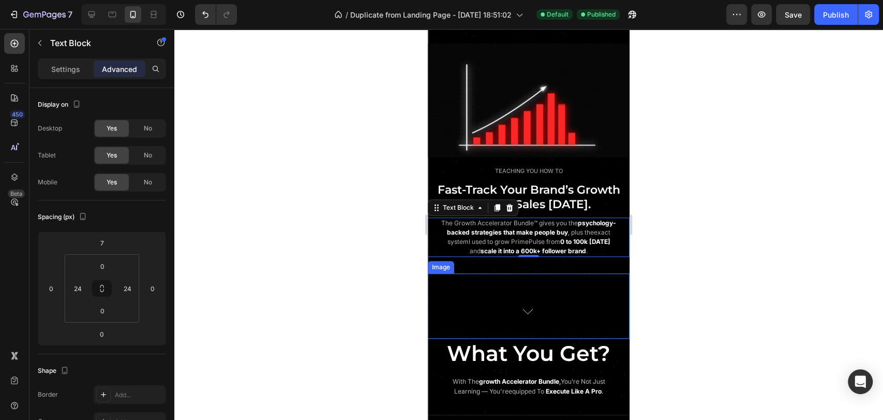
click at [502, 309] on img at bounding box center [529, 310] width 101 height 57
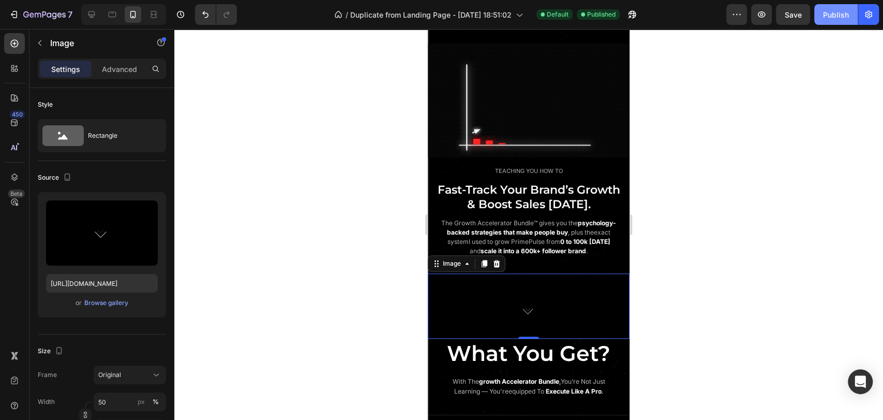
click at [831, 14] on div "Publish" at bounding box center [836, 14] width 26 height 11
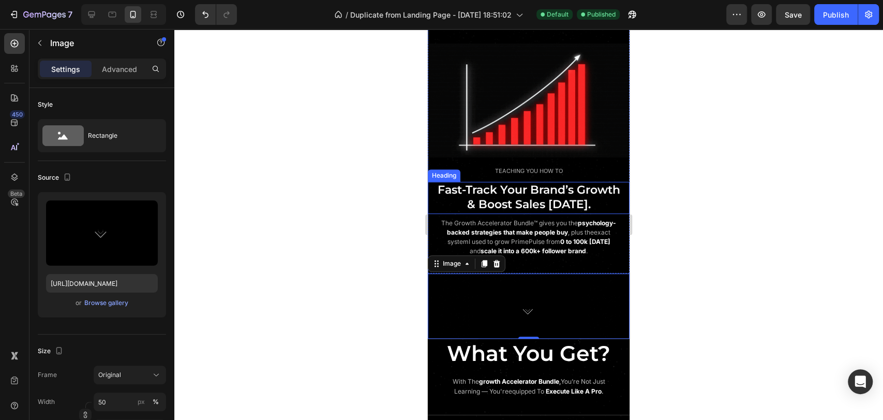
click at [567, 197] on span "& Boost Sales [DATE]." at bounding box center [529, 204] width 124 height 14
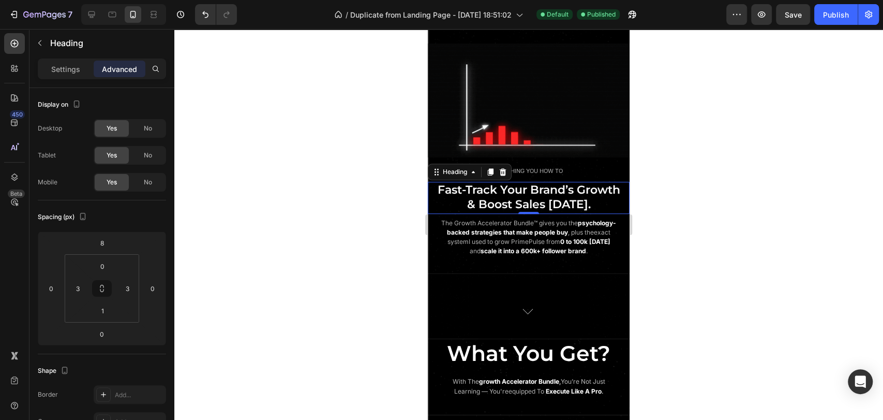
click at [553, 191] on h2 "Fast-Track Your Brand’s Growth & Boost Sales Today." at bounding box center [529, 198] width 199 height 32
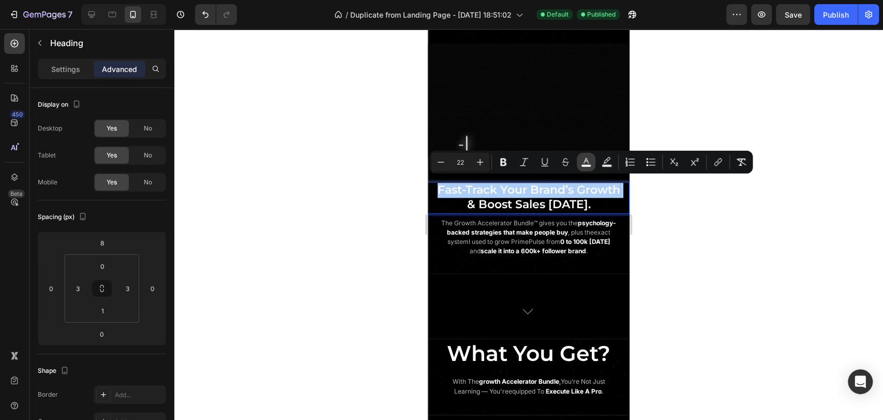
click at [590, 166] on rect "Editor contextual toolbar" at bounding box center [587, 166] width 10 height 3
type input "F9F9F9"
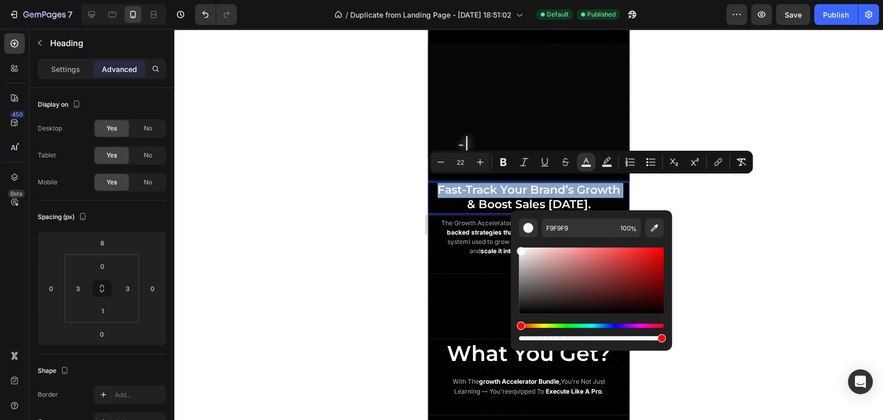
click at [457, 198] on p "Fast-Track Your Brand’s Growth & Boost Sales Today." at bounding box center [529, 197] width 197 height 29
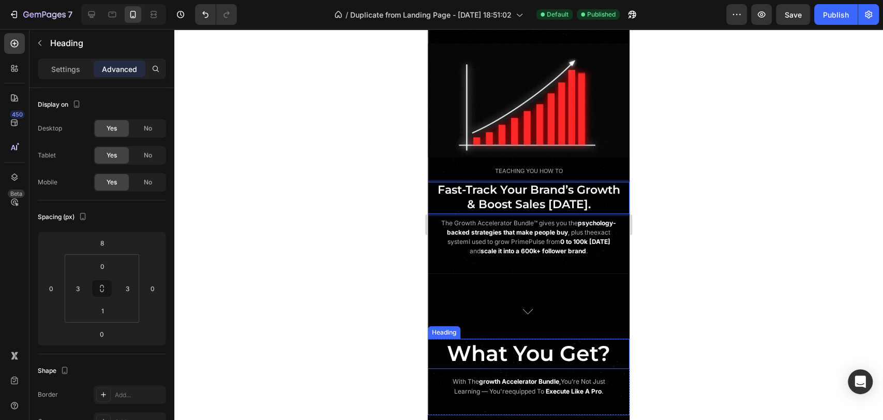
click at [541, 356] on span "What You Get?" at bounding box center [529, 353] width 164 height 26
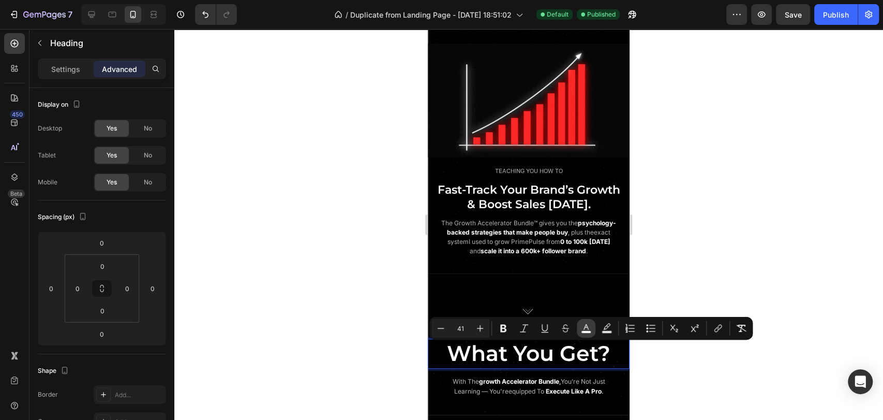
click at [586, 333] on button "color" at bounding box center [586, 328] width 19 height 19
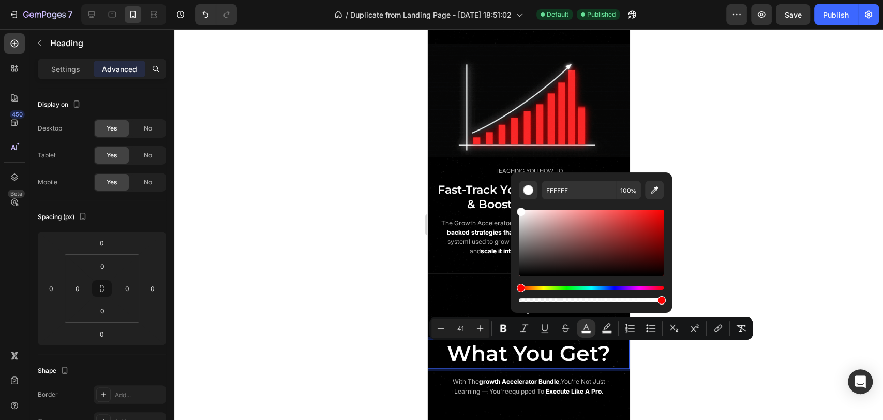
click at [568, 360] on span "What You Get?" at bounding box center [529, 353] width 164 height 26
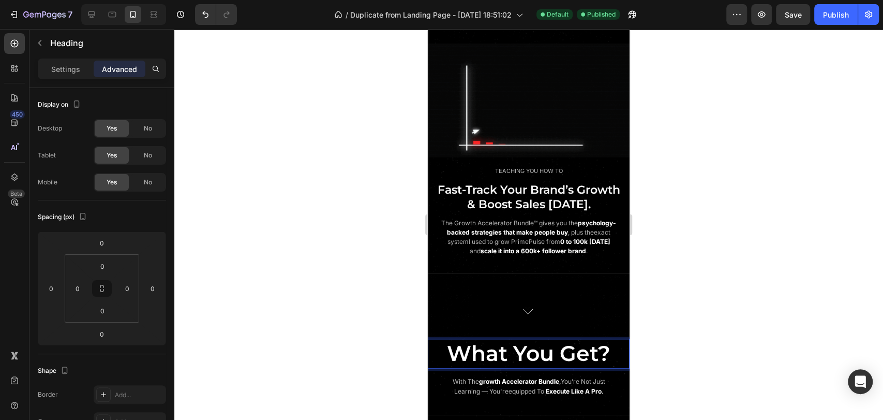
click at [704, 322] on div at bounding box center [528, 224] width 709 height 391
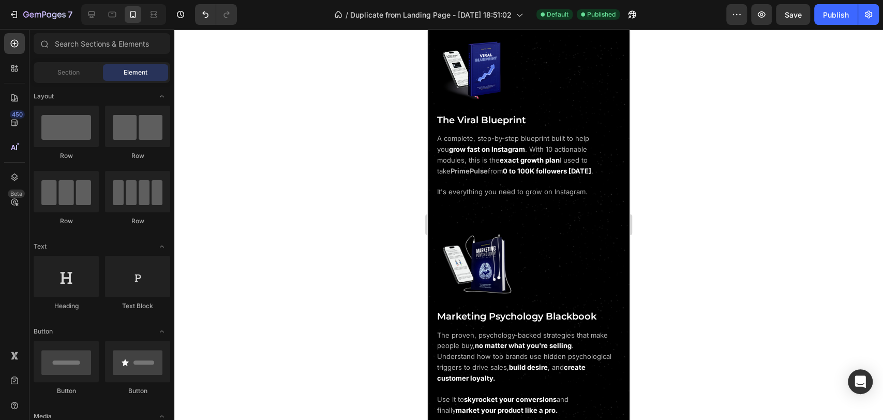
scroll to position [965, 0]
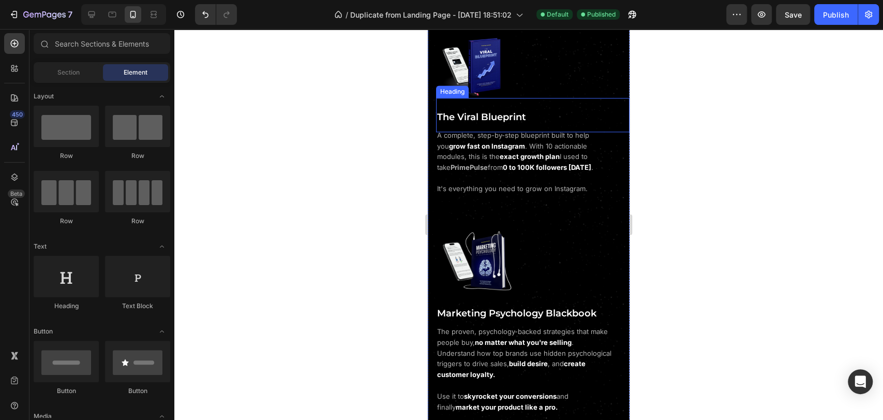
click at [499, 112] on span "The Viral Blueprint" at bounding box center [481, 116] width 89 height 11
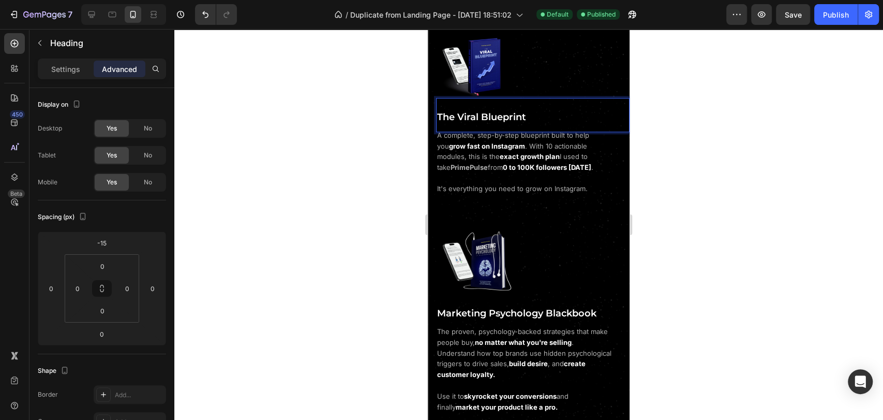
click at [499, 112] on span "The Viral Blueprint" at bounding box center [481, 116] width 89 height 11
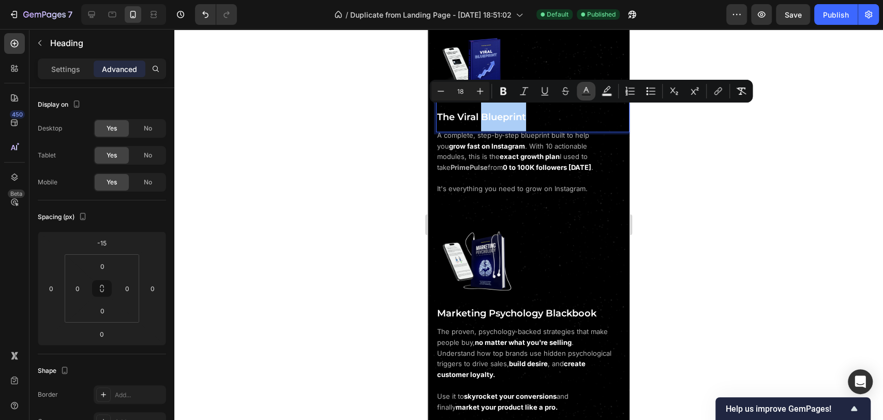
click at [588, 92] on icon "Editor contextual toolbar" at bounding box center [586, 91] width 10 height 10
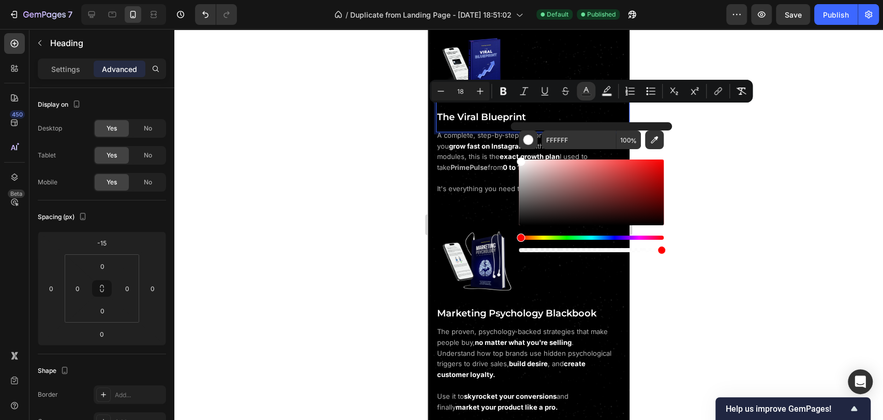
click at [468, 117] on span "The Viral Blueprint" at bounding box center [481, 116] width 89 height 11
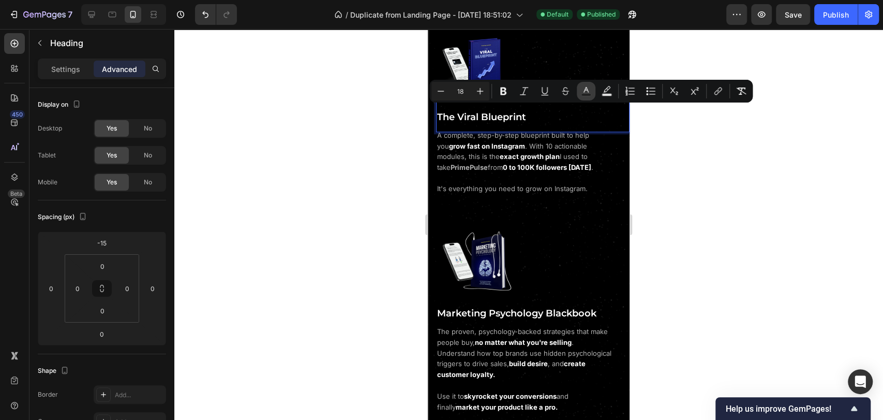
click at [586, 95] on rect "Editor contextual toolbar" at bounding box center [587, 95] width 10 height 3
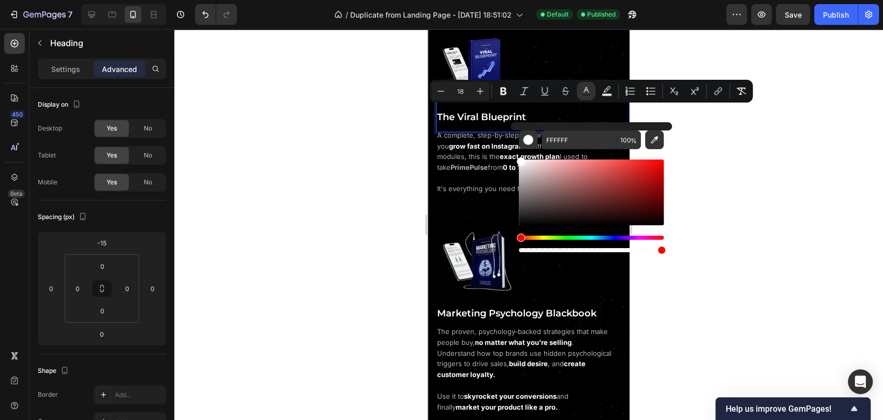
click at [499, 117] on span "The Viral Blueprint" at bounding box center [481, 116] width 89 height 11
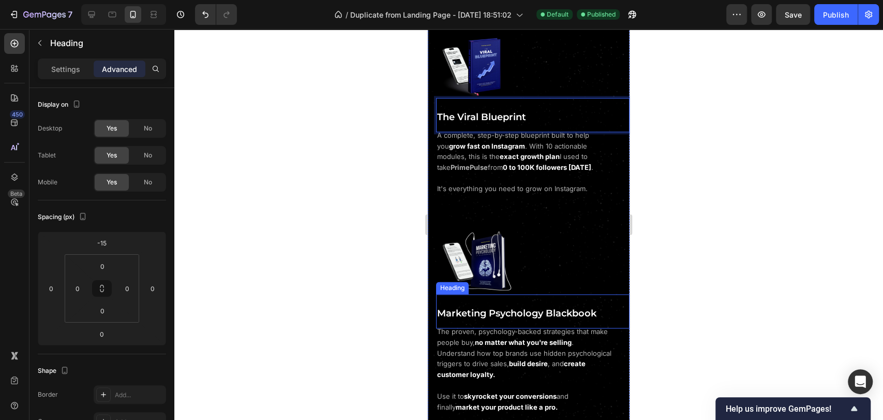
click at [504, 317] on span "Marketing Psychology Blackbook" at bounding box center [516, 312] width 159 height 11
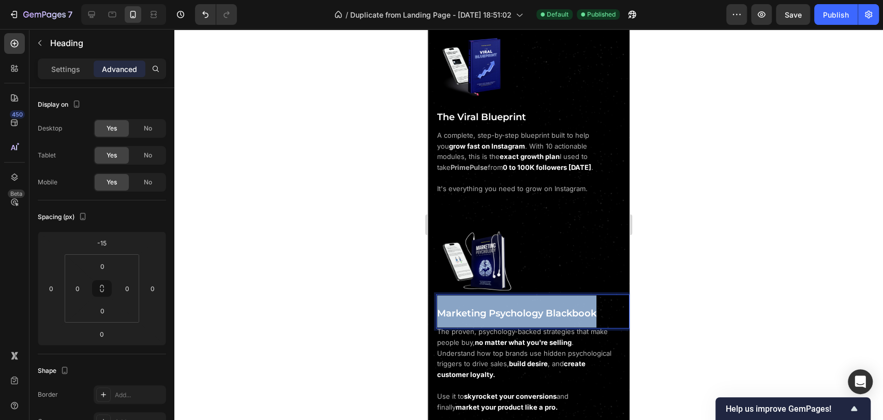
click at [504, 317] on span "Marketing Psychology Blackbook" at bounding box center [516, 312] width 159 height 11
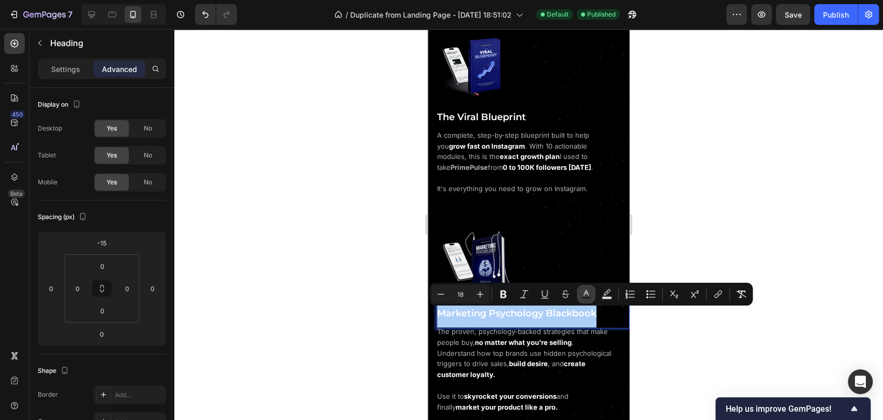
click at [588, 294] on icon "Editor contextual toolbar" at bounding box center [586, 293] width 5 height 6
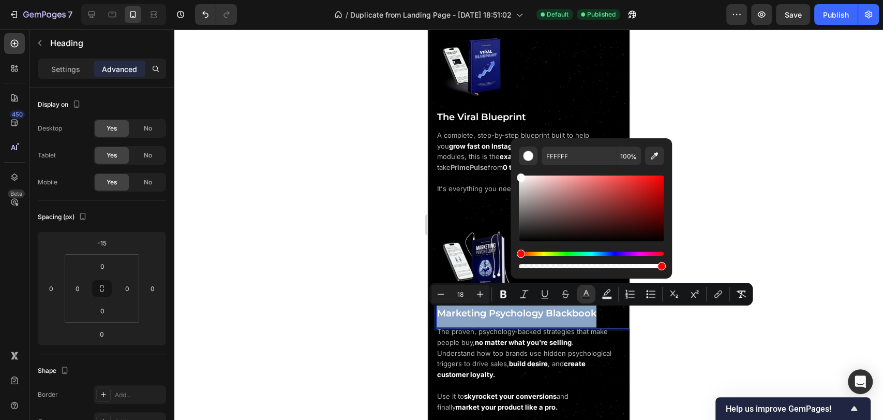
click at [481, 316] on span "Marketing Psychology Blackbook" at bounding box center [516, 312] width 159 height 11
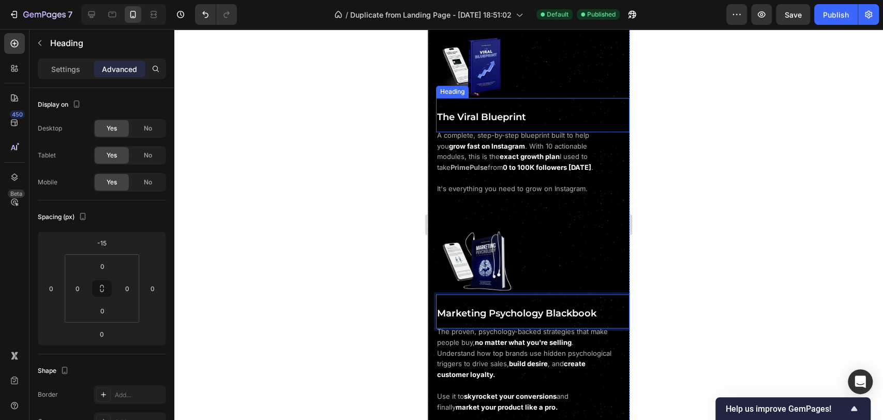
click at [495, 115] on span "The Viral Blueprint" at bounding box center [481, 116] width 89 height 11
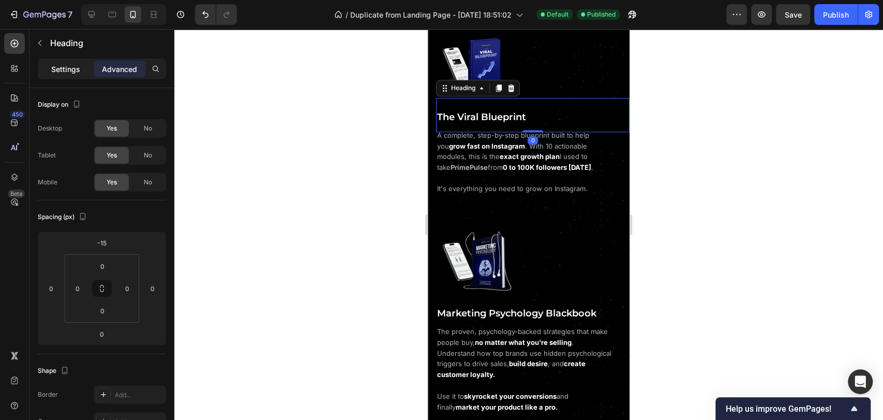
click at [69, 64] on p "Settings" at bounding box center [65, 69] width 29 height 11
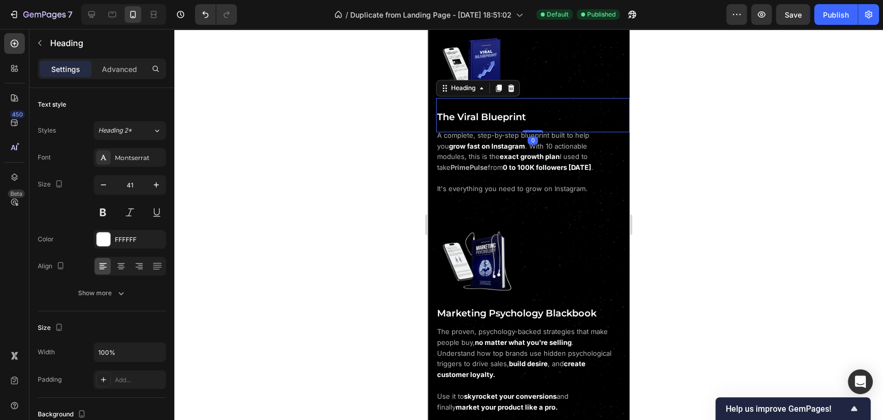
click at [705, 224] on div at bounding box center [528, 224] width 709 height 391
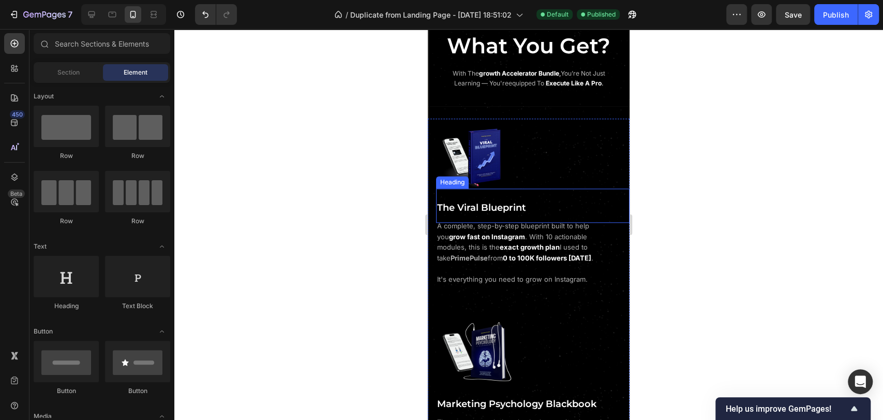
scroll to position [792, 0]
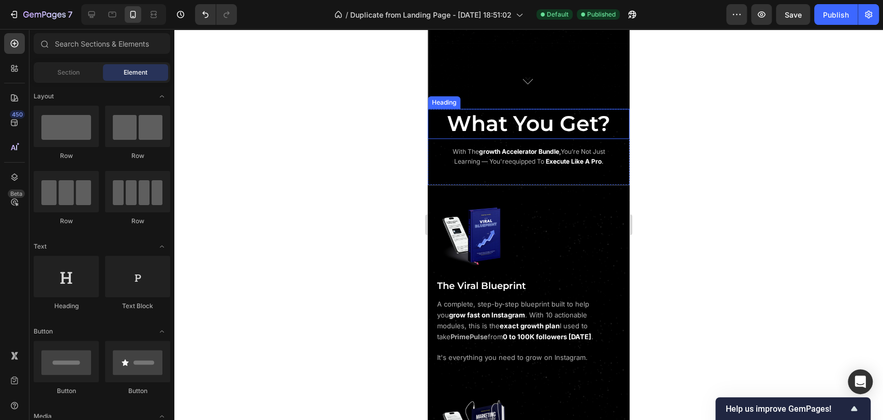
click at [525, 132] on span "What You Get?" at bounding box center [529, 123] width 164 height 26
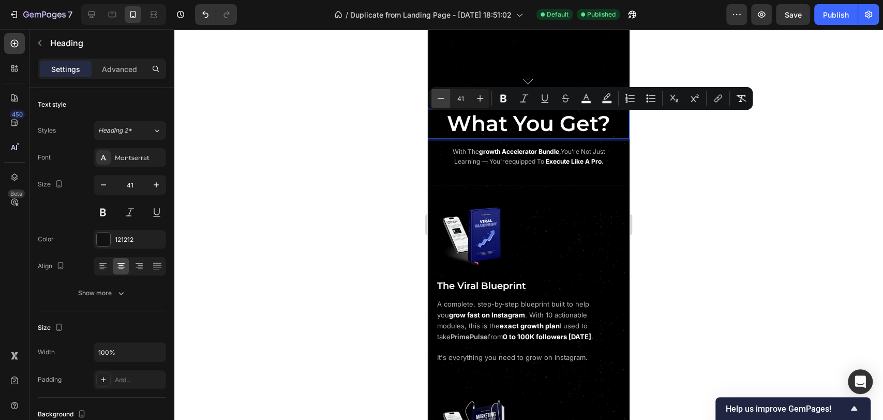
click at [444, 102] on icon "Editor contextual toolbar" at bounding box center [441, 98] width 10 height 10
type input "39"
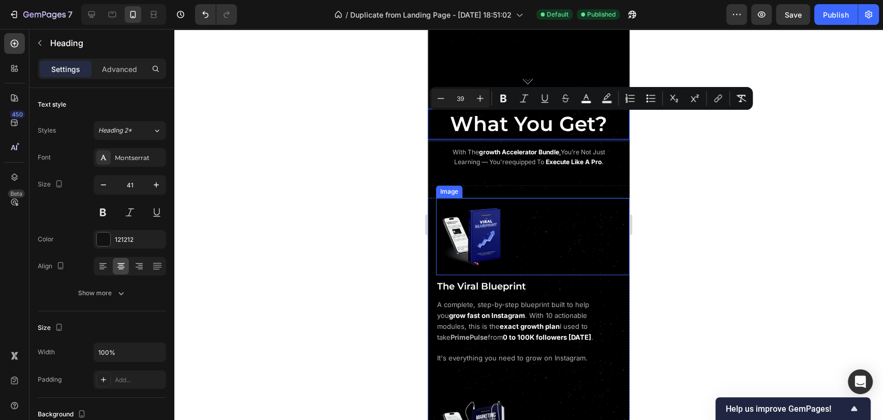
click at [586, 213] on div at bounding box center [533, 237] width 194 height 78
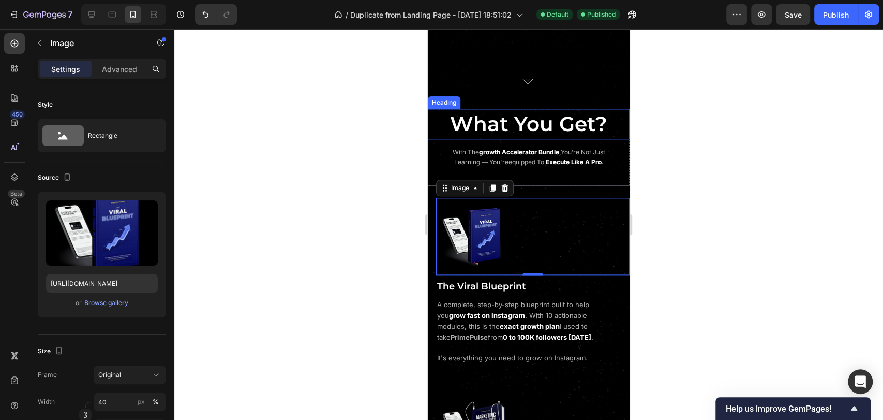
click at [523, 131] on span "What You Get?" at bounding box center [528, 123] width 157 height 25
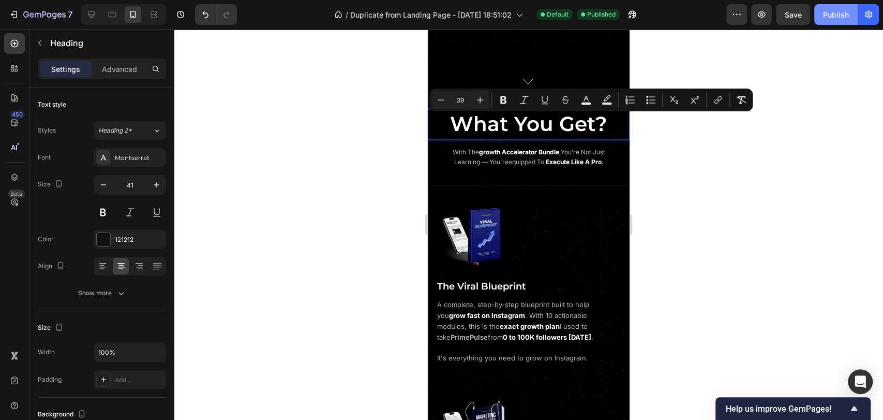
click at [832, 19] on div "Publish" at bounding box center [836, 14] width 26 height 11
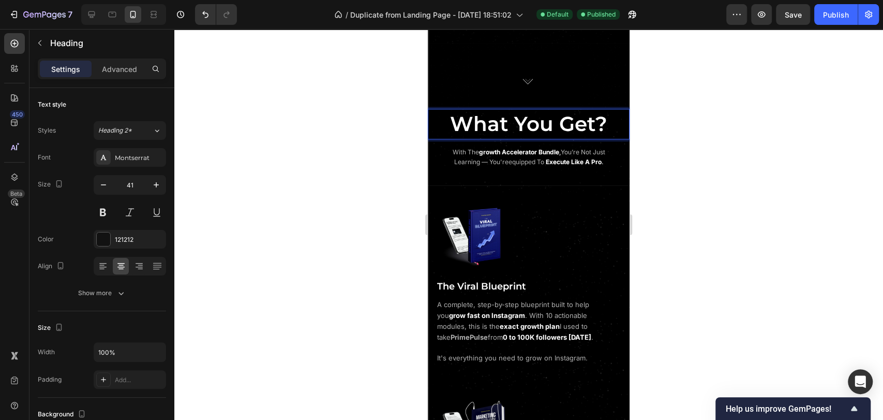
click at [507, 130] on span "What You Get?" at bounding box center [528, 123] width 157 height 25
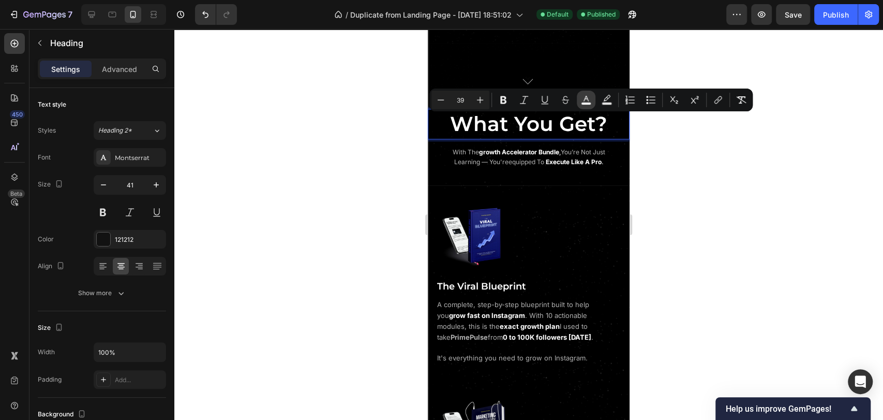
click at [589, 99] on icon "Editor contextual toolbar" at bounding box center [586, 100] width 10 height 10
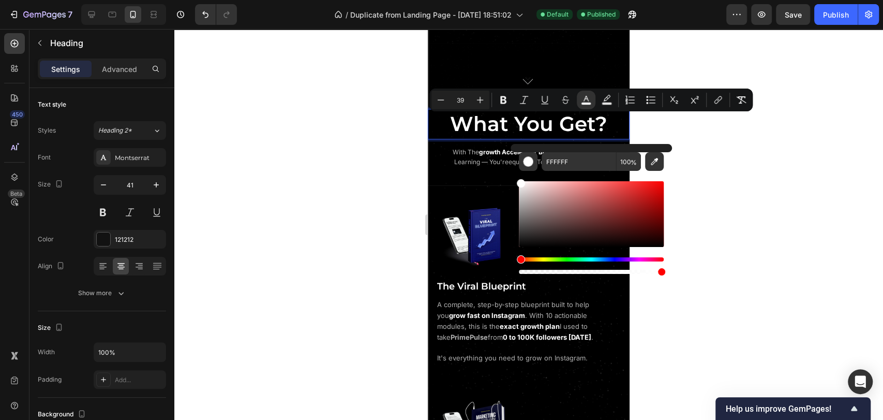
click at [450, 130] on span "What You Get?" at bounding box center [528, 123] width 157 height 25
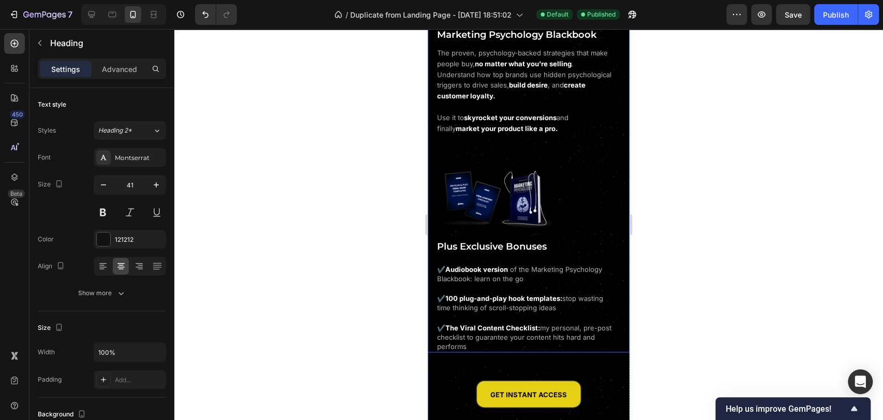
scroll to position [1367, 0]
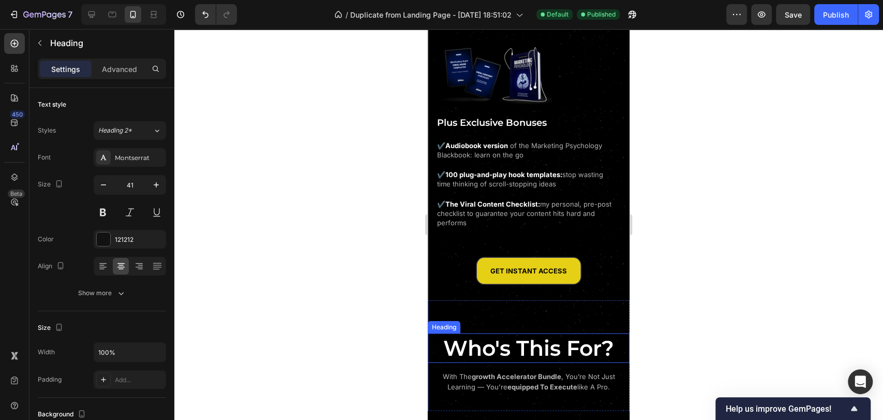
click at [543, 339] on span "Who's This For?" at bounding box center [529, 348] width 171 height 26
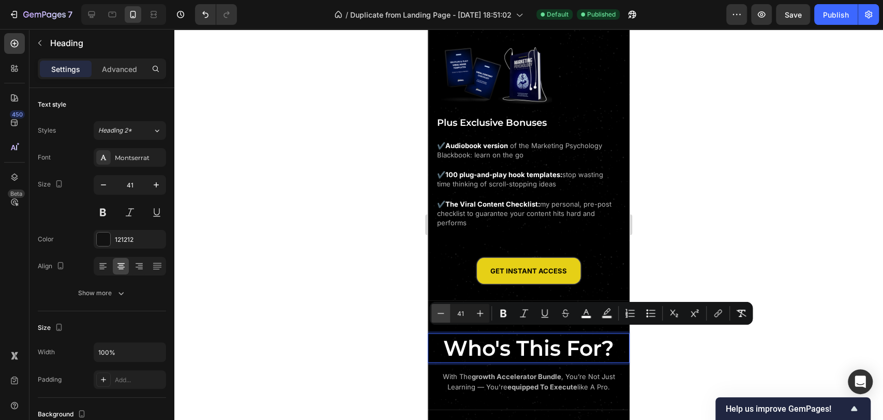
click at [443, 312] on icon "Editor contextual toolbar" at bounding box center [441, 313] width 10 height 10
type input "39"
click at [516, 381] on span "with the growth accelerator bundle , you’re not just learning — you're equipped…" at bounding box center [529, 382] width 172 height 19
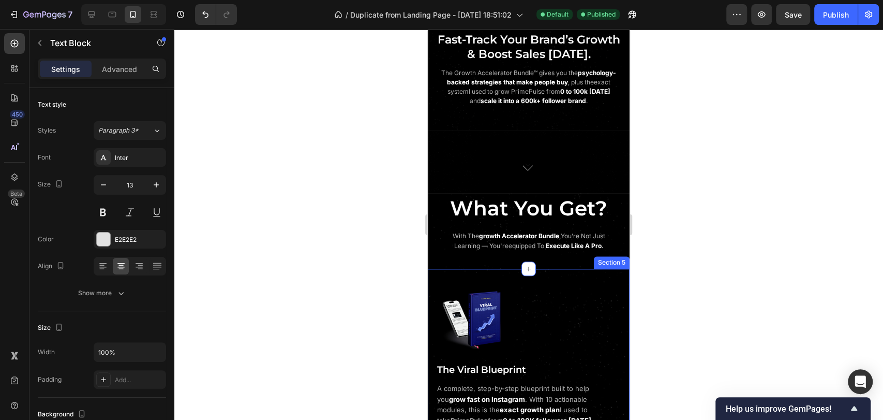
scroll to position [677, 0]
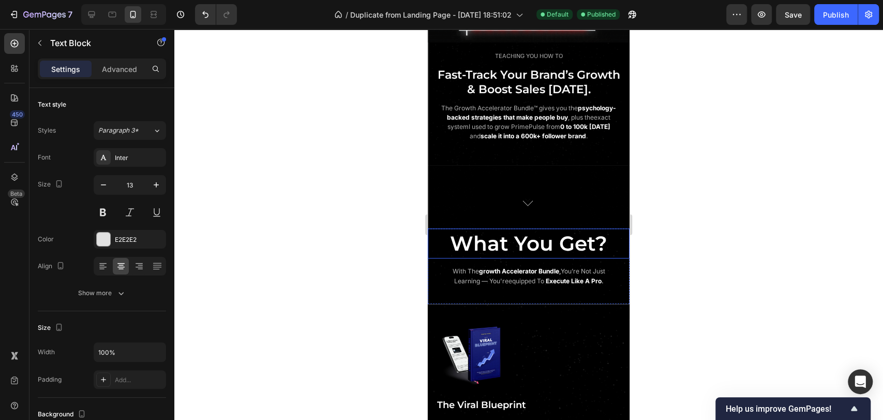
click at [552, 242] on span "What You Get?" at bounding box center [528, 243] width 157 height 25
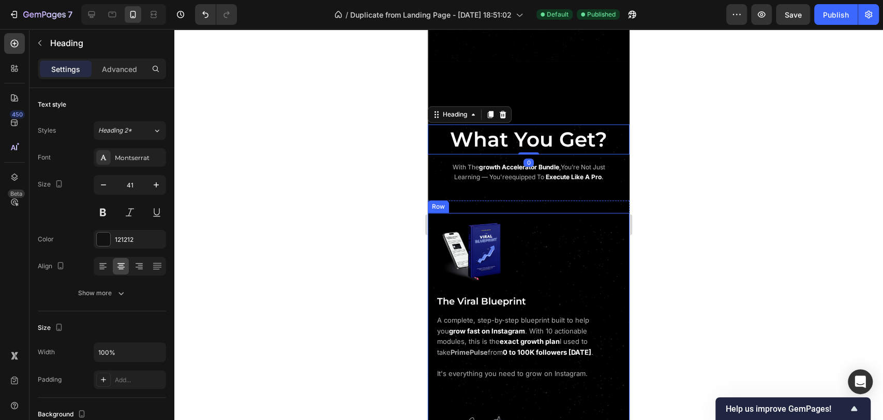
scroll to position [965, 0]
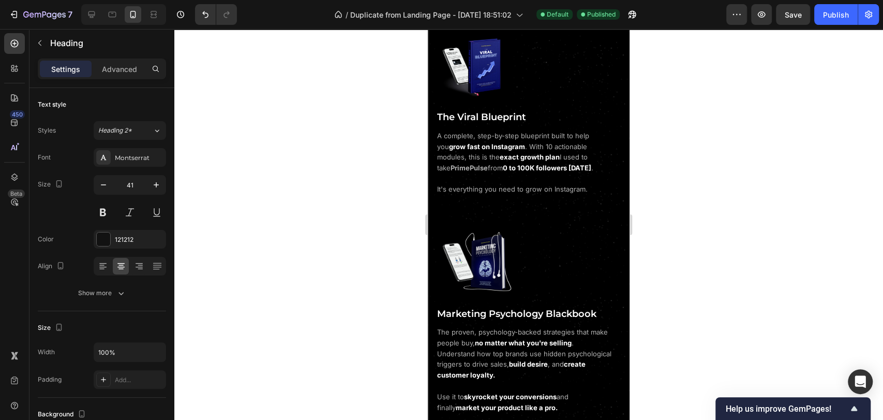
click at [833, 22] on button "Publish" at bounding box center [836, 14] width 43 height 21
click at [96, 16] on icon at bounding box center [91, 14] width 10 height 10
type input "49"
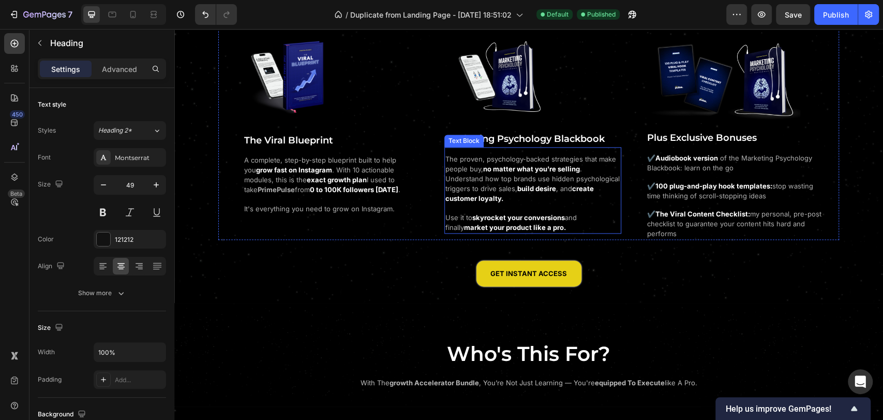
click at [568, 166] on strong "no matter what you're selling" at bounding box center [531, 169] width 97 height 8
click at [554, 158] on span "The proven, psychology-backed strategies that make people buy," at bounding box center [531, 164] width 171 height 18
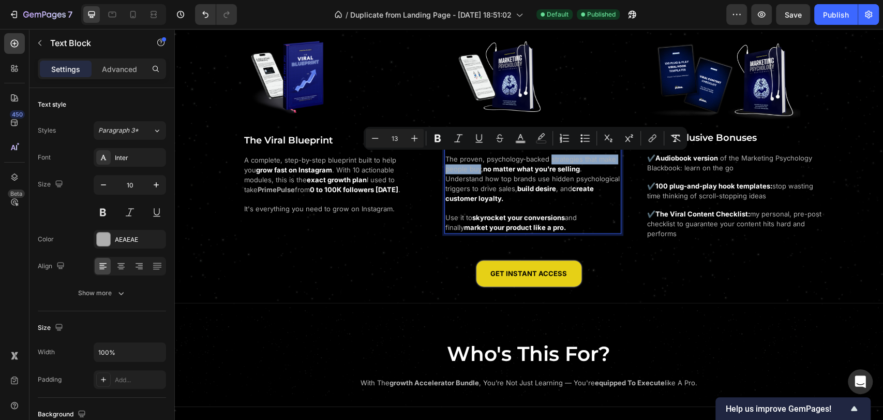
drag, startPoint x: 558, startPoint y: 159, endPoint x: 476, endPoint y: 171, distance: 83.7
click at [476, 171] on span "The proven, psychology-backed strategies that make people buy," at bounding box center [531, 164] width 171 height 18
click at [519, 142] on rect "Editor contextual toolbar" at bounding box center [521, 142] width 10 height 3
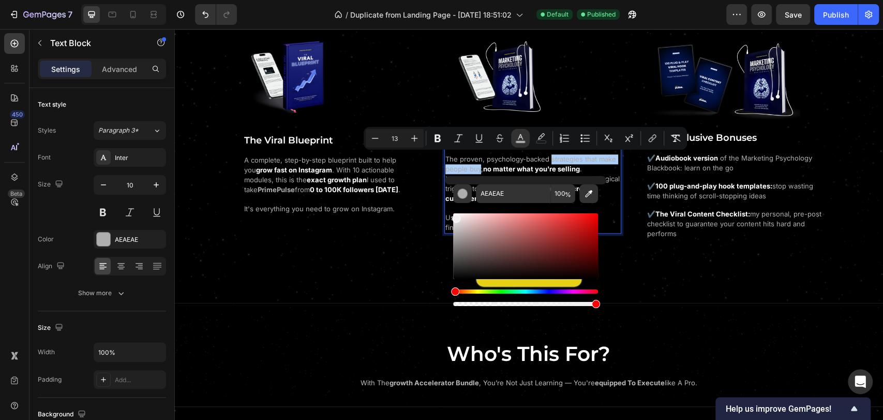
drag, startPoint x: 455, startPoint y: 216, endPoint x: 446, endPoint y: 204, distance: 15.5
click at [446, 204] on div "AEAEAE 100 %" at bounding box center [525, 242] width 161 height 132
type input "FFFFFF"
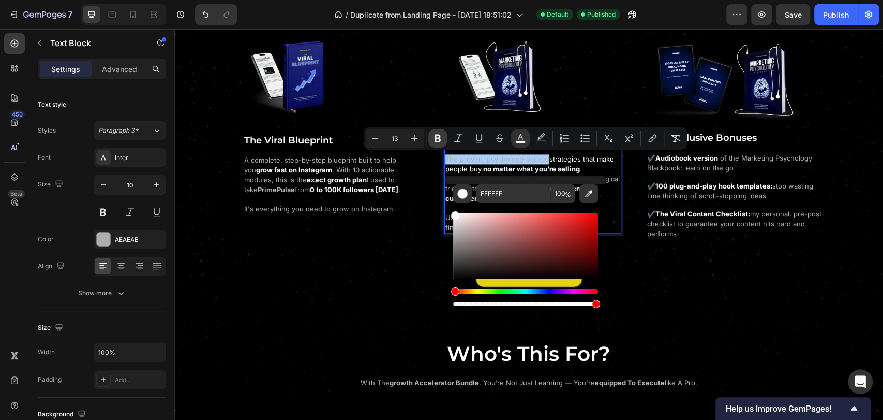
click at [434, 137] on icon "Editor contextual toolbar" at bounding box center [438, 138] width 10 height 10
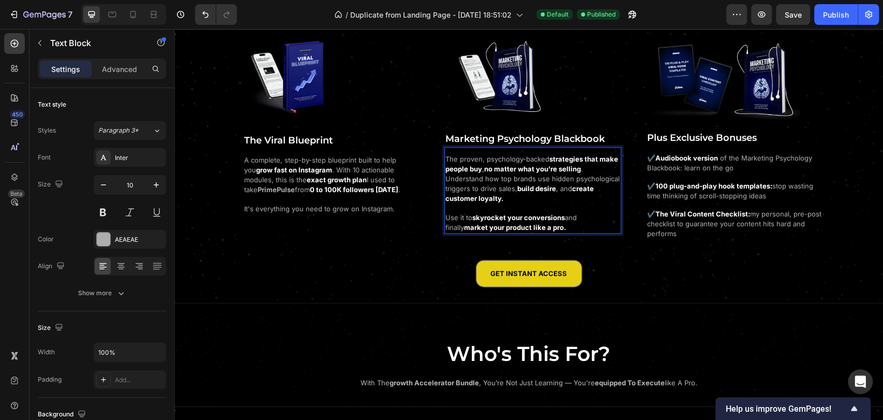
click at [491, 167] on strong "no matter what you're selling" at bounding box center [532, 169] width 97 height 8
drag, startPoint x: 481, startPoint y: 168, endPoint x: 577, endPoint y: 171, distance: 96.3
click at [577, 171] on p "The proven, psychology-backed strategies that make people buy , no matter what …" at bounding box center [533, 193] width 174 height 78
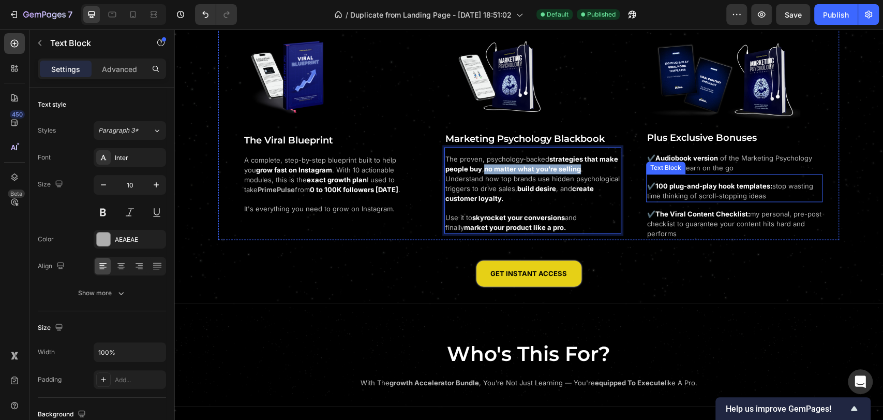
click at [692, 191] on span "stop wasting time thinking of scroll-stopping ideas" at bounding box center [730, 191] width 166 height 18
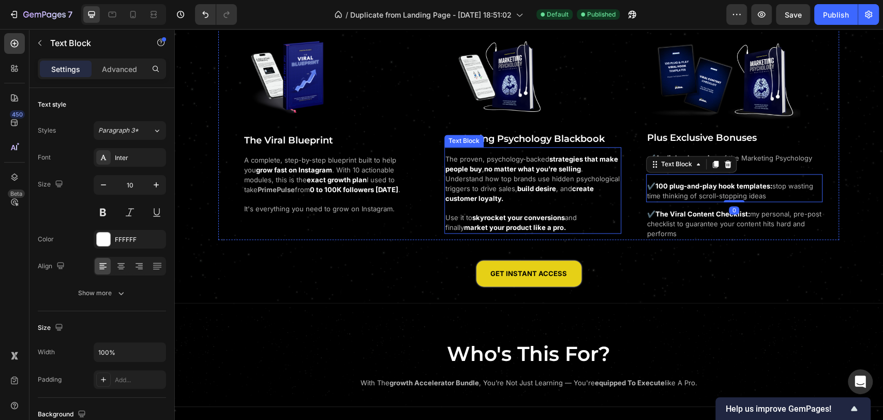
click at [530, 168] on strong "no matter what you're selling" at bounding box center [532, 169] width 97 height 8
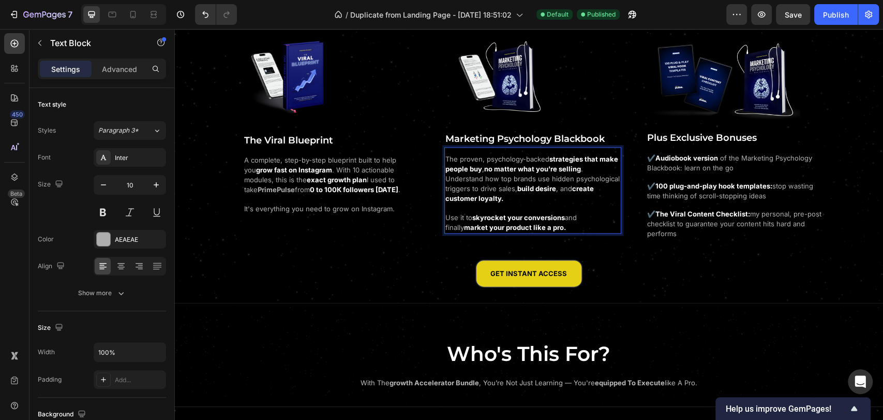
click at [484, 170] on strong "no matter what you're selling" at bounding box center [532, 169] width 97 height 8
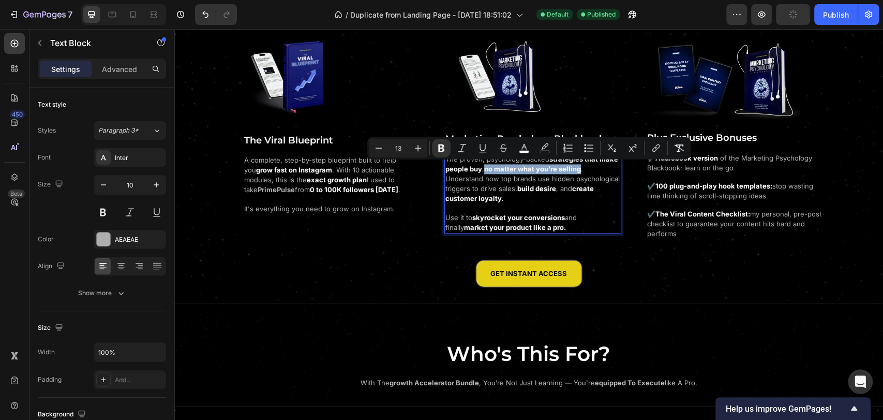
drag, startPoint x: 483, startPoint y: 170, endPoint x: 564, endPoint y: 170, distance: 80.7
click at [564, 170] on strong "no matter what you're selling" at bounding box center [532, 169] width 97 height 8
click at [444, 149] on icon "Editor contextual toolbar" at bounding box center [441, 148] width 10 height 10
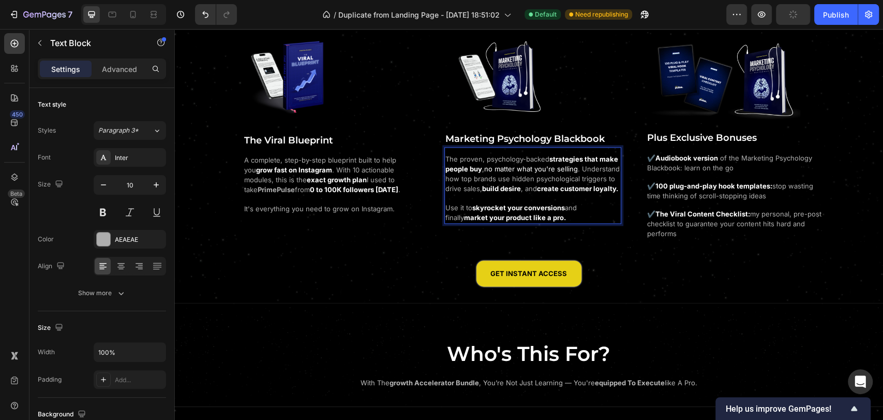
click at [507, 171] on span "no matter what you're selling" at bounding box center [531, 169] width 94 height 8
drag, startPoint x: 482, startPoint y: 167, endPoint x: 572, endPoint y: 169, distance: 89.6
click at [572, 169] on span "no matter what you're selling" at bounding box center [531, 169] width 94 height 8
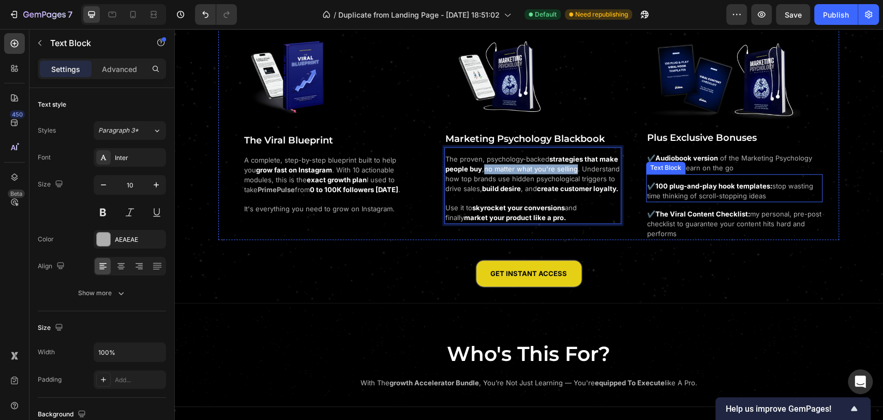
click at [674, 188] on strong "100 plug-and-play hook templates:" at bounding box center [714, 186] width 117 height 8
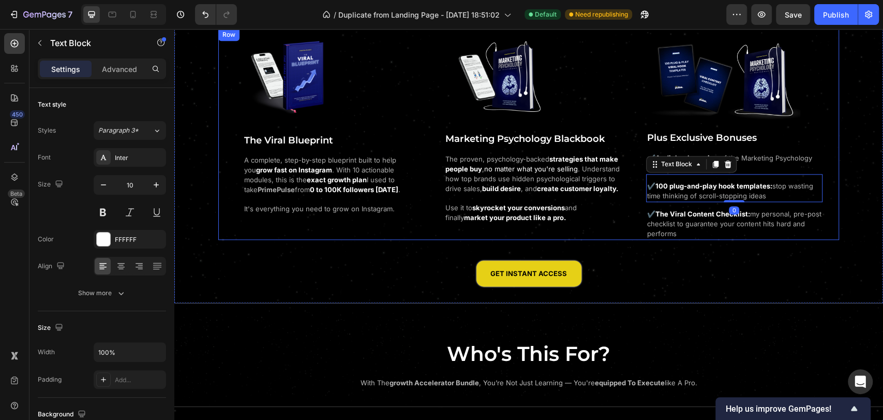
click at [543, 171] on span "no matter what you're selling" at bounding box center [531, 169] width 94 height 8
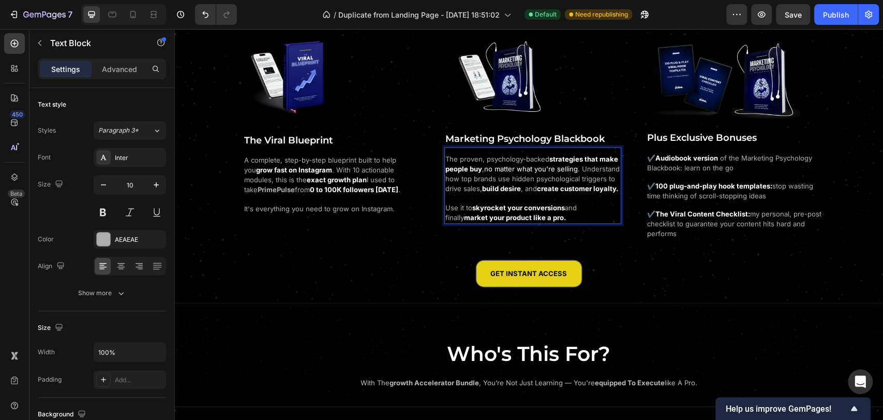
click at [484, 168] on span "no matter what you're selling" at bounding box center [531, 169] width 94 height 8
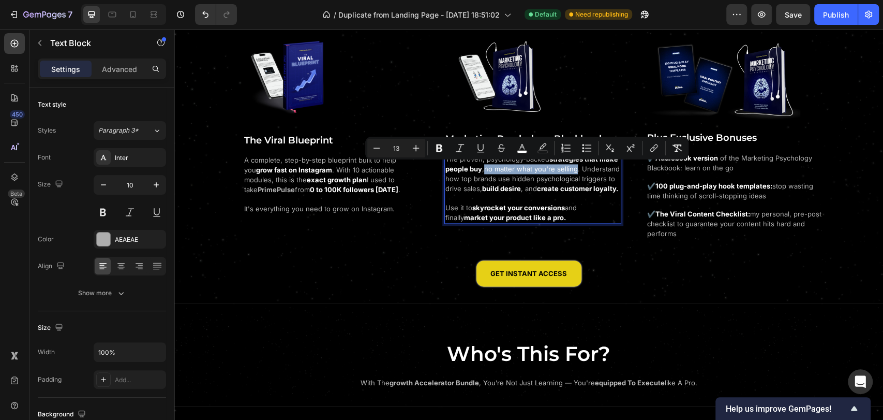
drag, startPoint x: 483, startPoint y: 169, endPoint x: 572, endPoint y: 170, distance: 88.5
click at [572, 170] on span "no matter what you're selling" at bounding box center [531, 169] width 94 height 8
click at [518, 150] on icon "Editor contextual toolbar" at bounding box center [522, 148] width 10 height 10
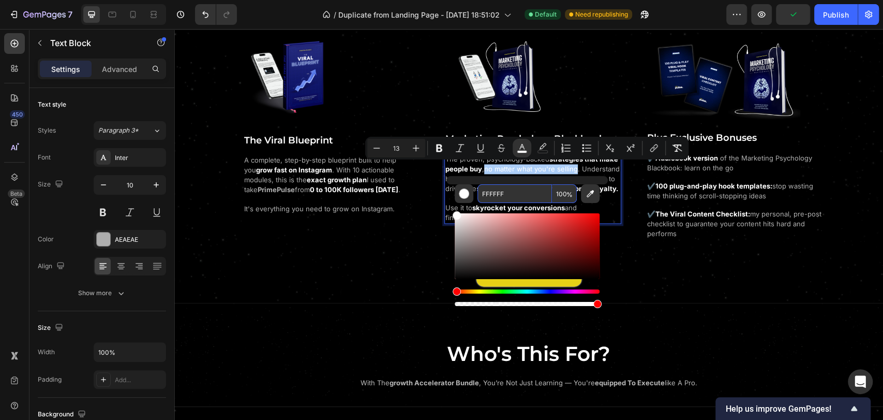
click at [498, 191] on input "FFFFFF" at bounding box center [515, 193] width 75 height 19
type input "AEAEAE"
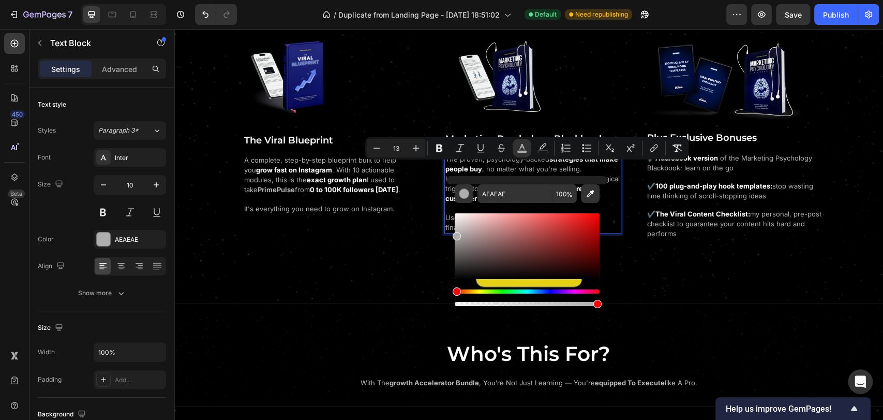
click at [582, 169] on span ", no matter what you're selling. Understand how top brands use hidden psycholog…" at bounding box center [533, 179] width 174 height 28
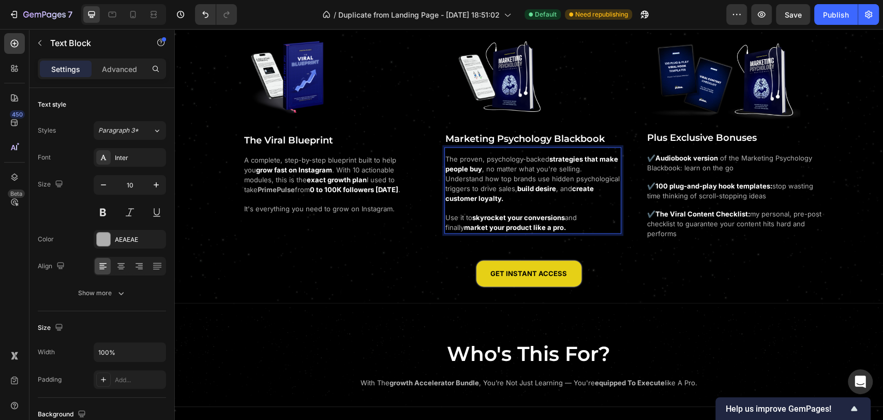
click at [446, 188] on span ", no matter what you're selling. Understand how top brands use hidden psycholog…" at bounding box center [533, 179] width 174 height 28
drag, startPoint x: 442, startPoint y: 189, endPoint x: 474, endPoint y: 190, distance: 31.1
click at [474, 190] on span ", no matter what you're selling. Understand how top brands use hidden psycholog…" at bounding box center [533, 179] width 174 height 28
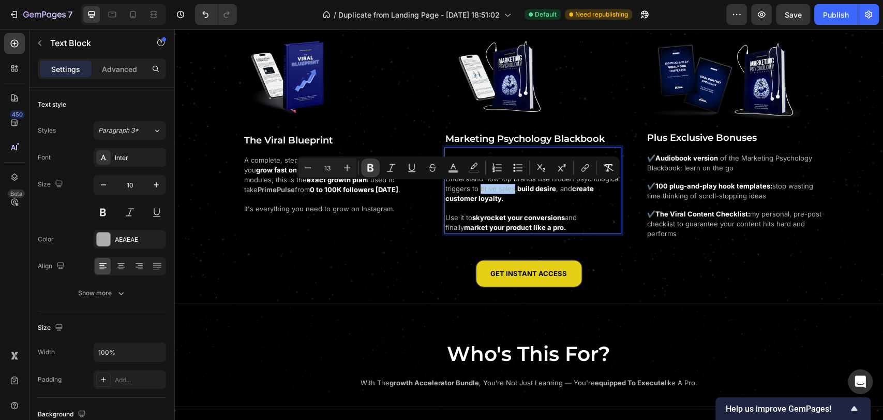
click at [371, 171] on icon "Editor contextual toolbar" at bounding box center [370, 167] width 10 height 10
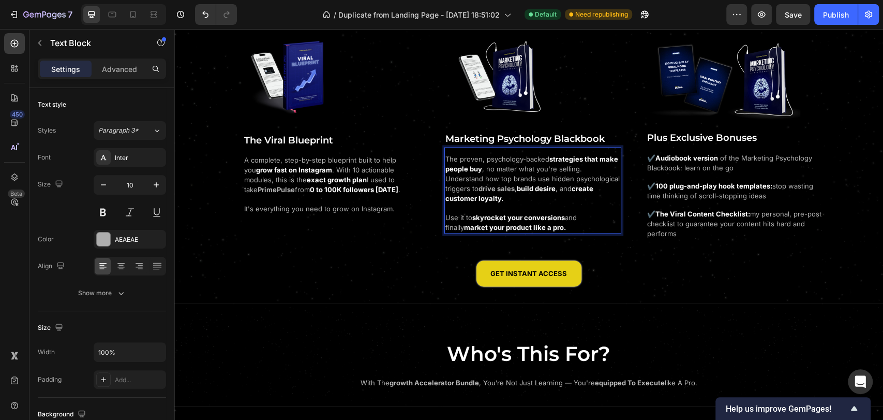
click at [479, 190] on strong "drive sales" at bounding box center [497, 188] width 36 height 8
click at [477, 187] on span ", no matter what you're selling. Understand how top brands use hidden psycholog…" at bounding box center [533, 179] width 174 height 28
drag, startPoint x: 476, startPoint y: 189, endPoint x: 441, endPoint y: 190, distance: 34.2
click at [479, 190] on strong "drive sales" at bounding box center [497, 188] width 36 height 8
click at [489, 199] on p "The proven, psychology-backed strategies that make people buy , no matter what …" at bounding box center [533, 193] width 174 height 78
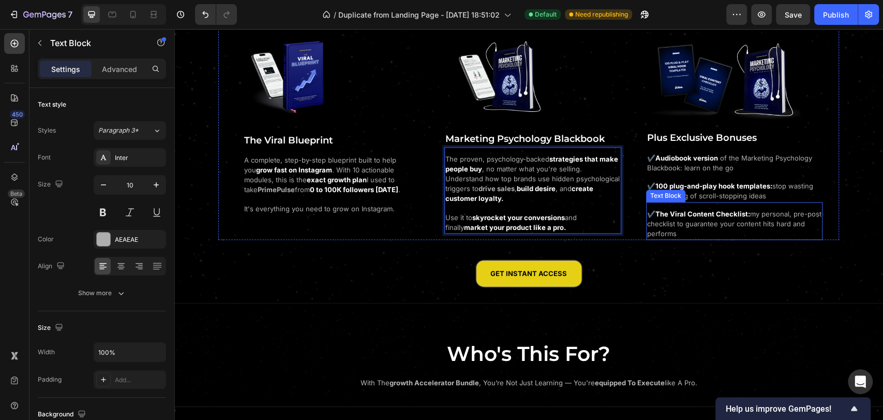
click at [697, 216] on strong "The Viral Content Checklist:" at bounding box center [703, 214] width 95 height 8
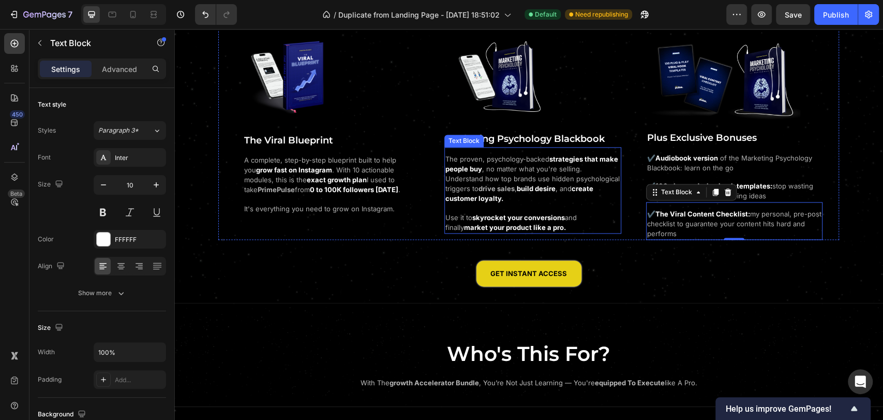
click at [479, 190] on strong "drive sales" at bounding box center [497, 188] width 36 height 8
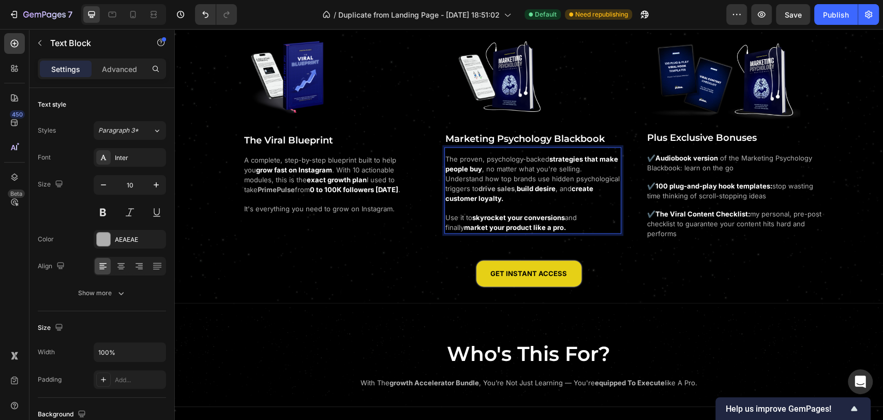
click at [477, 188] on span ", no matter what you're selling. Understand how top brands use hidden psycholog…" at bounding box center [533, 179] width 174 height 28
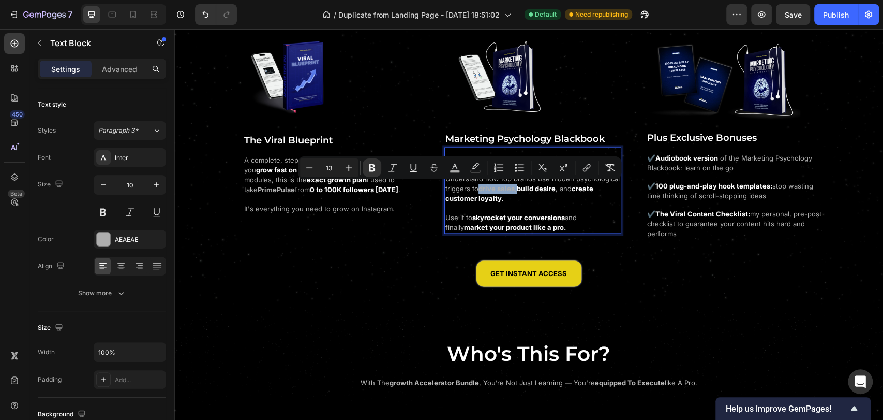
drag, startPoint x: 477, startPoint y: 189, endPoint x: 450, endPoint y: 189, distance: 26.4
click at [450, 189] on span ", no matter what you're selling. Understand how top brands use hidden psycholog…" at bounding box center [533, 179] width 174 height 28
drag, startPoint x: 453, startPoint y: 170, endPoint x: 288, endPoint y: 155, distance: 165.8
click at [453, 170] on rect "Editor contextual toolbar" at bounding box center [455, 171] width 10 height 3
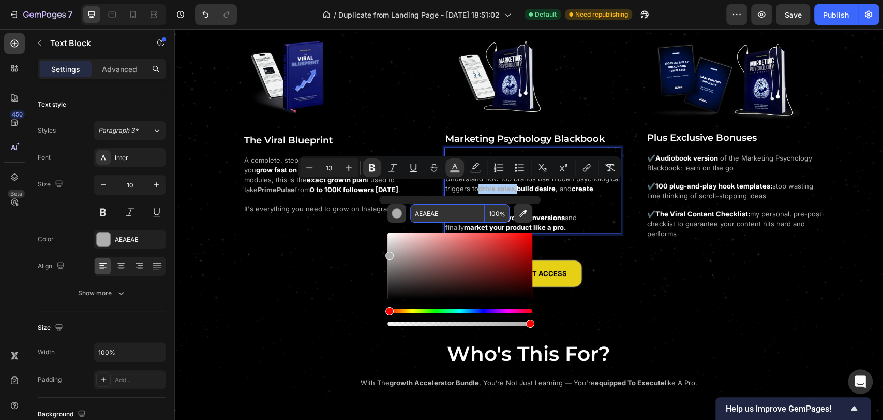
click at [455, 212] on input "AEAEAE" at bounding box center [447, 213] width 75 height 19
drag, startPoint x: 392, startPoint y: 236, endPoint x: 379, endPoint y: 229, distance: 14.8
click at [379, 229] on div "AEAEAE 100 %" at bounding box center [459, 262] width 161 height 132
type input "FFFFFF"
click at [578, 200] on p "The proven, psychology-backed strategies that make people buy , no matter what …" at bounding box center [533, 193] width 174 height 78
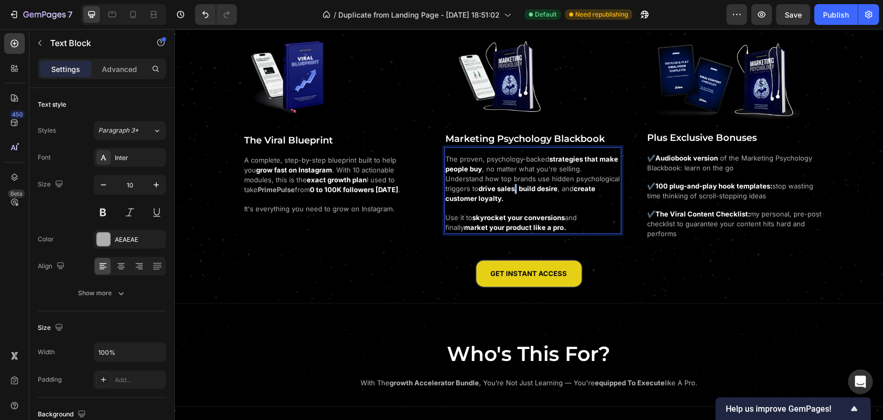
click at [477, 189] on p "The proven, psychology-backed strategies that make people buy , no matter what …" at bounding box center [533, 193] width 174 height 78
click at [475, 171] on rect "Editor contextual toolbar" at bounding box center [473, 171] width 10 height 3
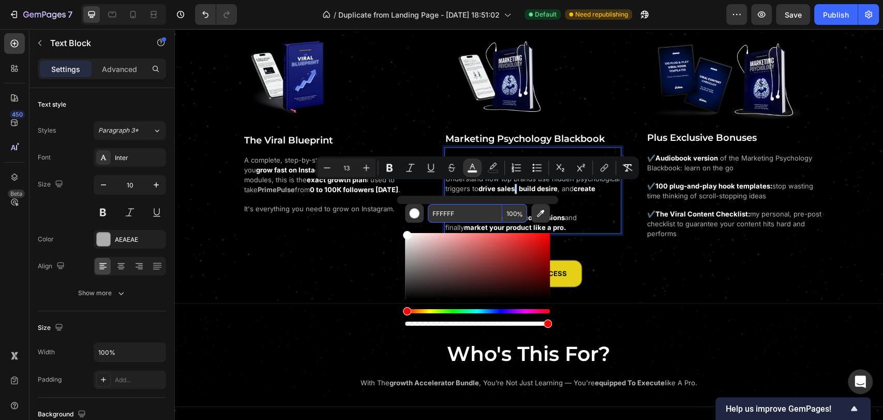
click at [451, 213] on input "FFFFFF" at bounding box center [465, 213] width 75 height 19
type input "AEAEAE"
click at [393, 167] on icon "Editor contextual toolbar" at bounding box center [390, 167] width 10 height 10
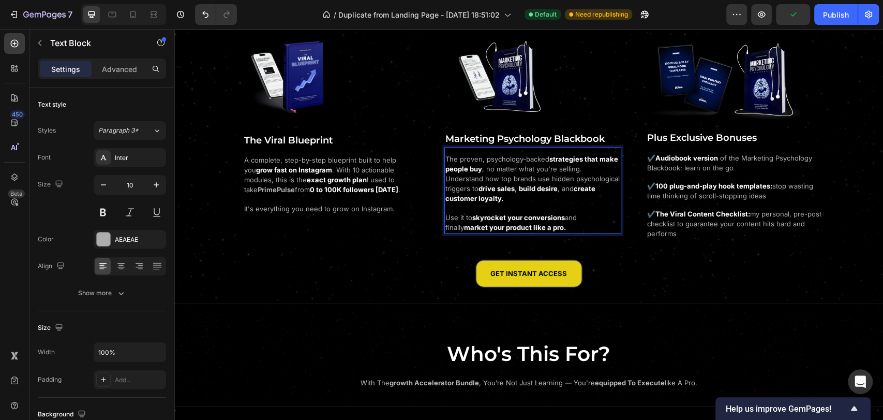
click at [515, 188] on strong "," at bounding box center [516, 188] width 2 height 8
click at [476, 191] on p "The proven, psychology-backed strategies that make people buy , no matter what …" at bounding box center [533, 193] width 174 height 78
click at [692, 193] on span "stop wasting time thinking of scroll-stopping ideas" at bounding box center [730, 191] width 166 height 18
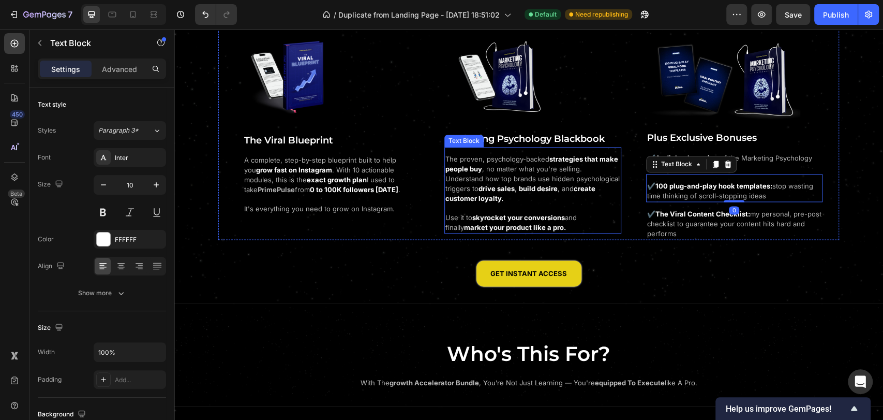
click at [515, 189] on strong "," at bounding box center [516, 188] width 2 height 8
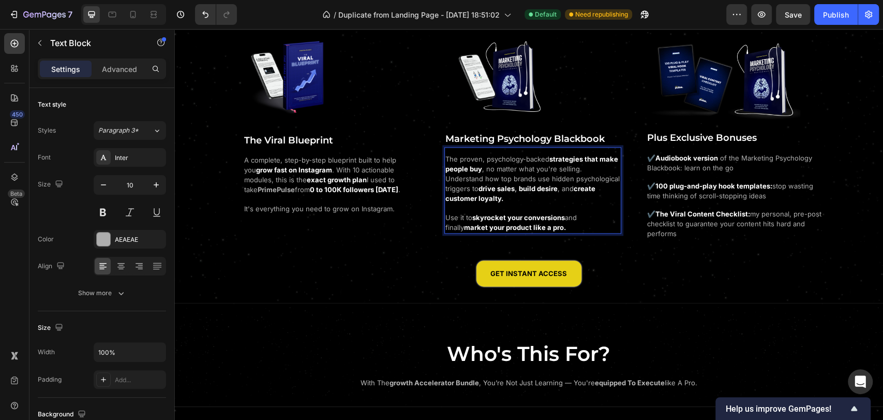
click at [515, 190] on span "," at bounding box center [517, 188] width 4 height 8
click at [515, 189] on strong "," at bounding box center [516, 188] width 2 height 8
click at [395, 169] on icon "Editor contextual toolbar" at bounding box center [391, 167] width 10 height 10
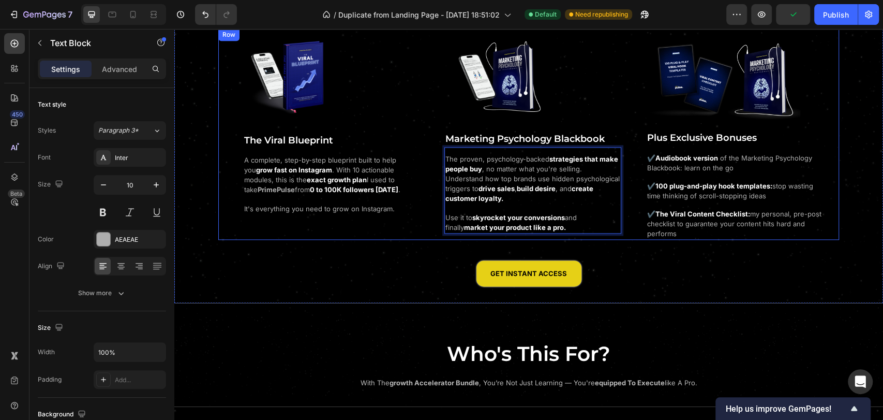
click at [323, 233] on div "Image ⁠⁠⁠⁠⁠⁠⁠ The Viral Blueprint Heading A complete, step-by-step blueprint bu…" at bounding box center [339, 133] width 193 height 211
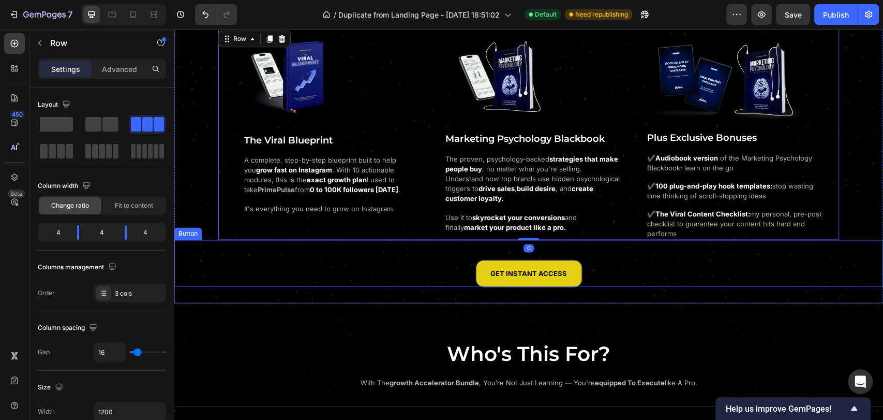
click at [348, 278] on div "GET INSTANT ACCESS Button" at bounding box center [528, 263] width 709 height 47
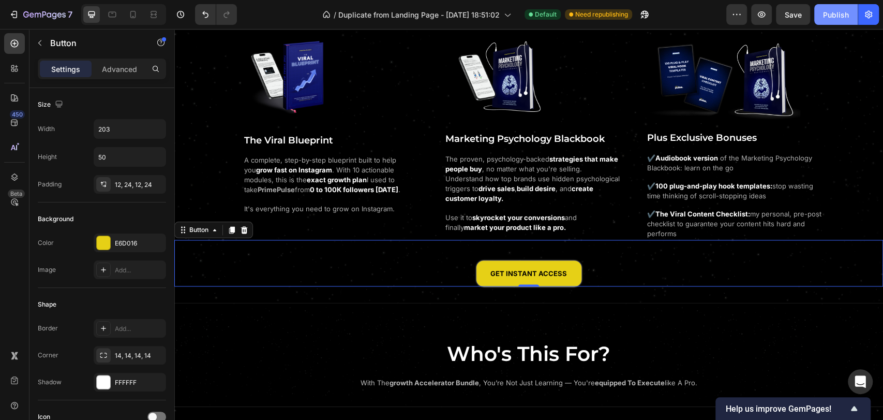
click at [835, 17] on div "Publish" at bounding box center [836, 14] width 26 height 11
click at [133, 11] on icon at bounding box center [133, 14] width 6 height 7
type input "200"
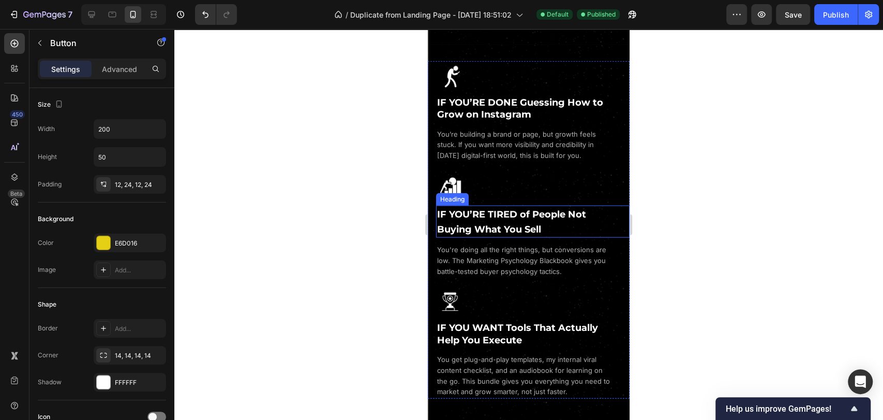
scroll to position [1763, 0]
